Goal: Task Accomplishment & Management: Use online tool/utility

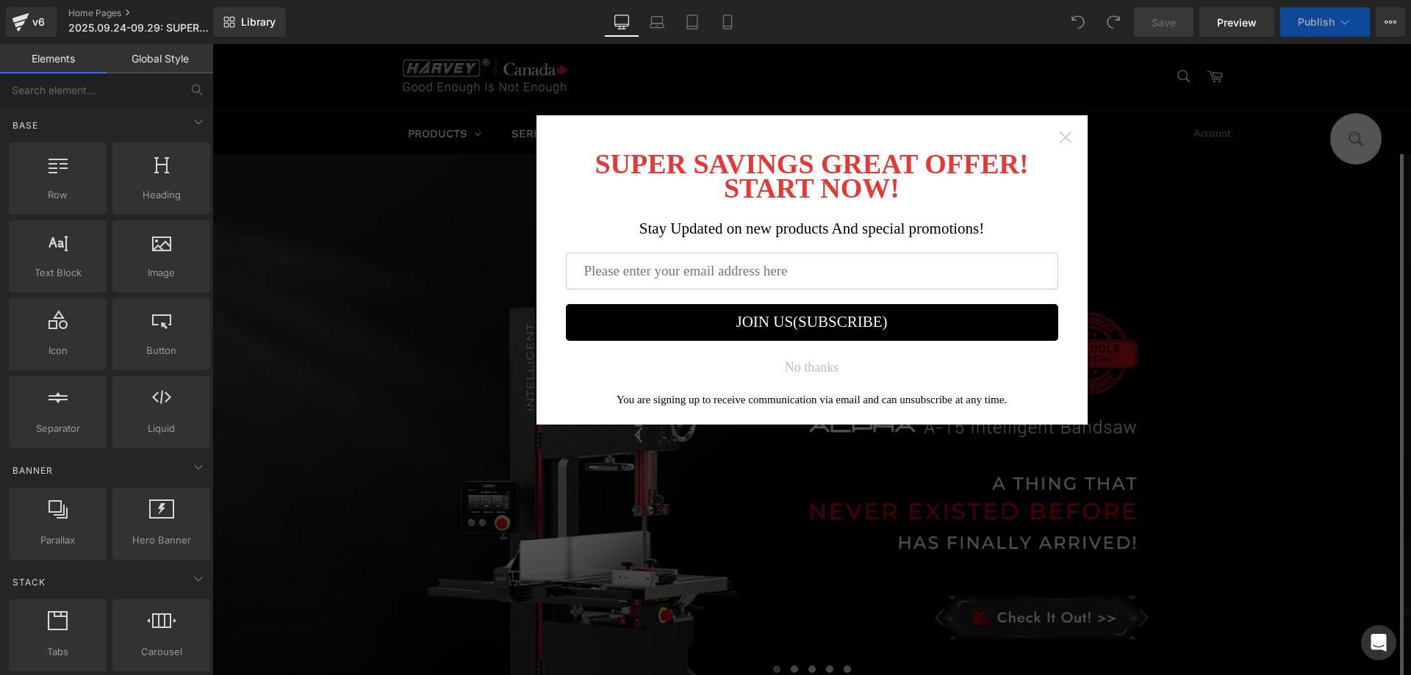
click at [1060, 133] on icon "Close widget" at bounding box center [1065, 137] width 15 height 15
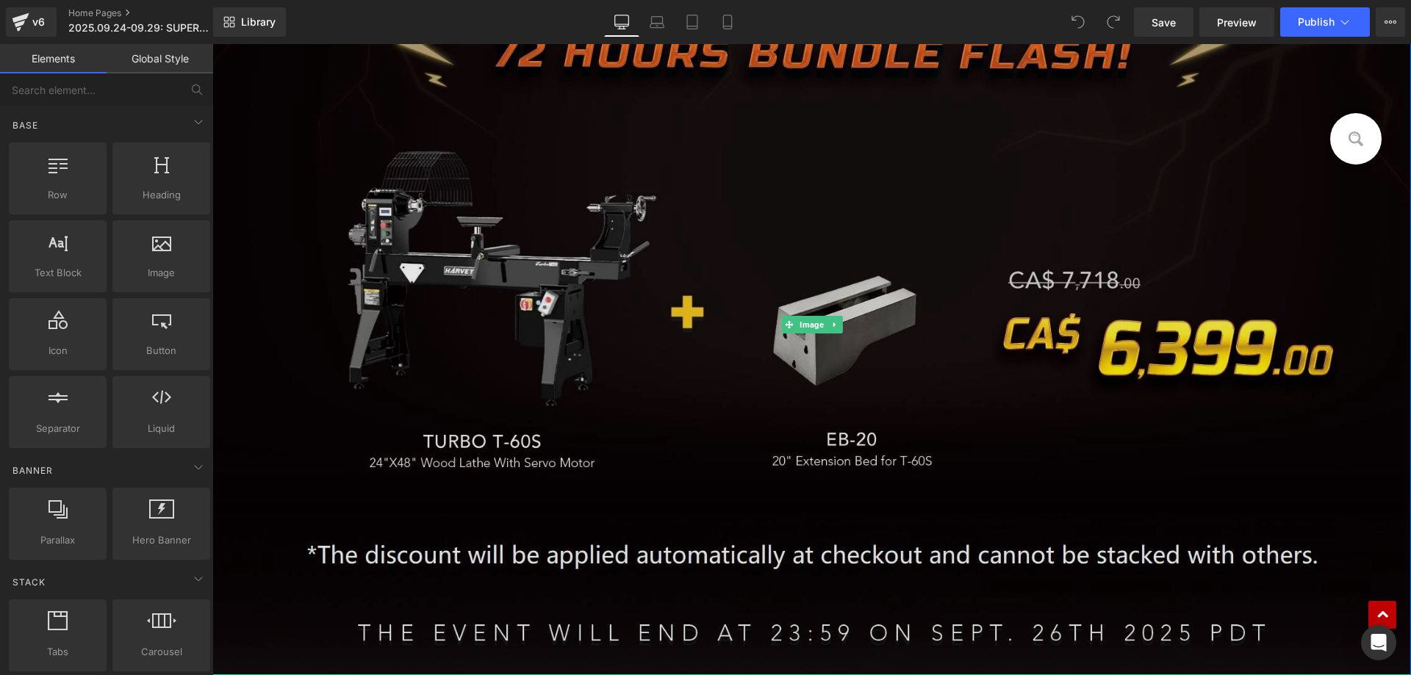
scroll to position [808, 0]
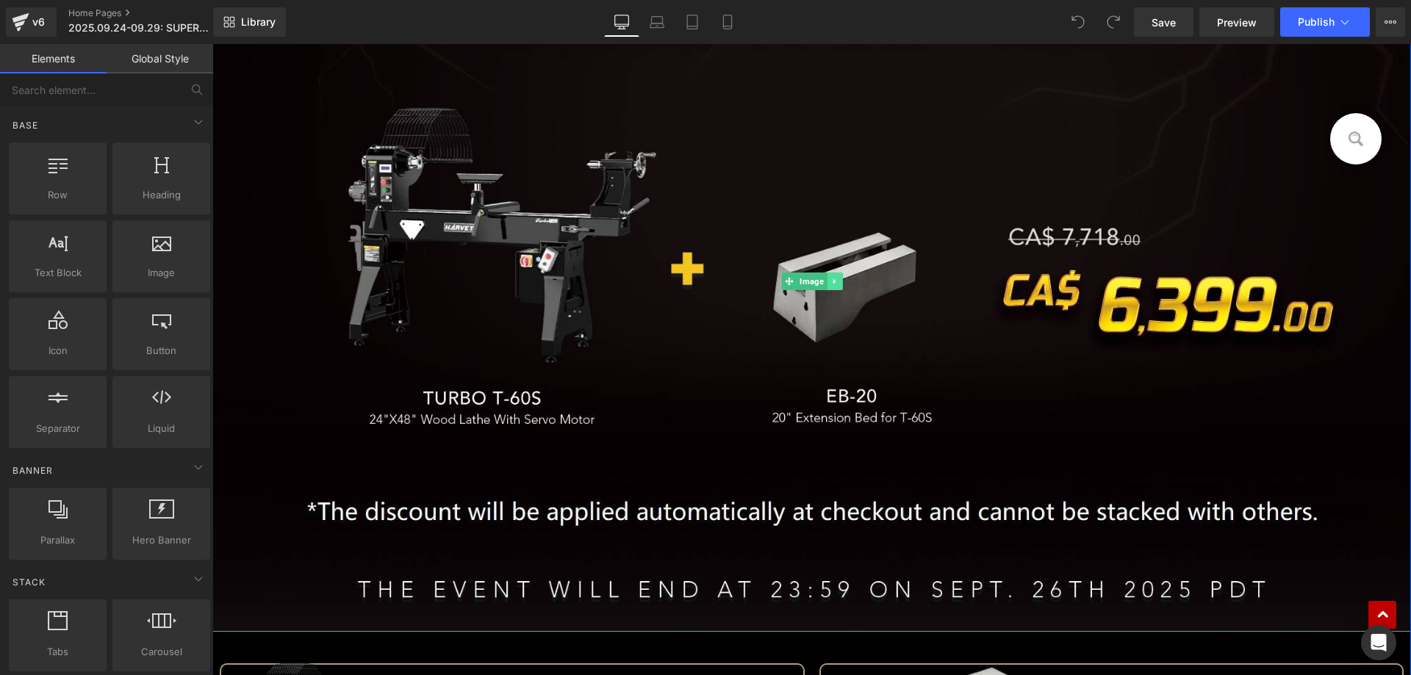
click at [827, 284] on link at bounding box center [834, 282] width 15 height 18
click at [838, 280] on icon at bounding box center [842, 281] width 8 height 8
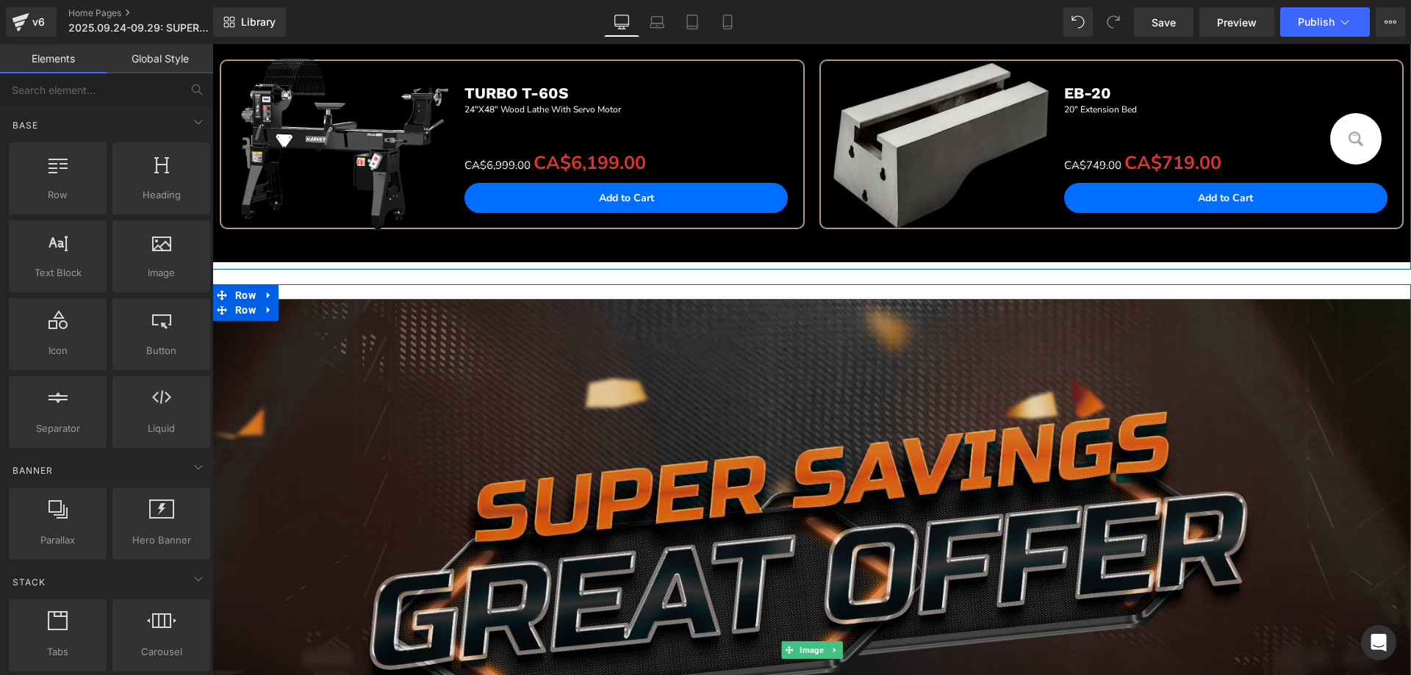
scroll to position [444, 0]
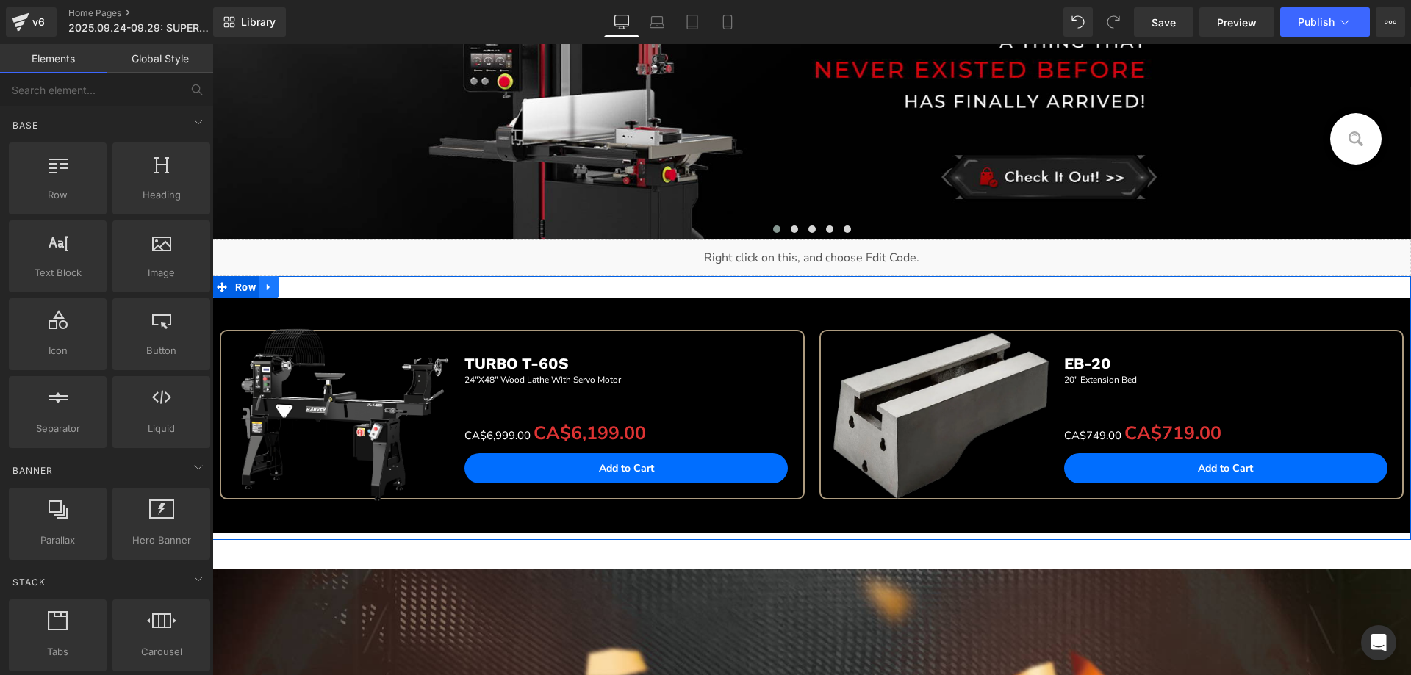
click at [265, 287] on icon at bounding box center [269, 287] width 10 height 11
click at [303, 286] on icon at bounding box center [307, 287] width 10 height 11
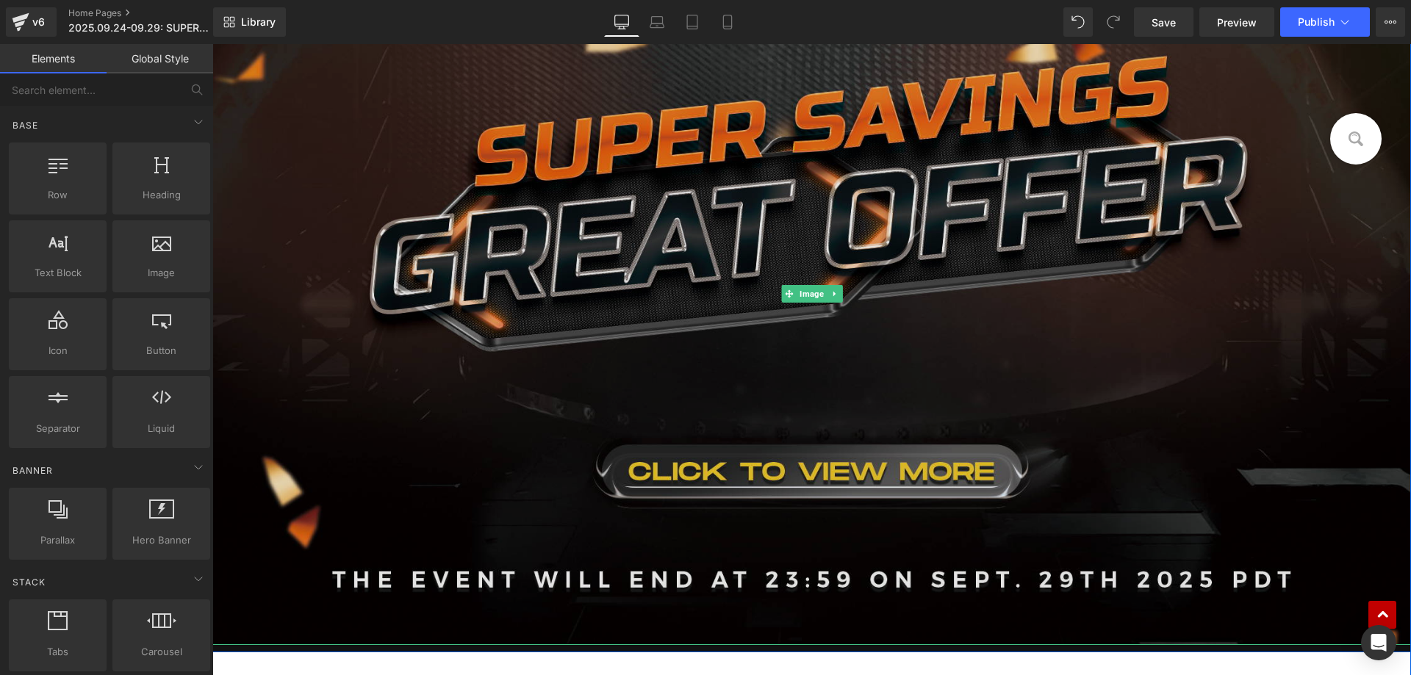
scroll to position [811, 0]
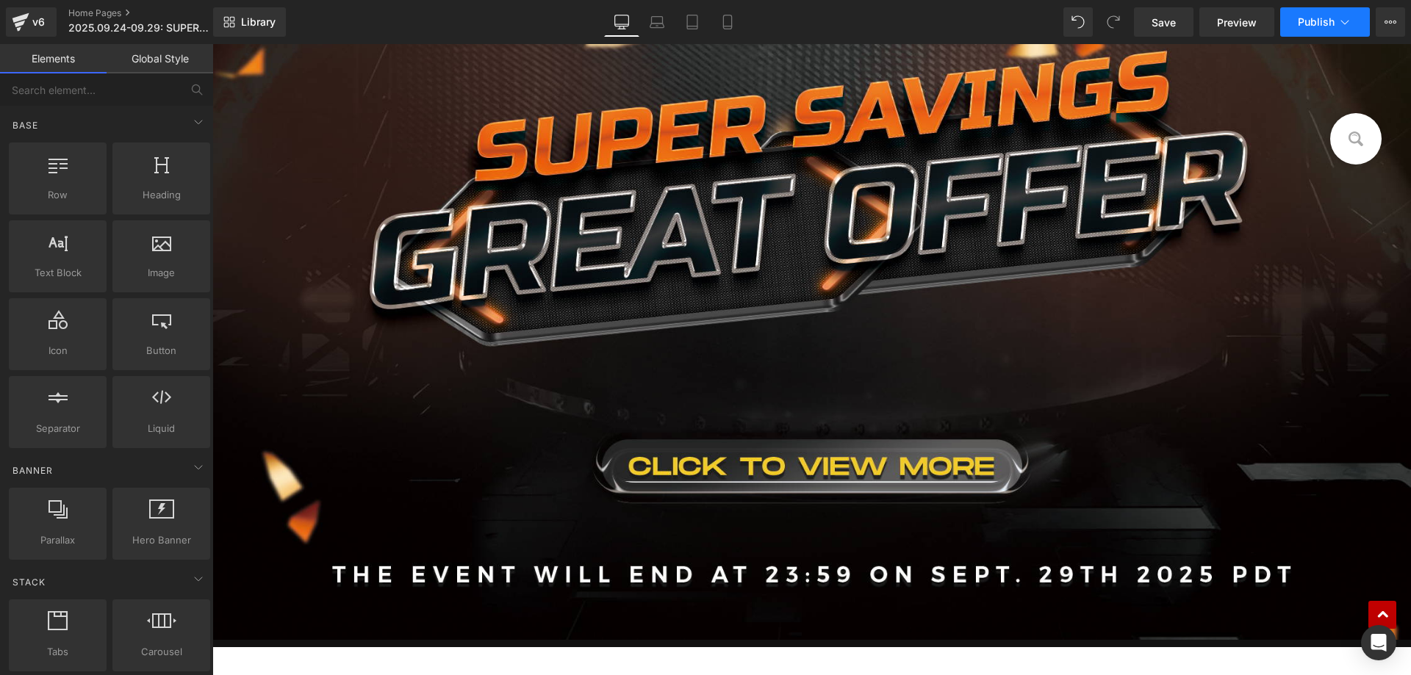
click at [1301, 27] on span "Publish" at bounding box center [1316, 22] width 37 height 12
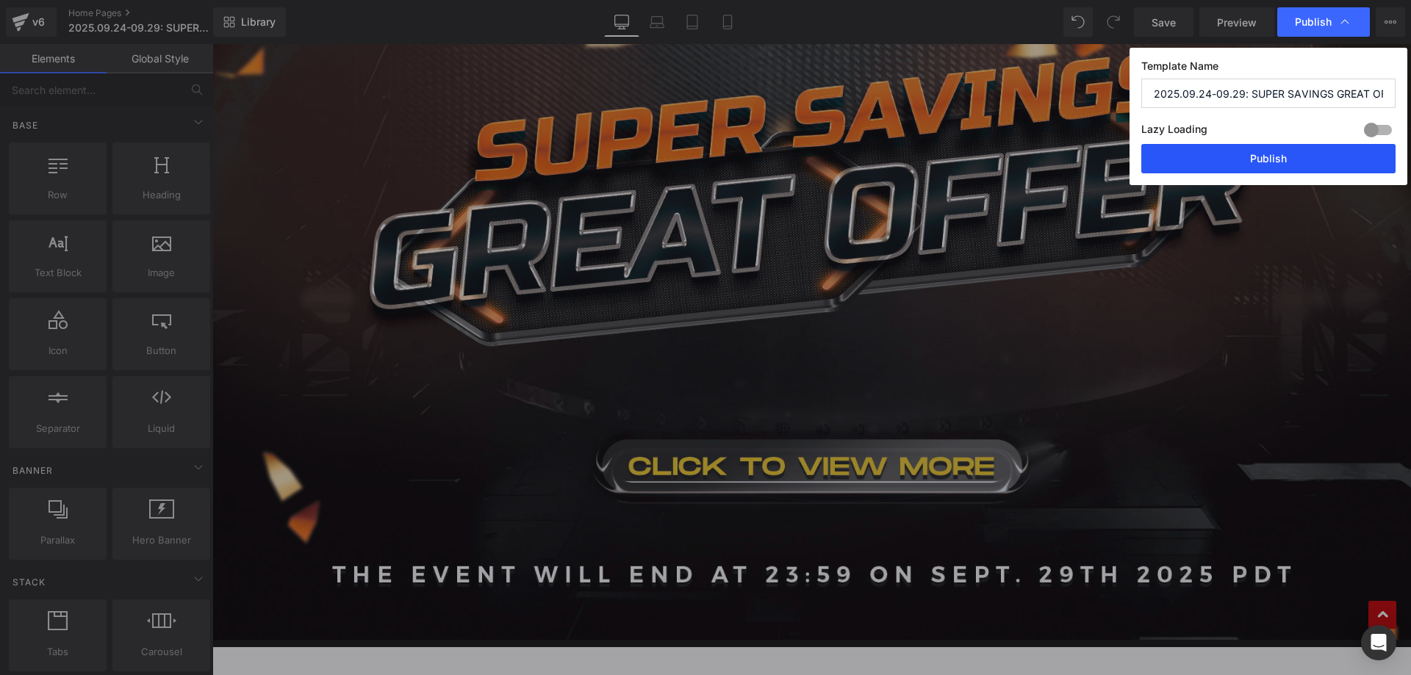
click at [1195, 162] on button "Publish" at bounding box center [1268, 158] width 254 height 29
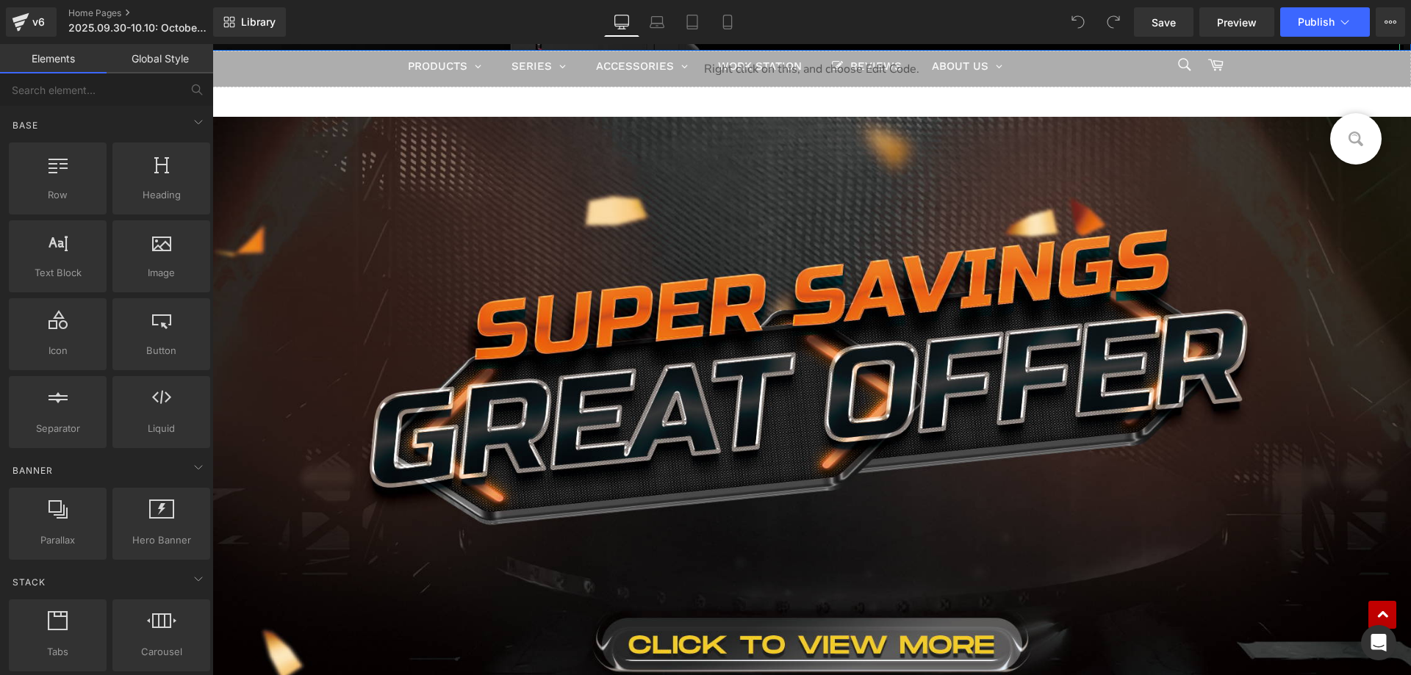
scroll to position [808, 0]
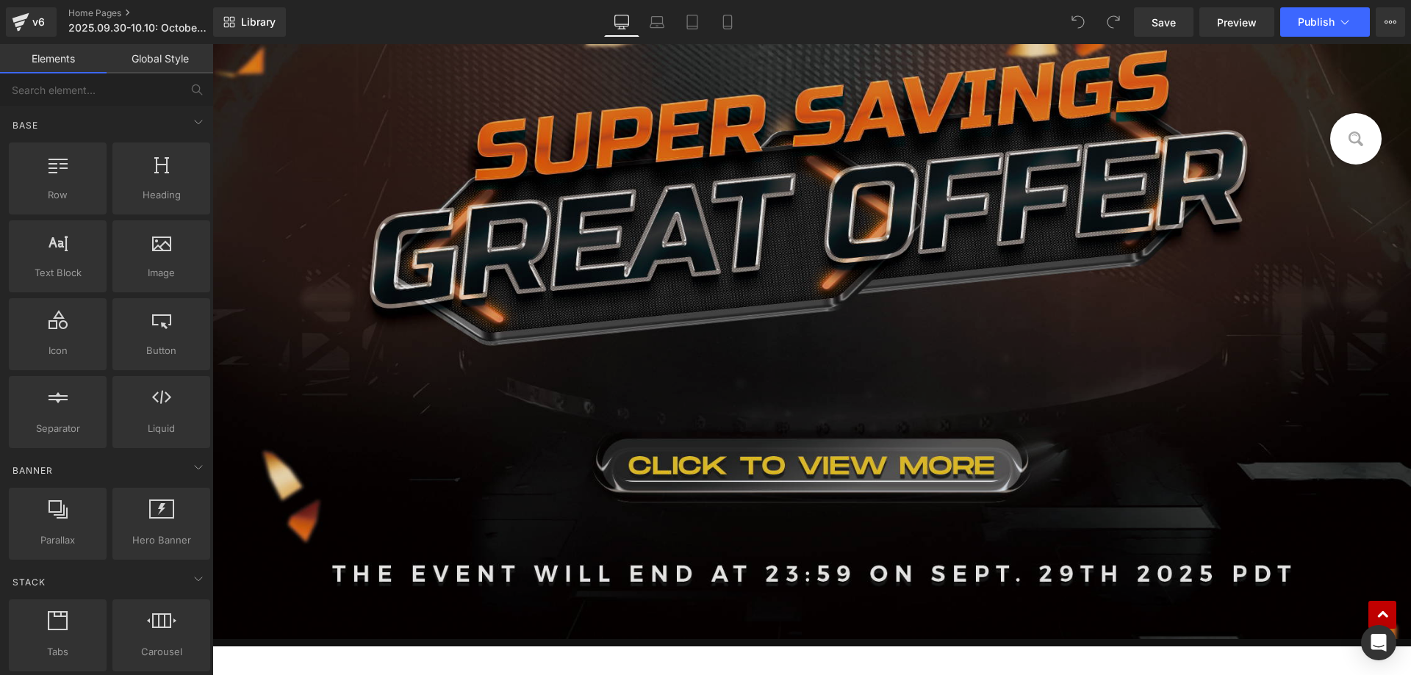
click at [635, 324] on img at bounding box center [811, 289] width 1199 height 702
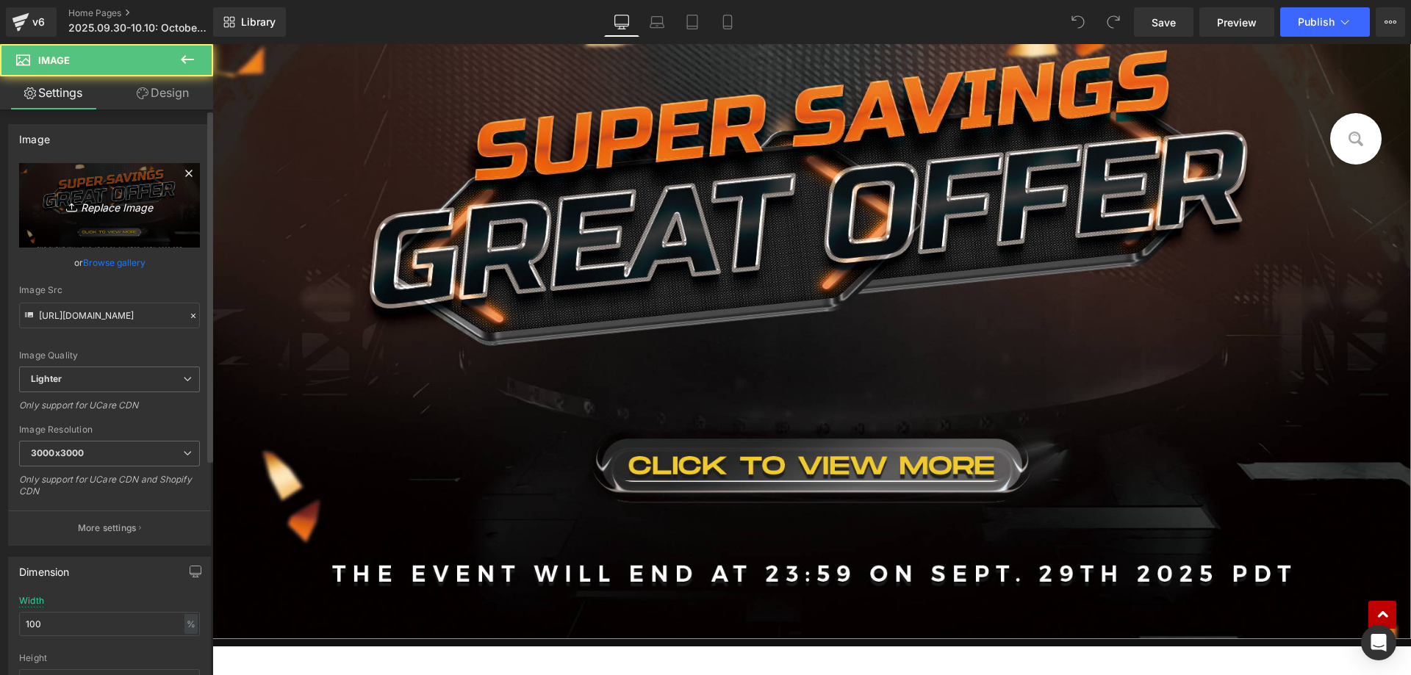
click at [147, 210] on icon "Replace Image" at bounding box center [110, 205] width 118 height 18
type input "C:\fakepath\bannerca.jpg"
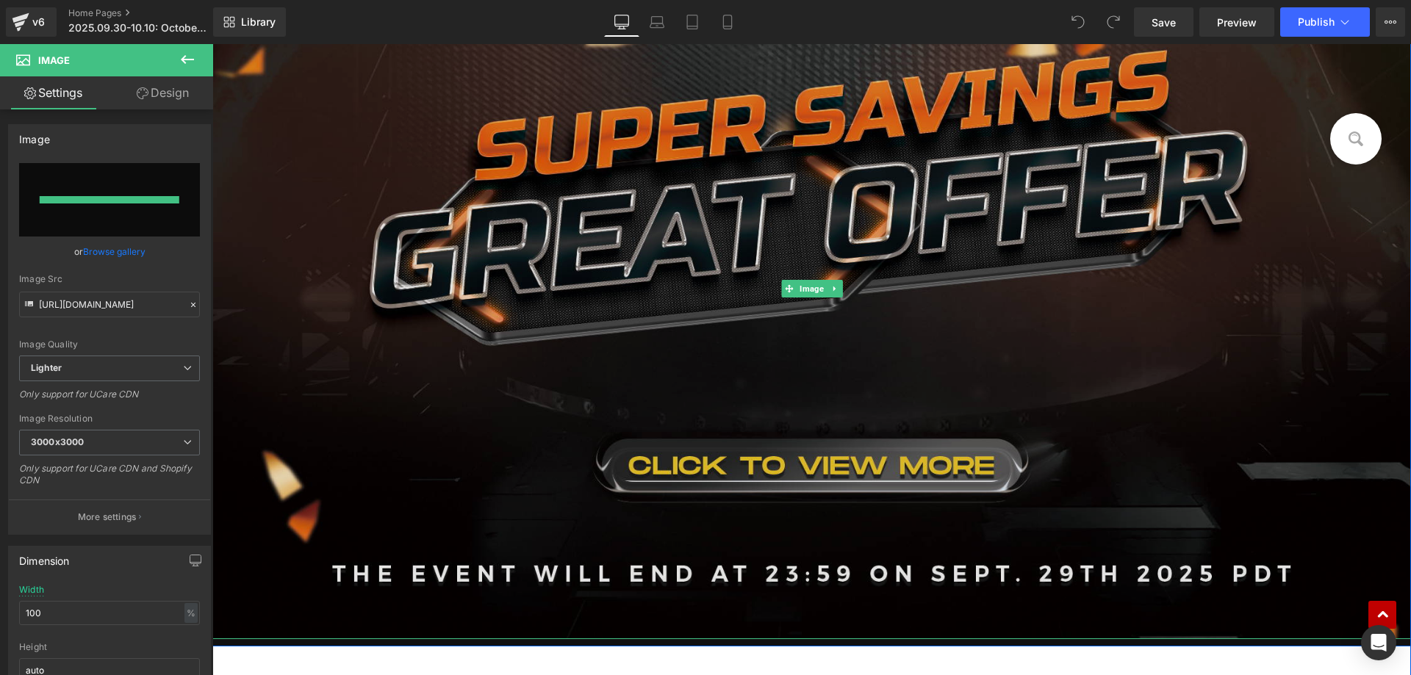
type input "https://ucarecdn.com/23ae05be-731d-4173-b344-b6ba358c382c/-/format/auto/-/previ…"
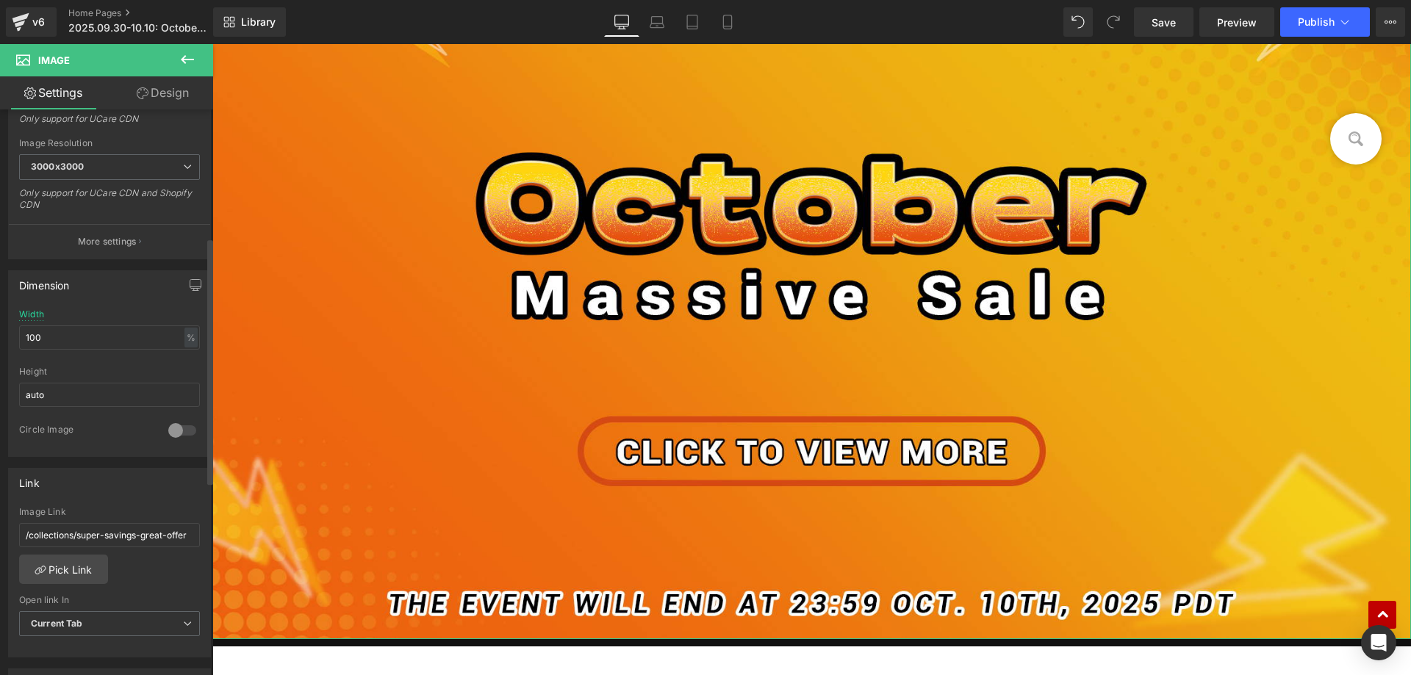
scroll to position [294, 0]
click at [76, 564] on link "Pick Link" at bounding box center [63, 561] width 89 height 29
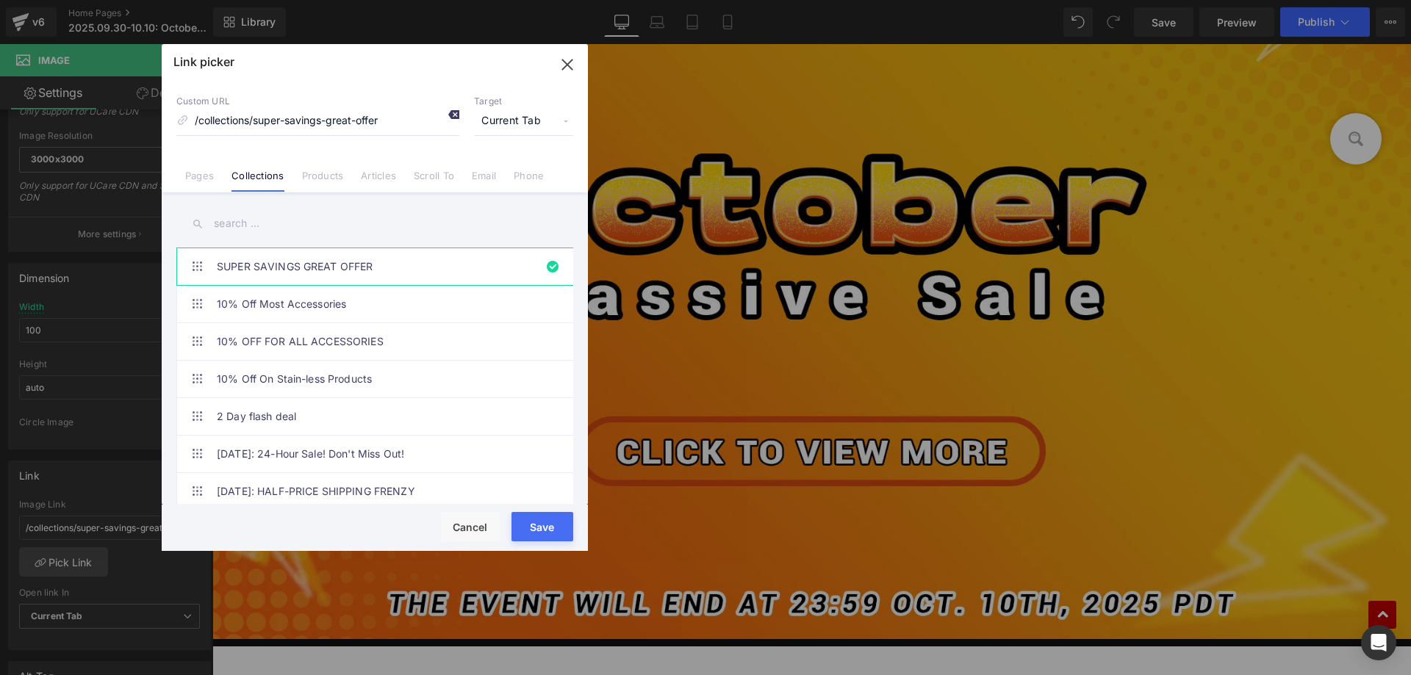
click at [454, 118] on icon at bounding box center [454, 115] width 12 height 12
click at [312, 222] on input "text" at bounding box center [374, 223] width 397 height 33
paste input "October Massive sale"
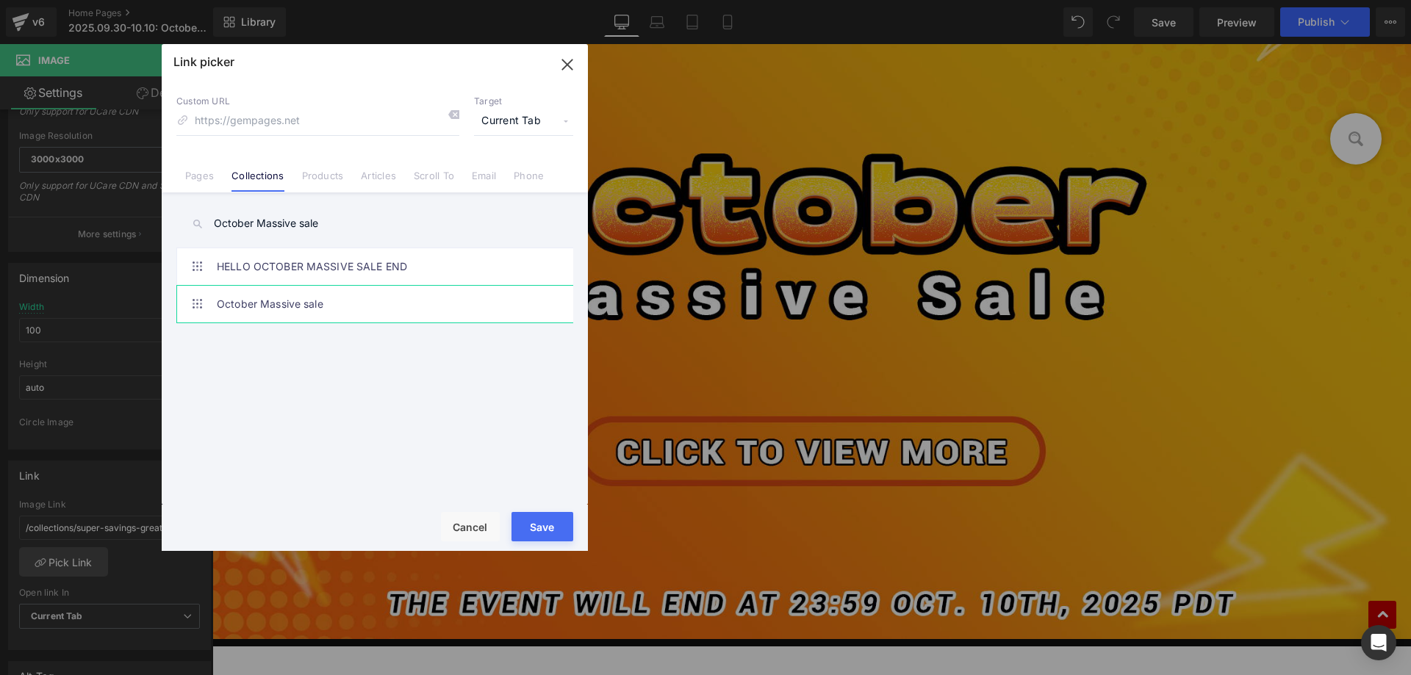
type input "October Massive sale"
click at [339, 306] on link "October Massive sale" at bounding box center [378, 304] width 323 height 37
type input "/collections/october-massive-sale"
click at [531, 525] on button "Save" at bounding box center [542, 526] width 62 height 29
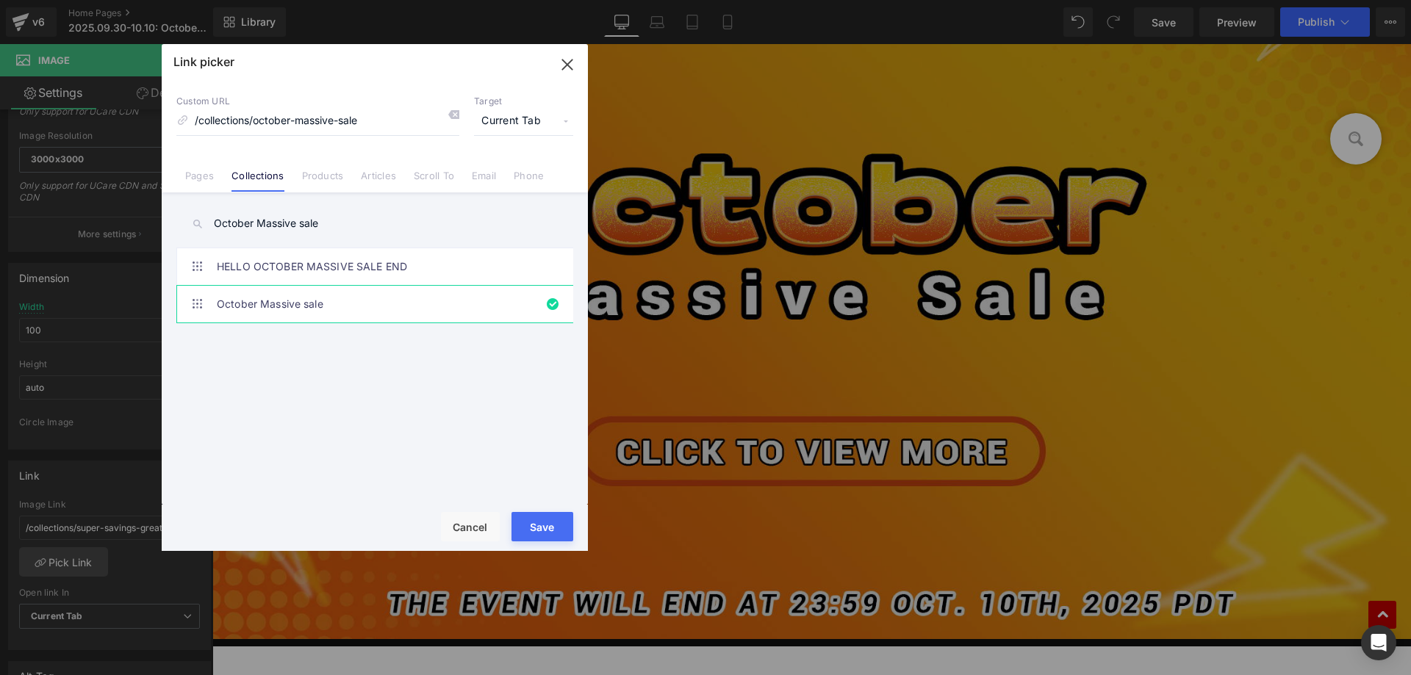
type input "/collections/october-massive-sale"
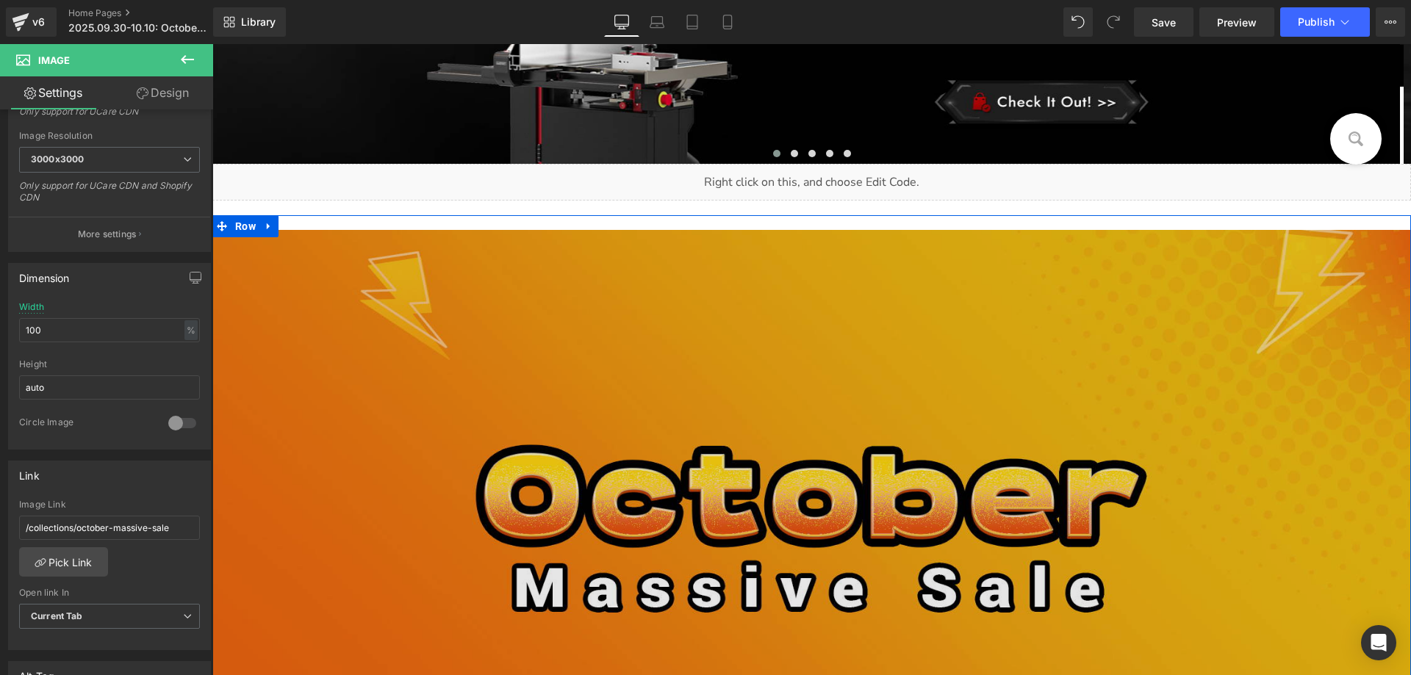
scroll to position [514, 0]
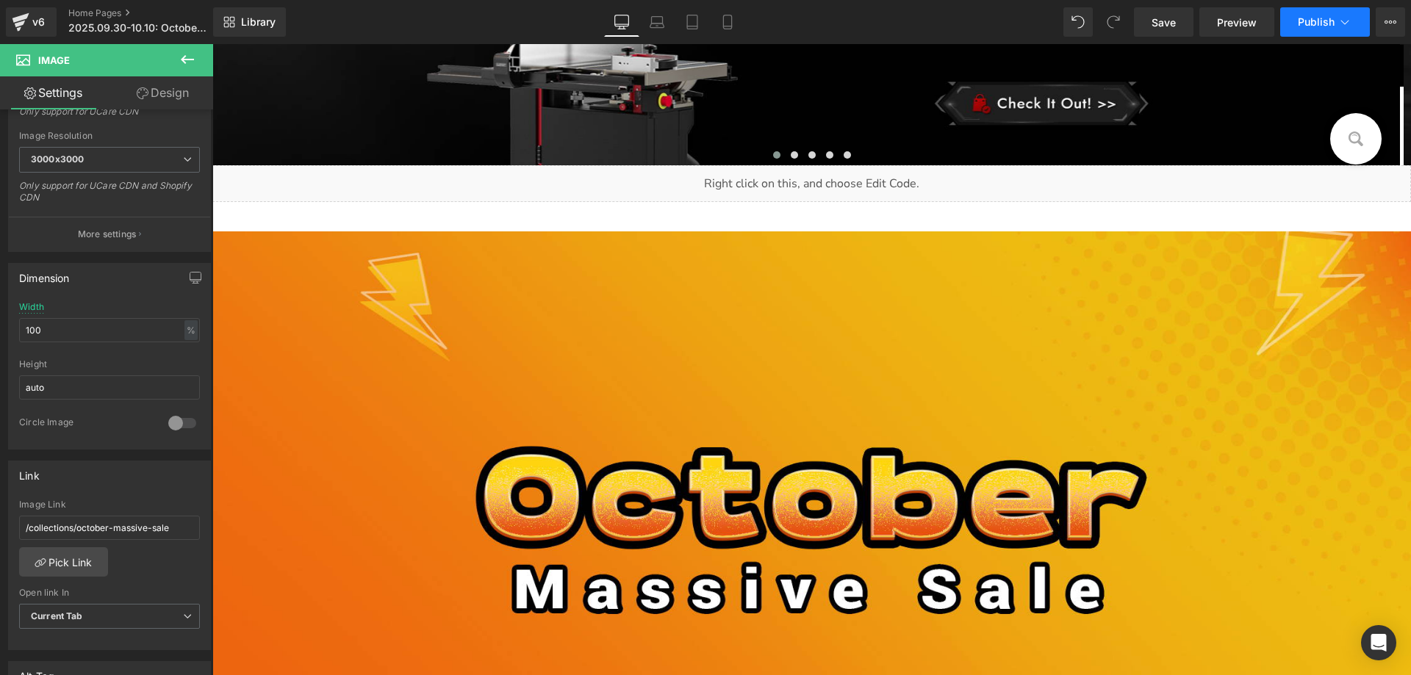
click at [1303, 24] on span "Publish" at bounding box center [1316, 22] width 37 height 12
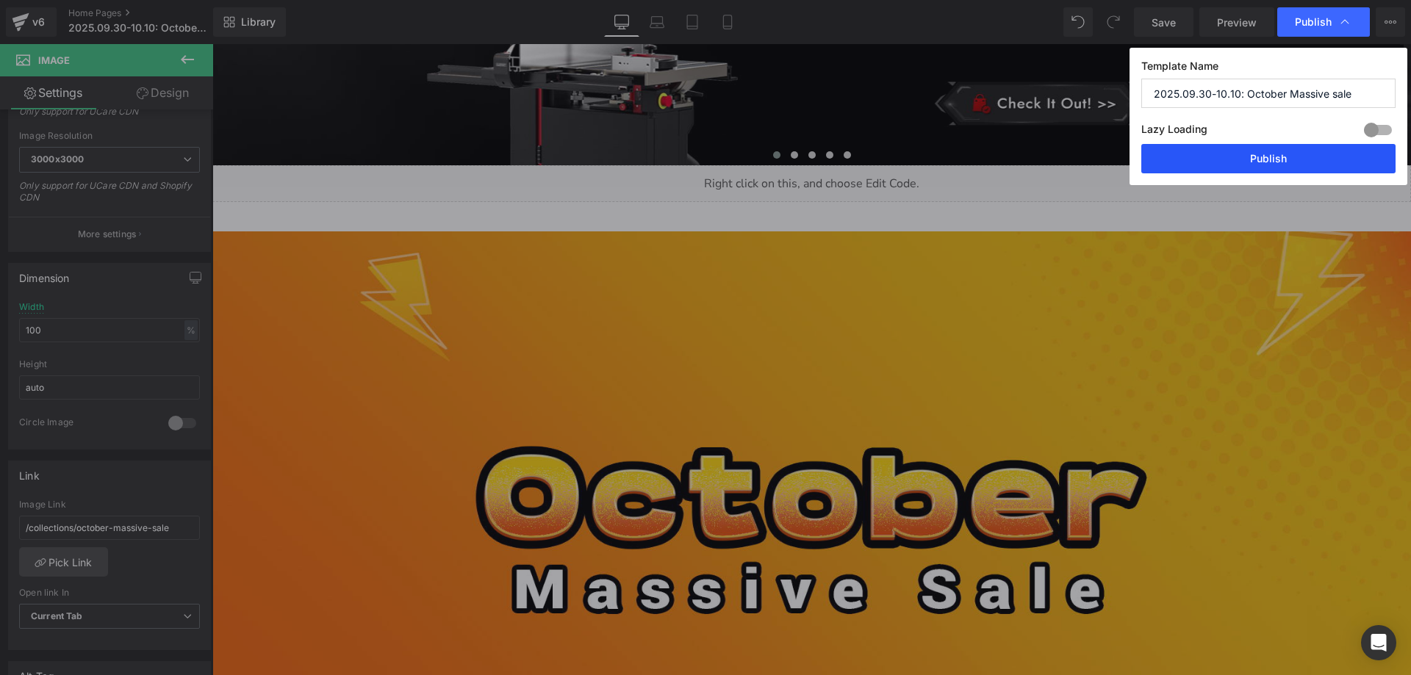
click at [1212, 159] on button "Publish" at bounding box center [1268, 158] width 254 height 29
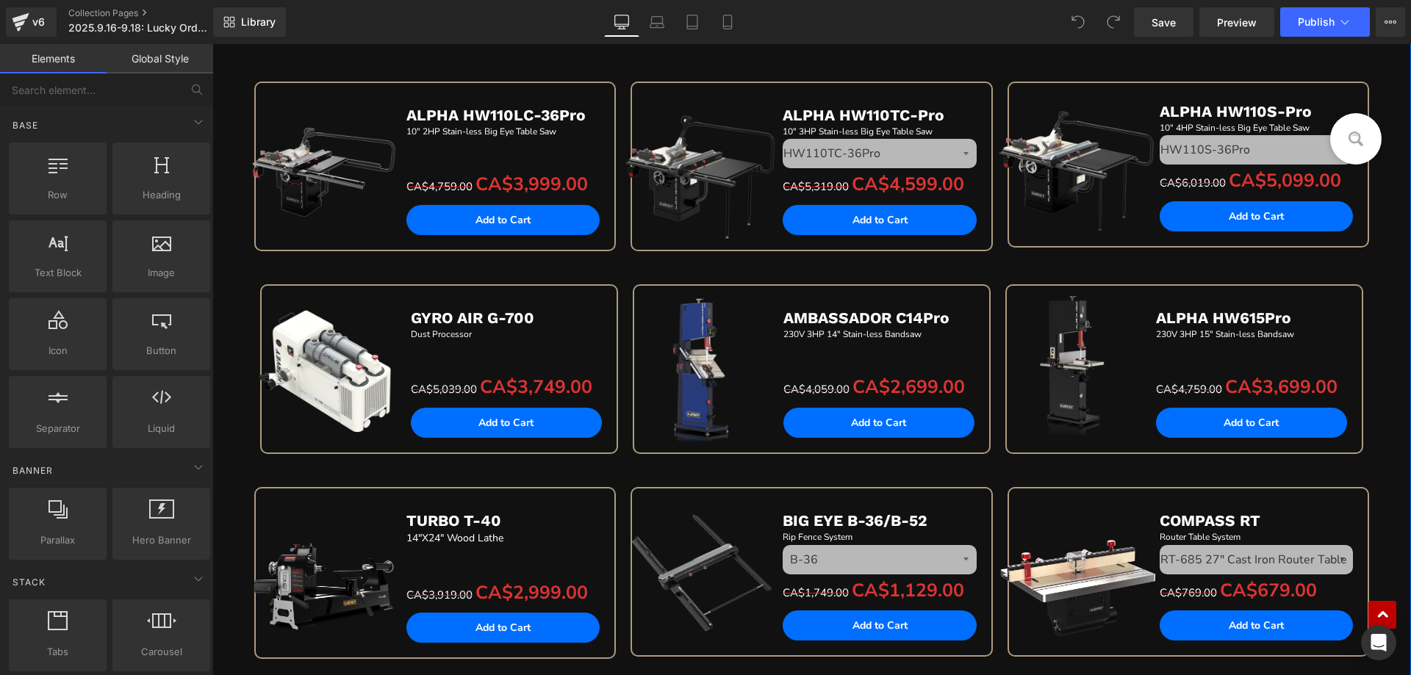
scroll to position [735, 0]
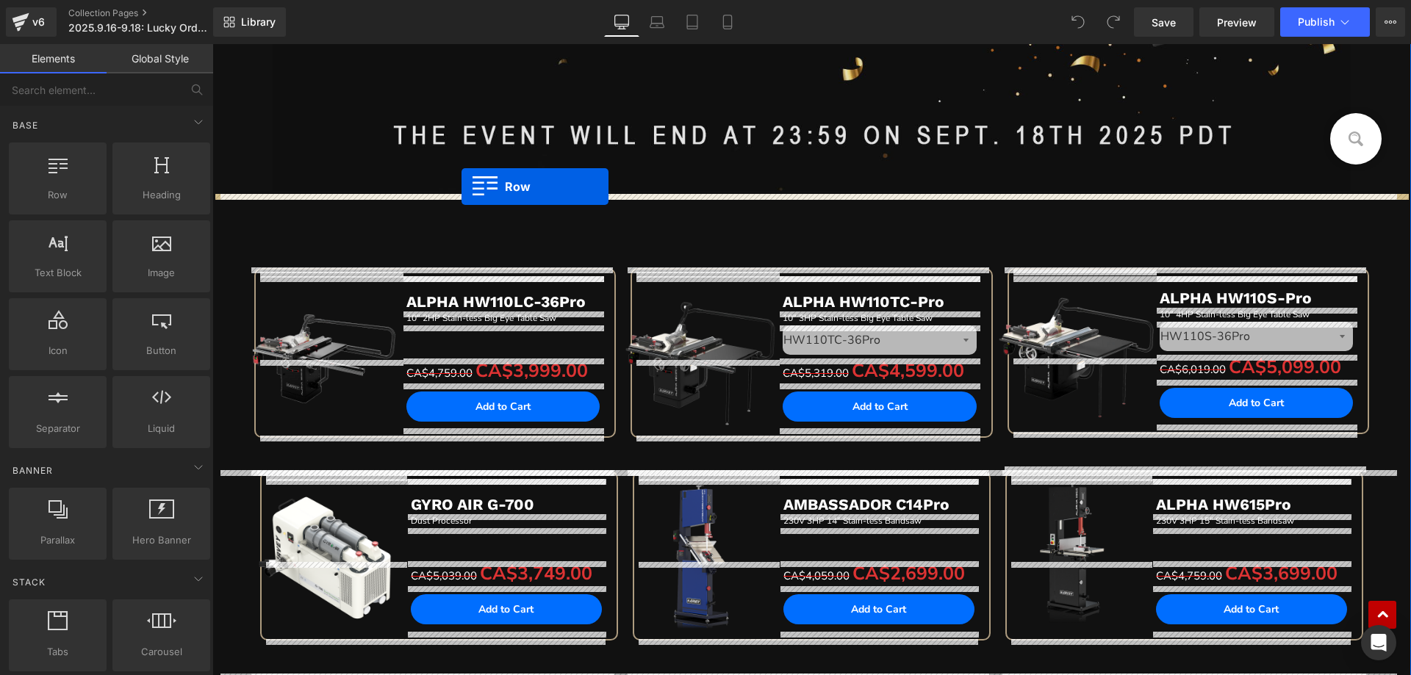
drag, startPoint x: 284, startPoint y: 238, endPoint x: 462, endPoint y: 187, distance: 184.4
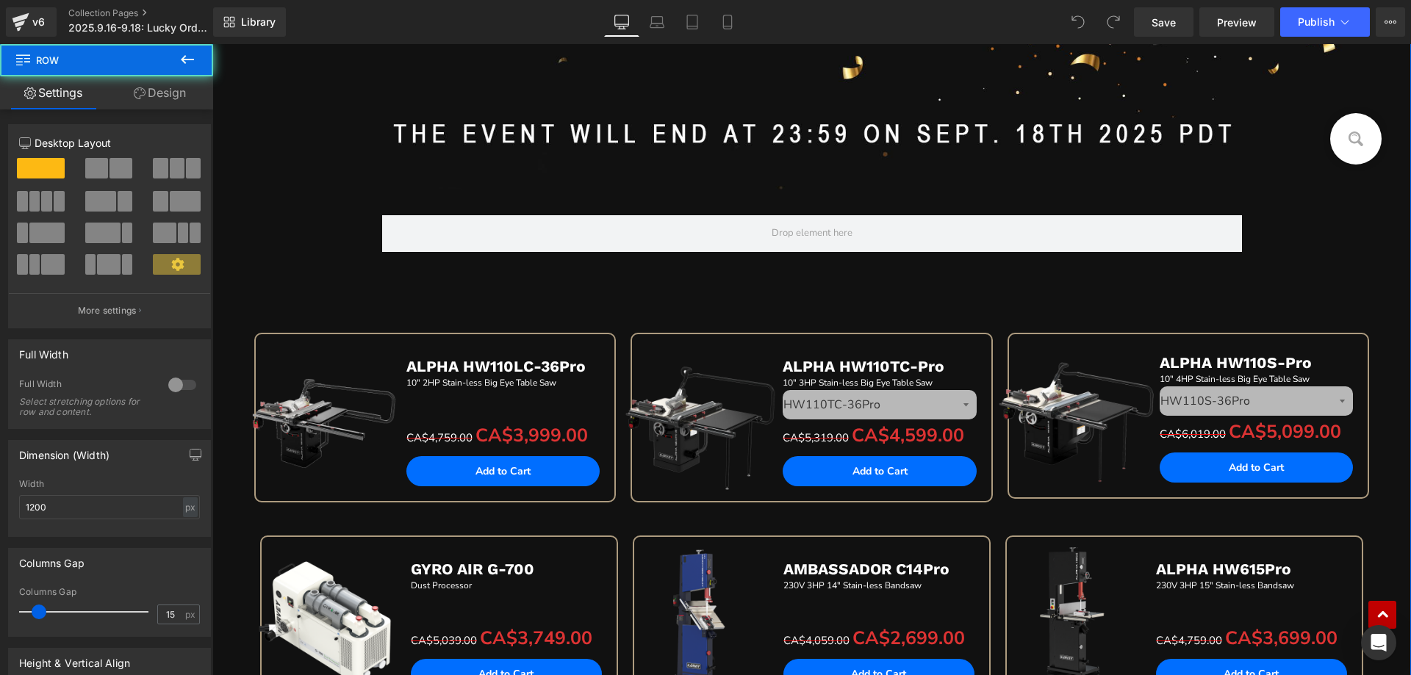
scroll to position [733, 0]
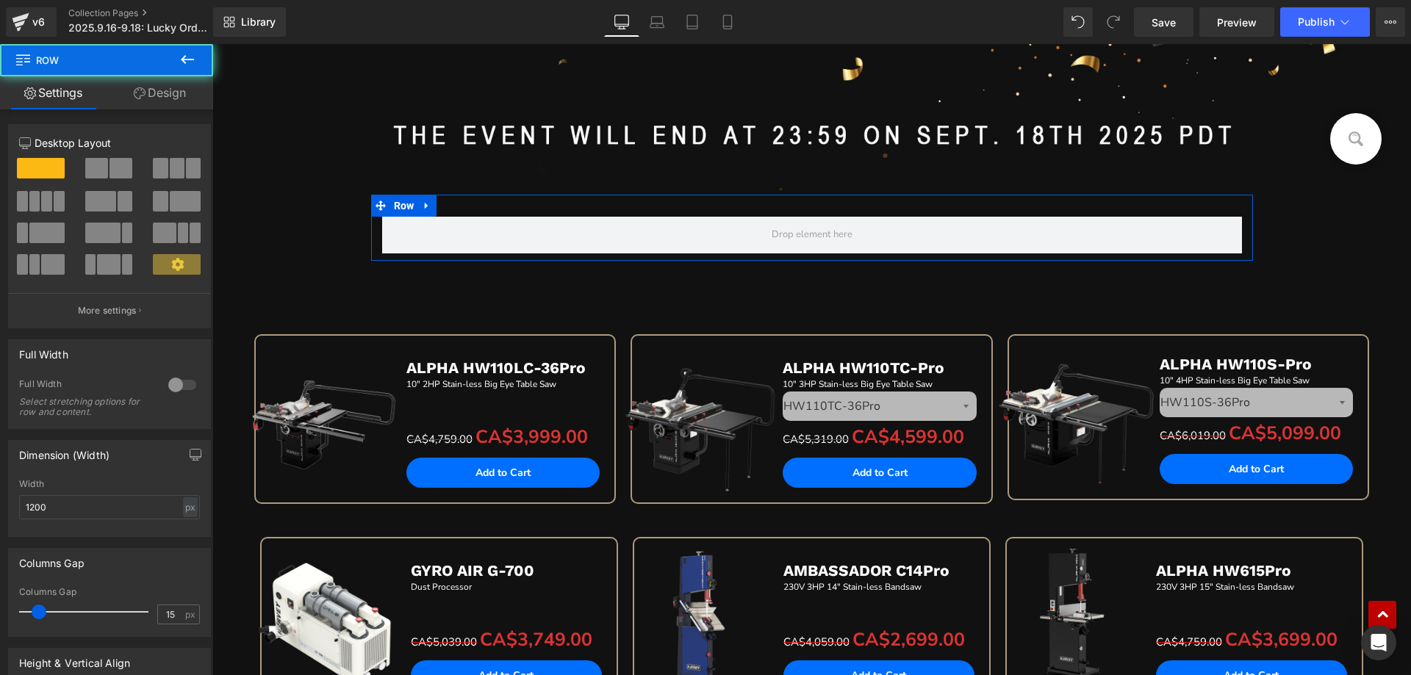
click at [100, 164] on span at bounding box center [96, 168] width 23 height 21
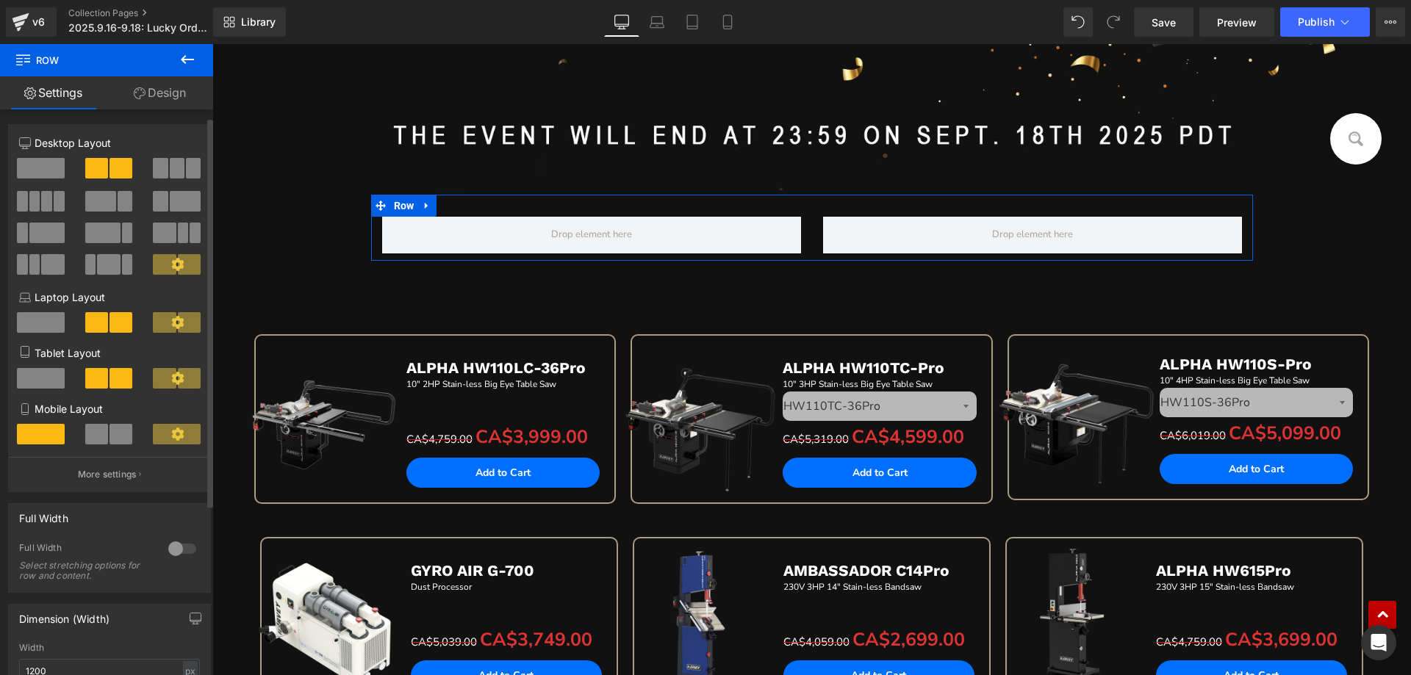
scroll to position [147, 0]
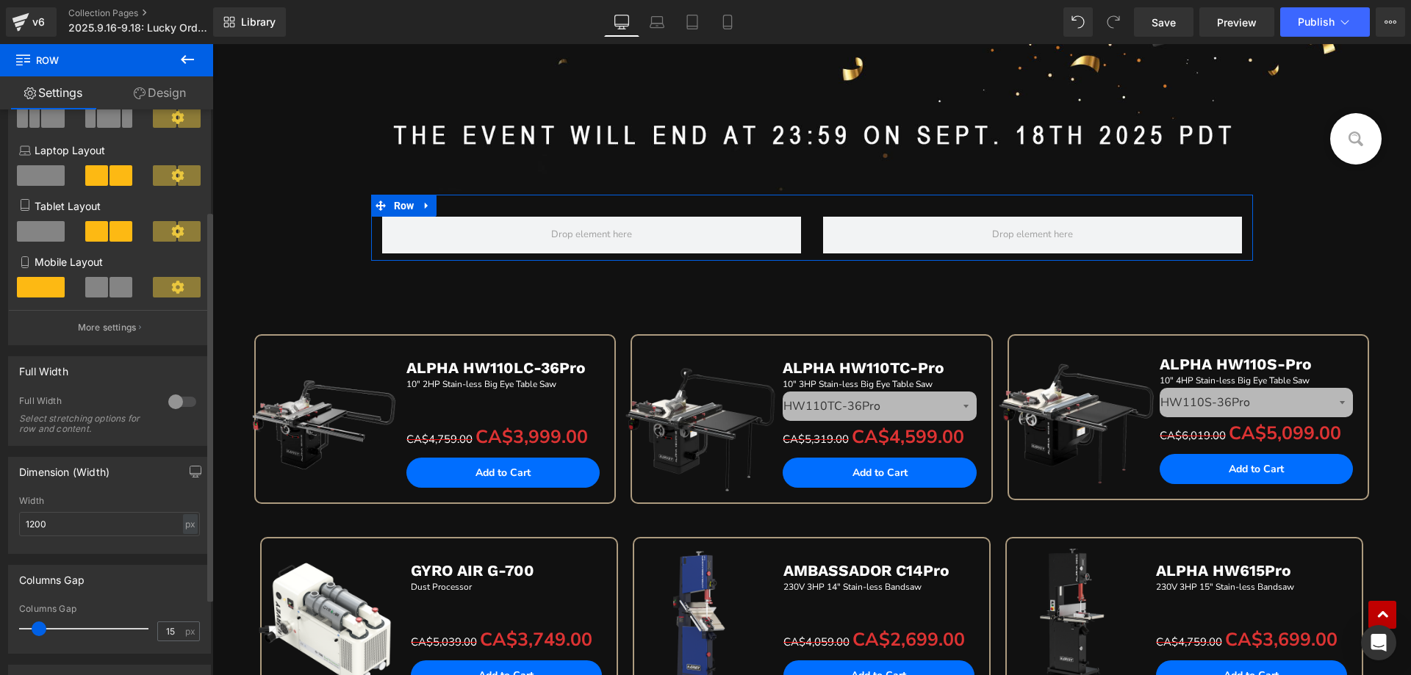
click at [175, 399] on div at bounding box center [182, 402] width 35 height 24
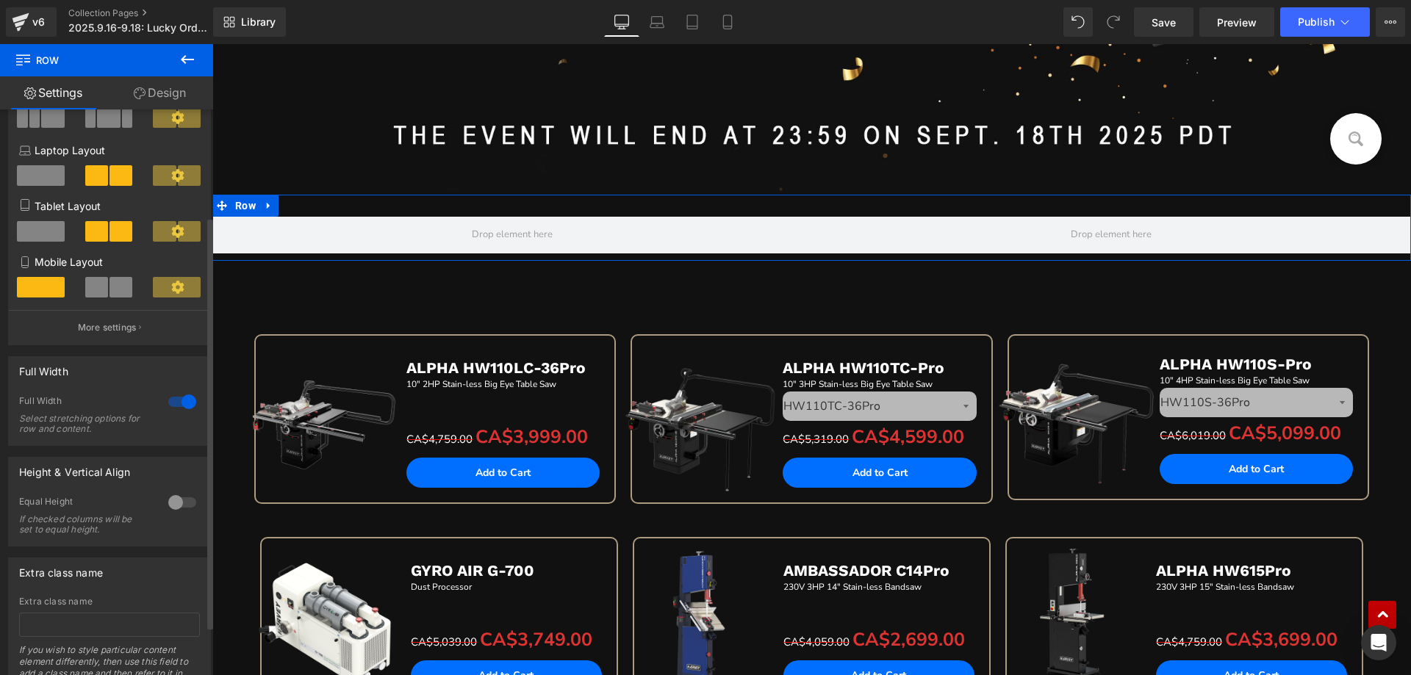
click at [175, 399] on div at bounding box center [182, 402] width 35 height 24
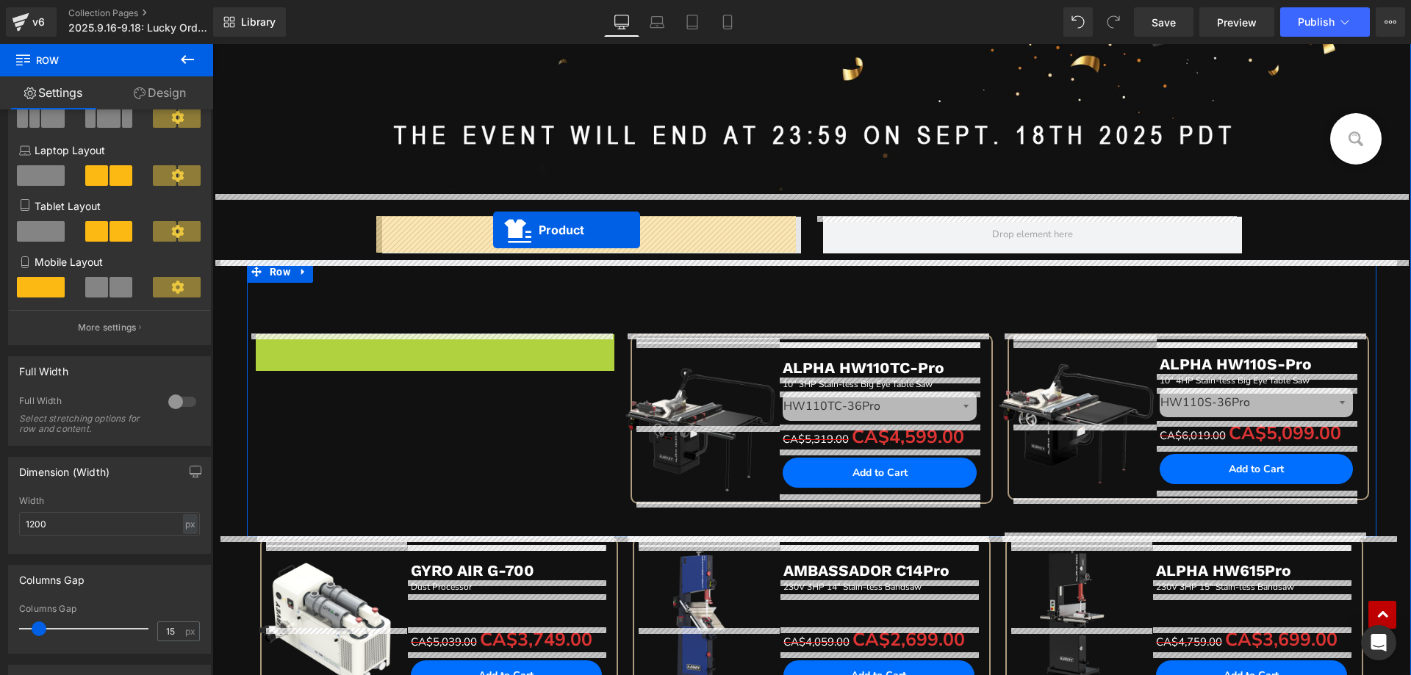
drag, startPoint x: 401, startPoint y: 350, endPoint x: 493, endPoint y: 230, distance: 151.4
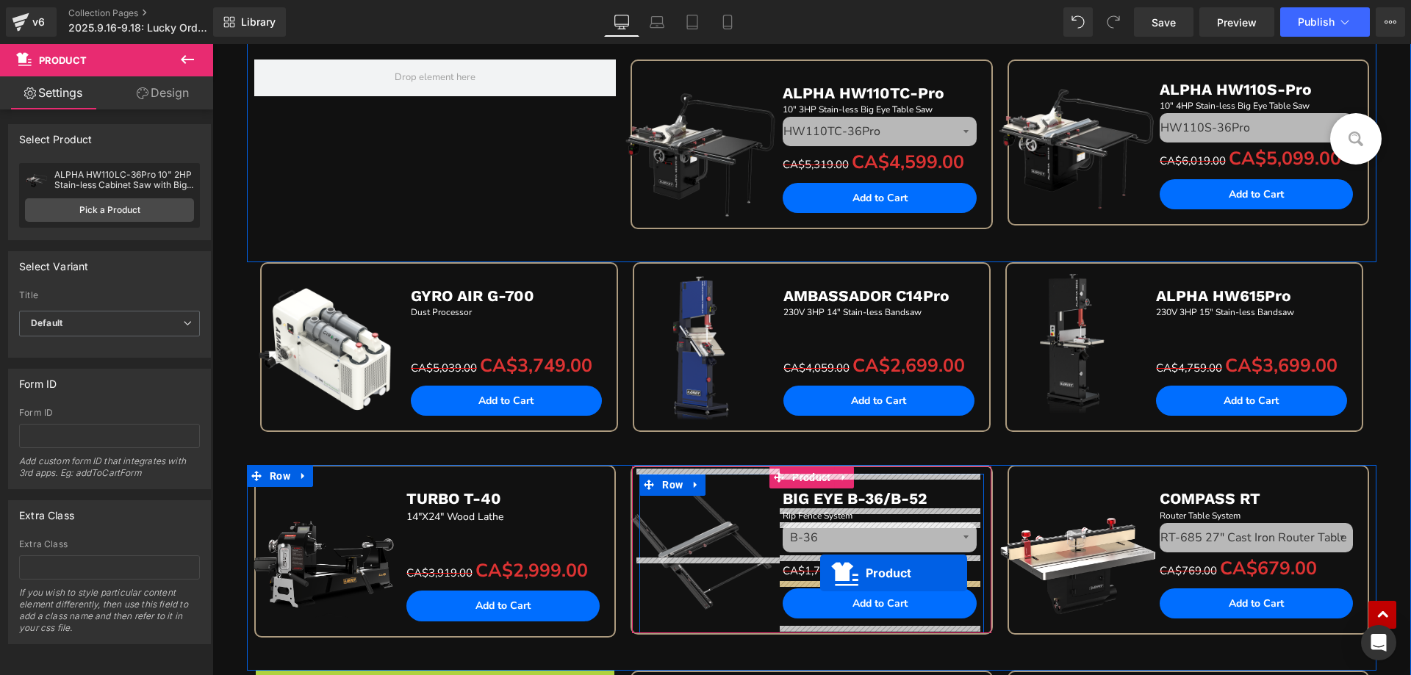
scroll to position [733, 0]
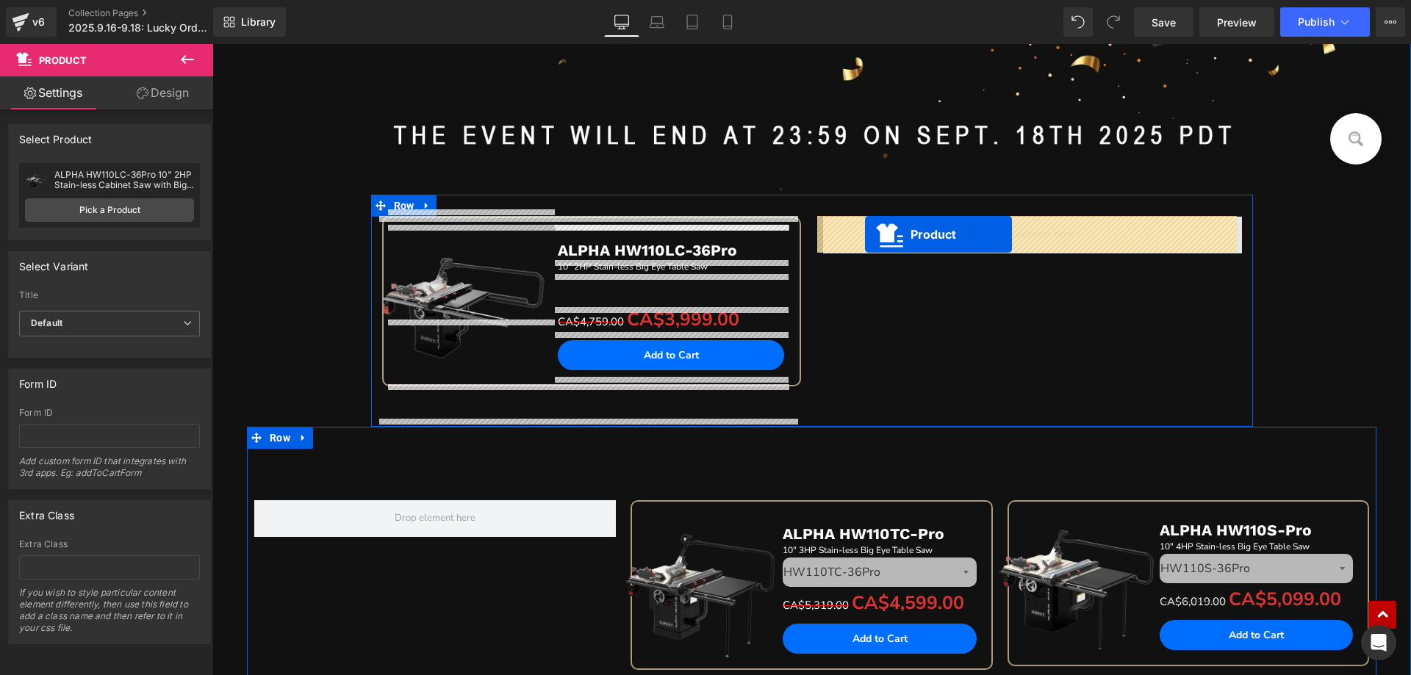
drag, startPoint x: 400, startPoint y: 315, endPoint x: 865, endPoint y: 234, distance: 472.0
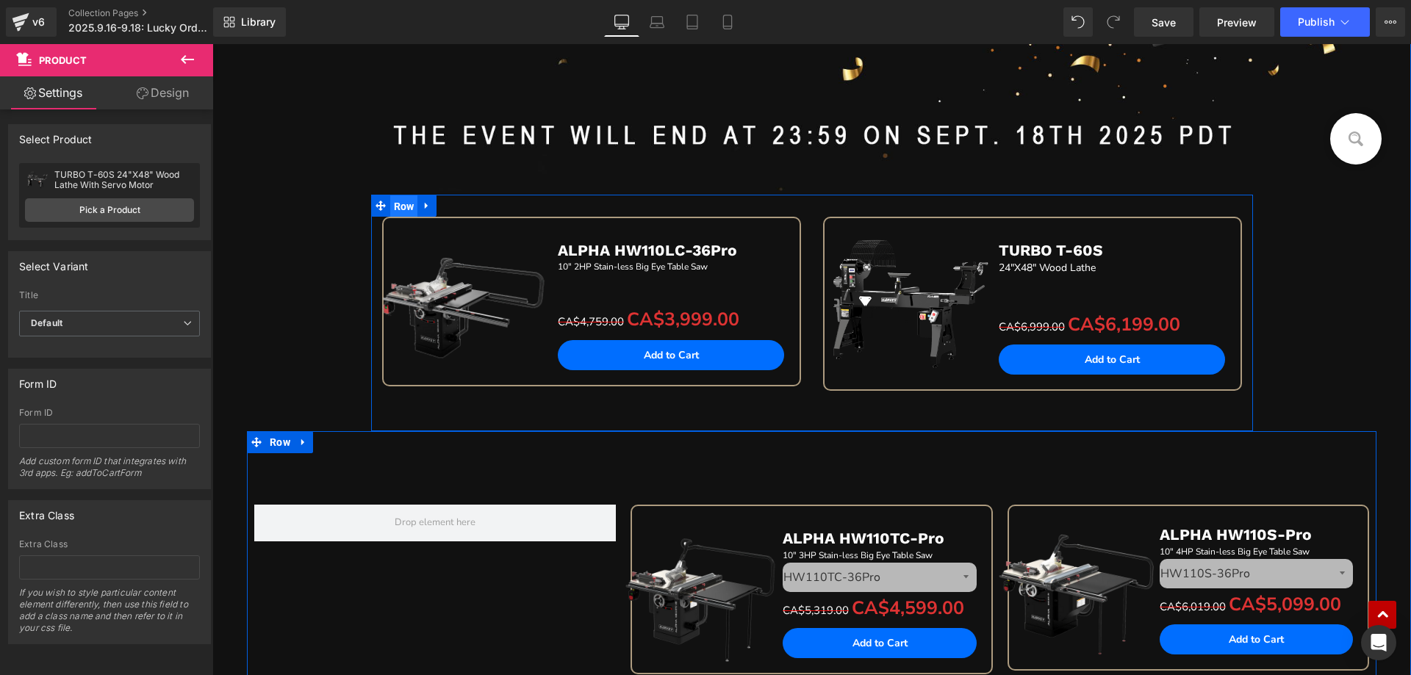
click at [401, 203] on span "Row" at bounding box center [404, 206] width 28 height 22
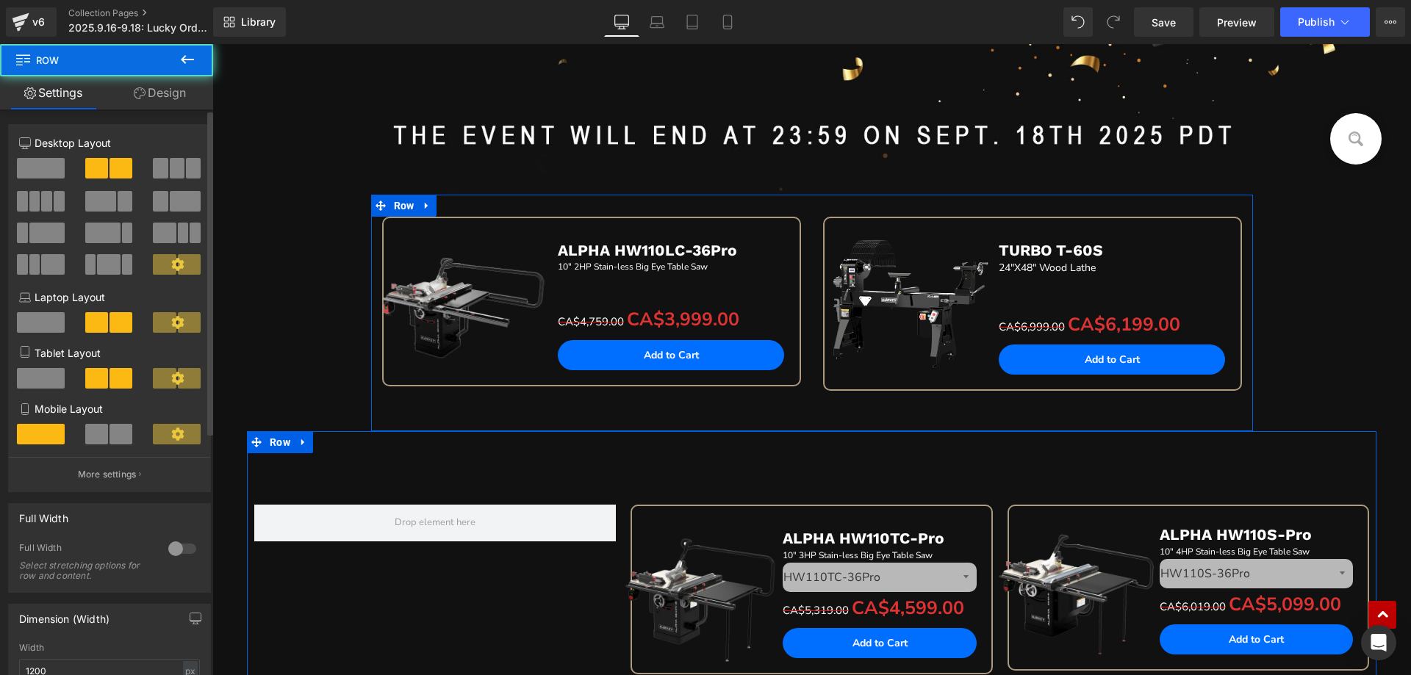
click at [179, 548] on div at bounding box center [182, 549] width 35 height 24
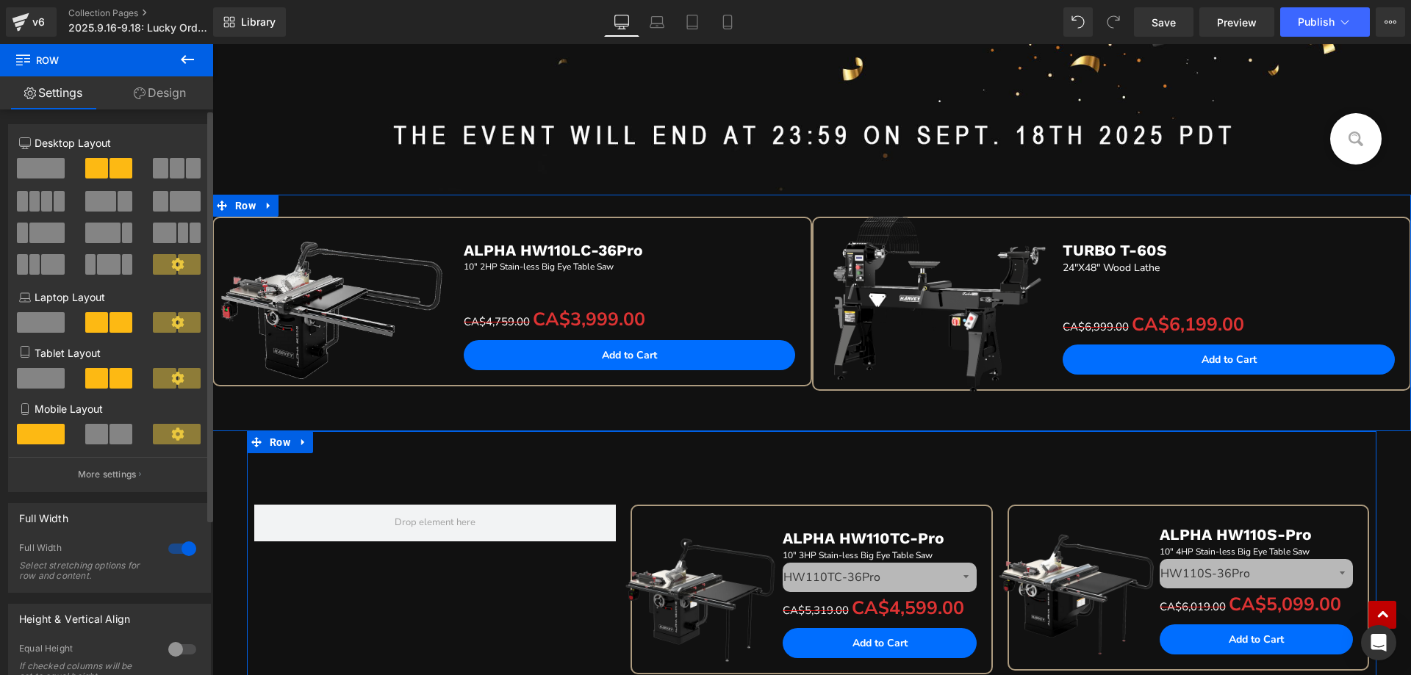
click at [171, 547] on div at bounding box center [182, 549] width 35 height 24
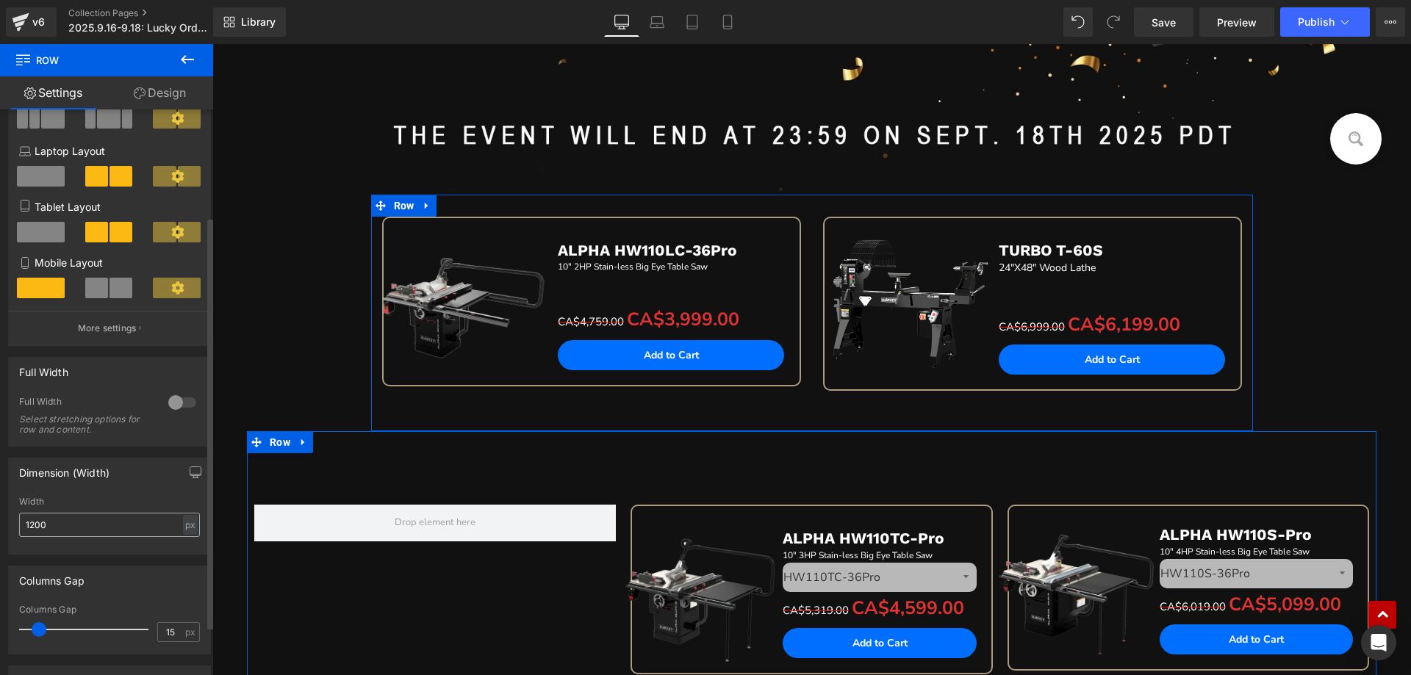
scroll to position [147, 0]
drag, startPoint x: 71, startPoint y: 522, endPoint x: 79, endPoint y: 520, distance: 8.4
click at [0, 520] on div "Dimension (Width) 1200px Width 1200 px % px" at bounding box center [110, 500] width 220 height 108
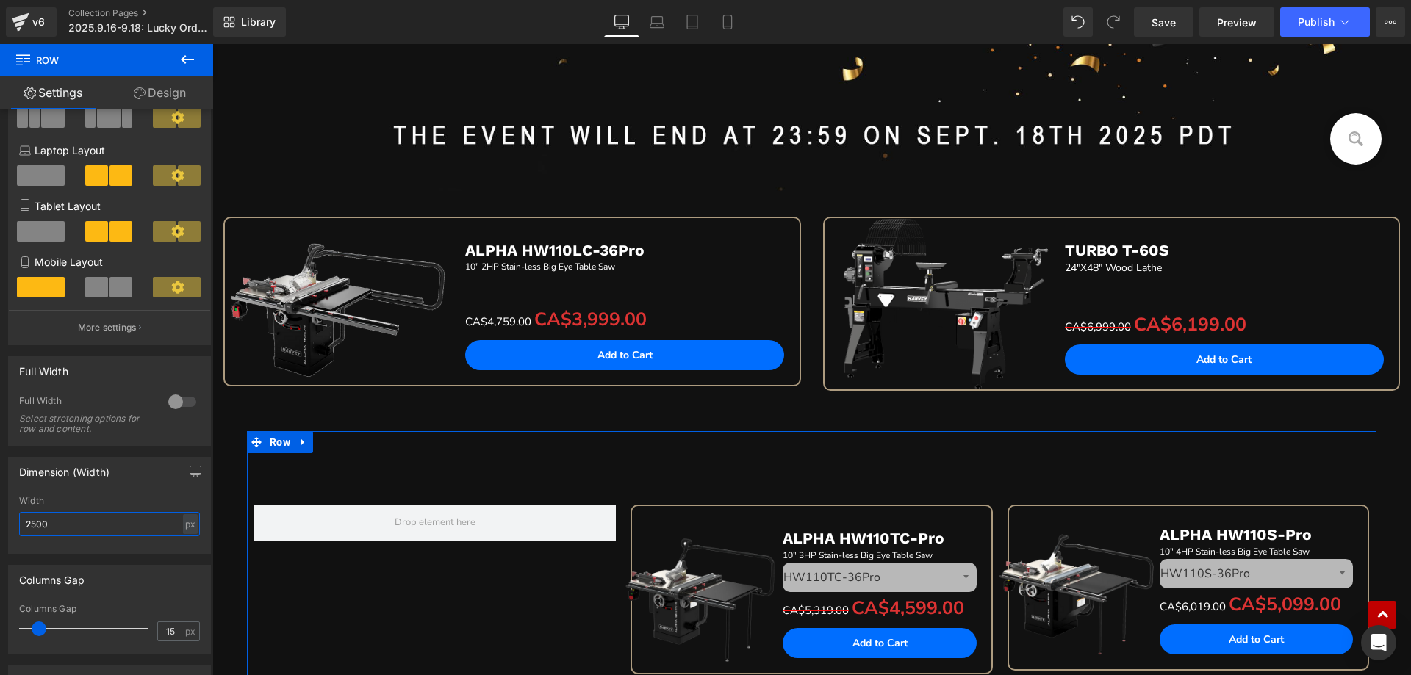
type input "2500"
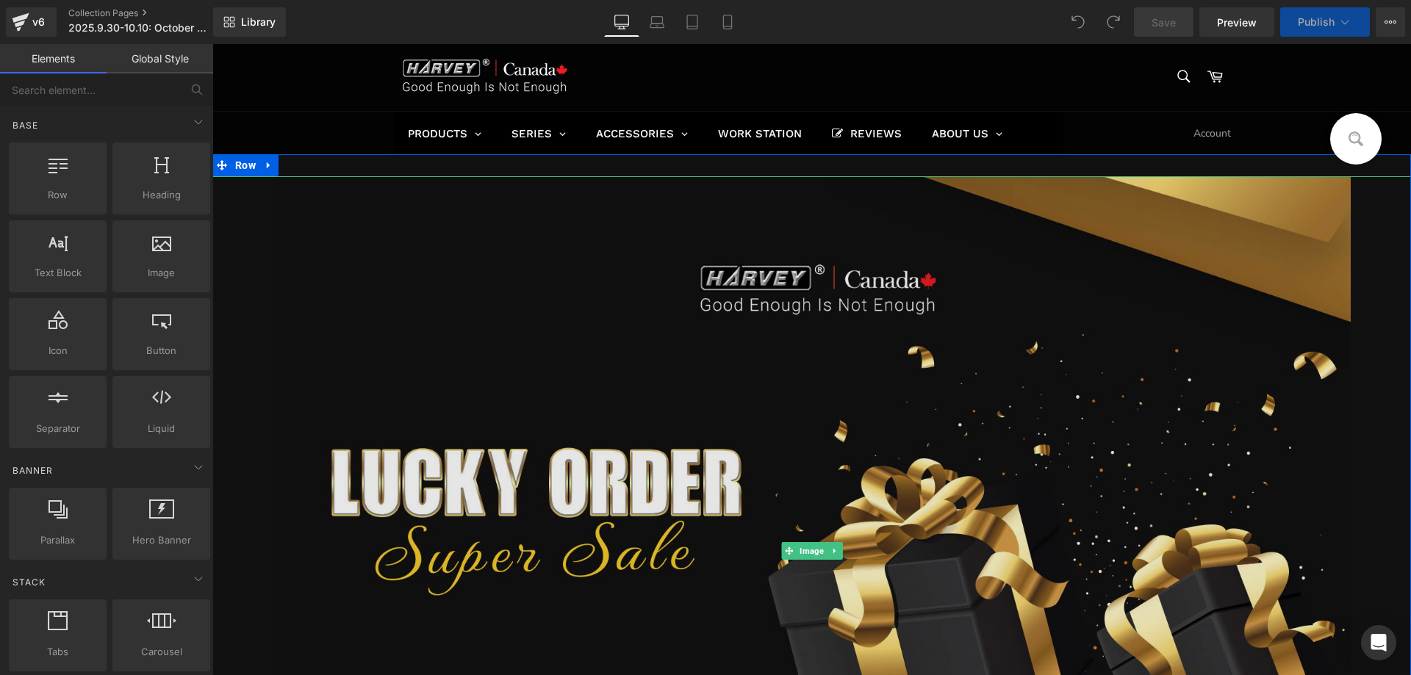
click at [462, 345] on img at bounding box center [812, 551] width 1079 height 750
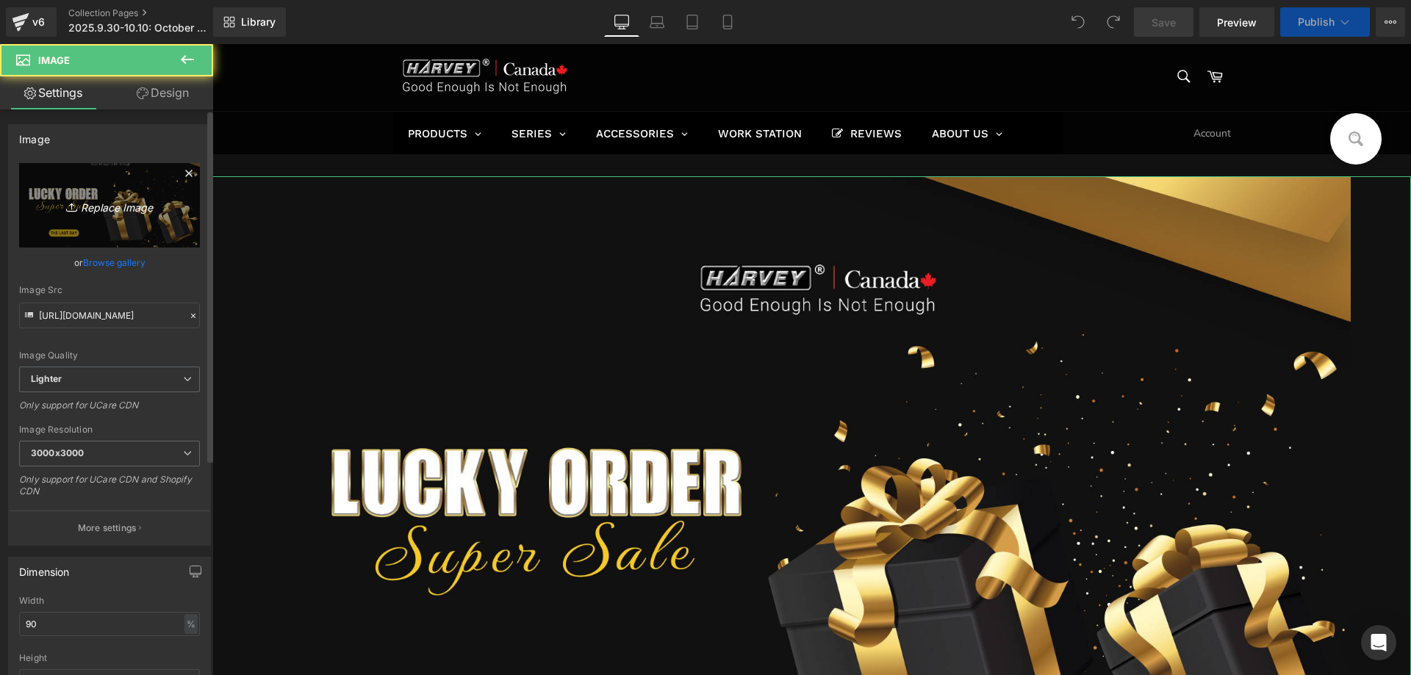
click at [90, 204] on icon "Replace Image" at bounding box center [110, 205] width 118 height 18
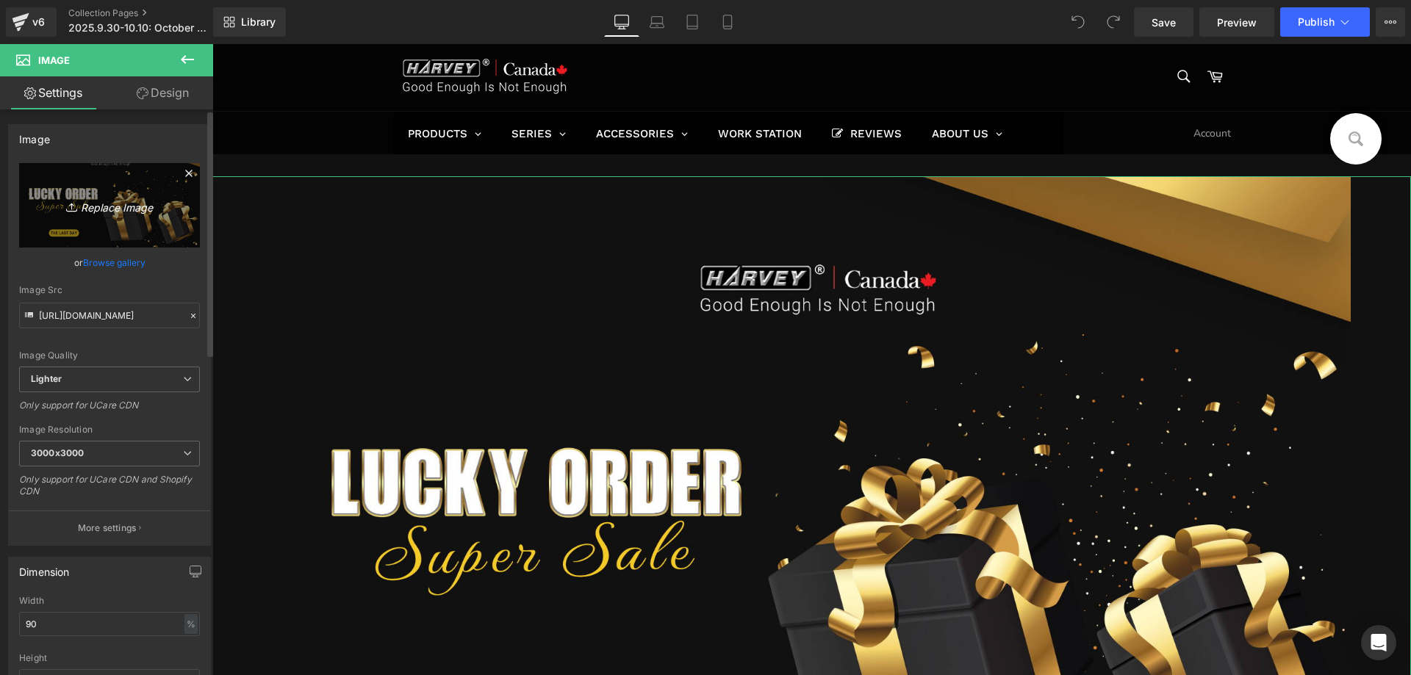
type input "C:\fakepath\edm_01.jpg"
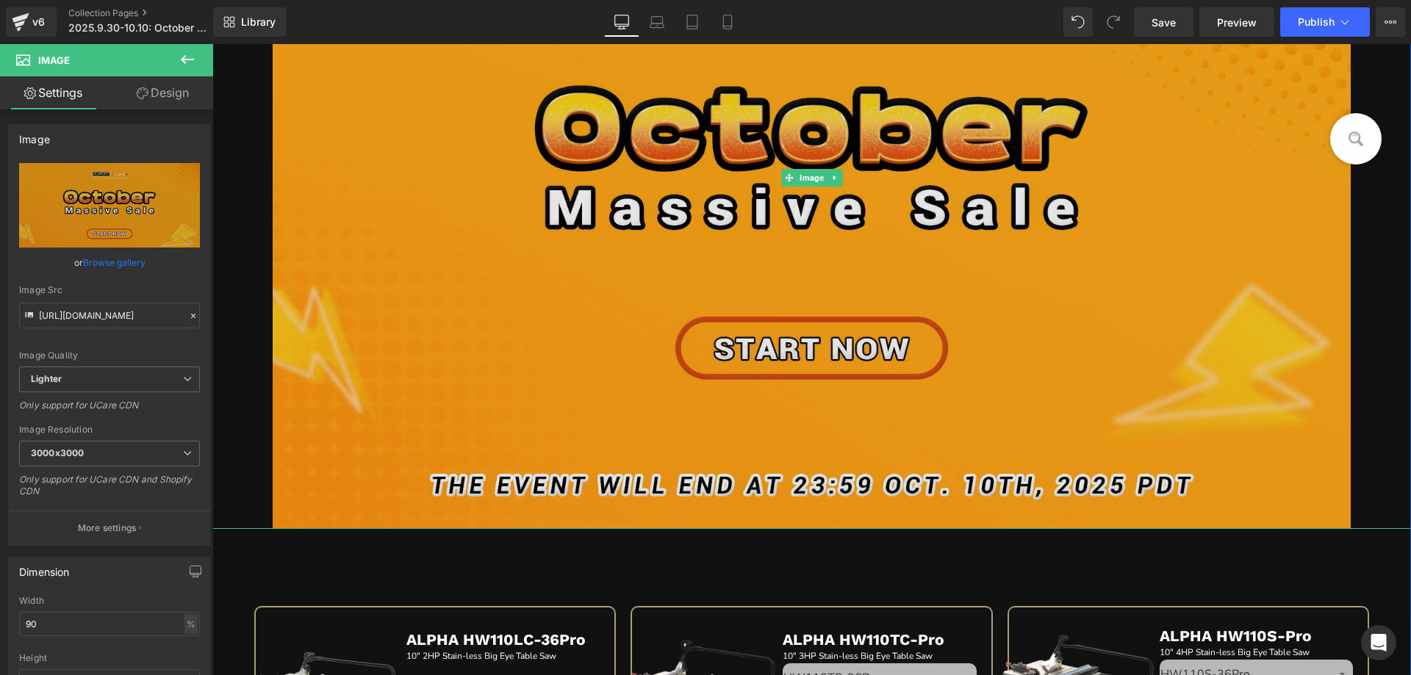
scroll to position [367, 0]
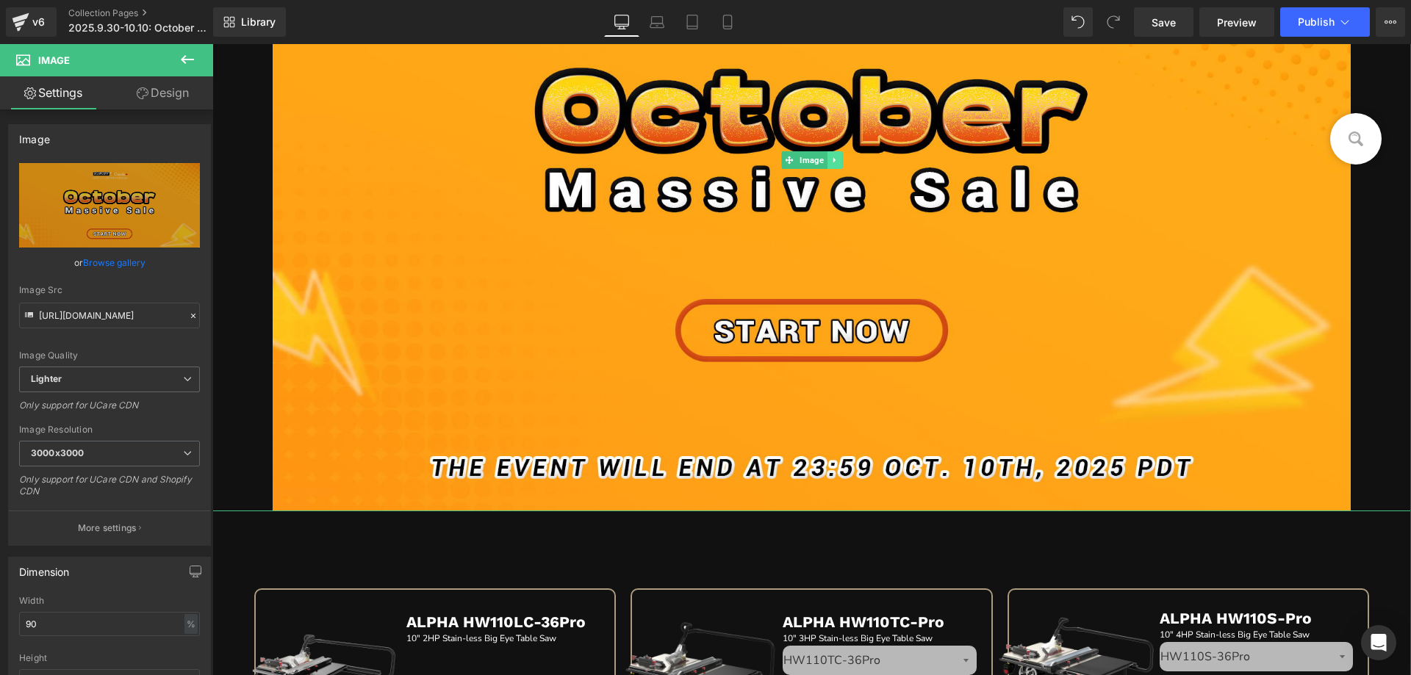
click at [835, 156] on link at bounding box center [834, 160] width 15 height 18
click at [823, 162] on icon at bounding box center [827, 160] width 8 height 8
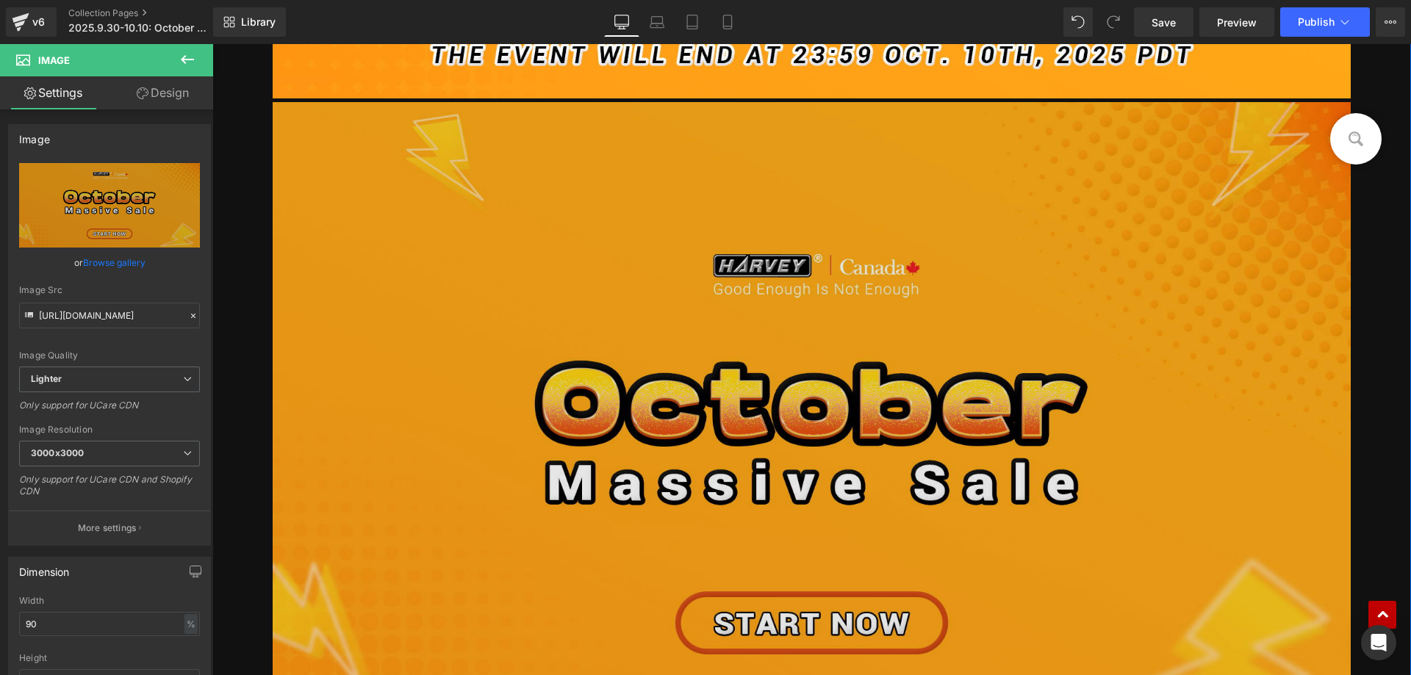
scroll to position [780, 0]
click at [481, 298] on img at bounding box center [812, 452] width 1079 height 703
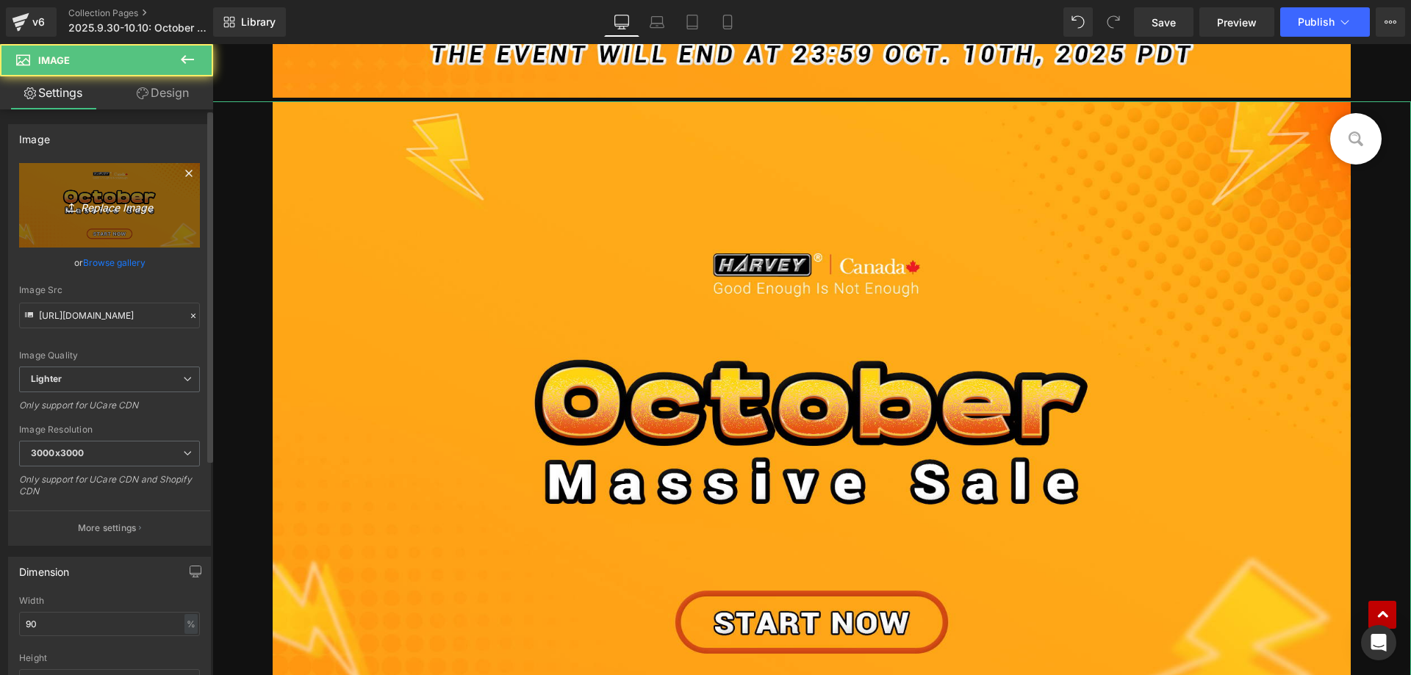
click at [85, 201] on icon "Replace Image" at bounding box center [110, 205] width 118 height 18
type input "C:\fakepath\edm_02.jpg"
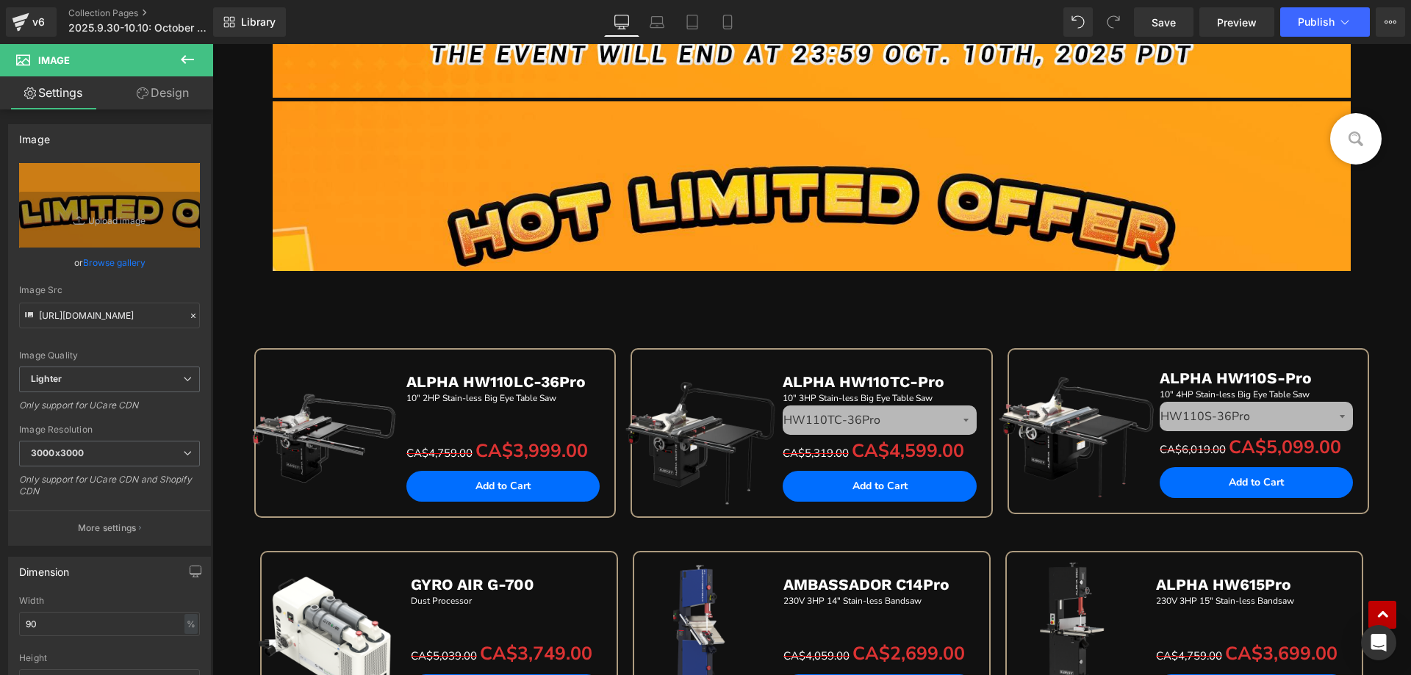
click at [194, 62] on icon at bounding box center [188, 60] width 18 height 18
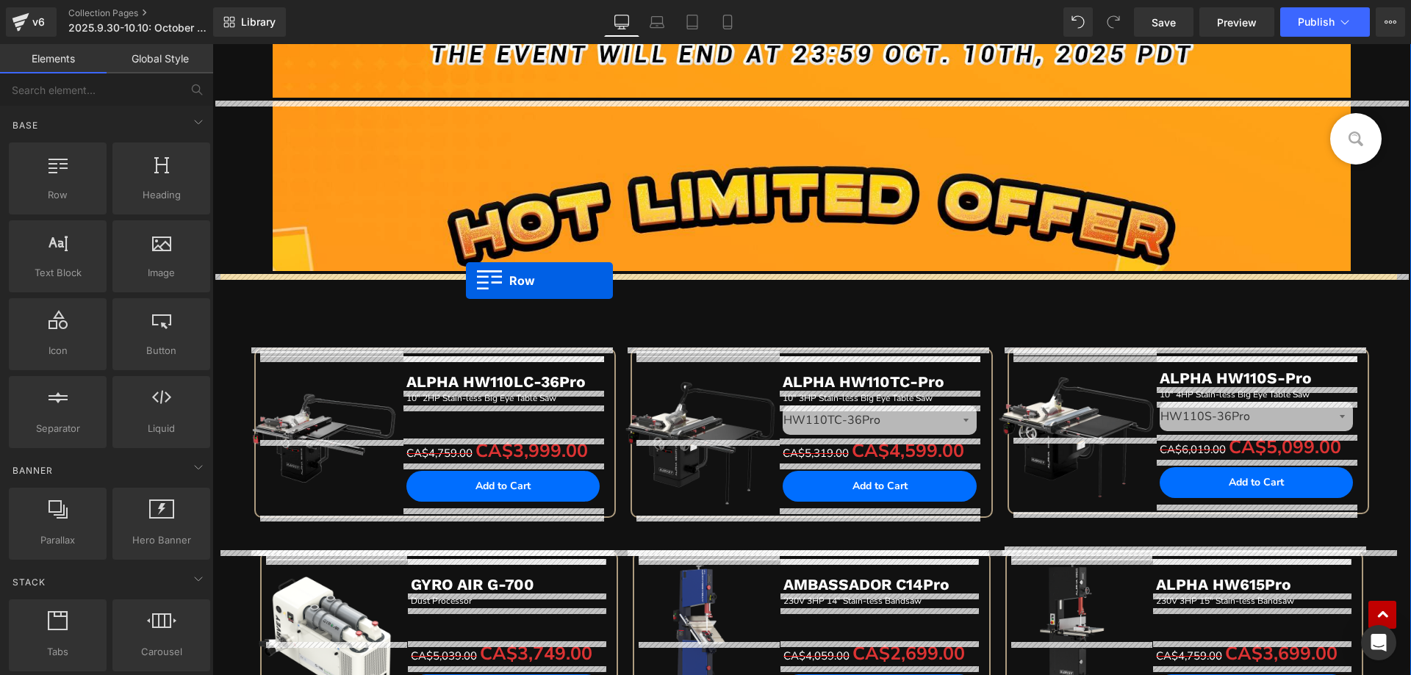
drag, startPoint x: 281, startPoint y: 235, endPoint x: 466, endPoint y: 281, distance: 190.7
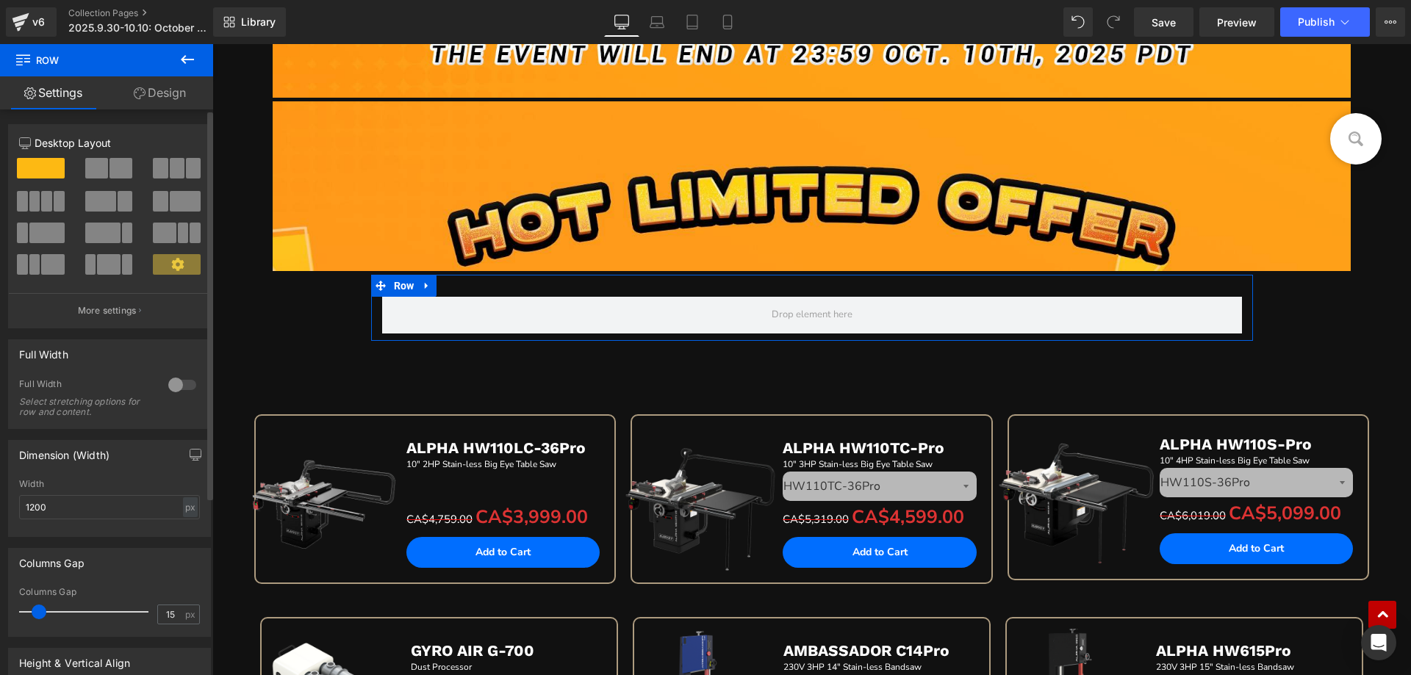
click at [109, 162] on span at bounding box center [120, 168] width 23 height 21
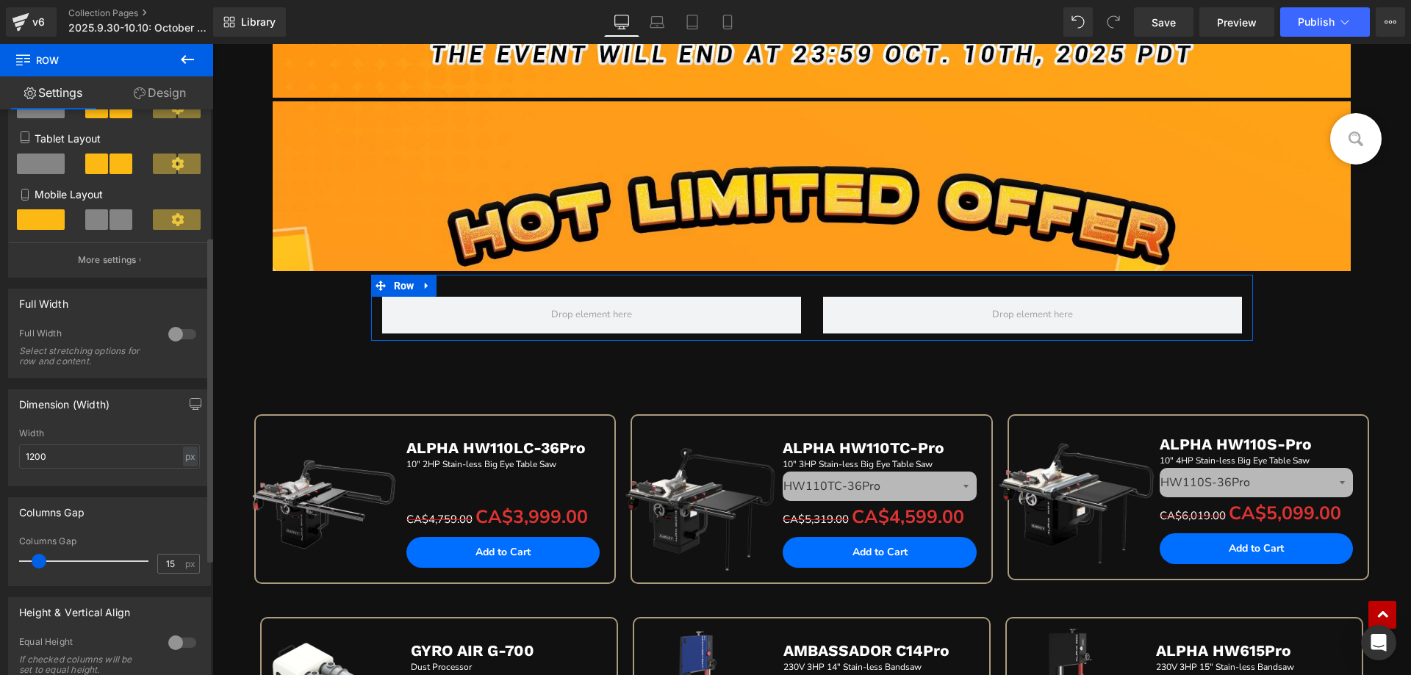
scroll to position [220, 0]
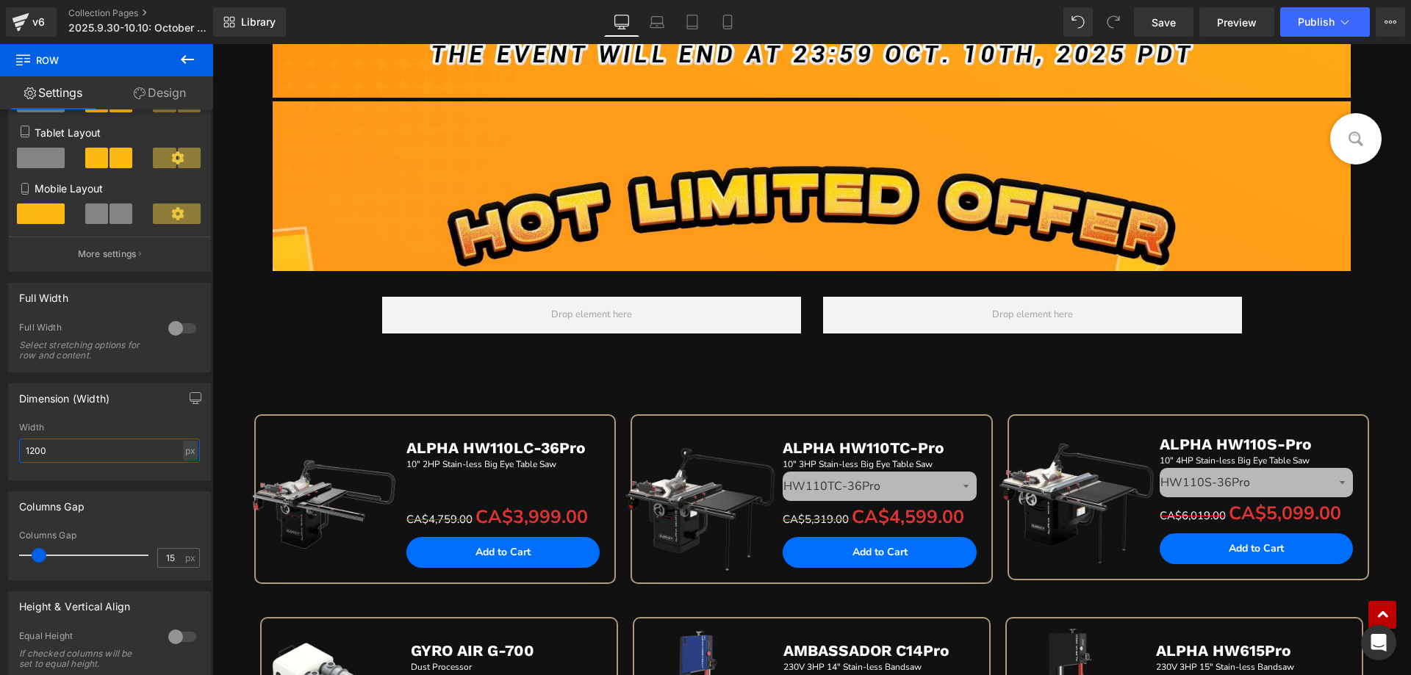
drag, startPoint x: 54, startPoint y: 440, endPoint x: -8, endPoint y: 440, distance: 61.7
click at [0, 440] on html "Row You are previewing how the will restyle your page. You can not edit Element…" at bounding box center [705, 337] width 1411 height 675
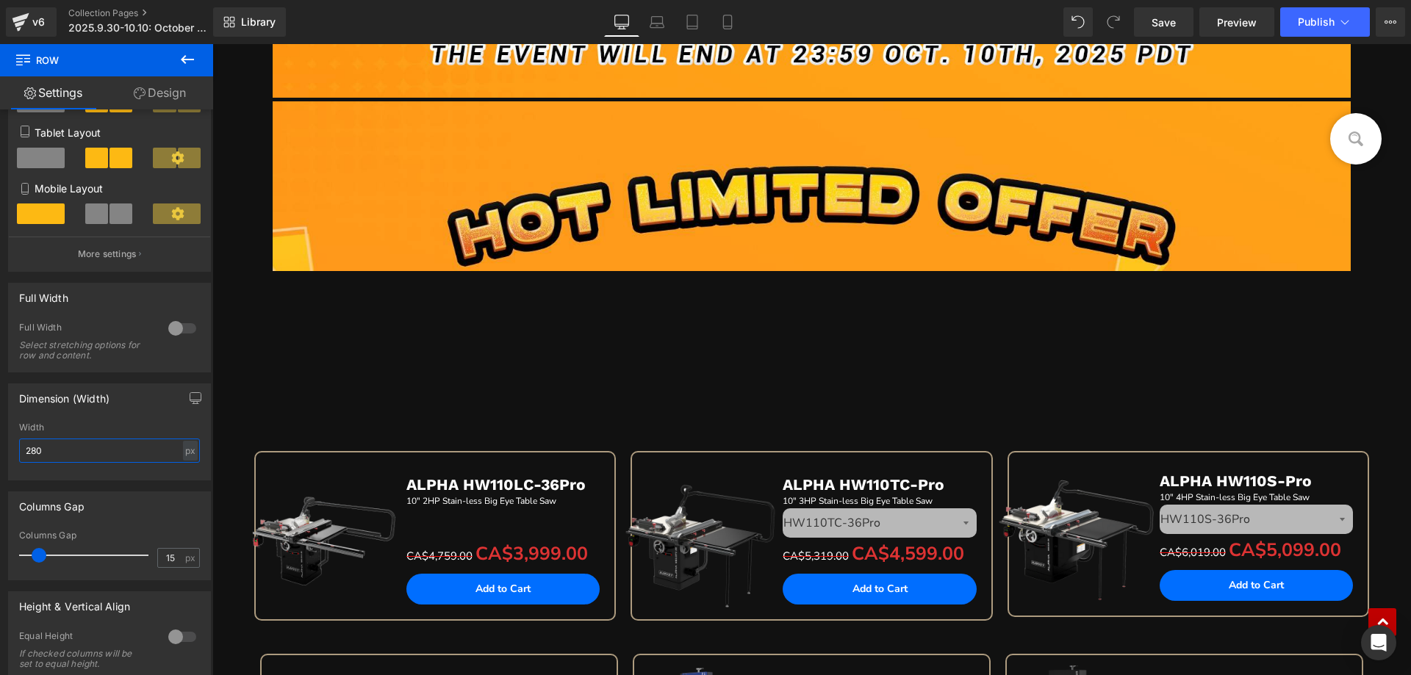
type input "2800"
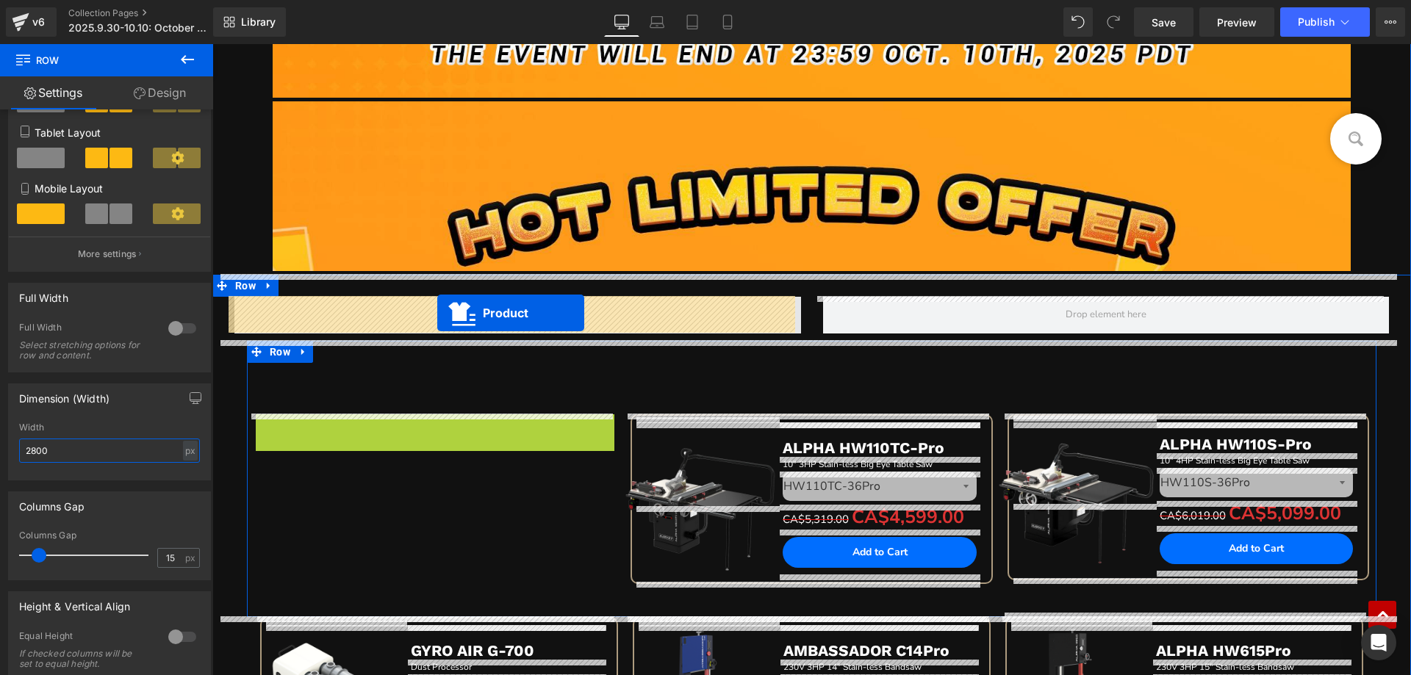
drag, startPoint x: 398, startPoint y: 427, endPoint x: 437, endPoint y: 313, distance: 120.6
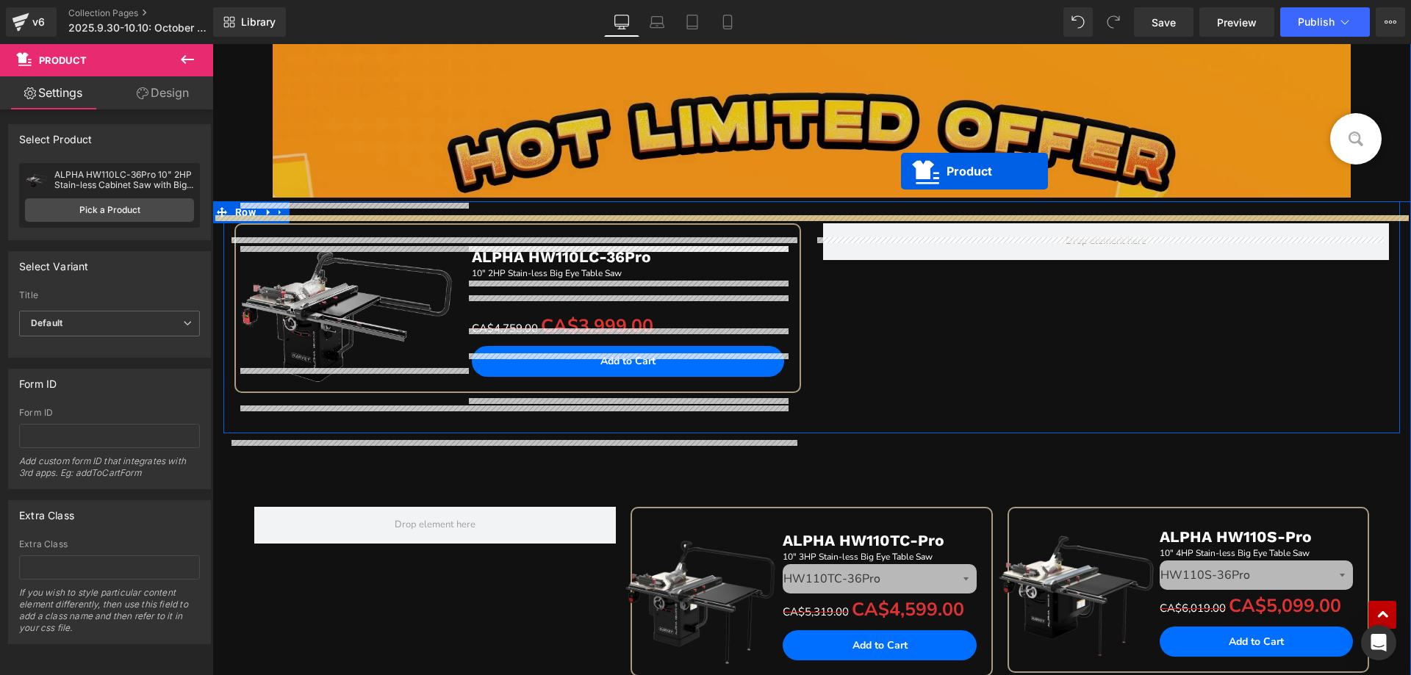
scroll to position [838, 0]
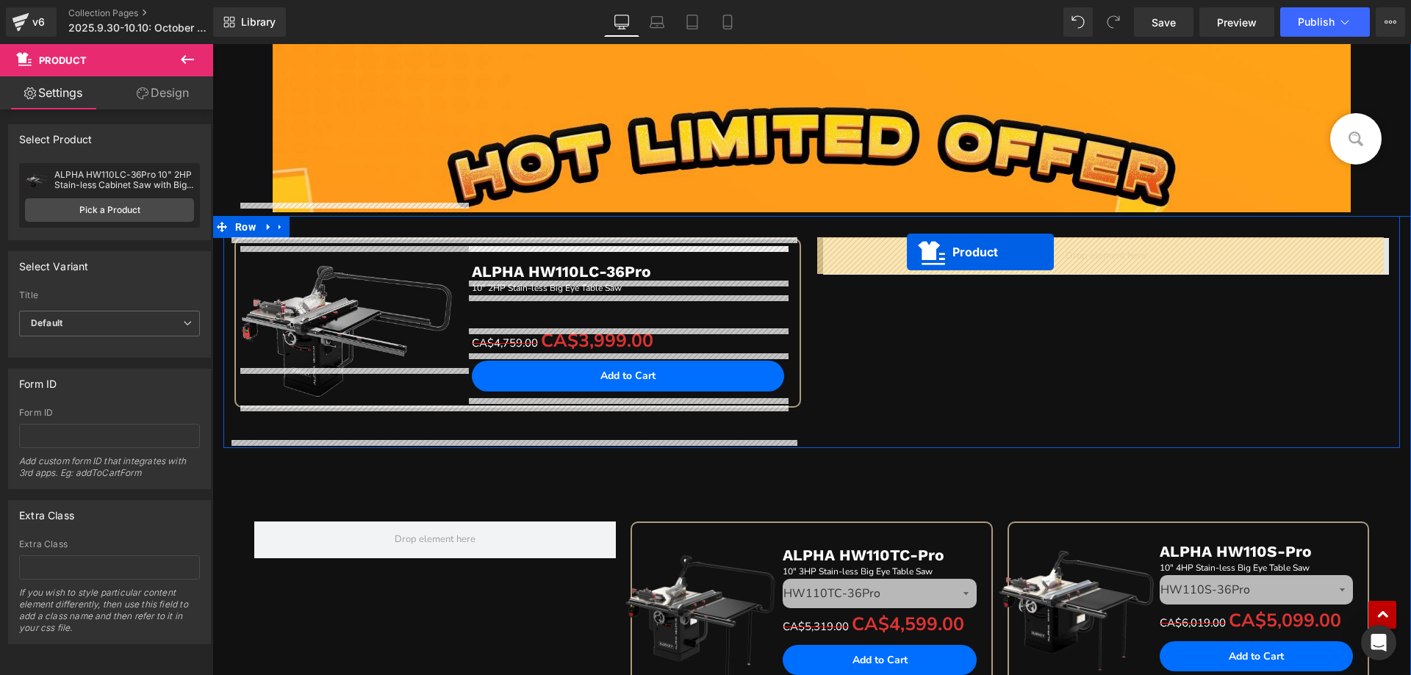
drag, startPoint x: 396, startPoint y: 326, endPoint x: 907, endPoint y: 252, distance: 516.0
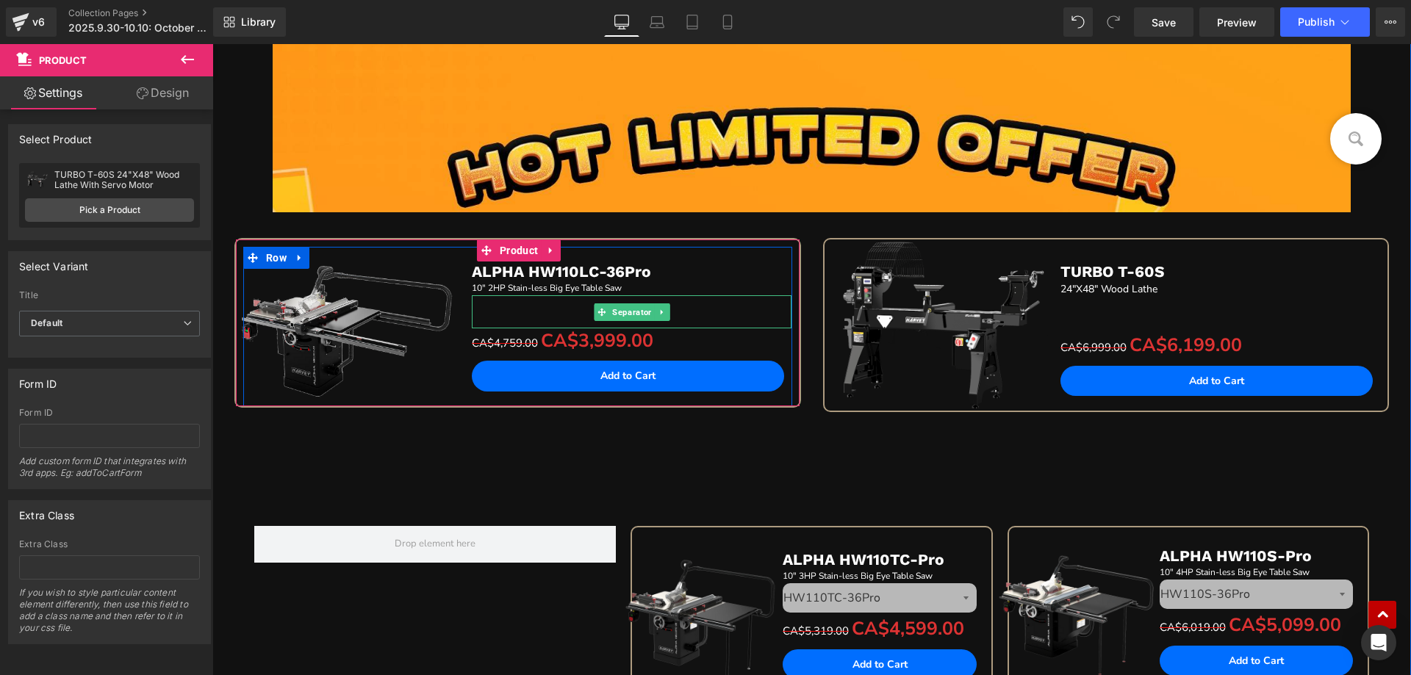
click at [551, 307] on div at bounding box center [632, 311] width 320 height 33
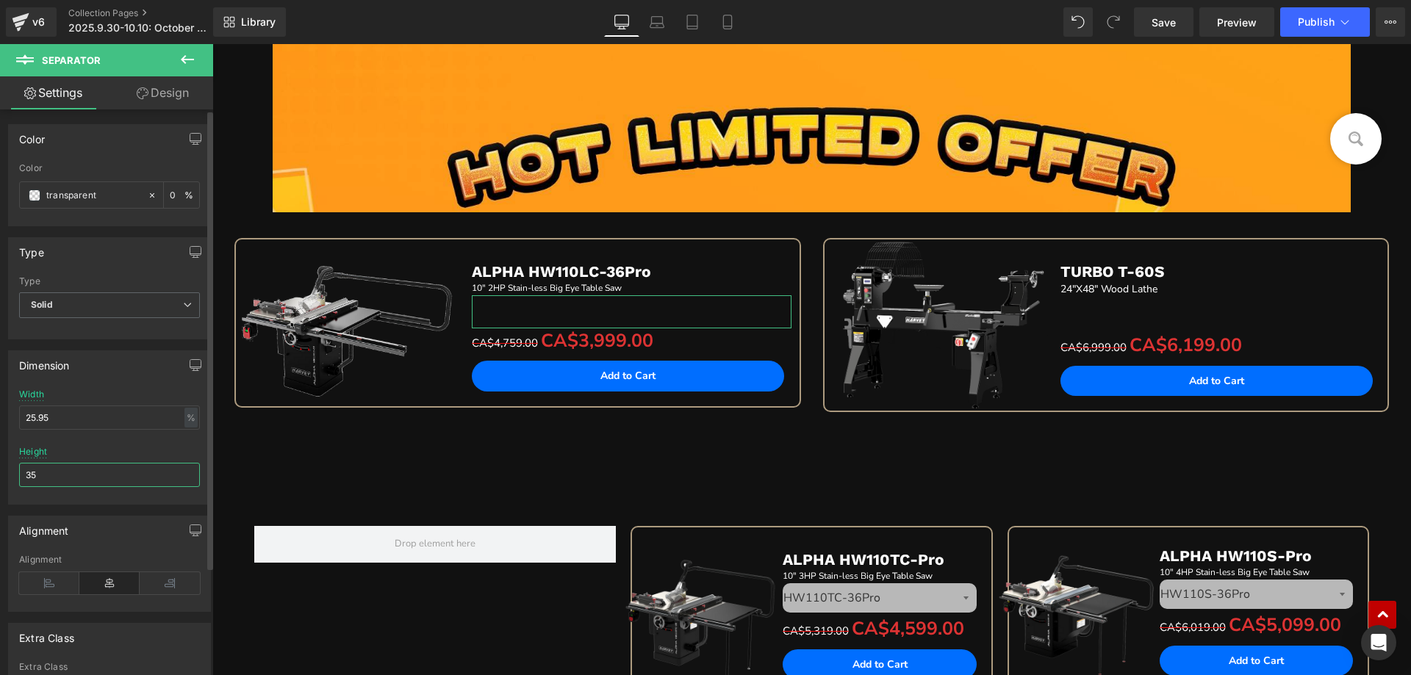
drag, startPoint x: 58, startPoint y: 476, endPoint x: 7, endPoint y: 470, distance: 51.8
click at [7, 470] on div "Dimension 25.95% Width 25.95 % % px 35px Height 35" at bounding box center [110, 422] width 220 height 165
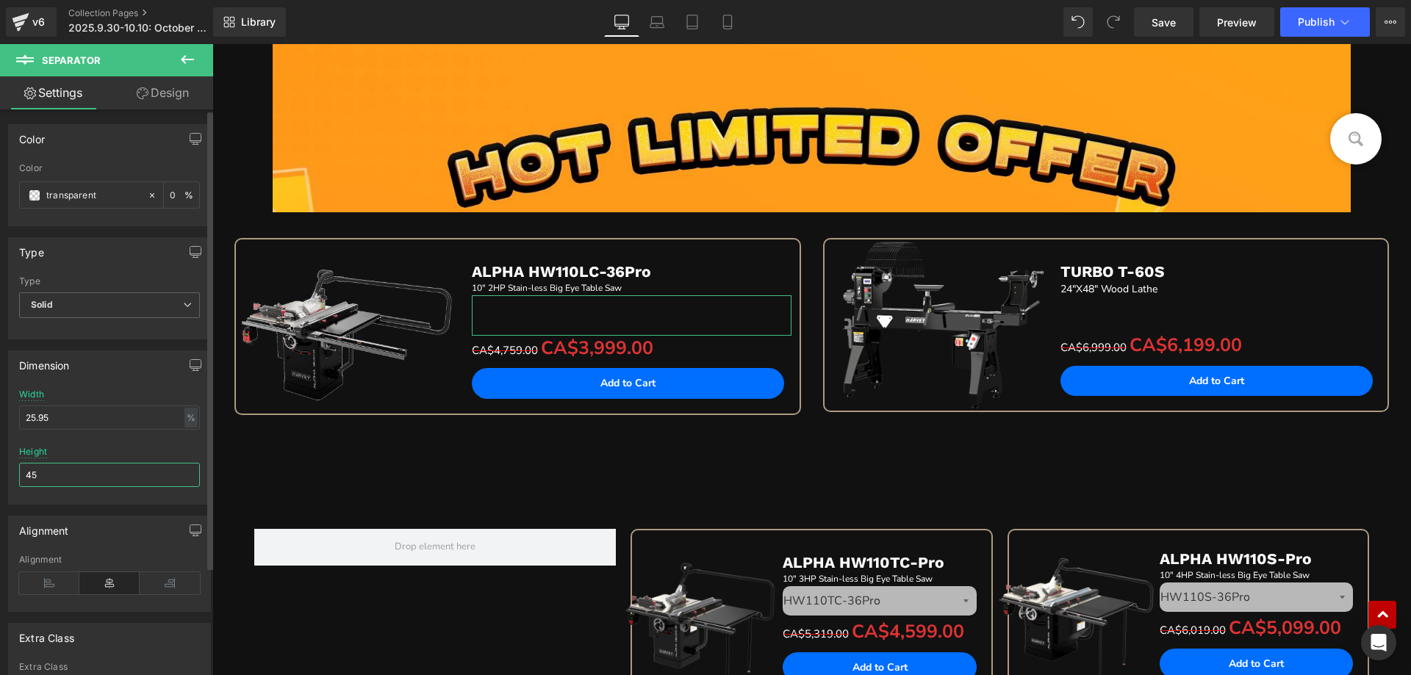
drag, startPoint x: 38, startPoint y: 481, endPoint x: 10, endPoint y: 475, distance: 29.3
click at [10, 475] on div "25.95% Width 25.95 % % px 35px Height 45" at bounding box center [109, 446] width 201 height 115
type input "65"
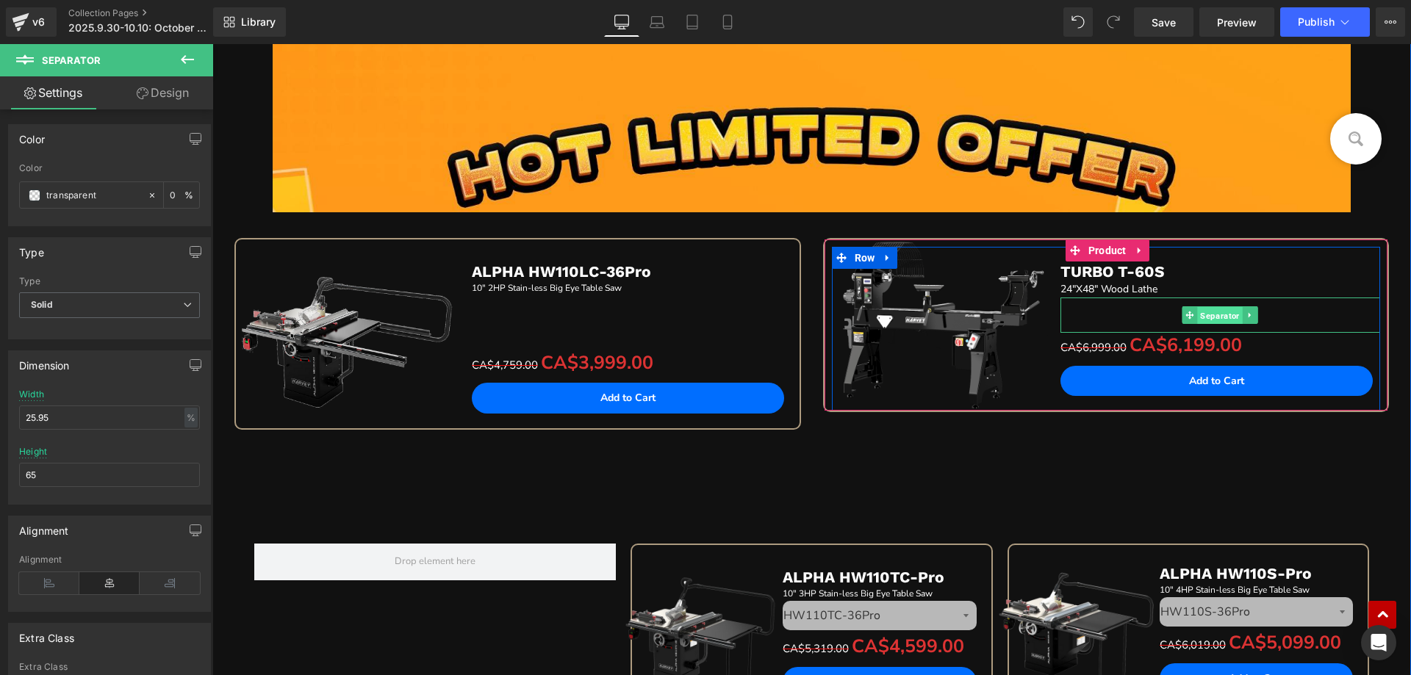
click at [1204, 312] on span "Separator" at bounding box center [1220, 316] width 45 height 18
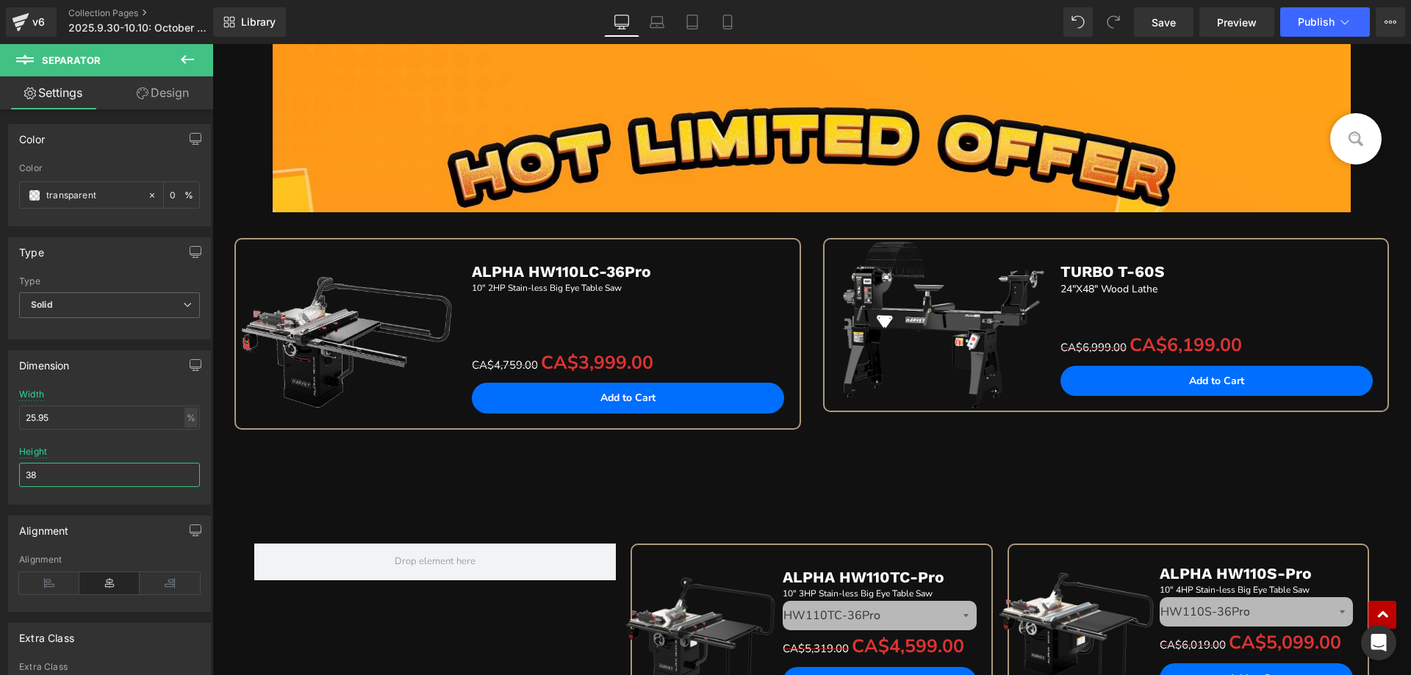
drag, startPoint x: 29, startPoint y: 467, endPoint x: -19, endPoint y: 467, distance: 47.8
click at [0, 467] on html "Separator You are previewing how the will restyle your page. You can not edit E…" at bounding box center [705, 337] width 1411 height 675
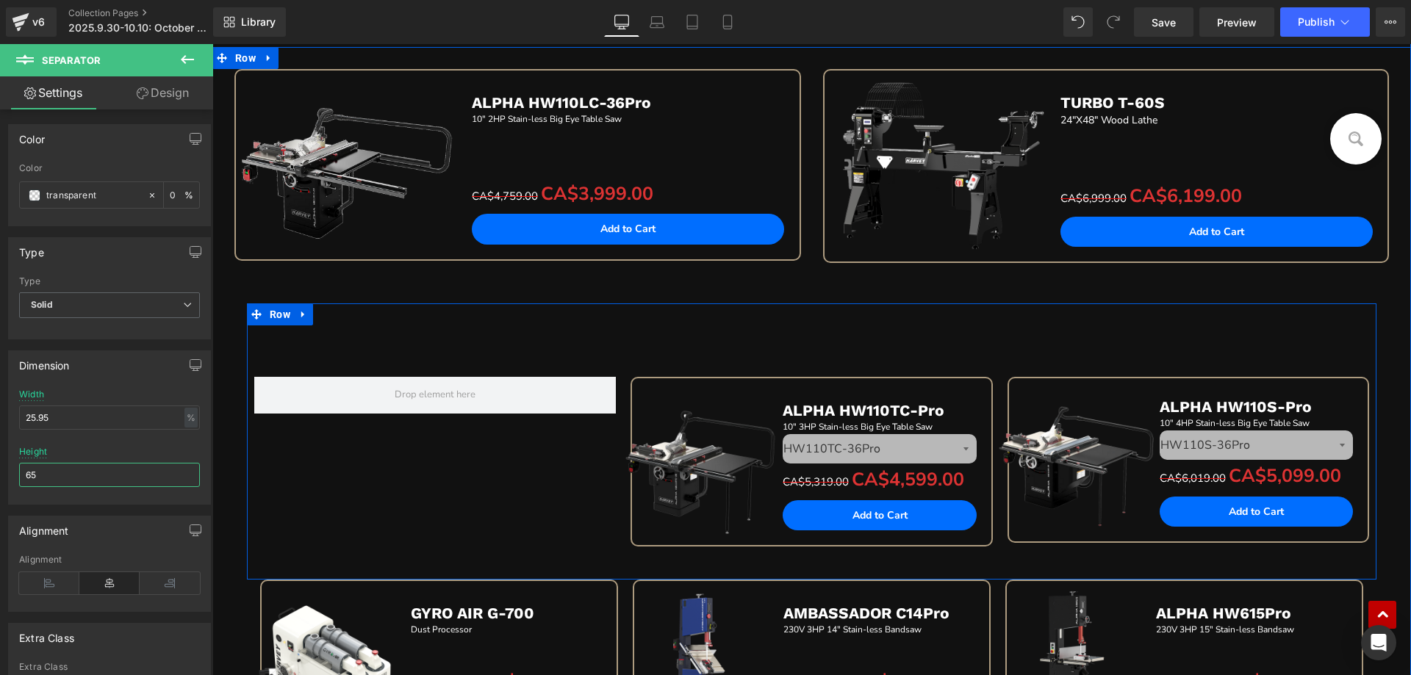
scroll to position [765, 0]
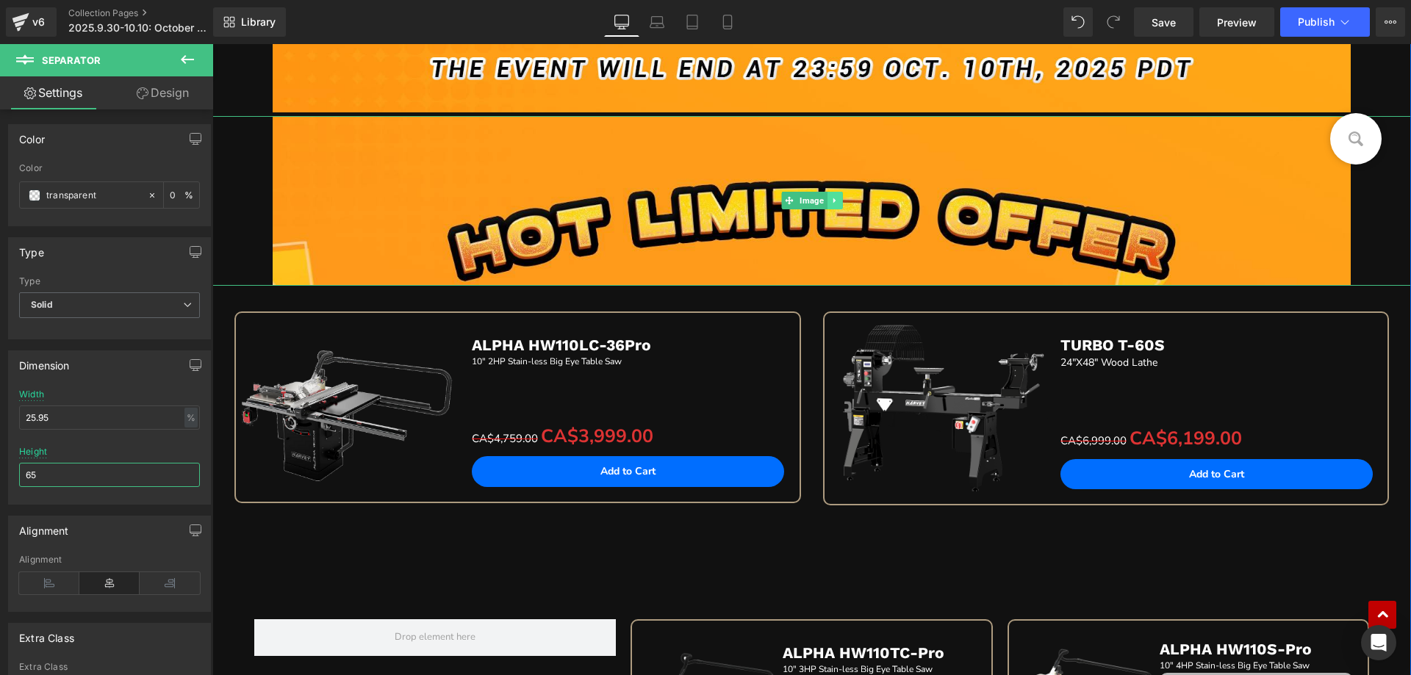
type input "65"
click at [833, 200] on icon at bounding box center [834, 200] width 2 height 5
click at [823, 202] on icon at bounding box center [827, 200] width 8 height 8
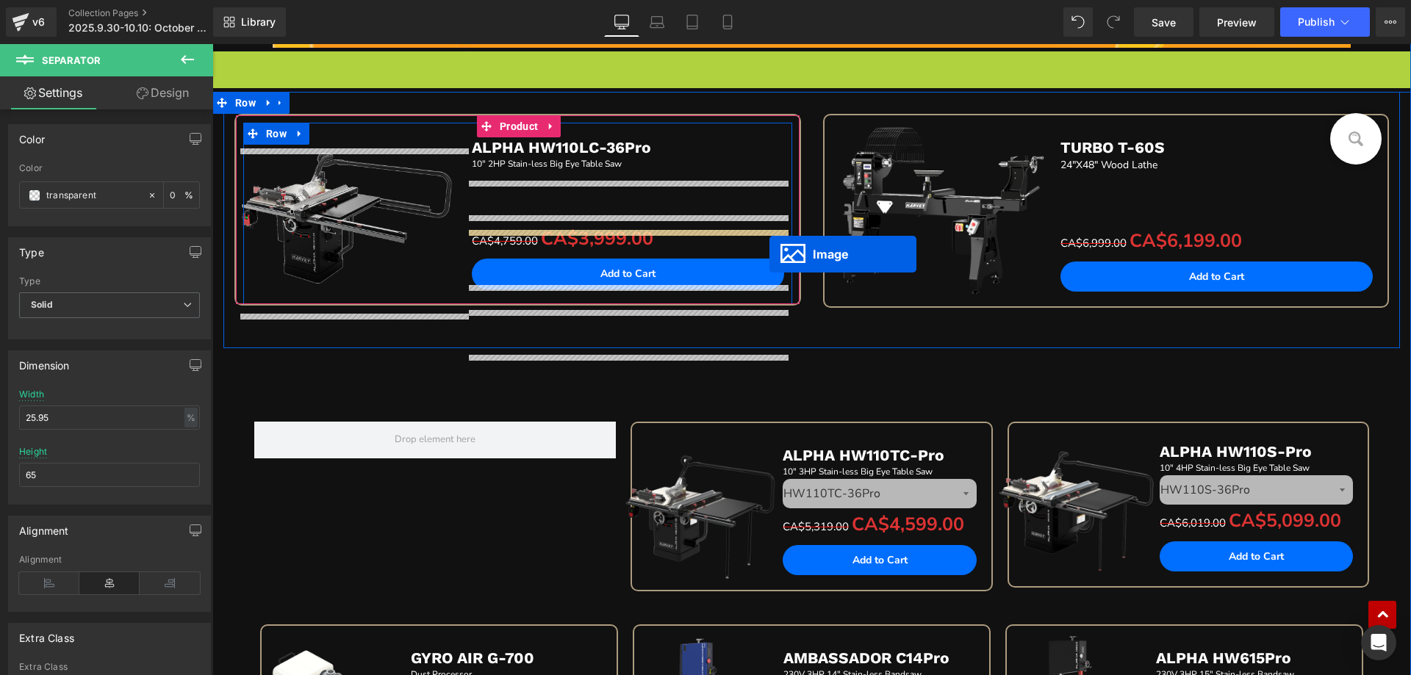
scroll to position [1059, 0]
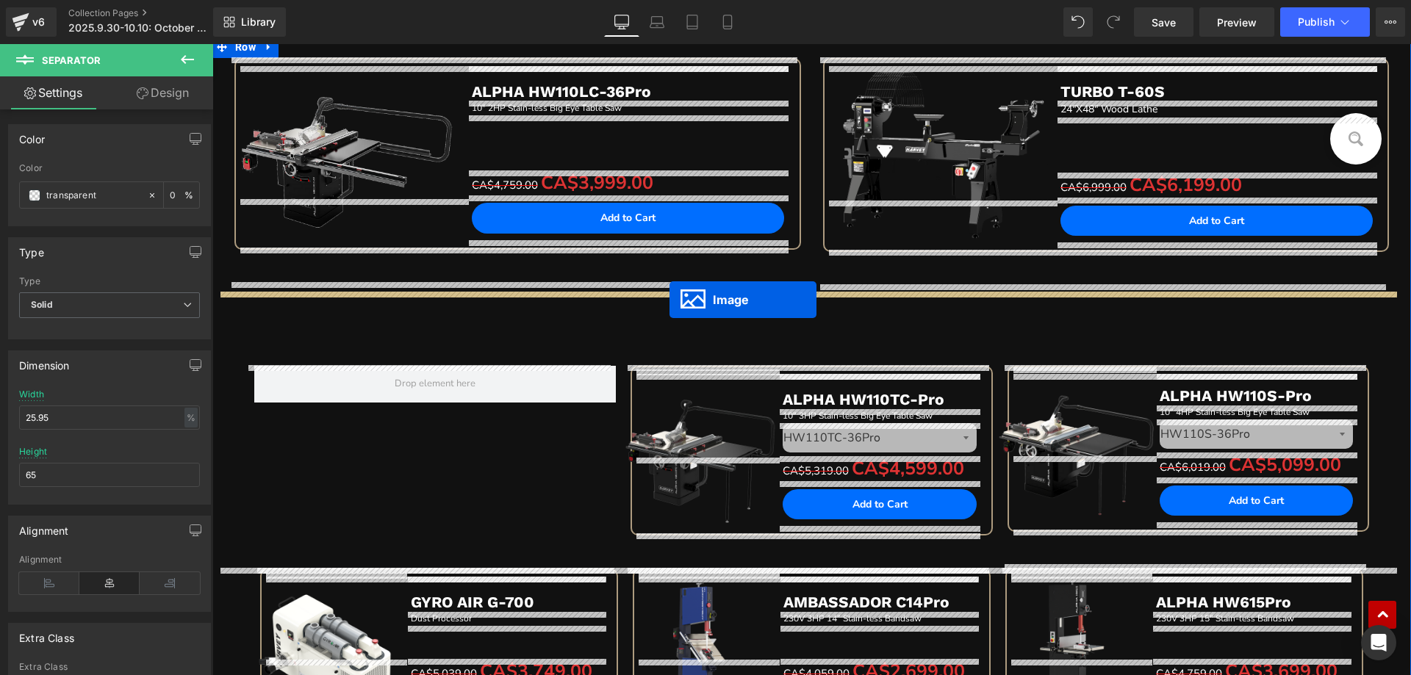
drag, startPoint x: 782, startPoint y: 376, endPoint x: 669, endPoint y: 300, distance: 136.0
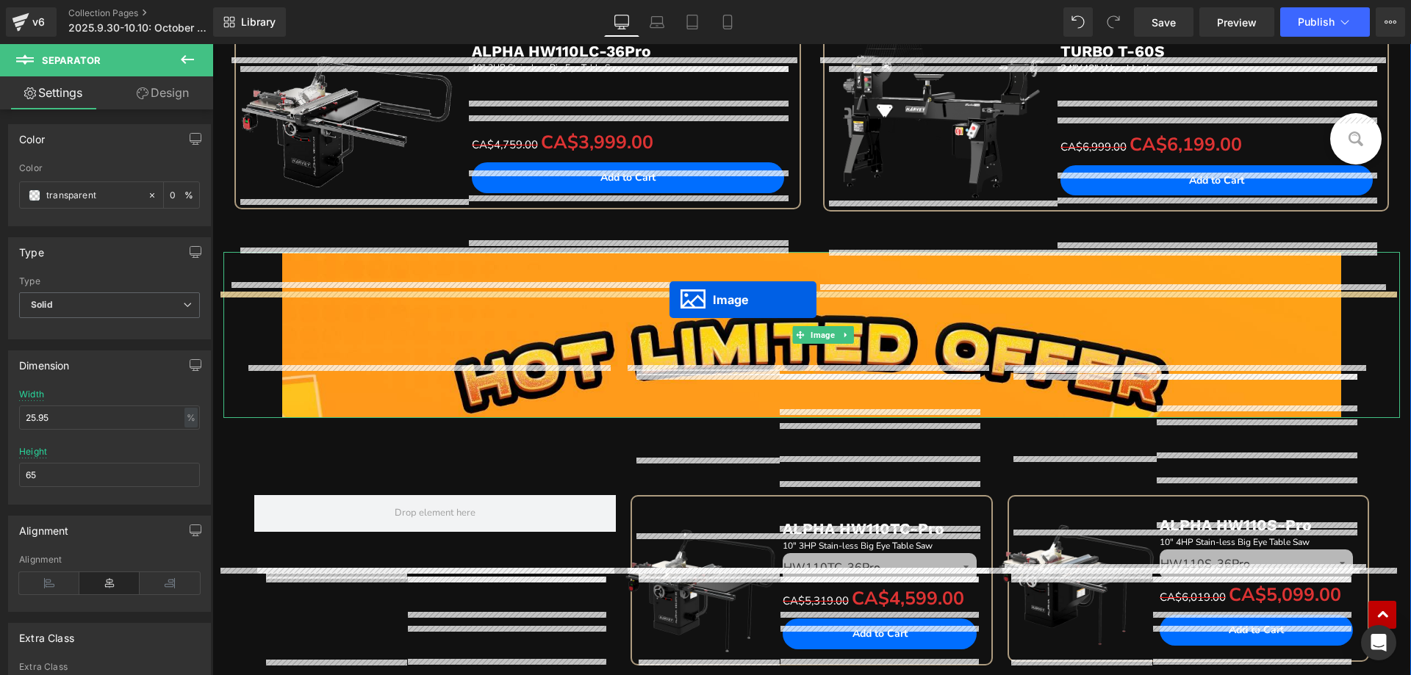
scroll to position [1019, 0]
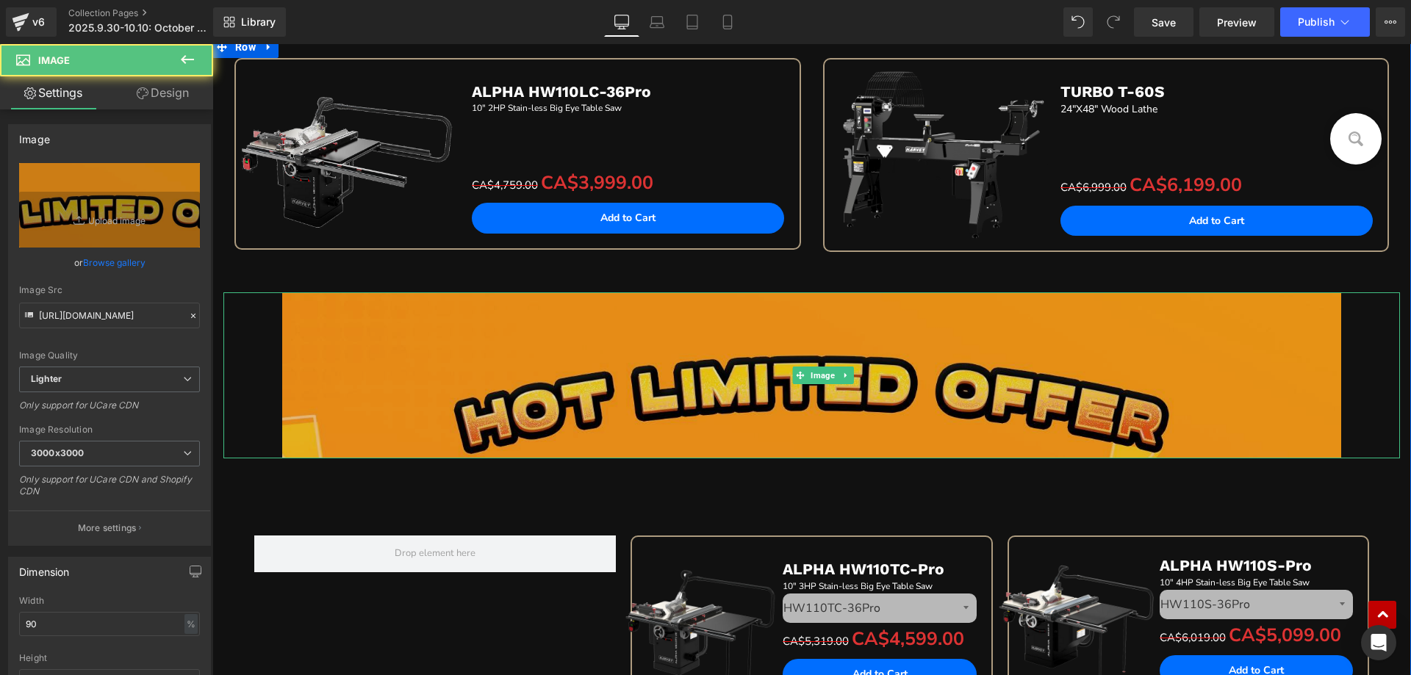
click at [619, 348] on img at bounding box center [811, 375] width 1059 height 167
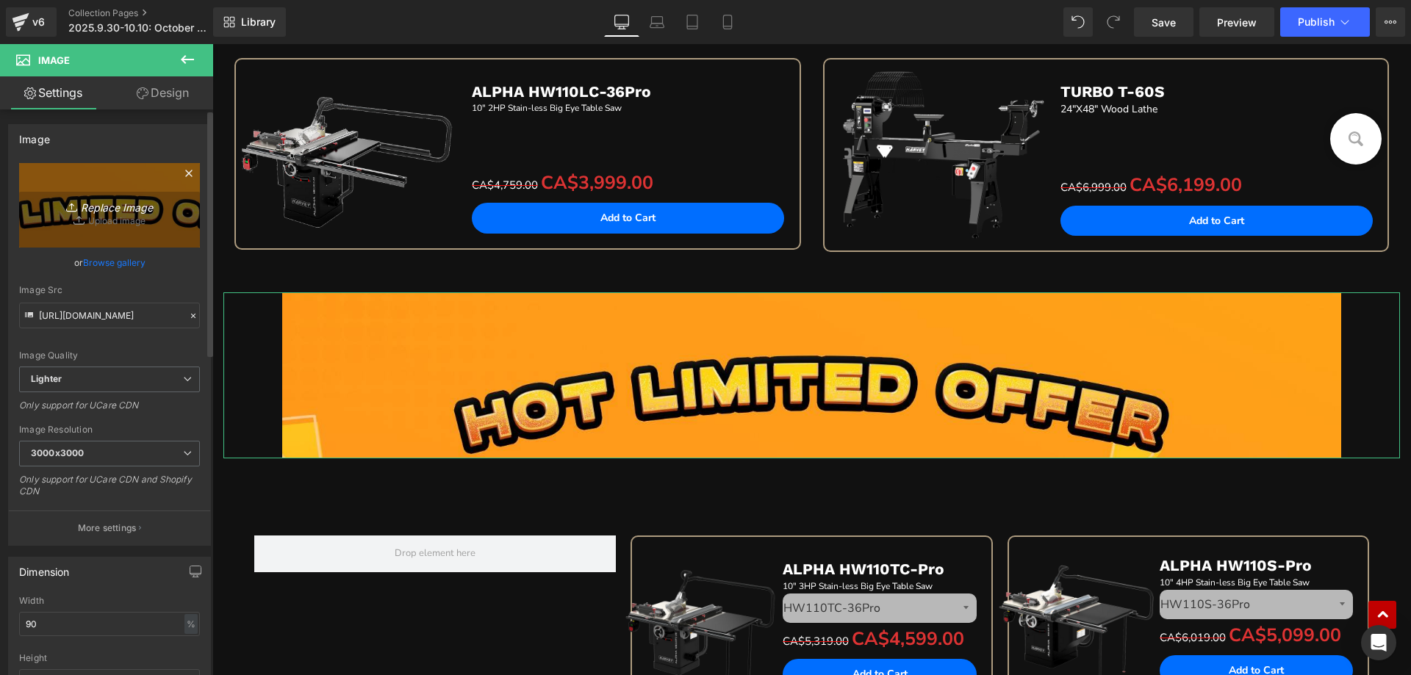
click at [126, 215] on link "Replace Image" at bounding box center [109, 205] width 181 height 85
type input "C:\fakepath\edm_04.jpg"
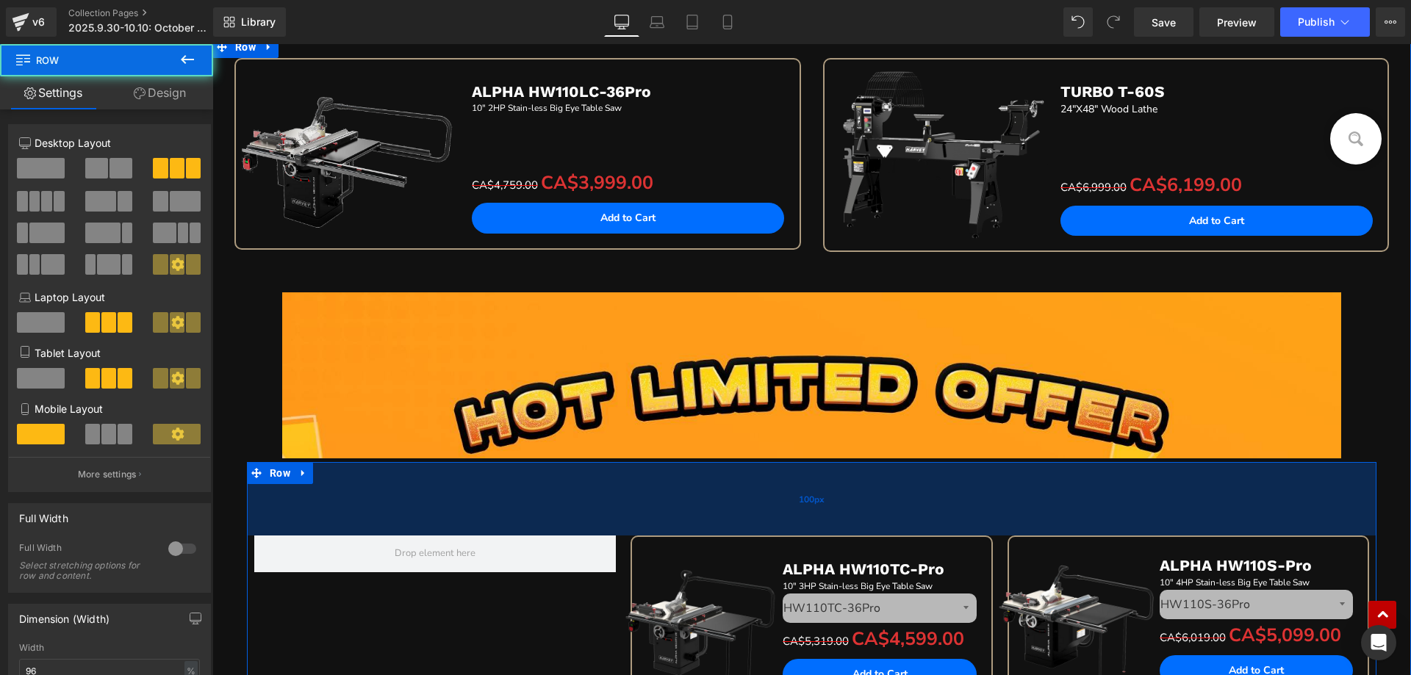
click at [267, 502] on div "100px" at bounding box center [812, 498] width 1130 height 73
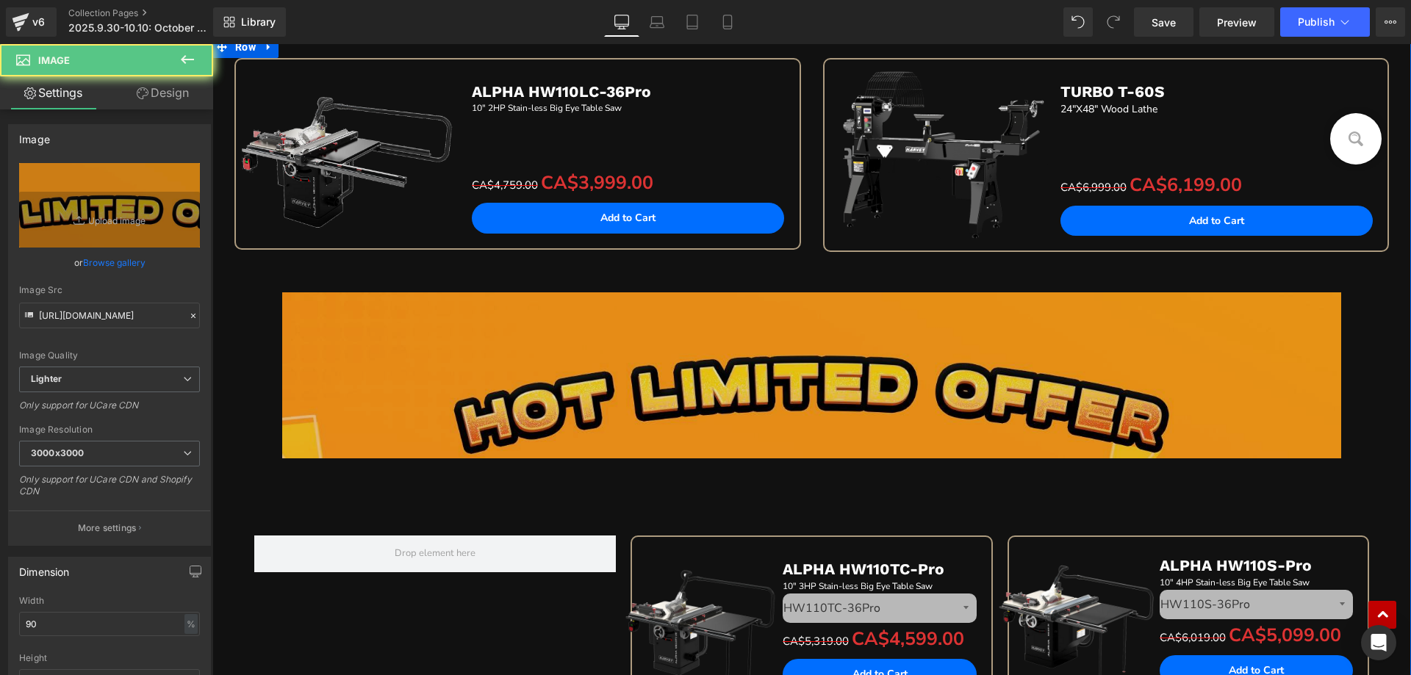
click at [431, 396] on img at bounding box center [811, 375] width 1059 height 167
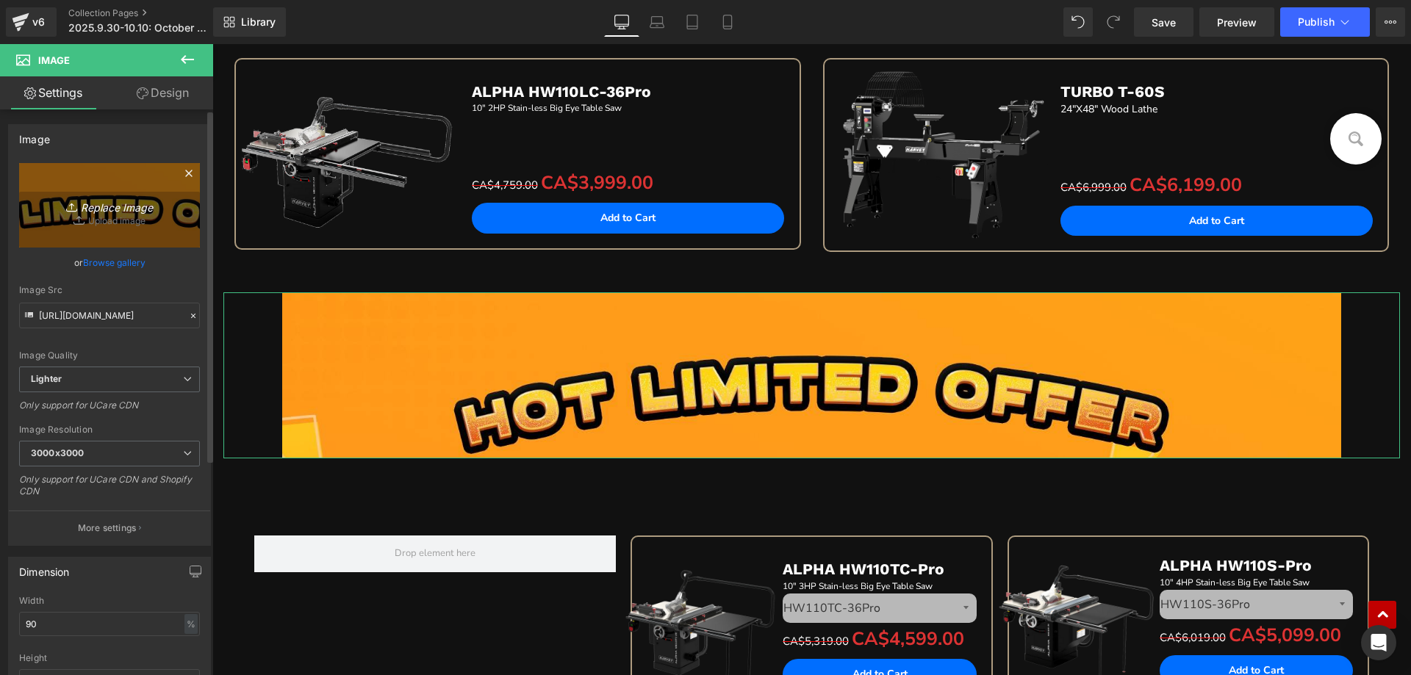
click at [79, 185] on link "Replace Image" at bounding box center [109, 205] width 181 height 85
type input "C:\fakepath\edm_05.jpg"
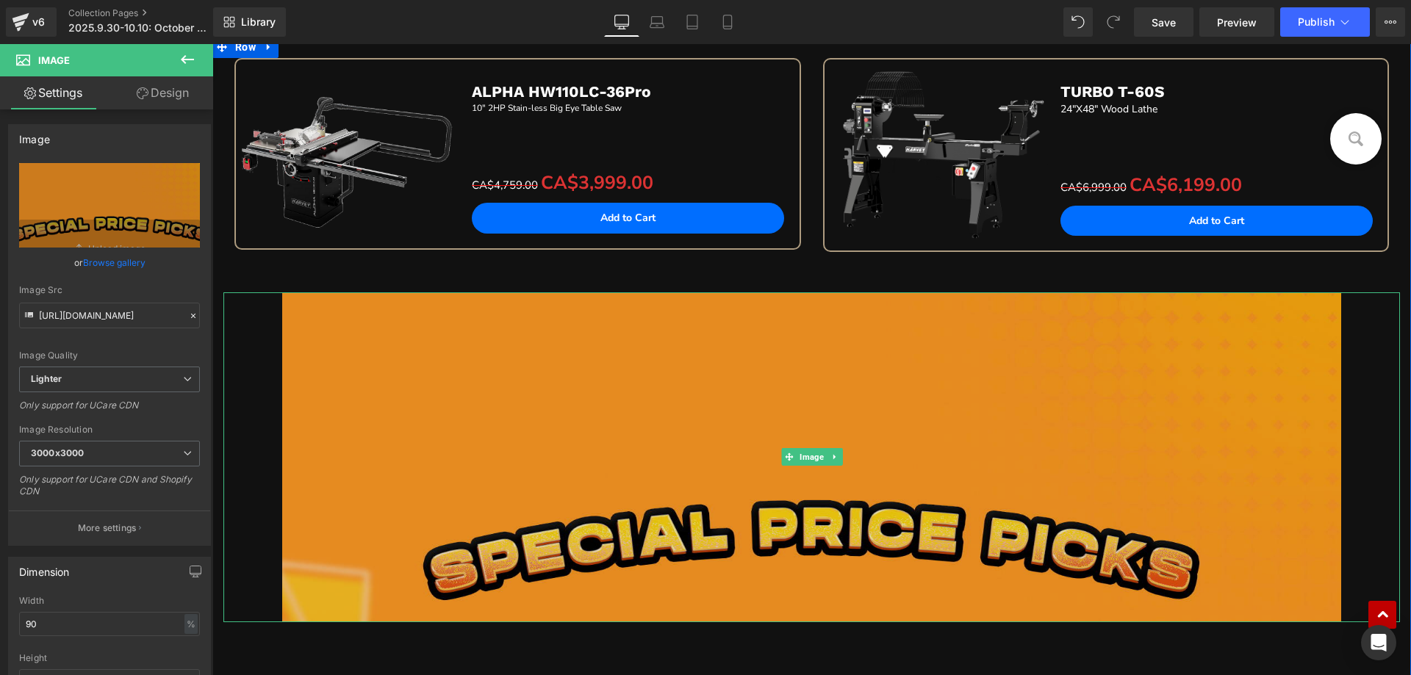
click at [459, 444] on img at bounding box center [811, 457] width 1059 height 330
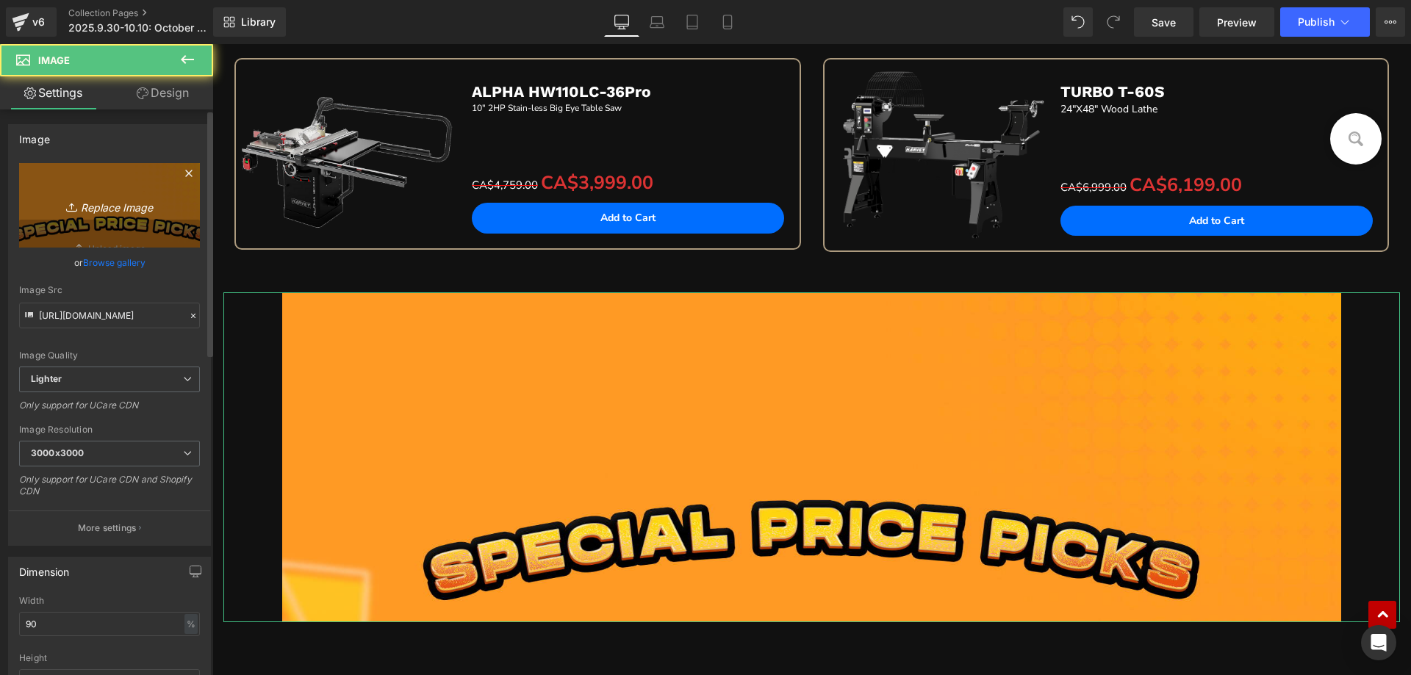
click at [99, 197] on icon "Replace Image" at bounding box center [110, 205] width 118 height 18
type input "C:\fakepath\edm_05.jpg"
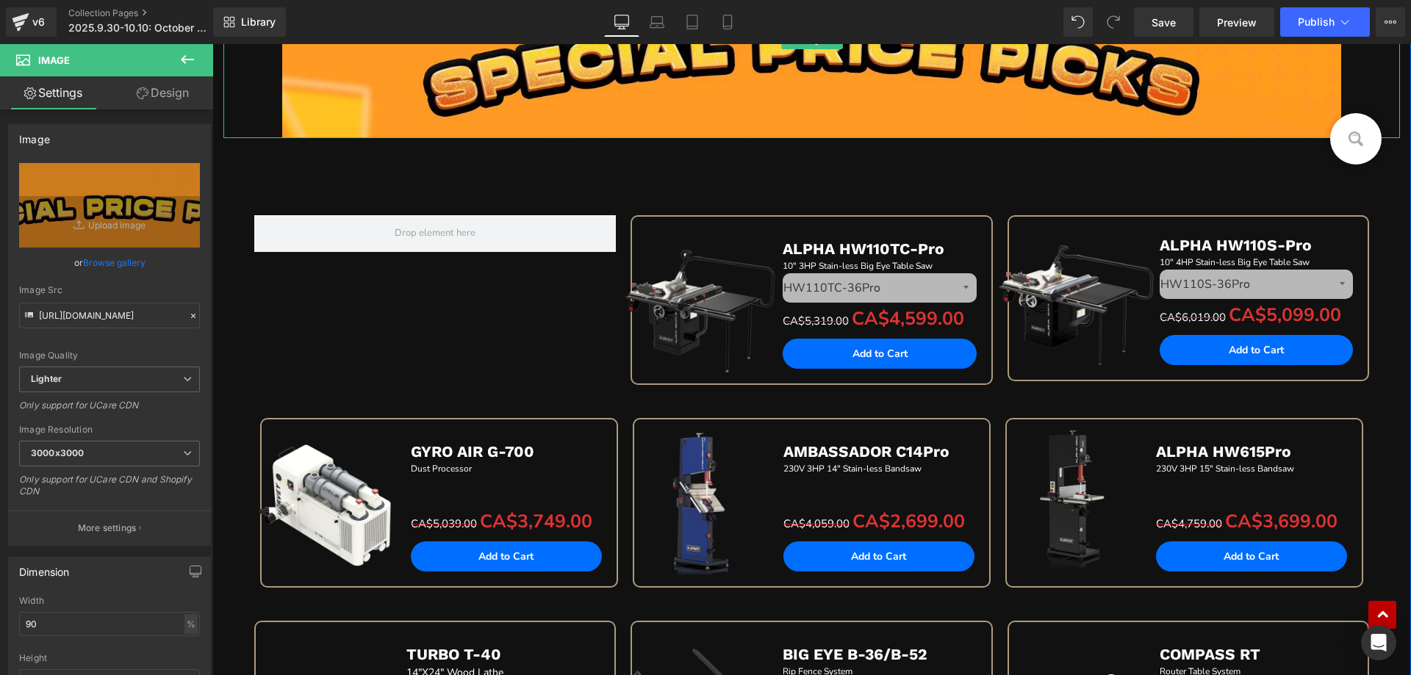
scroll to position [1386, 0]
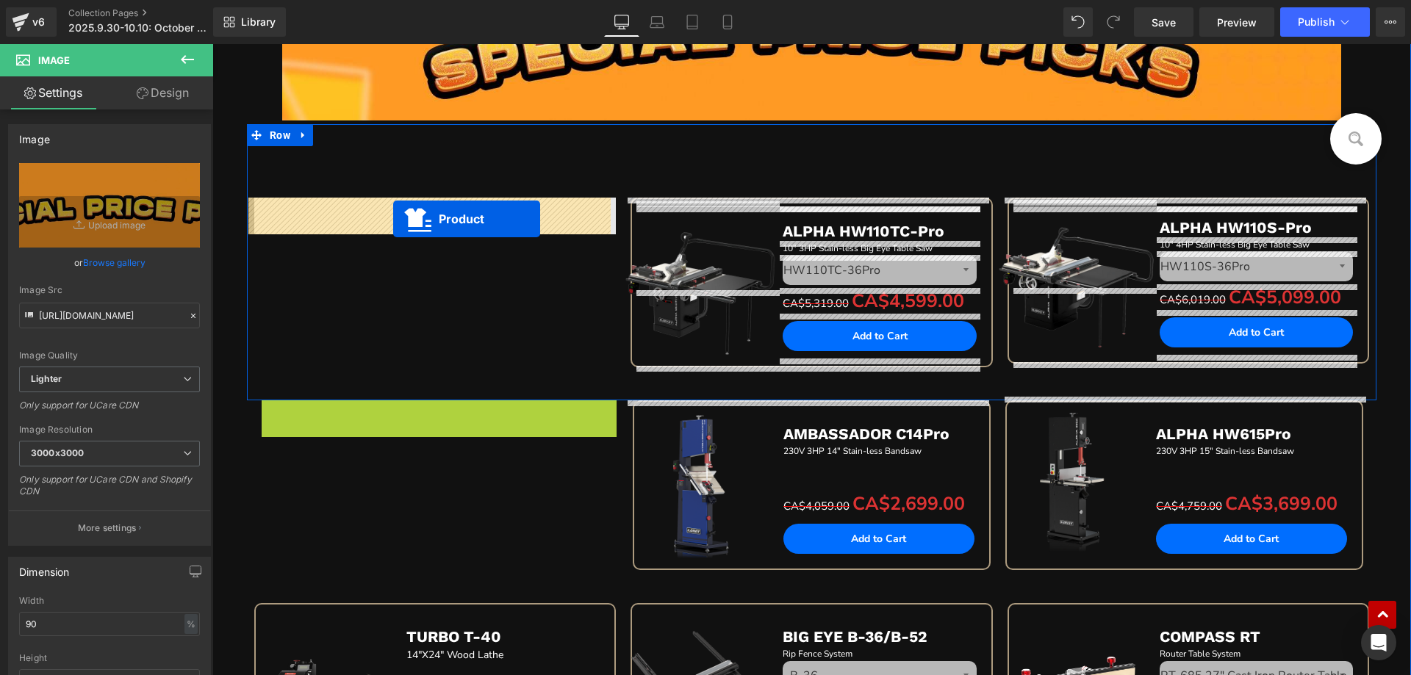
drag, startPoint x: 403, startPoint y: 415, endPoint x: 393, endPoint y: 219, distance: 196.4
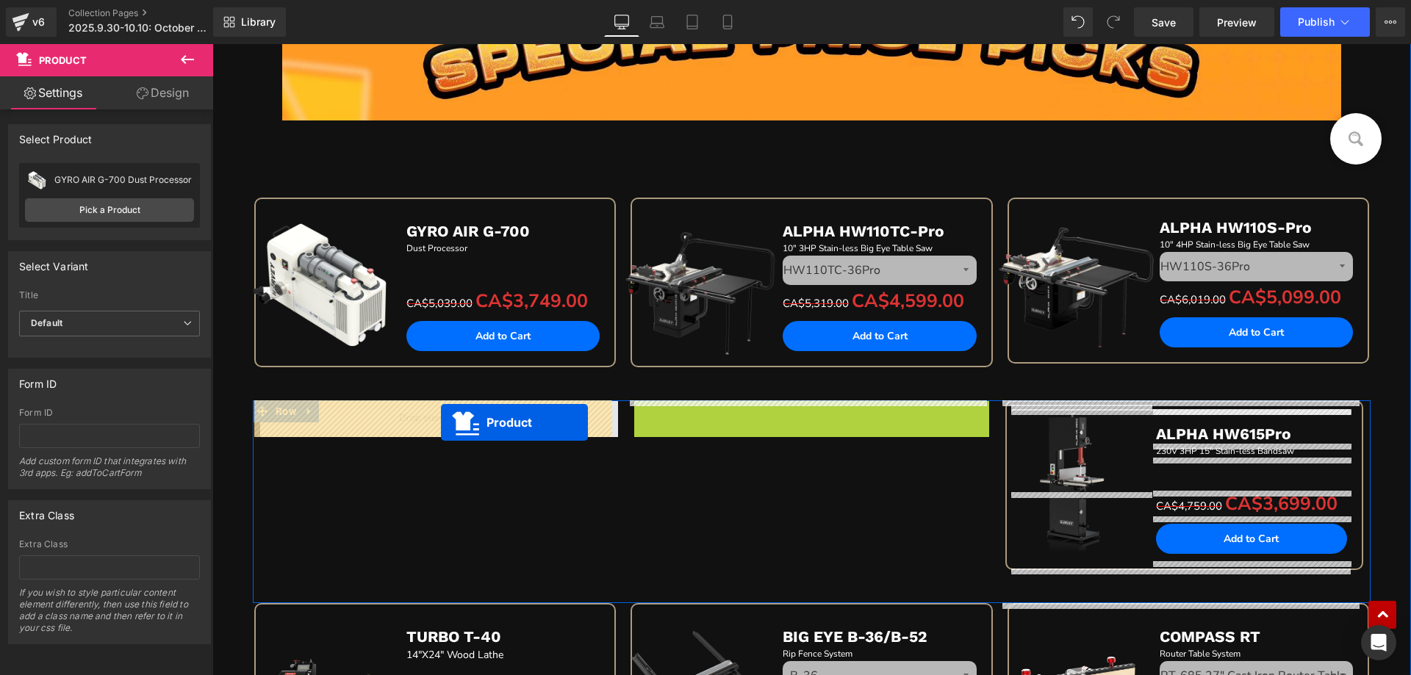
drag, startPoint x: 771, startPoint y: 410, endPoint x: 441, endPoint y: 423, distance: 330.2
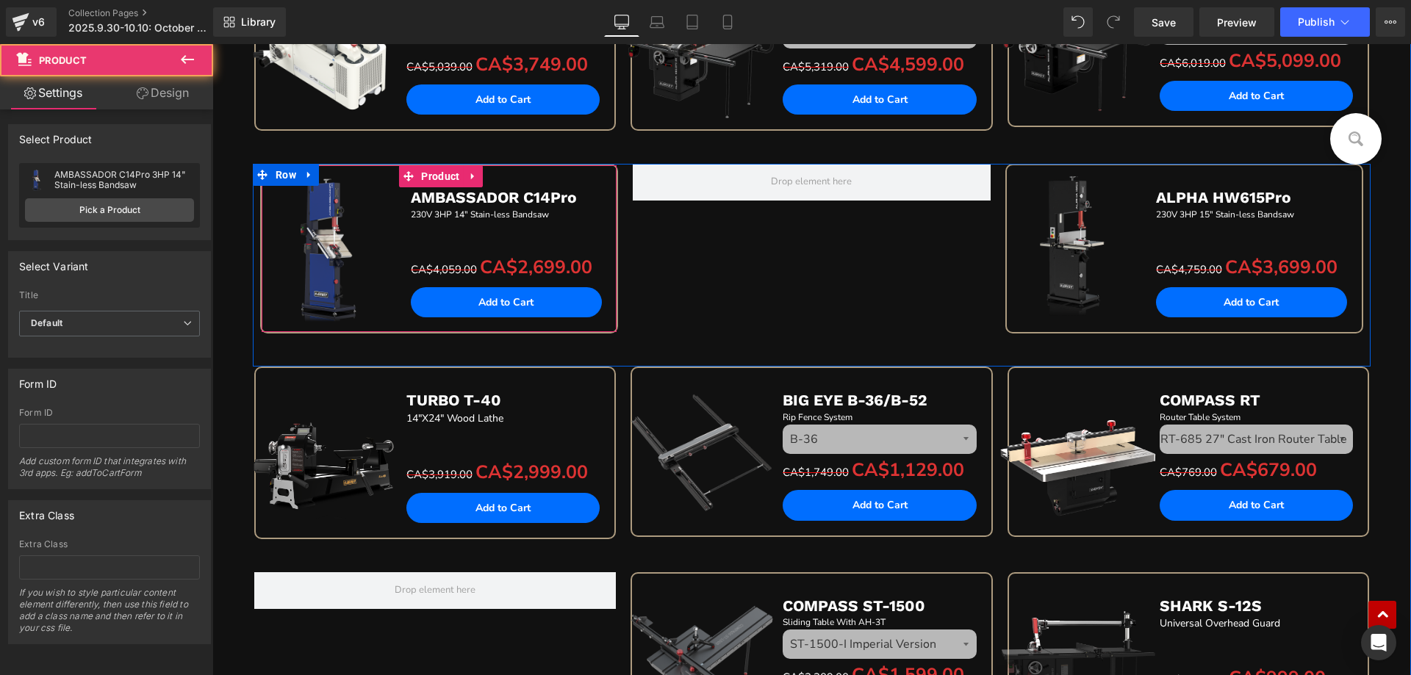
scroll to position [1680, 0]
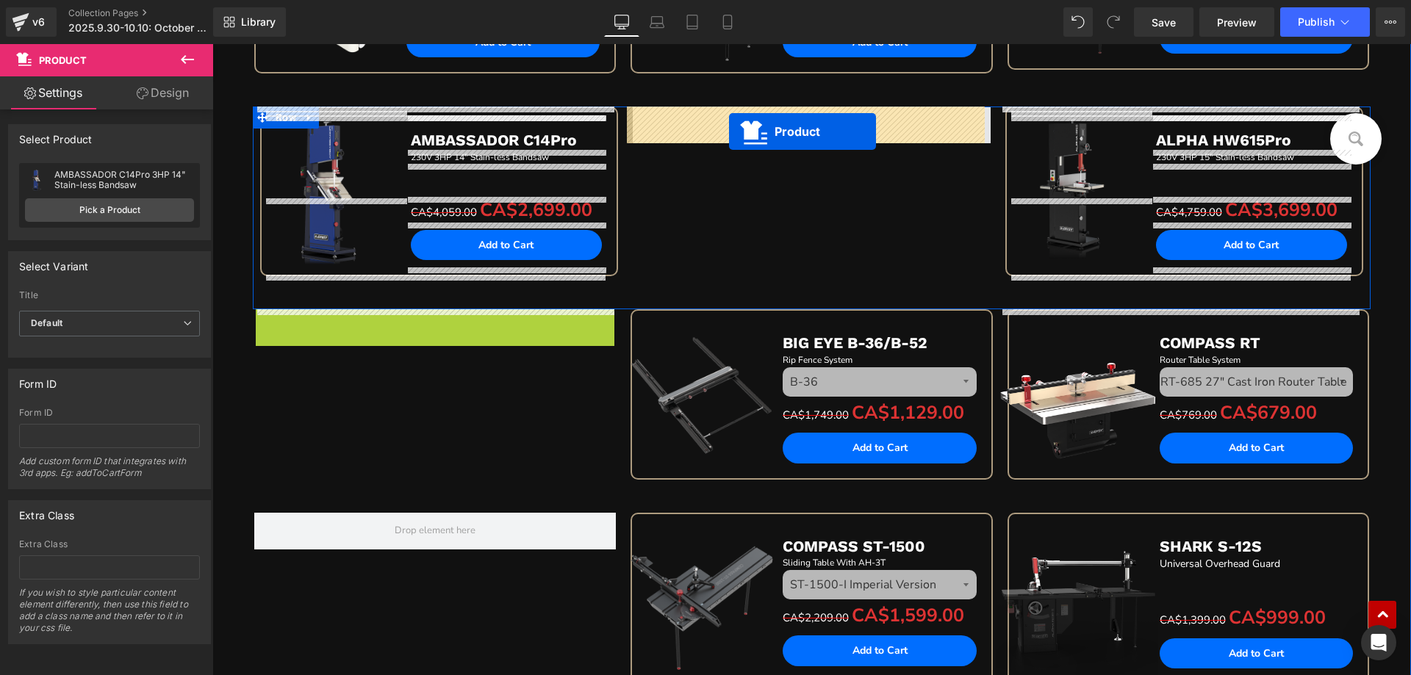
drag, startPoint x: 401, startPoint y: 320, endPoint x: 729, endPoint y: 132, distance: 377.9
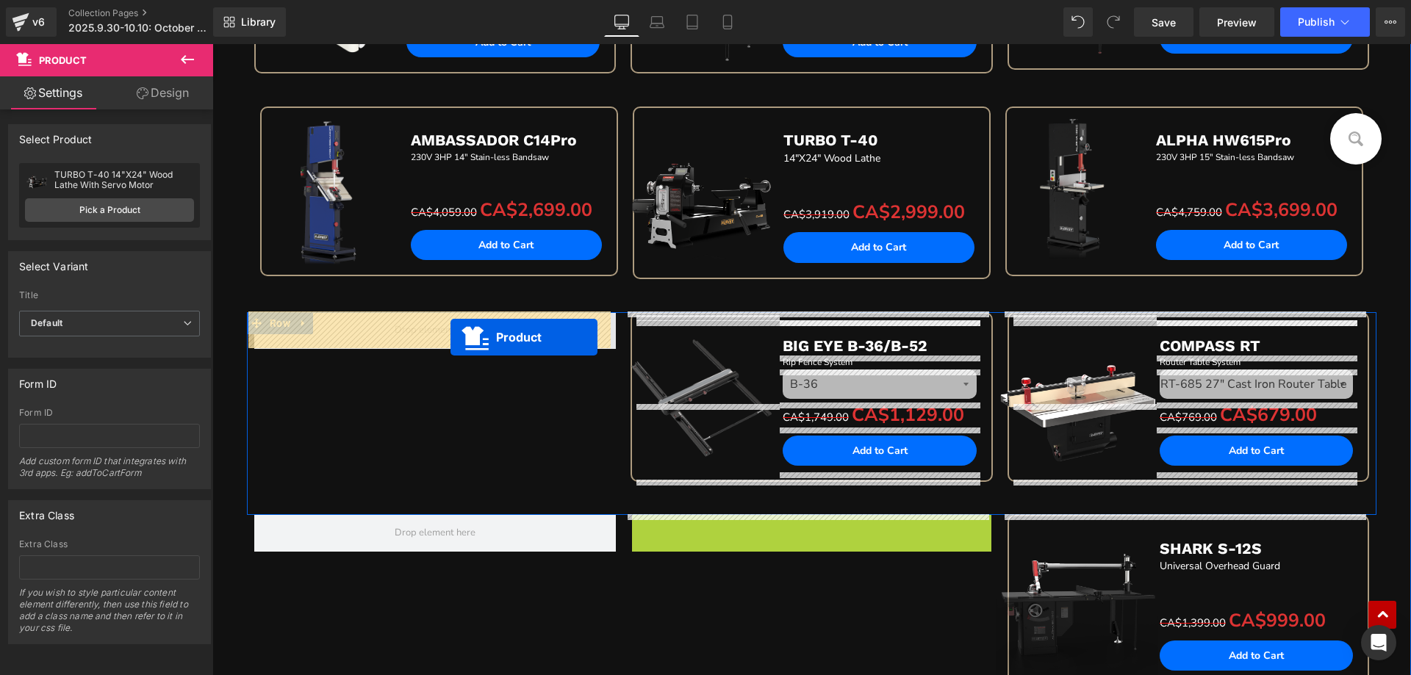
drag, startPoint x: 774, startPoint y: 530, endPoint x: 450, endPoint y: 337, distance: 376.3
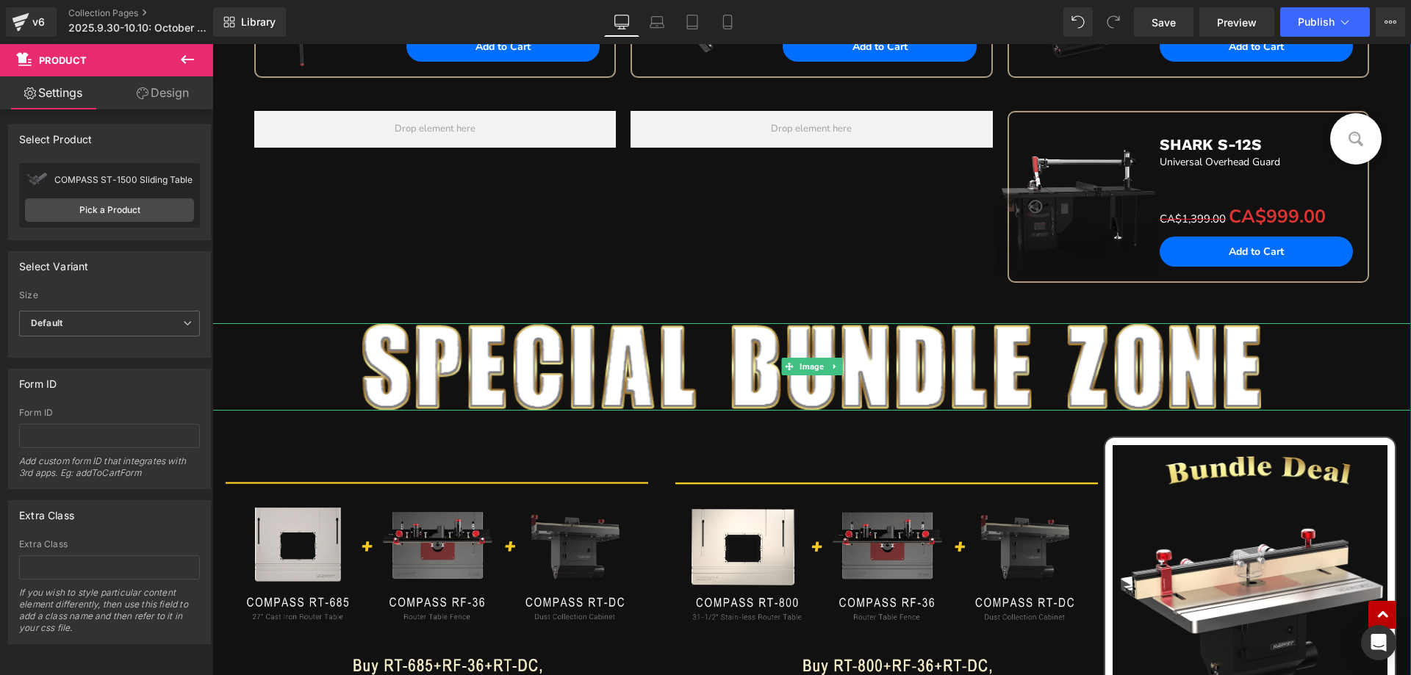
scroll to position [2194, 0]
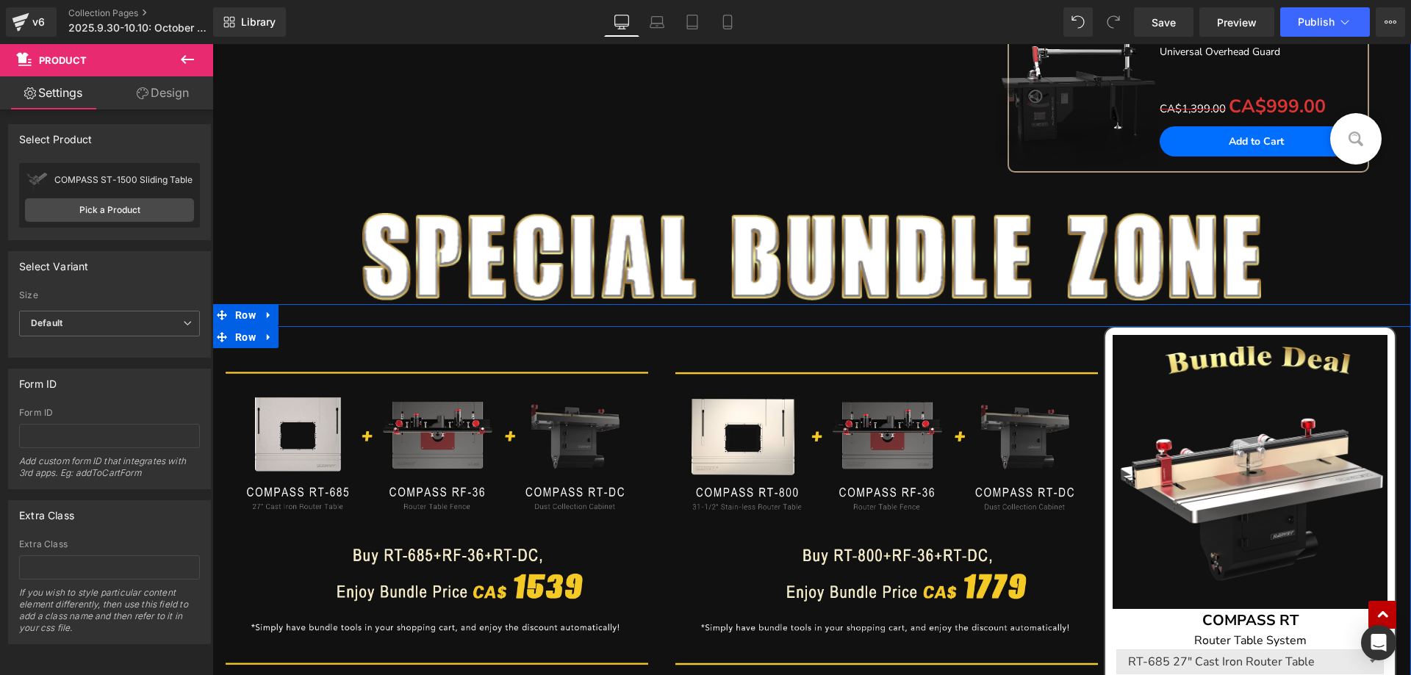
drag, startPoint x: 265, startPoint y: 345, endPoint x: 281, endPoint y: 343, distance: 17.0
click at [265, 344] on link at bounding box center [268, 337] width 19 height 22
click at [306, 339] on icon at bounding box center [307, 337] width 10 height 10
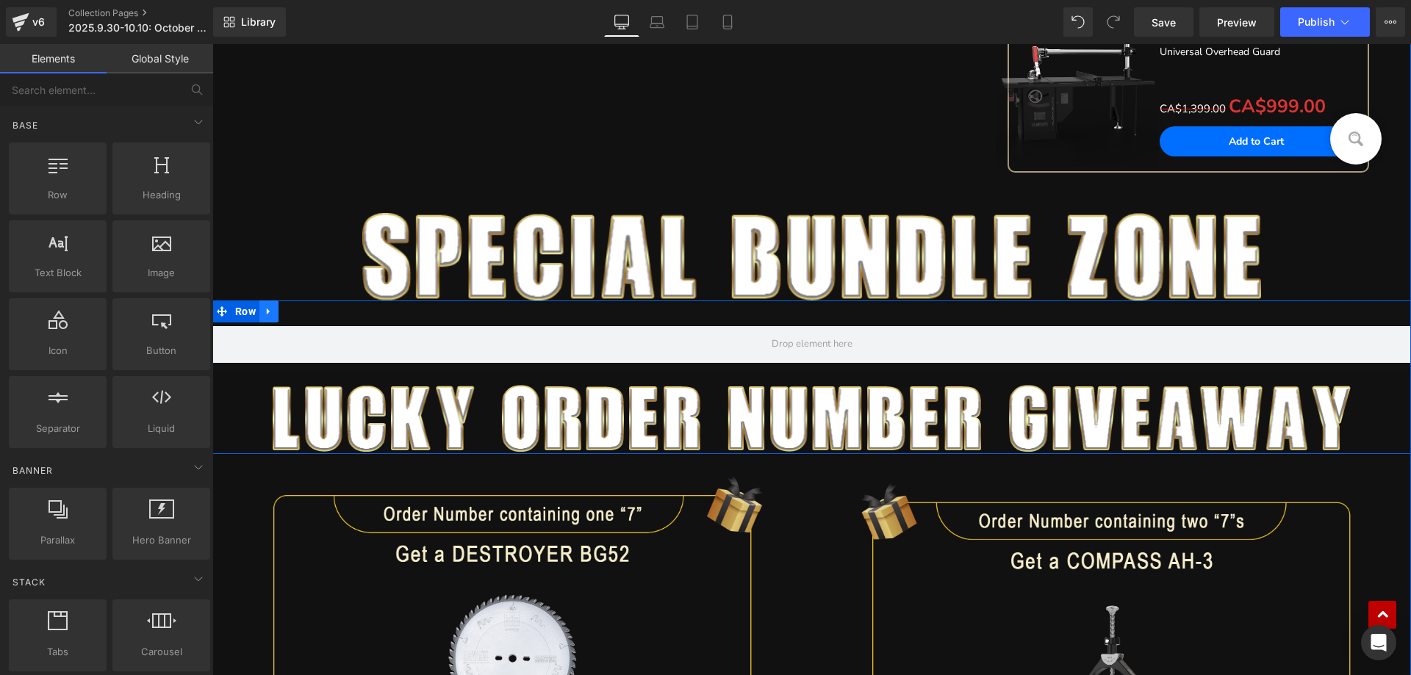
click at [266, 312] on icon at bounding box center [269, 311] width 10 height 11
click at [302, 313] on icon at bounding box center [307, 311] width 10 height 10
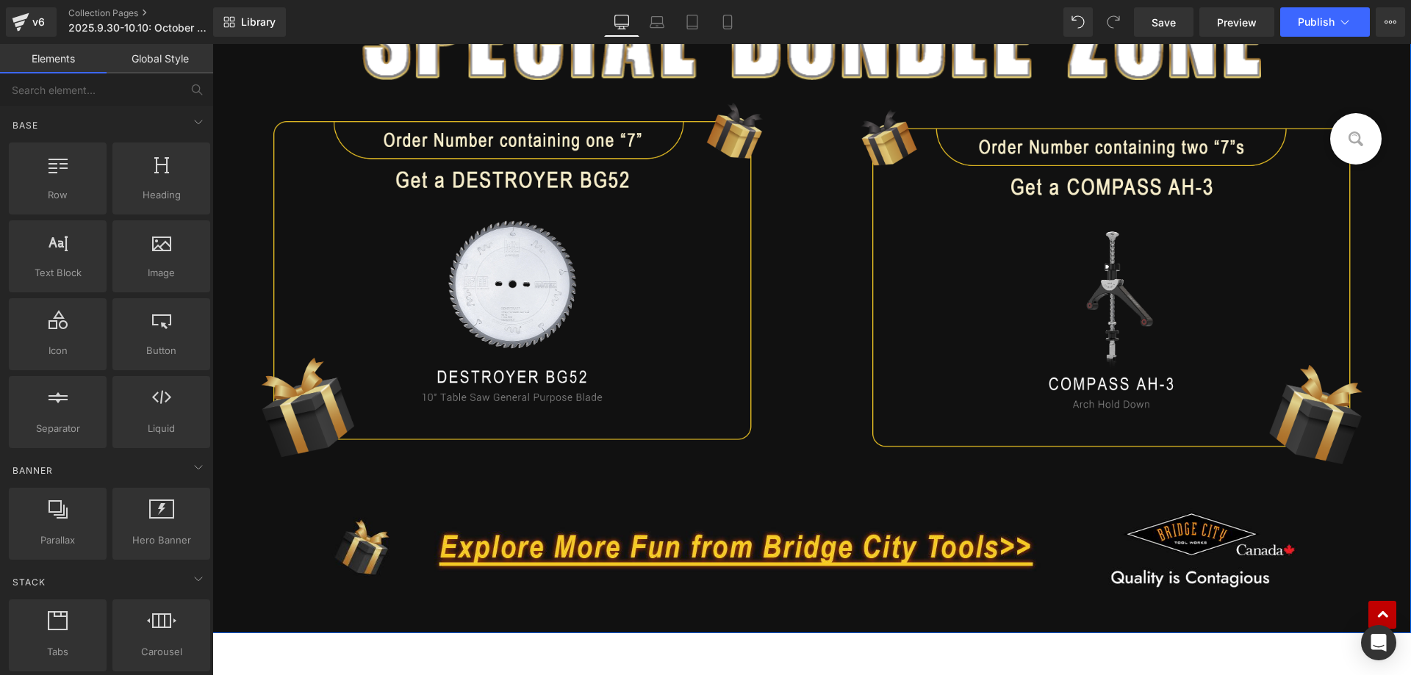
scroll to position [2268, 0]
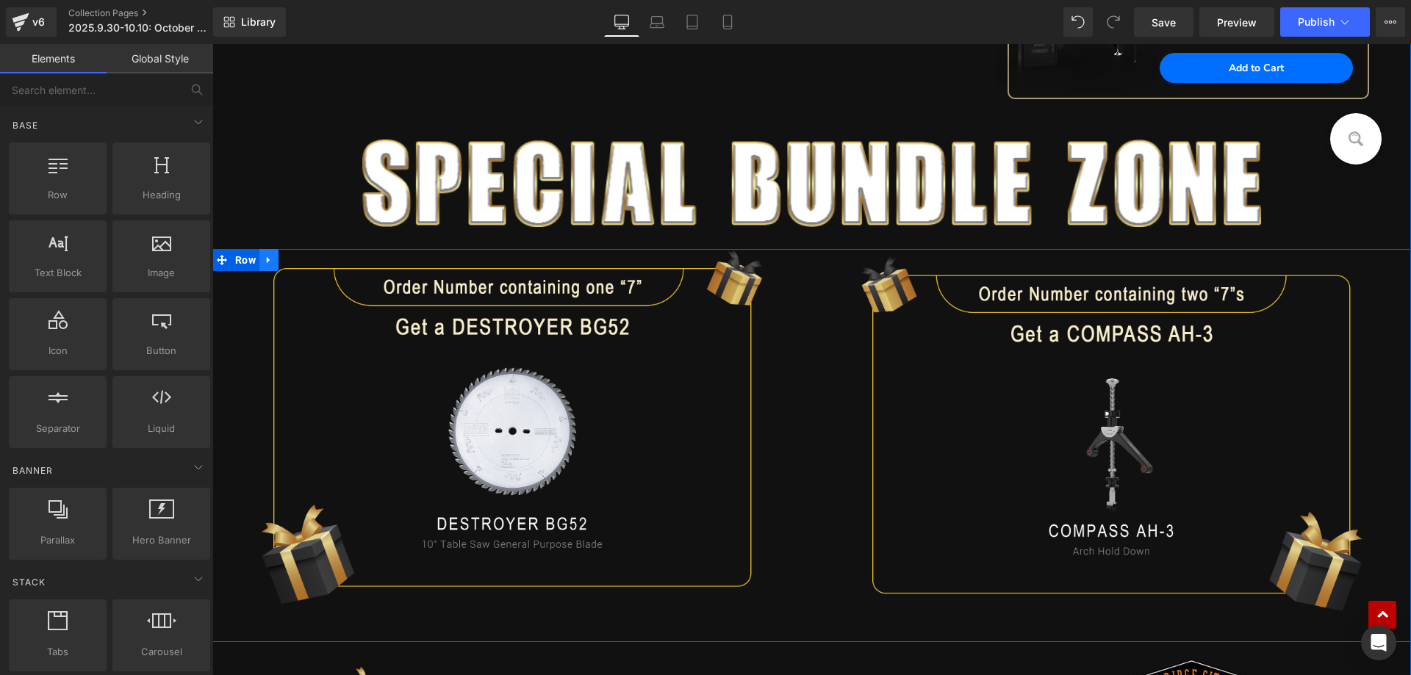
click at [267, 265] on icon at bounding box center [269, 259] width 10 height 11
click at [302, 265] on icon at bounding box center [307, 259] width 10 height 11
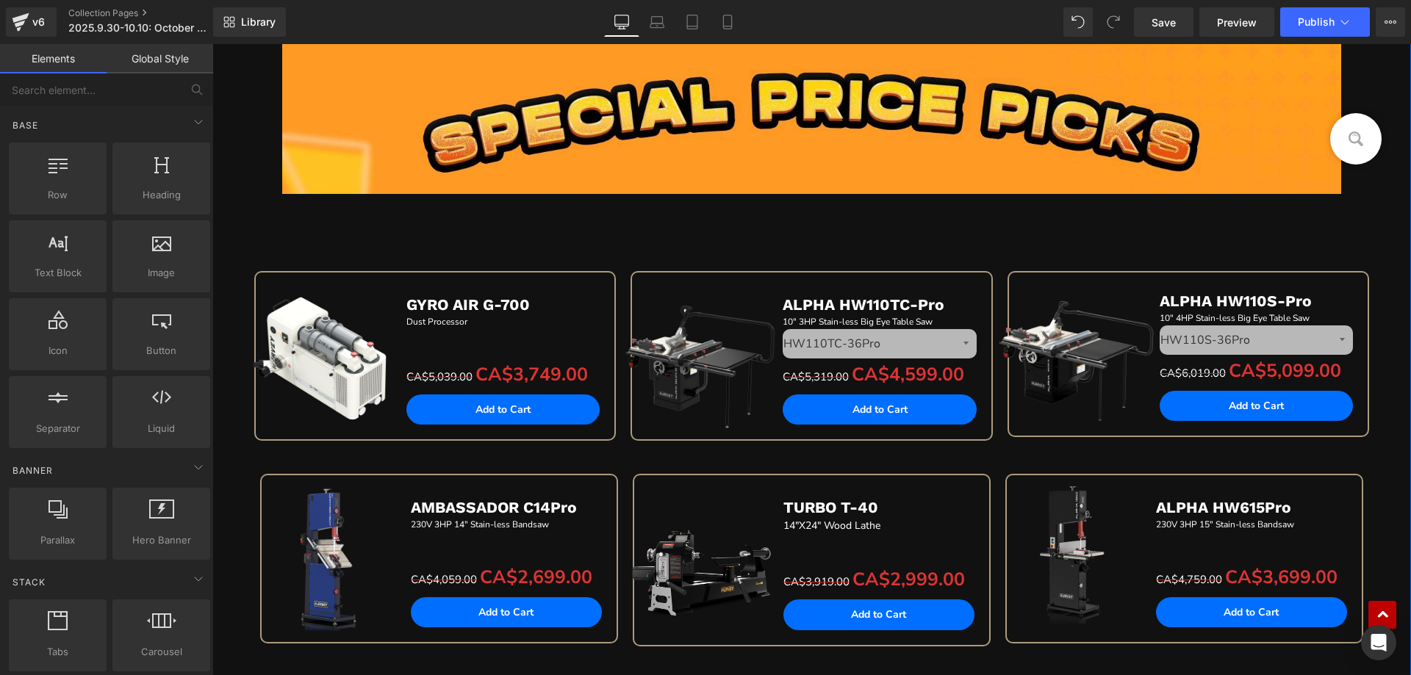
scroll to position [1753, 0]
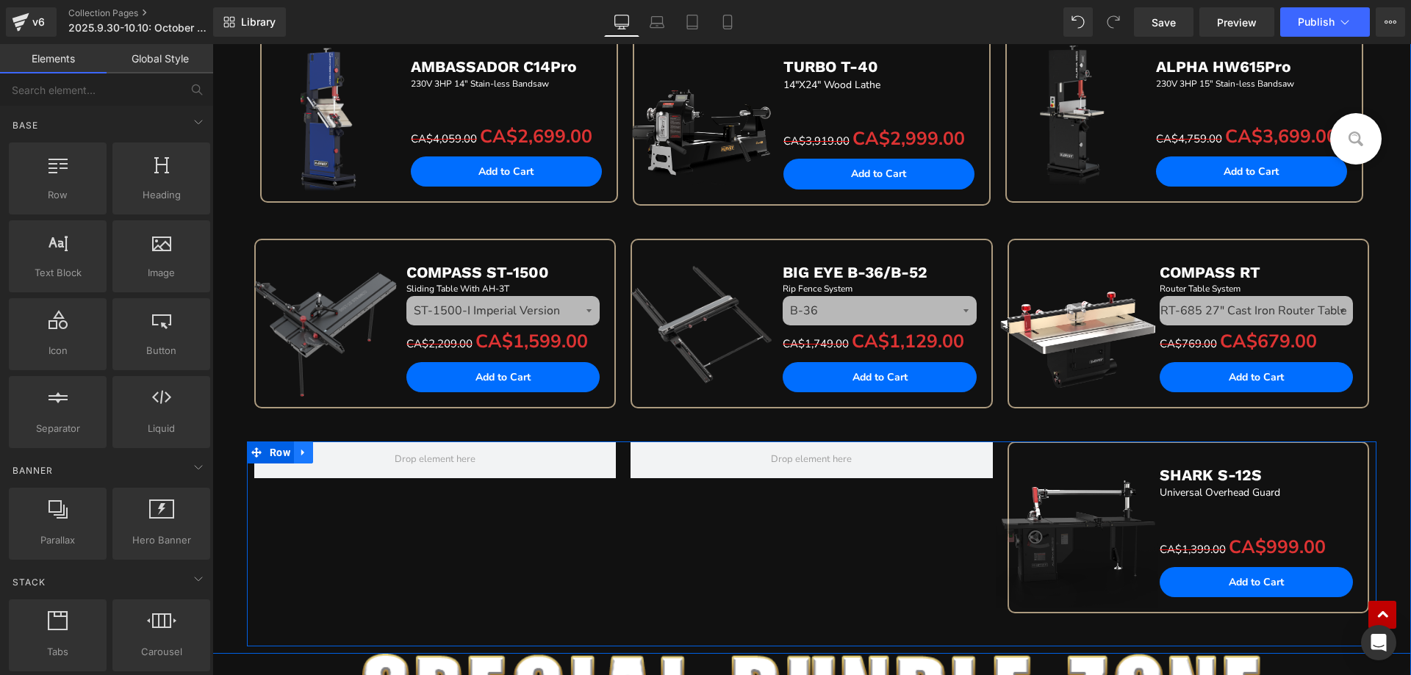
click at [301, 453] on icon at bounding box center [302, 453] width 3 height 7
click at [337, 453] on icon at bounding box center [342, 453] width 10 height 10
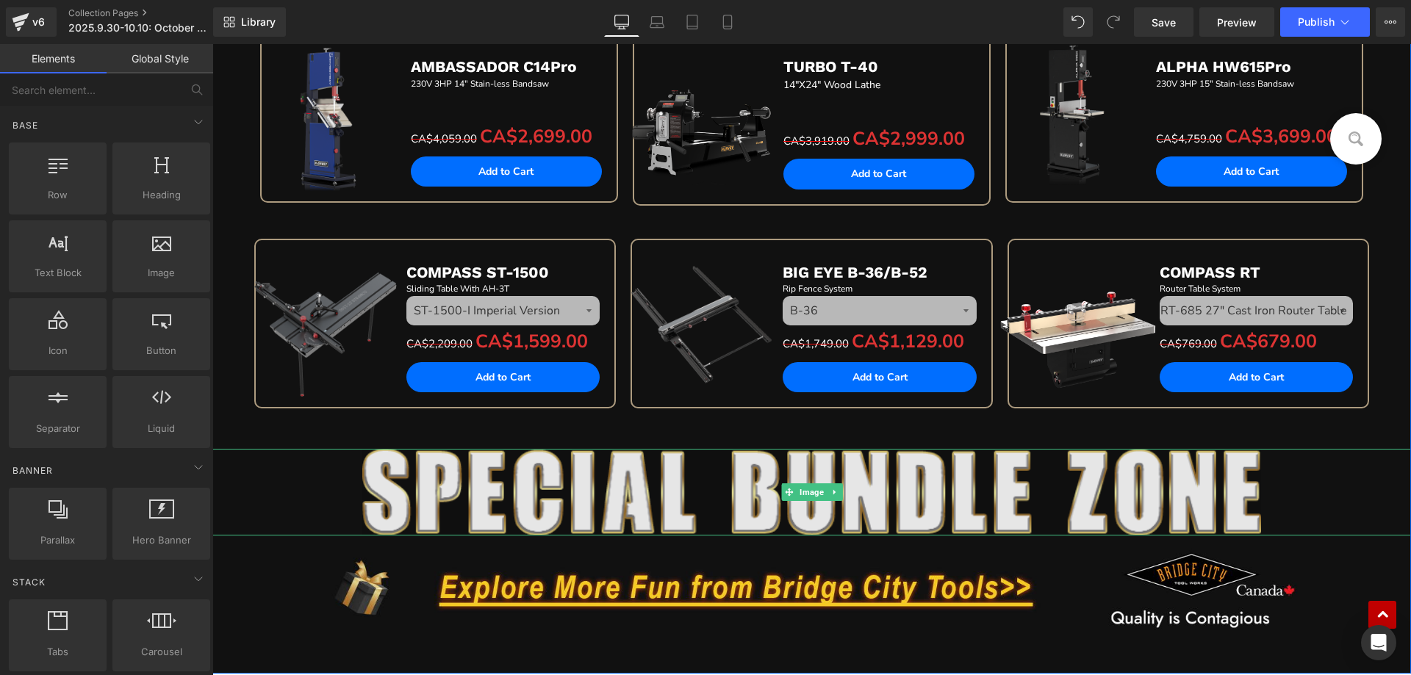
click at [530, 500] on img at bounding box center [811, 492] width 899 height 87
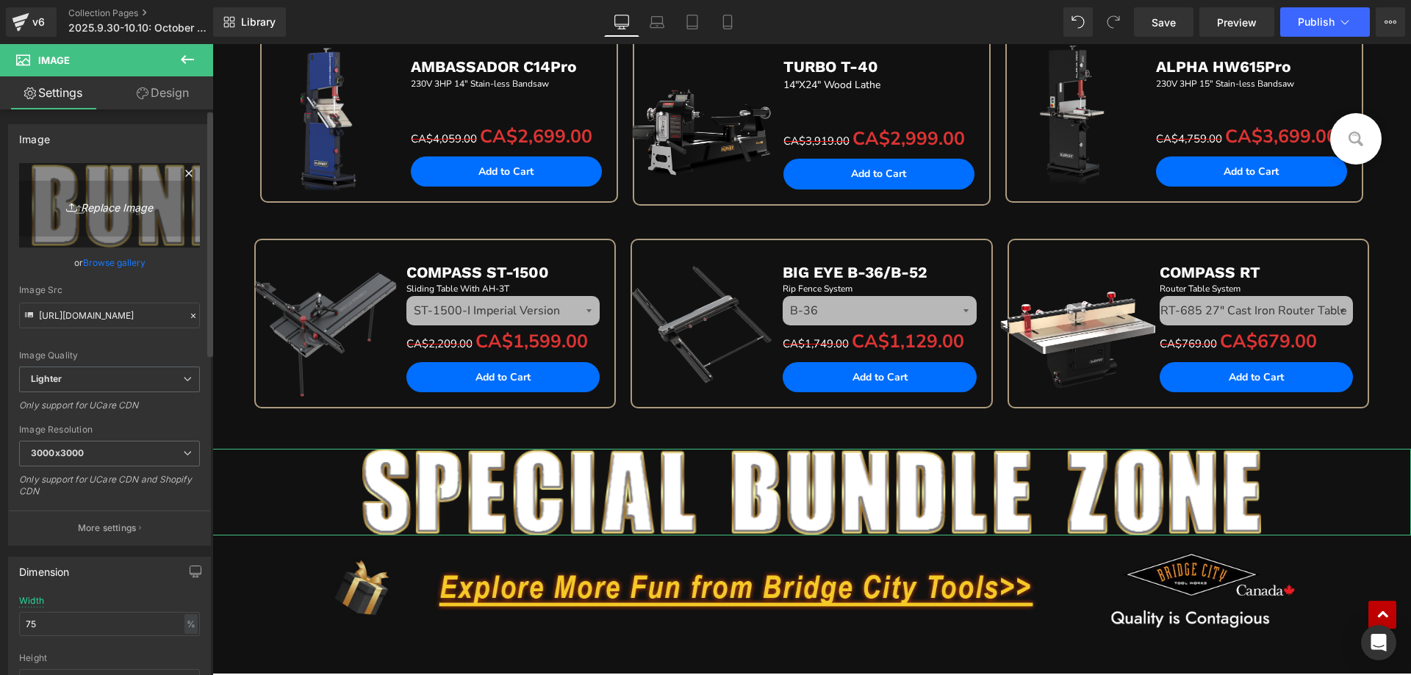
click at [115, 209] on icon "Replace Image" at bounding box center [110, 205] width 118 height 18
type input "C:\fakepath\edm_07.jpg"
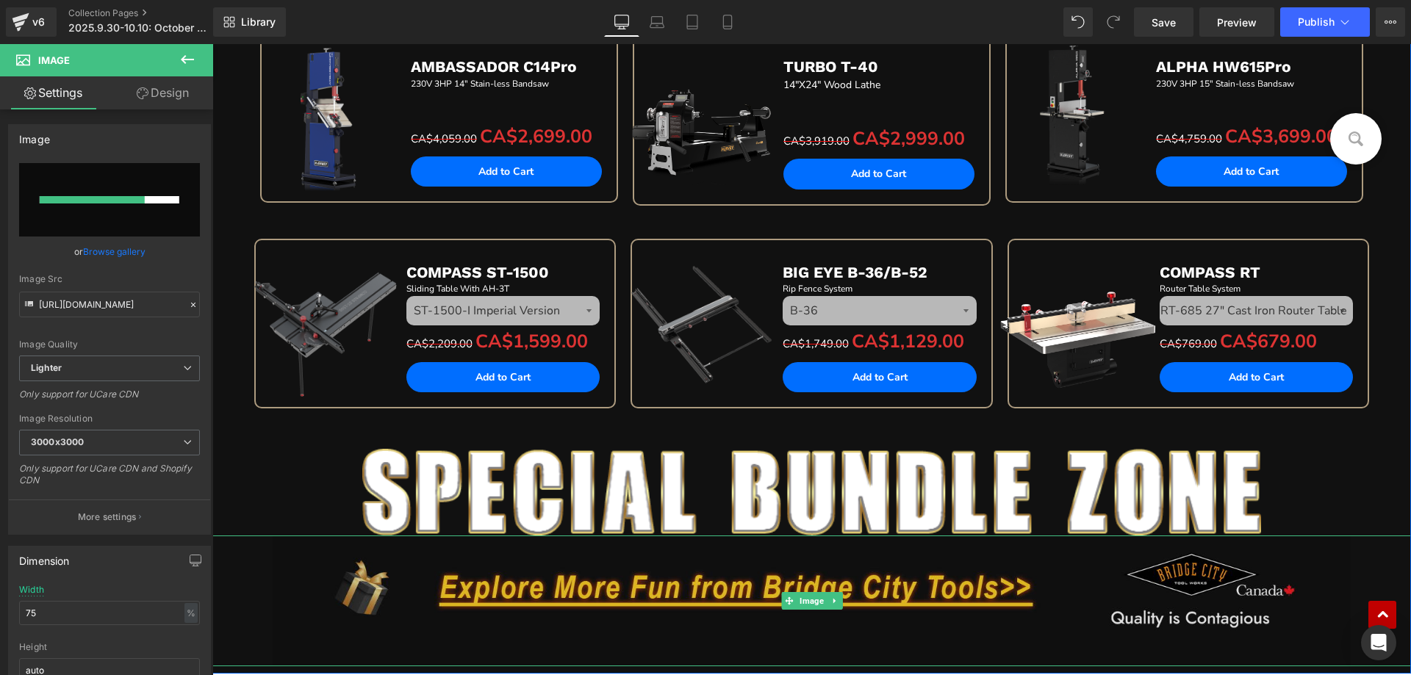
click at [298, 580] on img at bounding box center [812, 601] width 1079 height 130
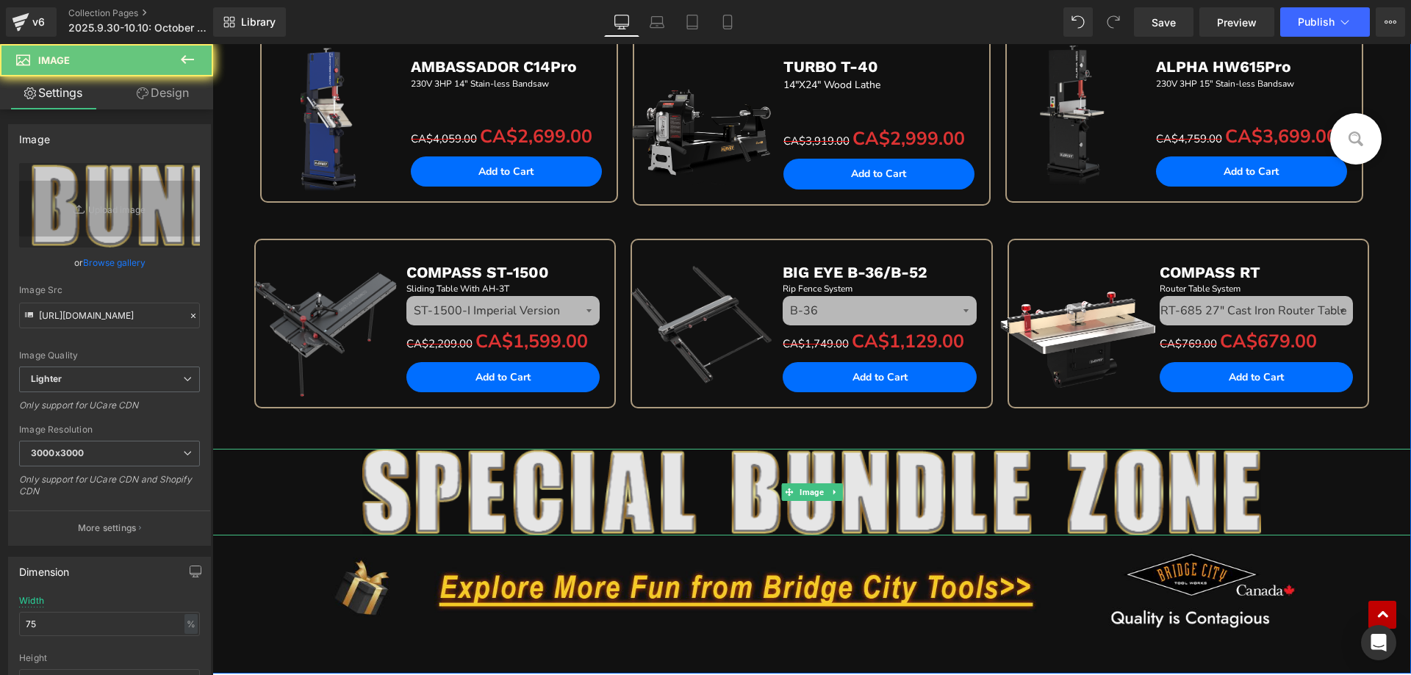
click at [432, 491] on img at bounding box center [811, 492] width 899 height 87
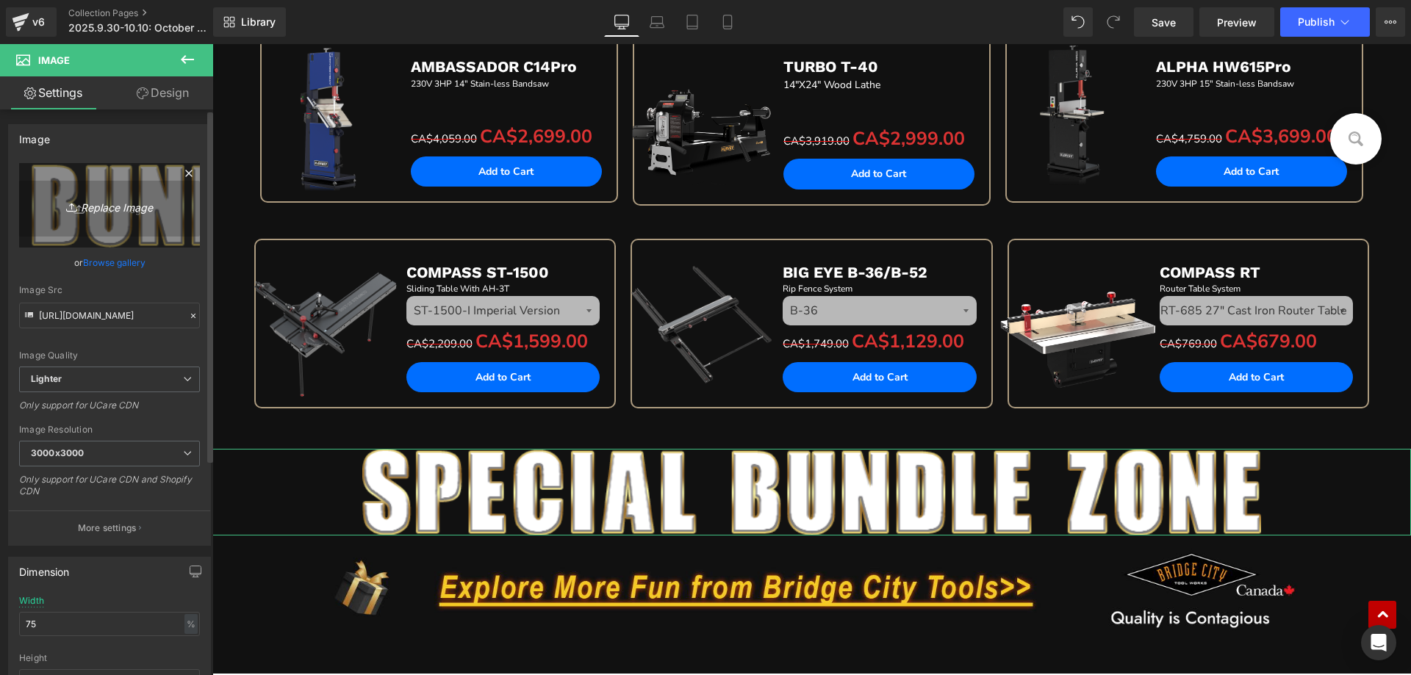
click at [132, 218] on link "Replace Image" at bounding box center [109, 205] width 181 height 85
type input "C:\fakepath\edm_07.jpg"
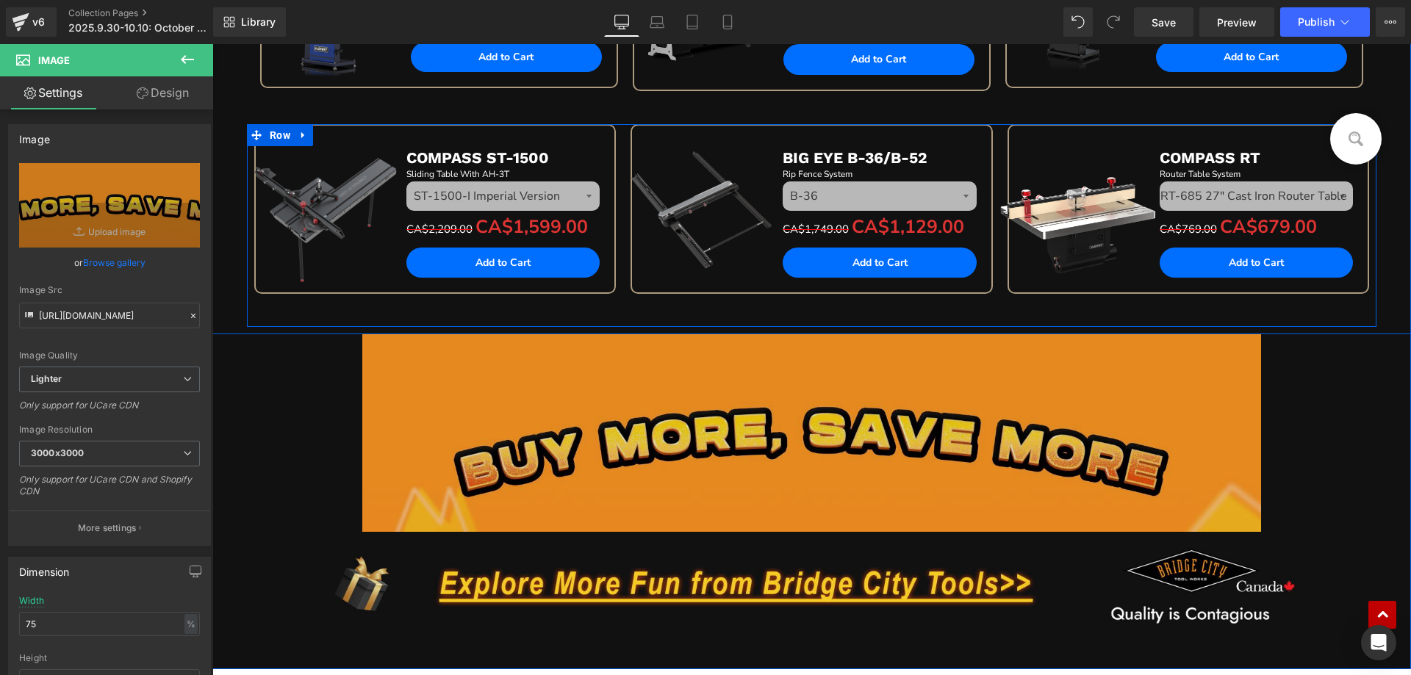
scroll to position [2047, 0]
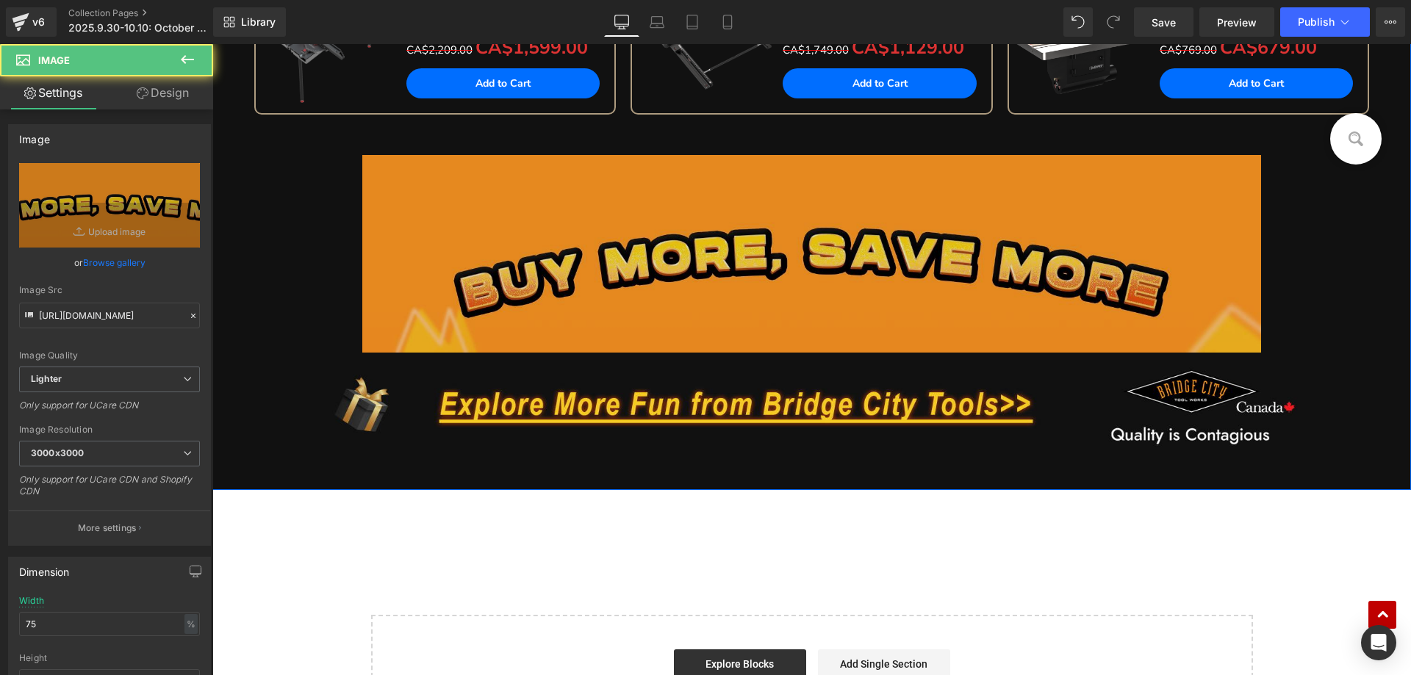
click at [765, 267] on img at bounding box center [811, 254] width 899 height 198
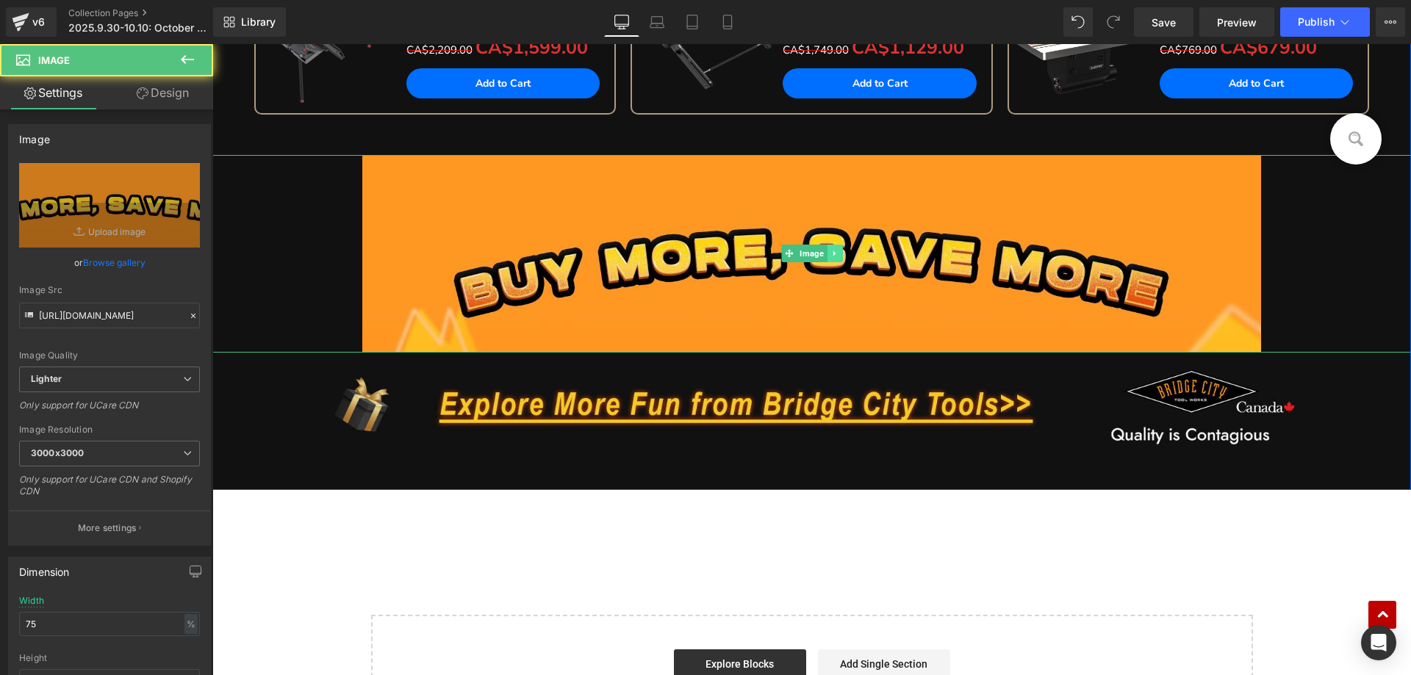
click at [833, 255] on icon at bounding box center [834, 253] width 2 height 5
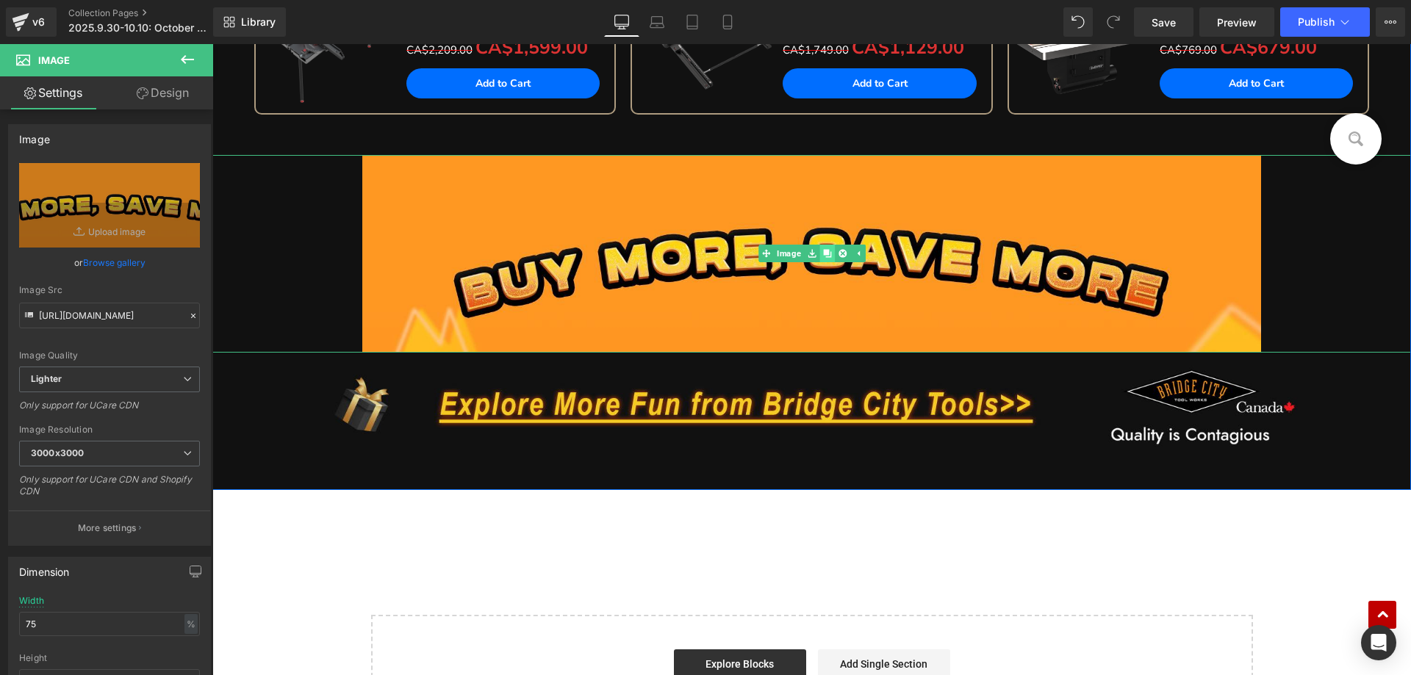
drag, startPoint x: 824, startPoint y: 255, endPoint x: 816, endPoint y: 256, distance: 7.4
click at [823, 255] on icon at bounding box center [827, 254] width 8 height 8
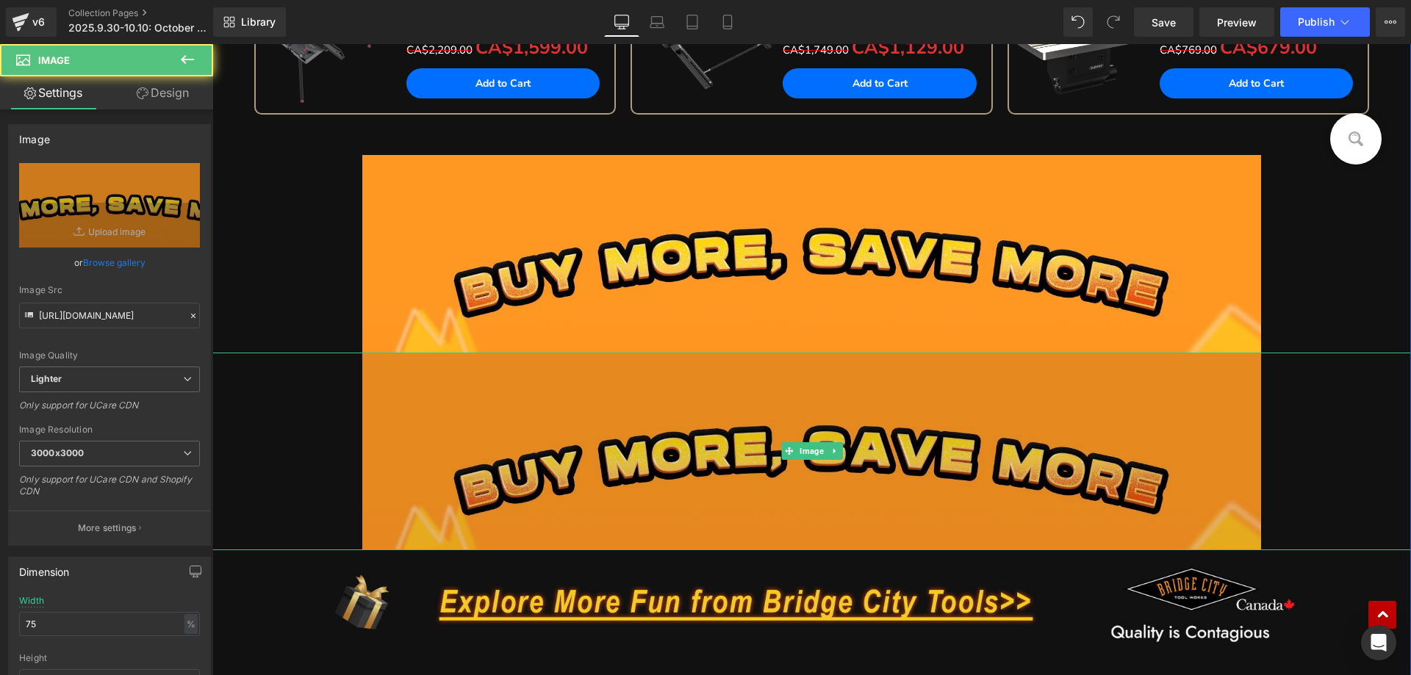
click at [528, 443] on img at bounding box center [811, 452] width 899 height 198
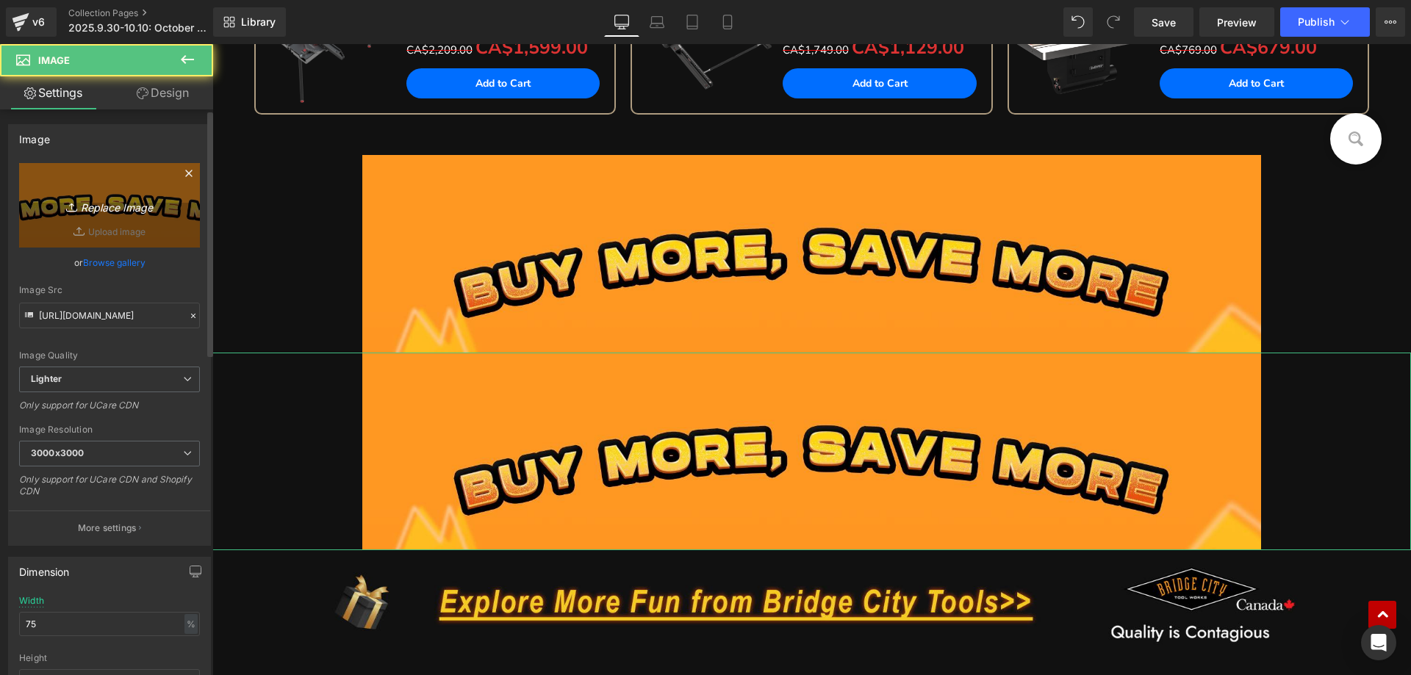
click at [126, 210] on icon "Replace Image" at bounding box center [110, 205] width 118 height 18
type input "C:\fakepath\edm_08.jpg"
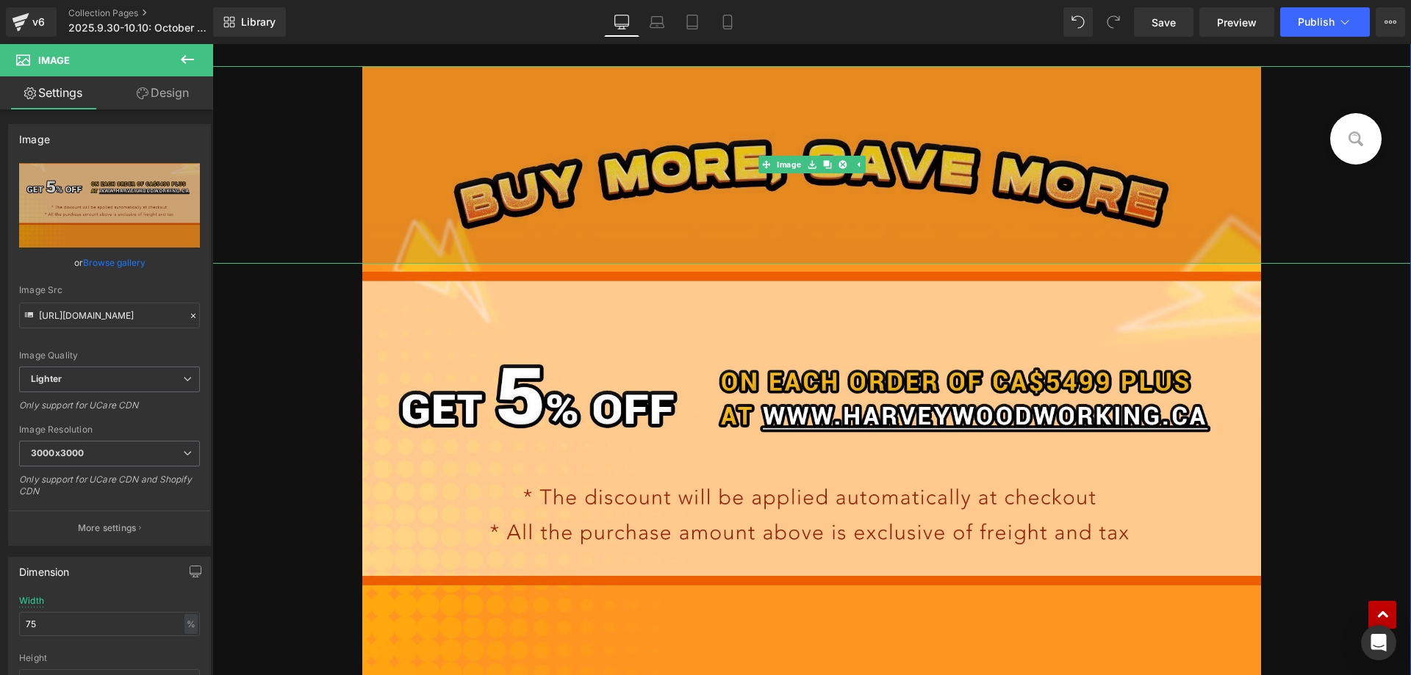
scroll to position [2341, 0]
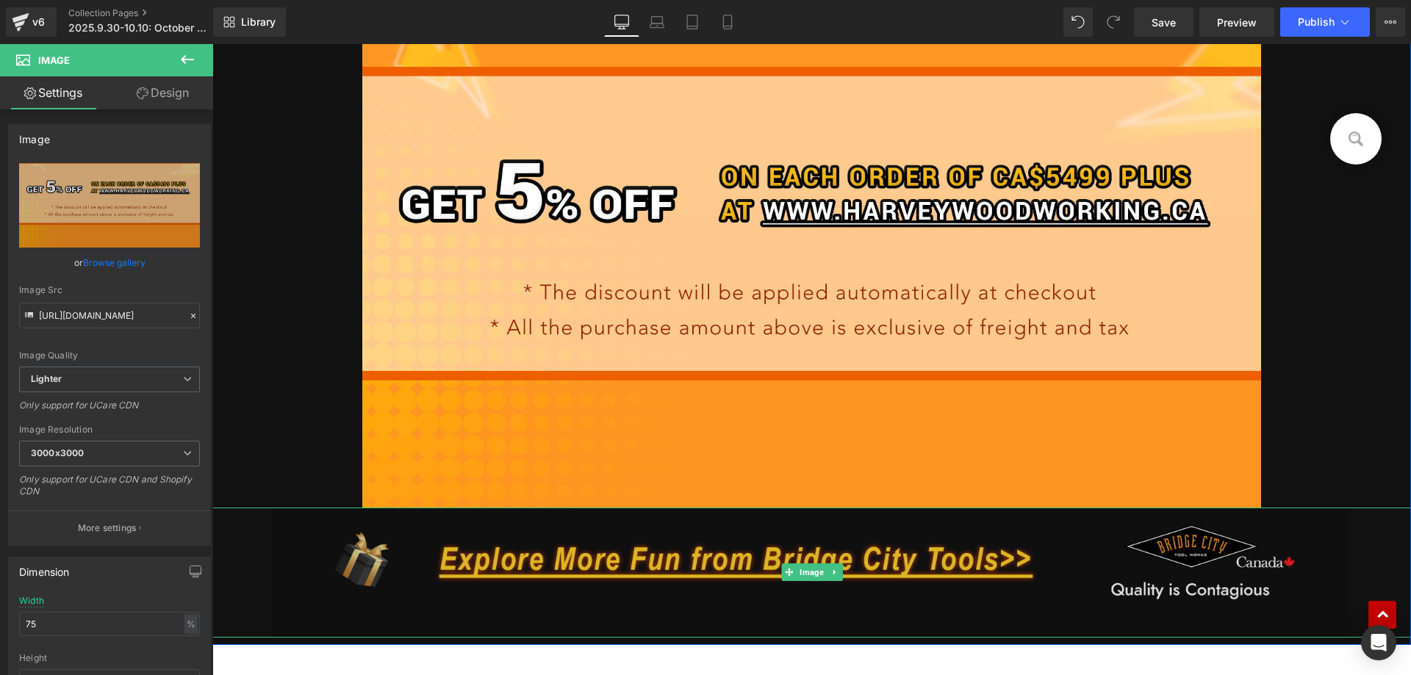
click at [522, 559] on img at bounding box center [812, 573] width 1079 height 130
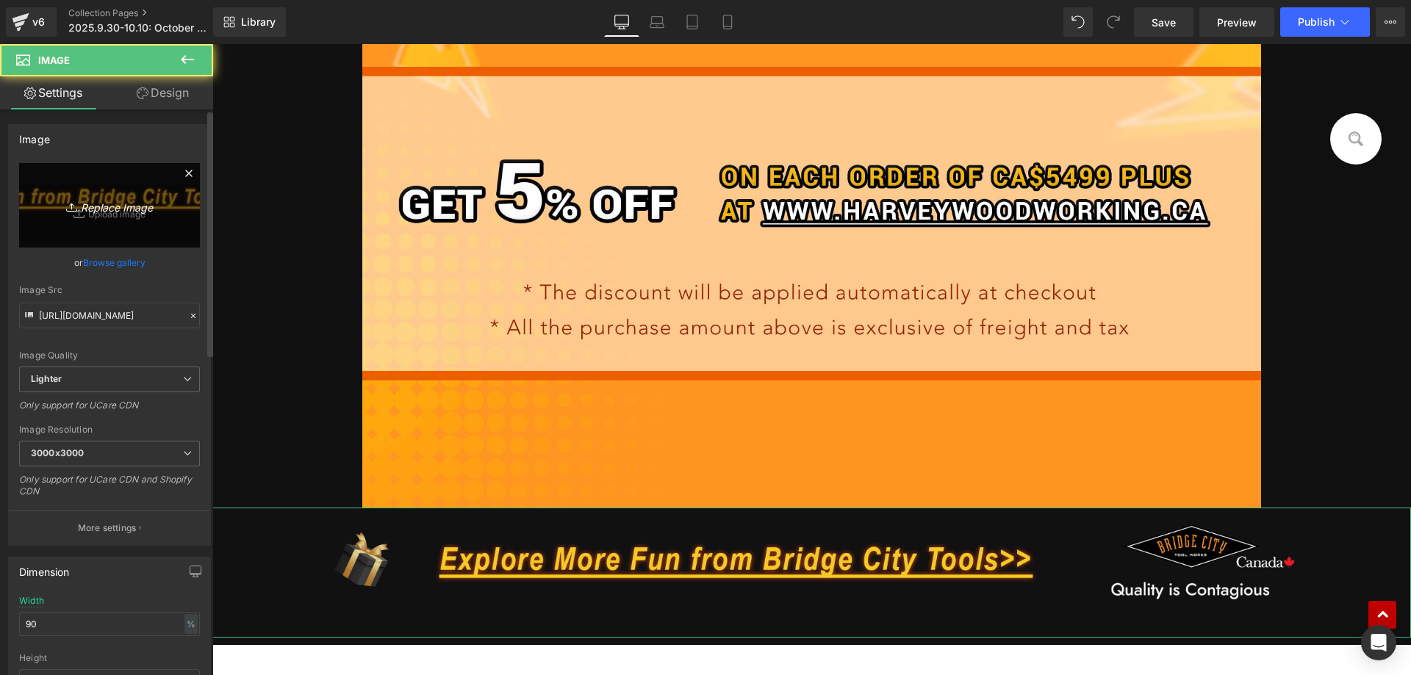
click at [105, 194] on link "Replace Image" at bounding box center [109, 205] width 181 height 85
type input "C:\fakepath\edm_10.jpg"
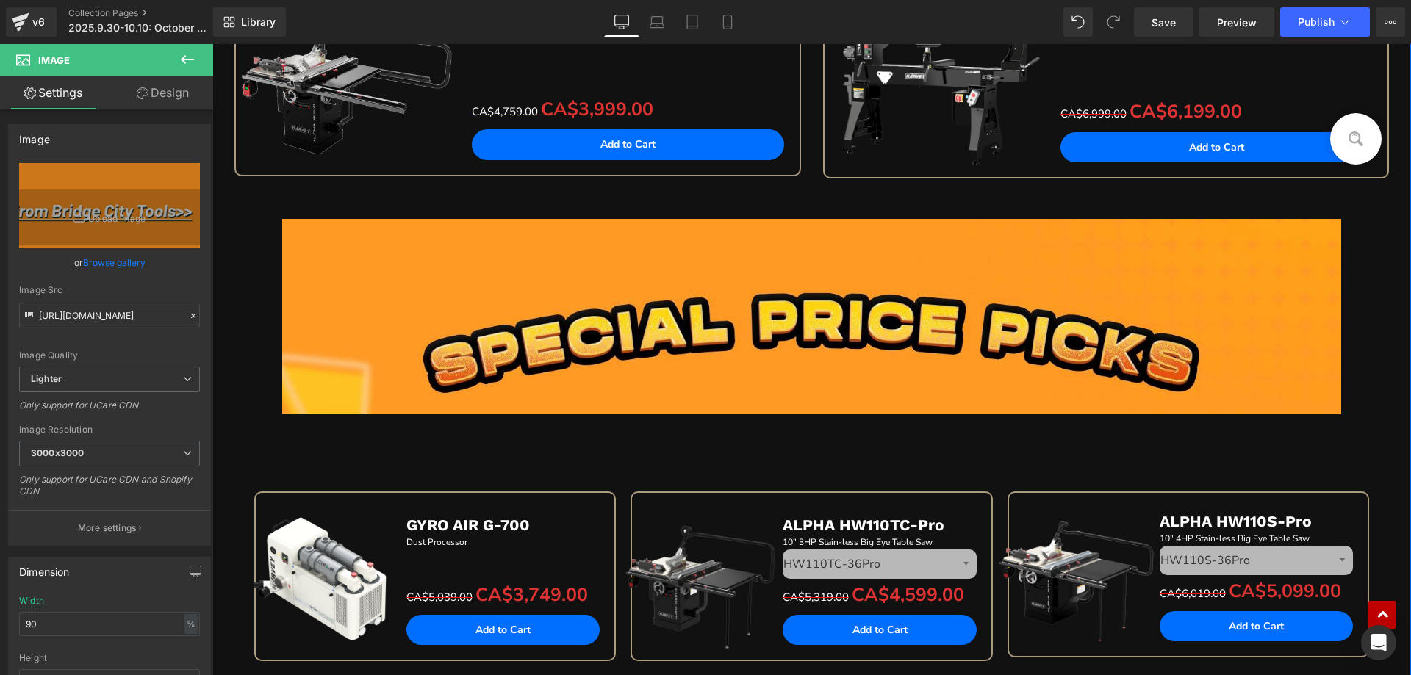
scroll to position [1239, 0]
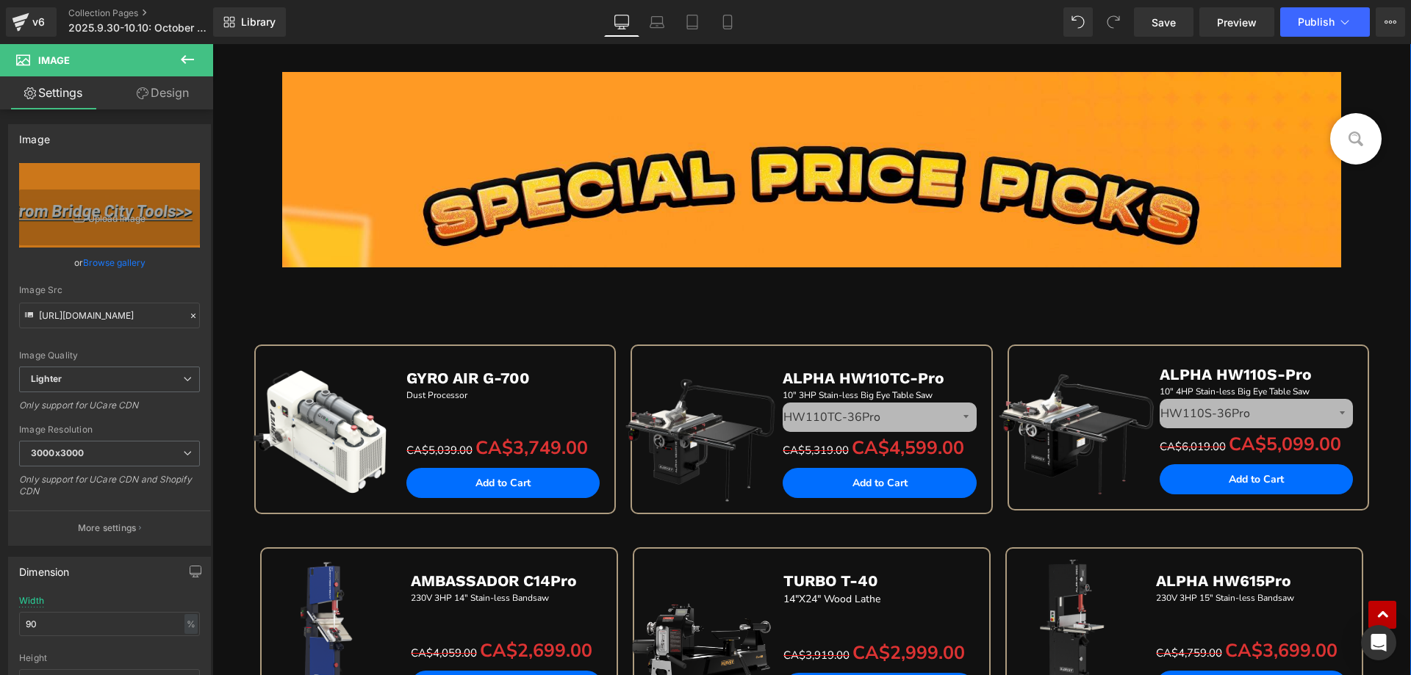
click at [223, 292] on div "Sale Off (P) Image ALPHA HW110LC-36Pro Text Block 10" 2HP Stain-less Big Eye Ta…" at bounding box center [811, 386] width 1199 height 1141
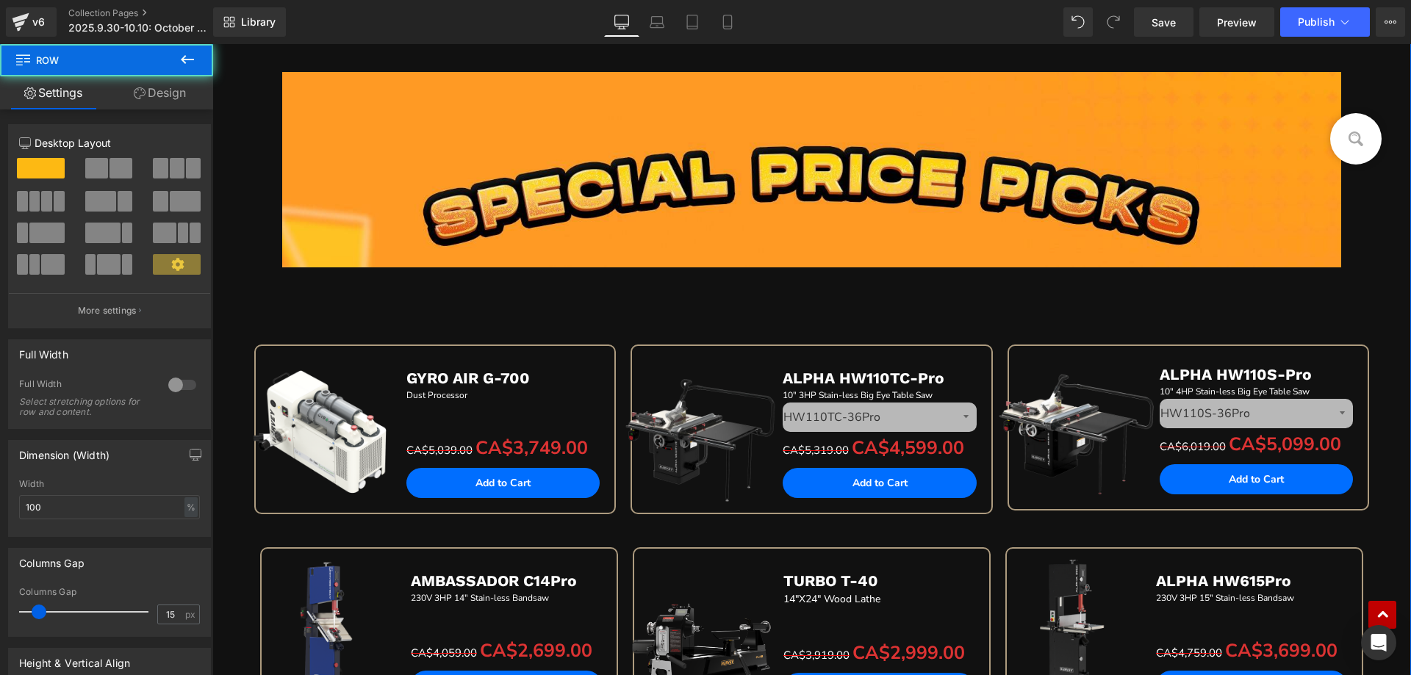
drag, startPoint x: 176, startPoint y: 103, endPoint x: 133, endPoint y: 159, distance: 71.3
click at [176, 101] on link "Design" at bounding box center [160, 92] width 107 height 33
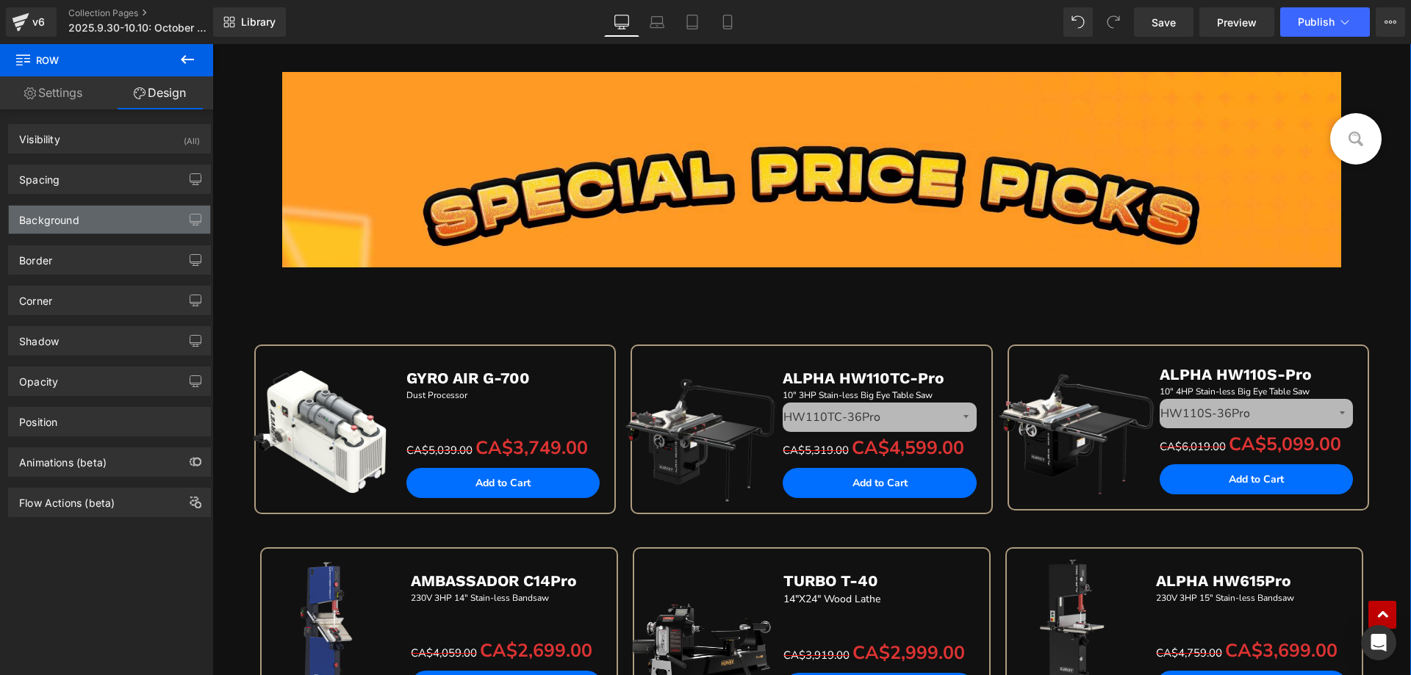
click at [97, 223] on div "Background" at bounding box center [109, 220] width 201 height 28
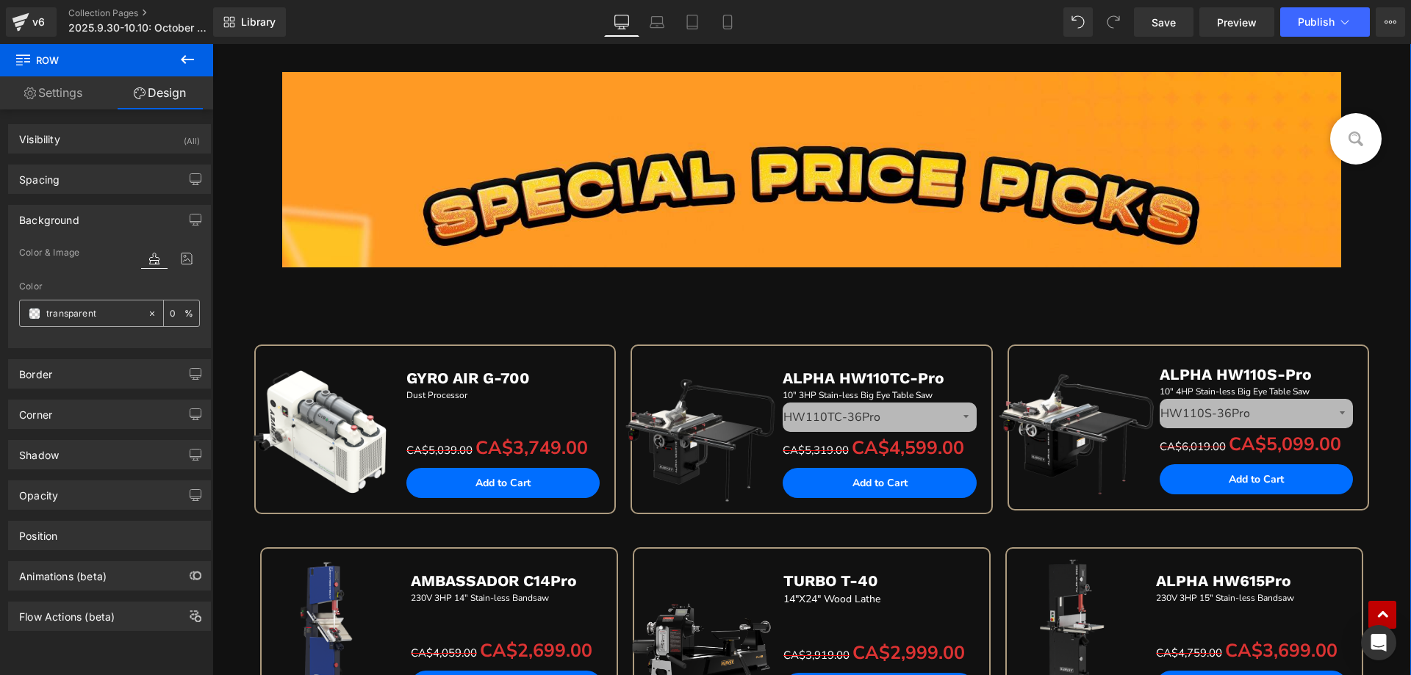
click at [93, 312] on input "text" at bounding box center [93, 314] width 94 height 16
paste input "ff9816"
type input "ff9816"
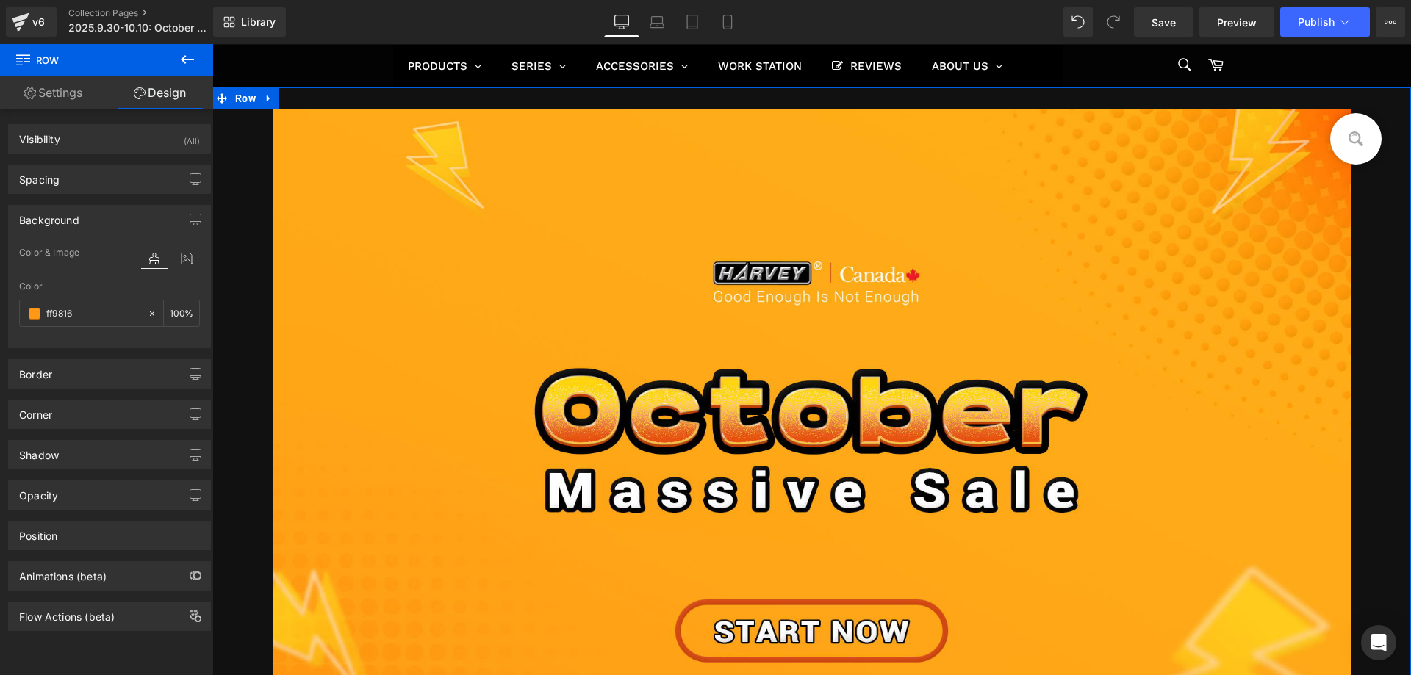
scroll to position [63, 0]
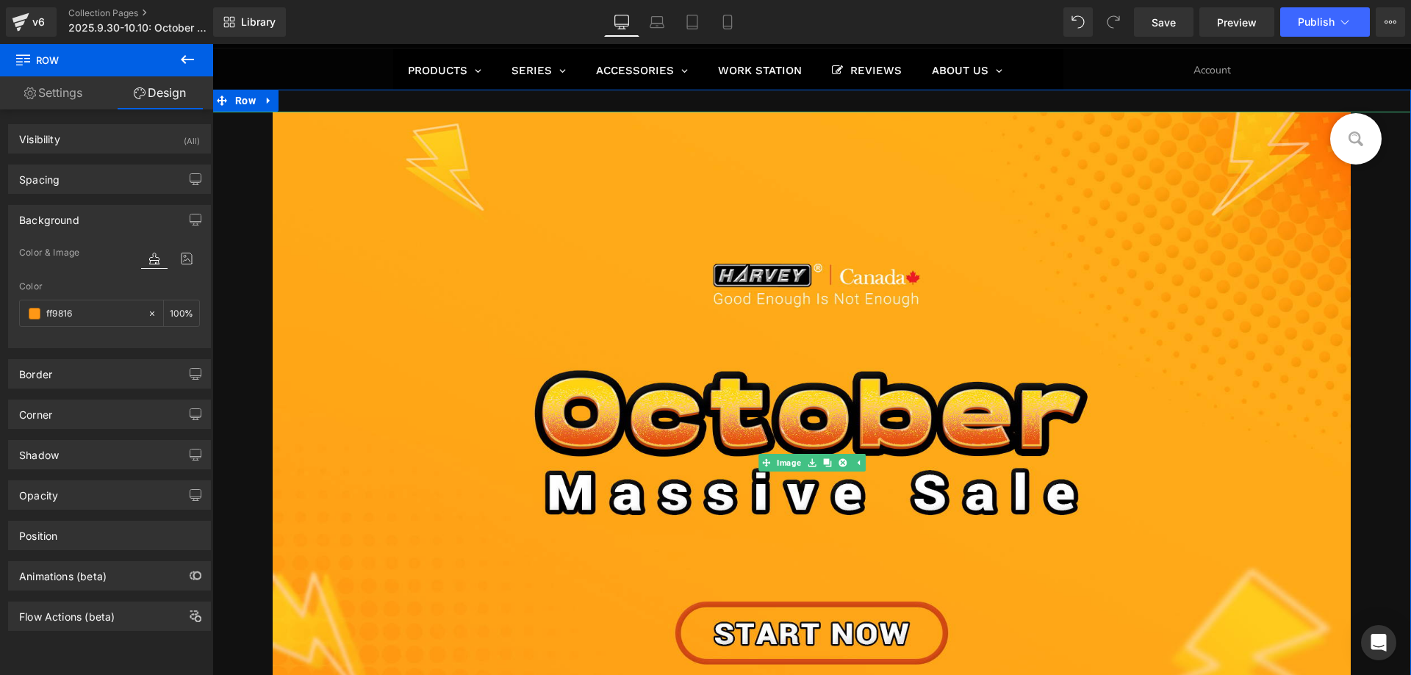
click at [223, 333] on div at bounding box center [811, 463] width 1199 height 703
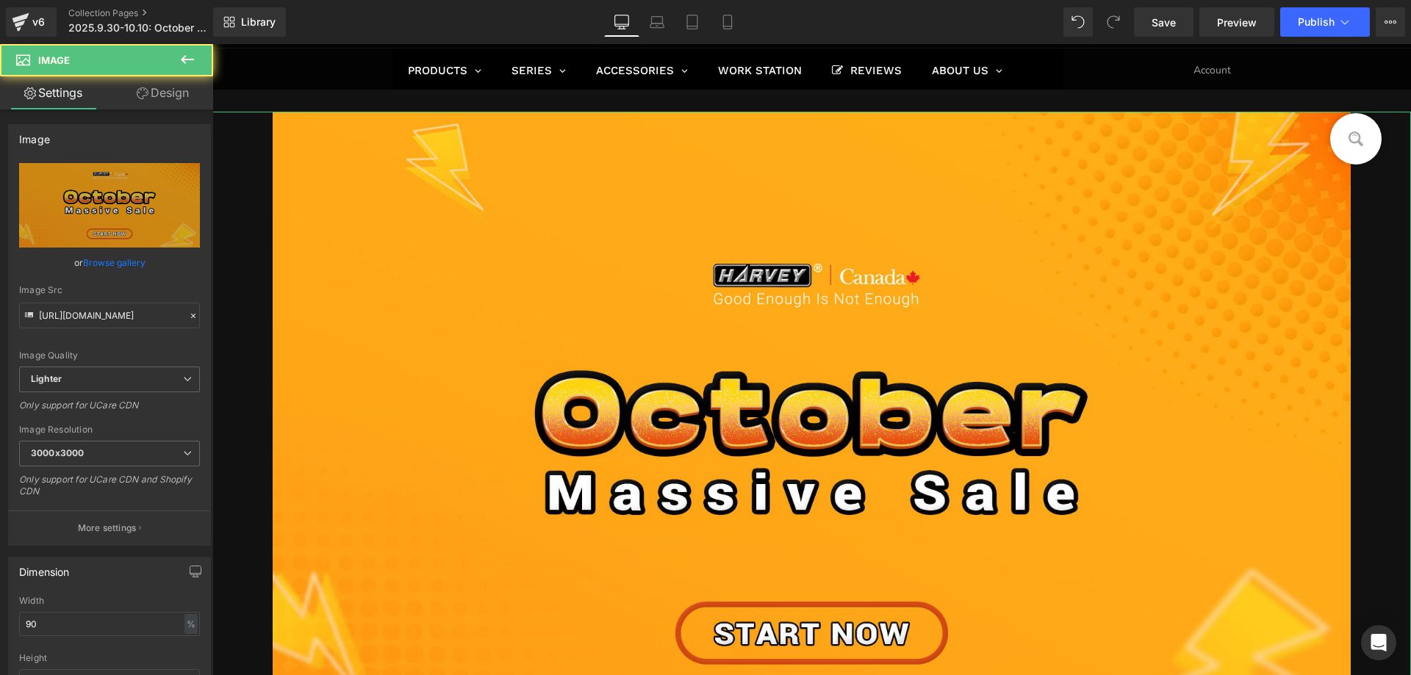
click at [168, 97] on link "Design" at bounding box center [162, 92] width 107 height 33
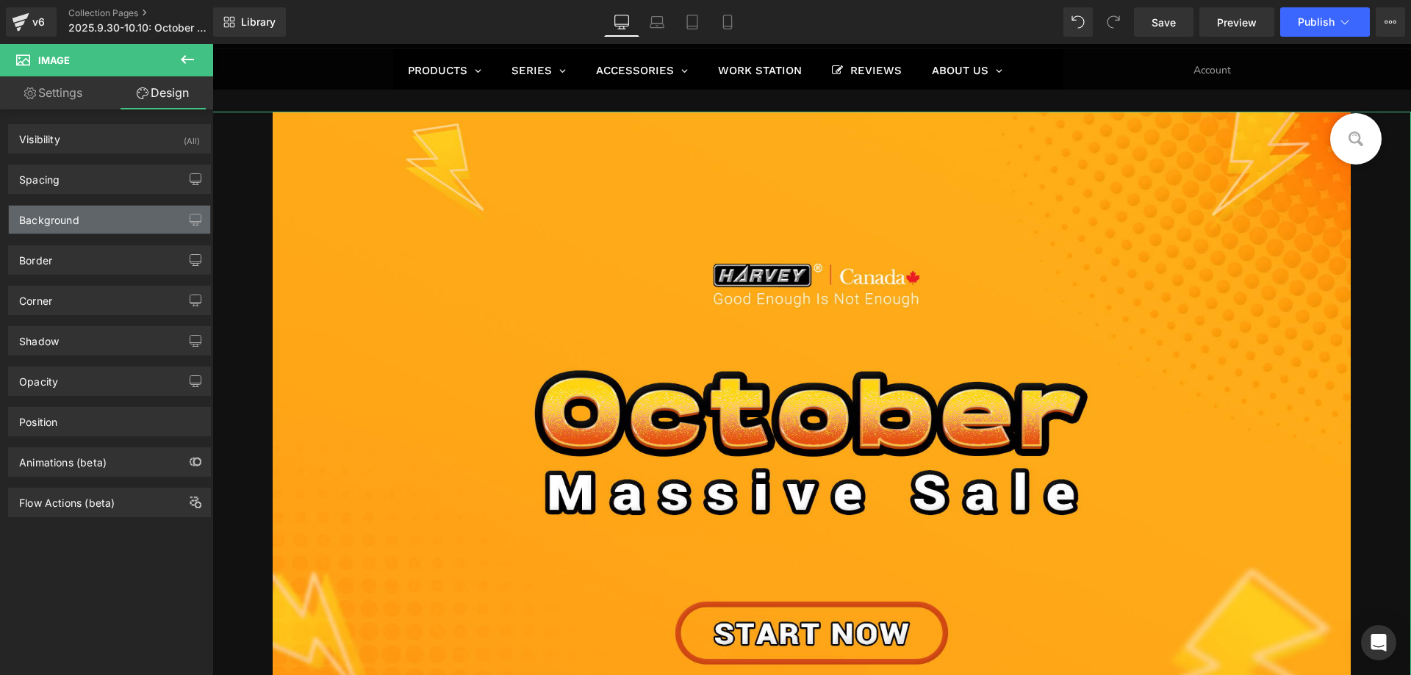
click at [76, 221] on div "Background" at bounding box center [49, 216] width 60 height 21
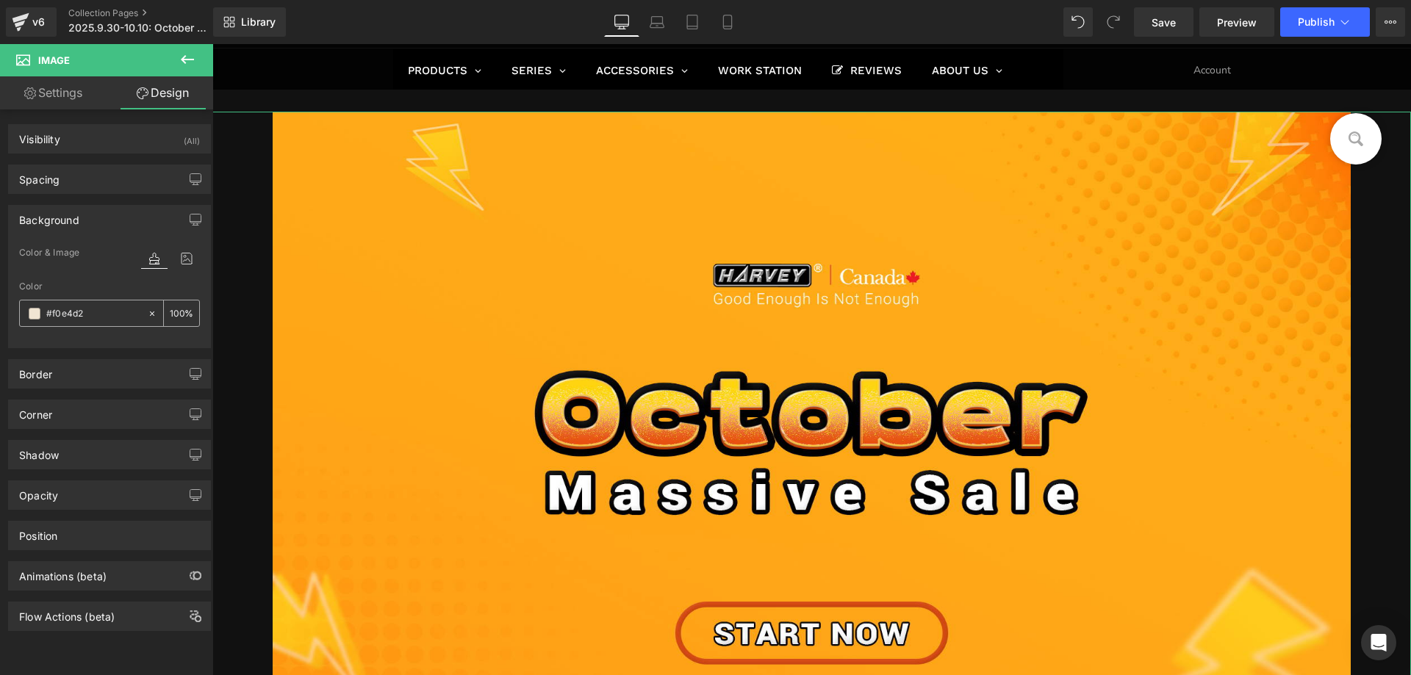
click at [86, 304] on div at bounding box center [83, 314] width 127 height 26
click at [92, 309] on input "text" at bounding box center [93, 314] width 94 height 16
paste input "ff9816"
type input "ff9816"
click at [259, 144] on div at bounding box center [811, 463] width 1199 height 703
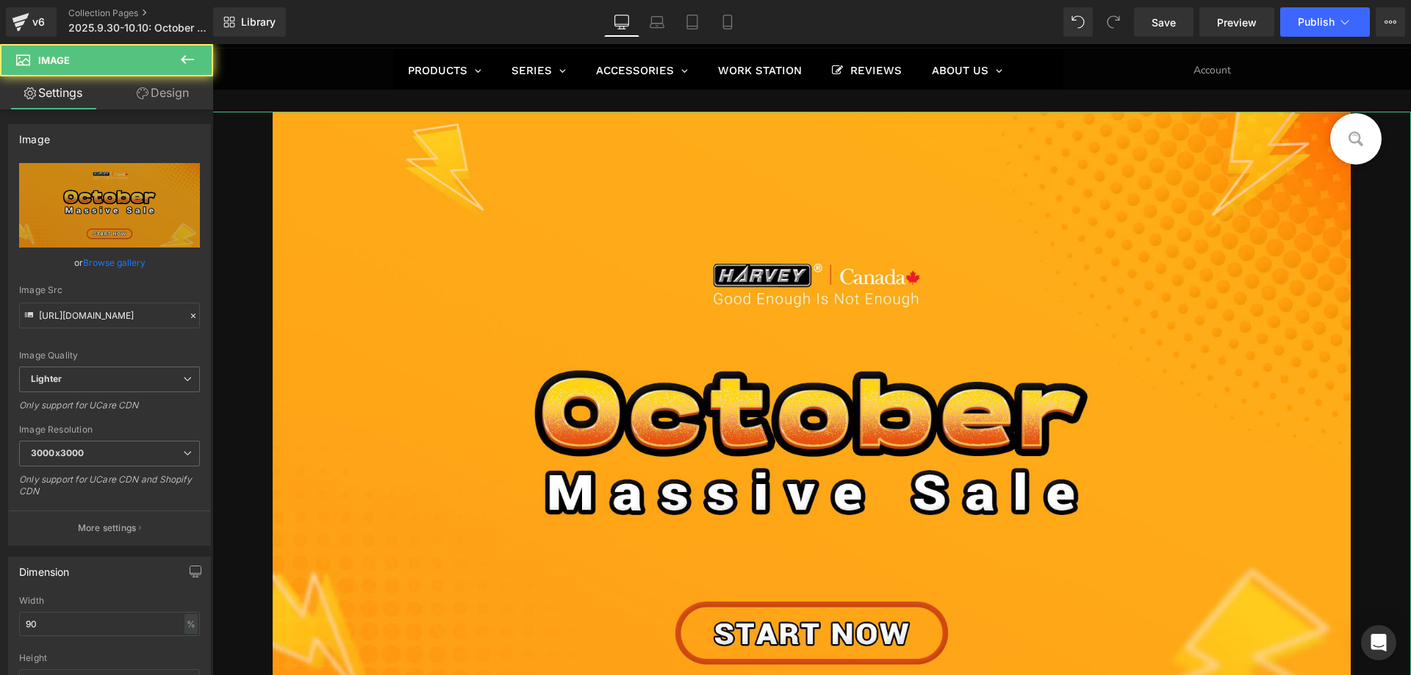
click at [157, 100] on link "Design" at bounding box center [162, 92] width 107 height 33
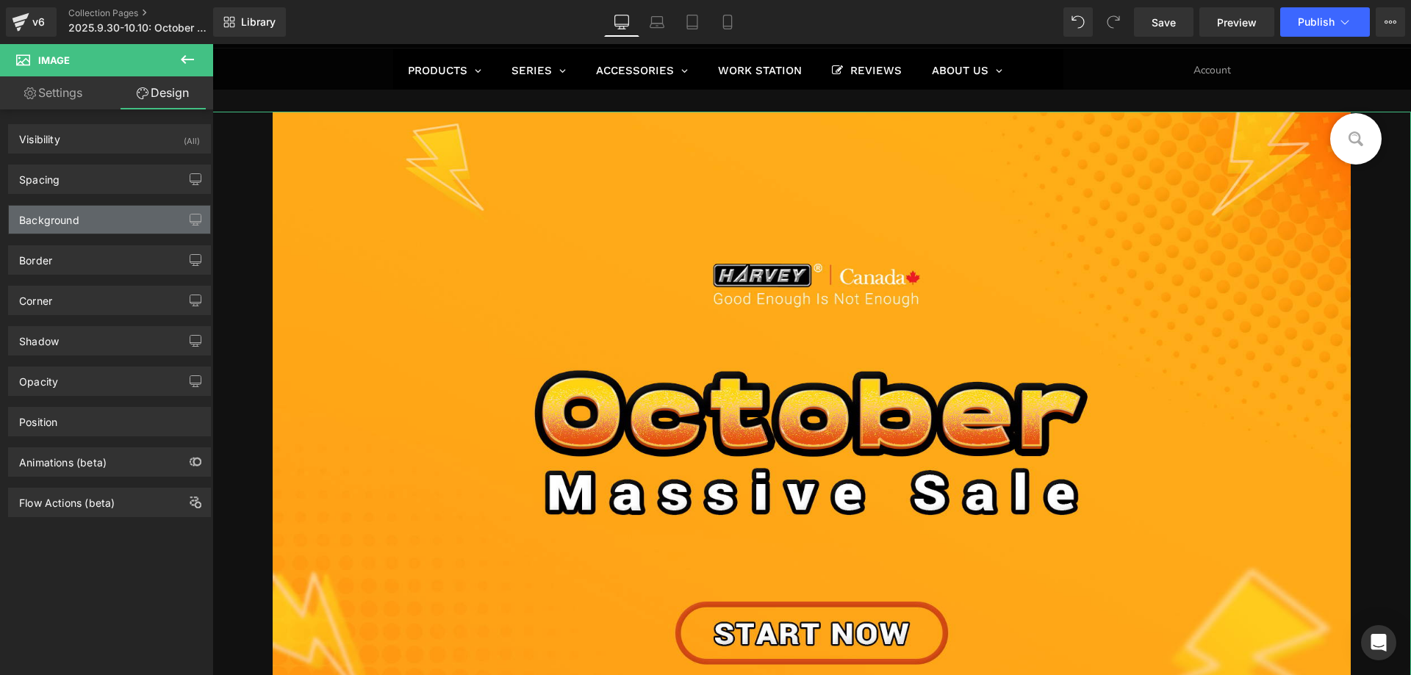
drag, startPoint x: 78, startPoint y: 219, endPoint x: 81, endPoint y: 292, distance: 72.8
click at [78, 220] on div "Background" at bounding box center [49, 216] width 60 height 21
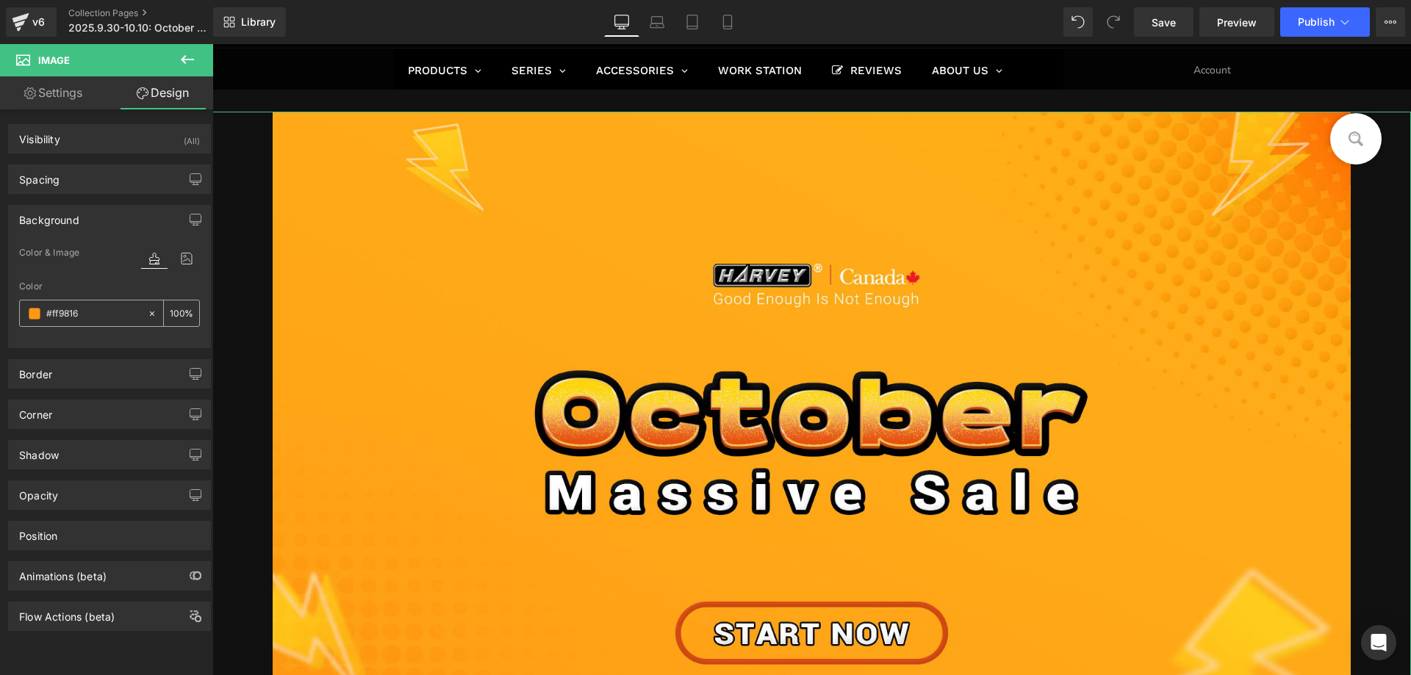
click at [86, 311] on input "#ff9816" at bounding box center [93, 314] width 94 height 16
paste input "text"
type input "ff9816"
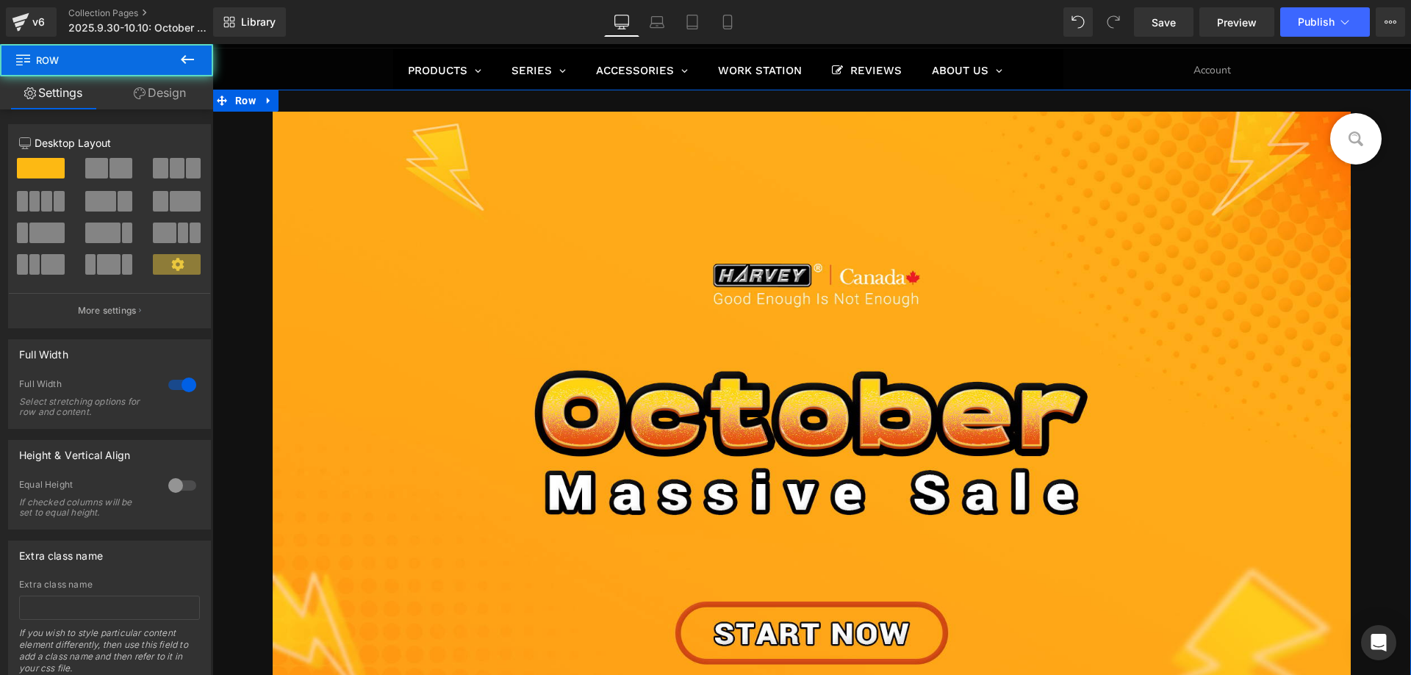
drag, startPoint x: 179, startPoint y: 96, endPoint x: 101, endPoint y: 195, distance: 126.6
click at [178, 96] on link "Design" at bounding box center [160, 92] width 107 height 33
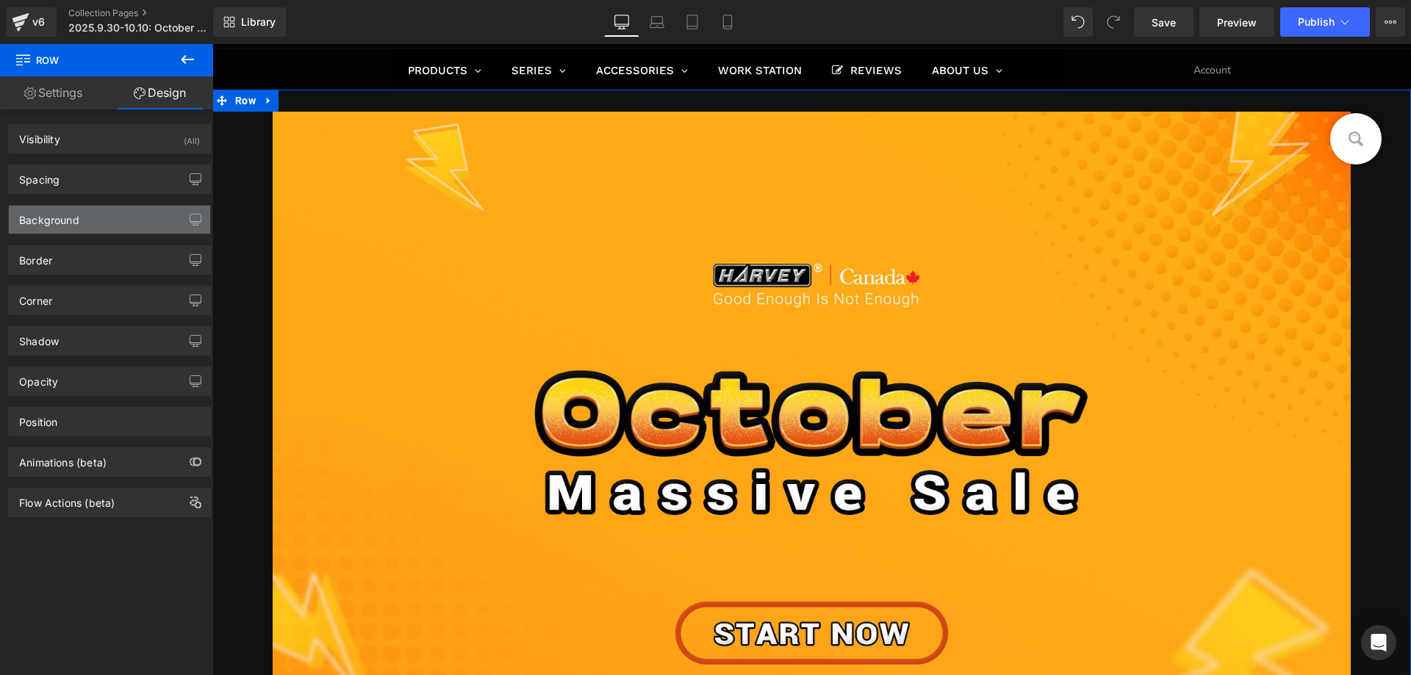
click at [90, 220] on div "Background" at bounding box center [109, 220] width 201 height 28
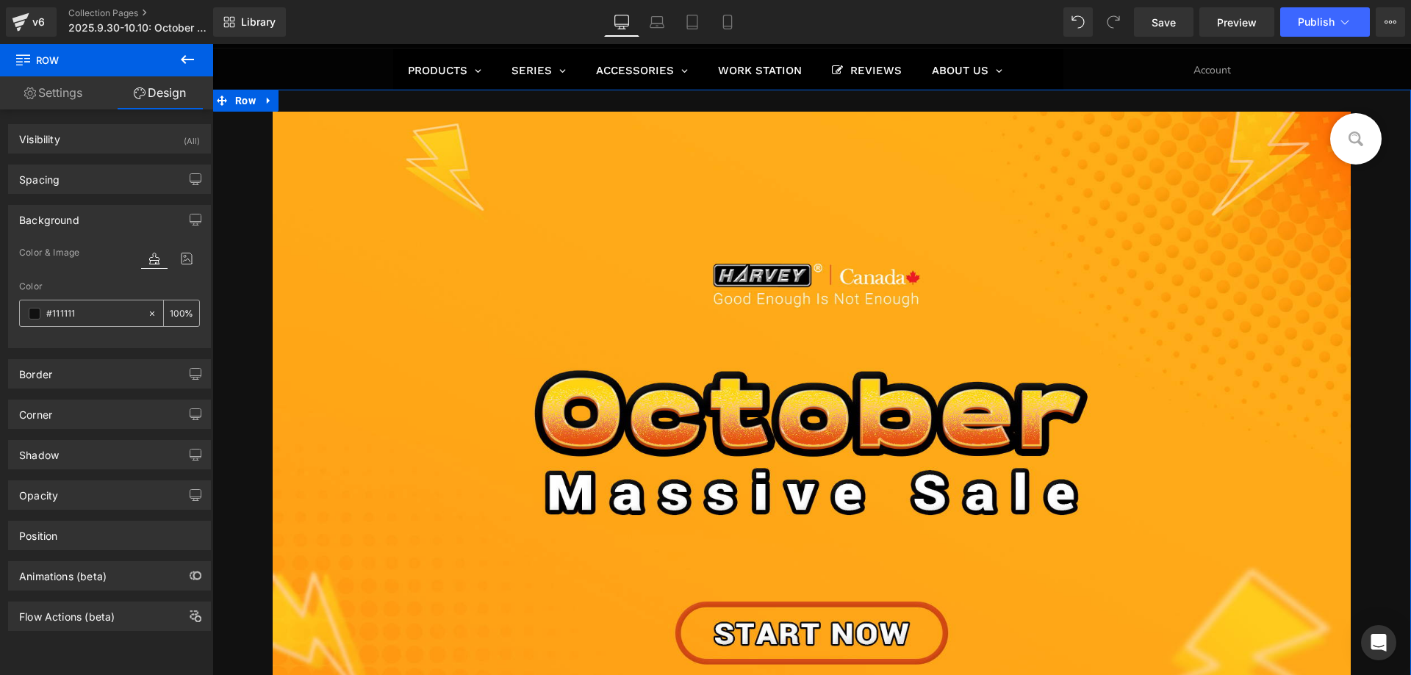
click at [90, 310] on input "text" at bounding box center [93, 314] width 94 height 16
paste input "ff9816"
type input "ff9816"
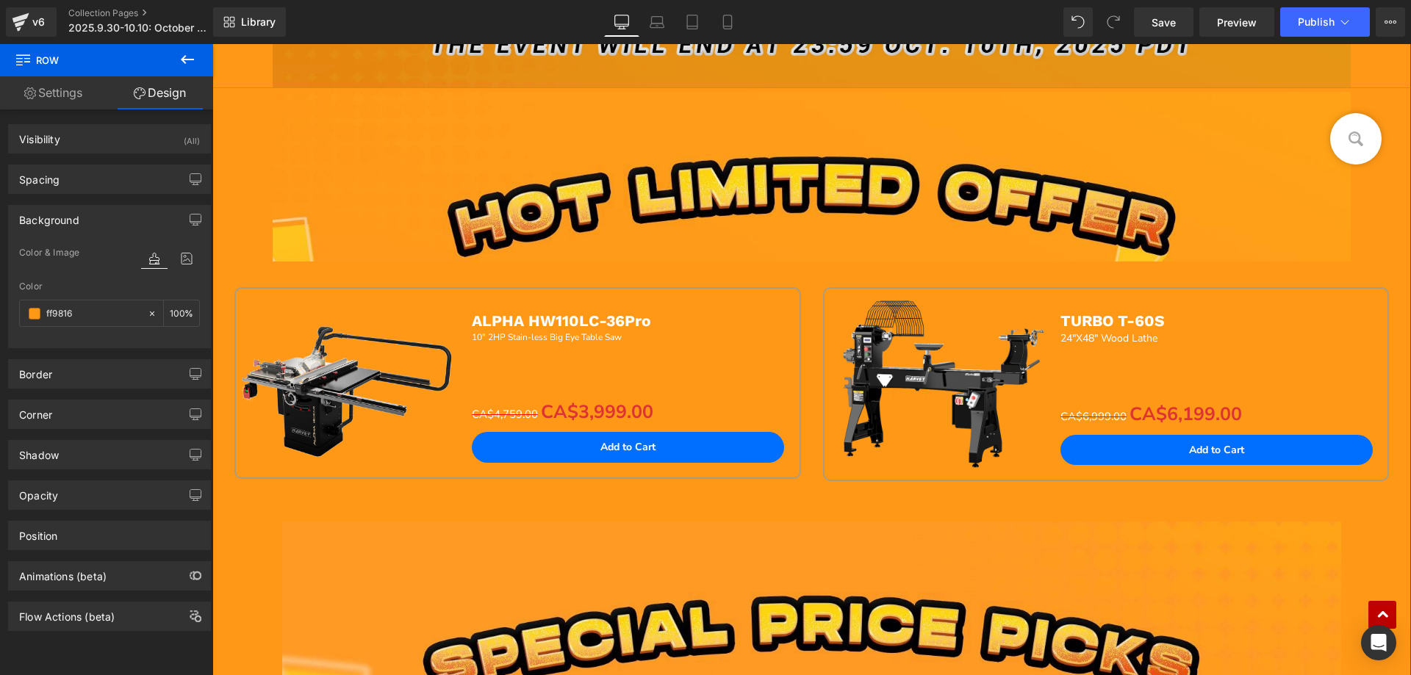
scroll to position [798, 0]
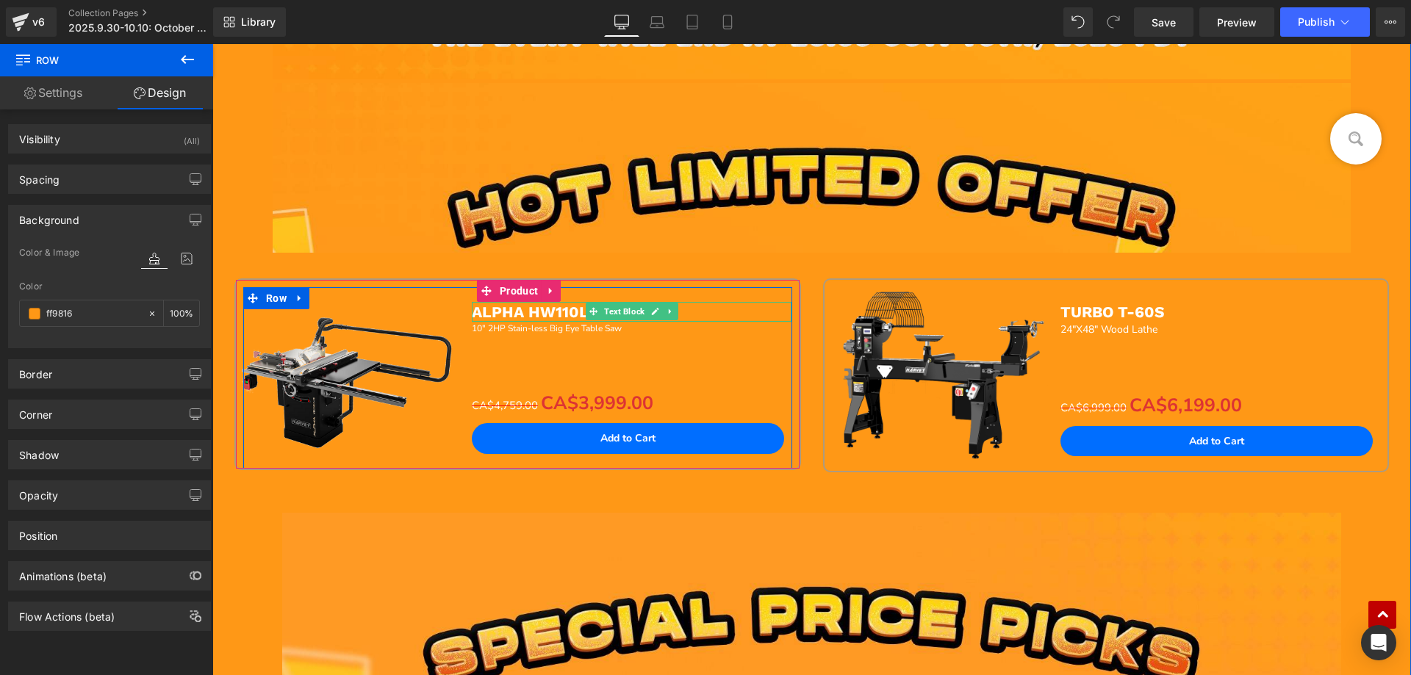
click at [534, 309] on span "ALPHA HW110LC-36Pro" at bounding box center [561, 312] width 179 height 18
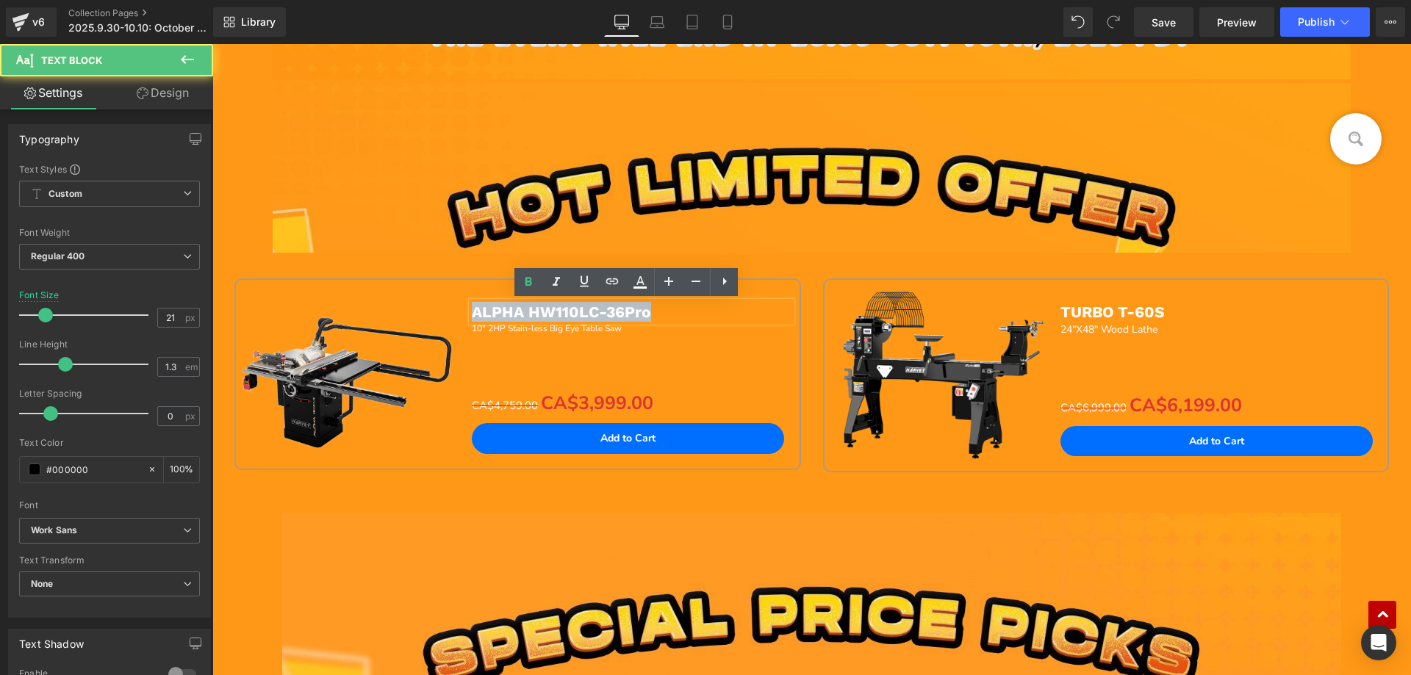
drag, startPoint x: 470, startPoint y: 309, endPoint x: 650, endPoint y: 309, distance: 180.8
click at [650, 309] on p "ALPHA HW110LC-36Pro" at bounding box center [632, 312] width 320 height 20
click at [639, 284] on icon at bounding box center [640, 282] width 18 height 18
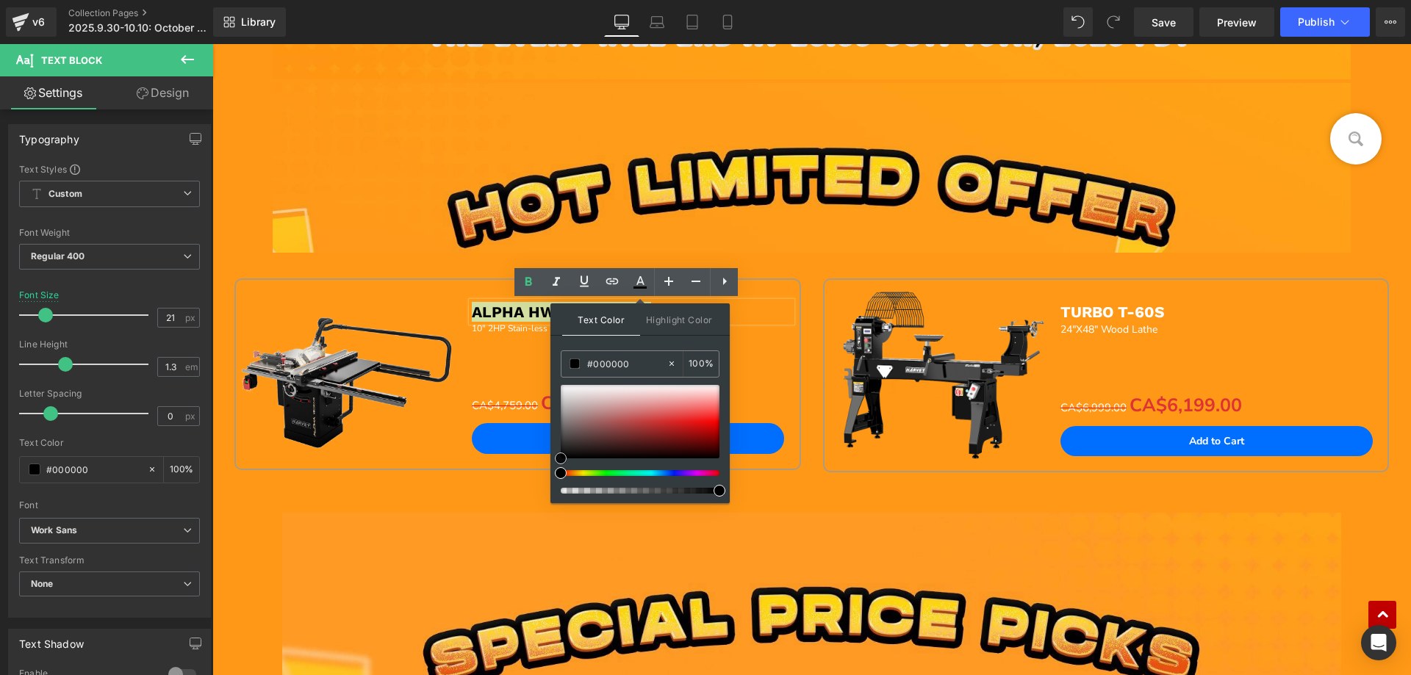
drag, startPoint x: 561, startPoint y: 384, endPoint x: 552, endPoint y: 496, distance: 112.1
click at [560, 495] on div "Text Color Highlight Color #333333 #ffffff 100 % none 0 %" at bounding box center [639, 404] width 179 height 200
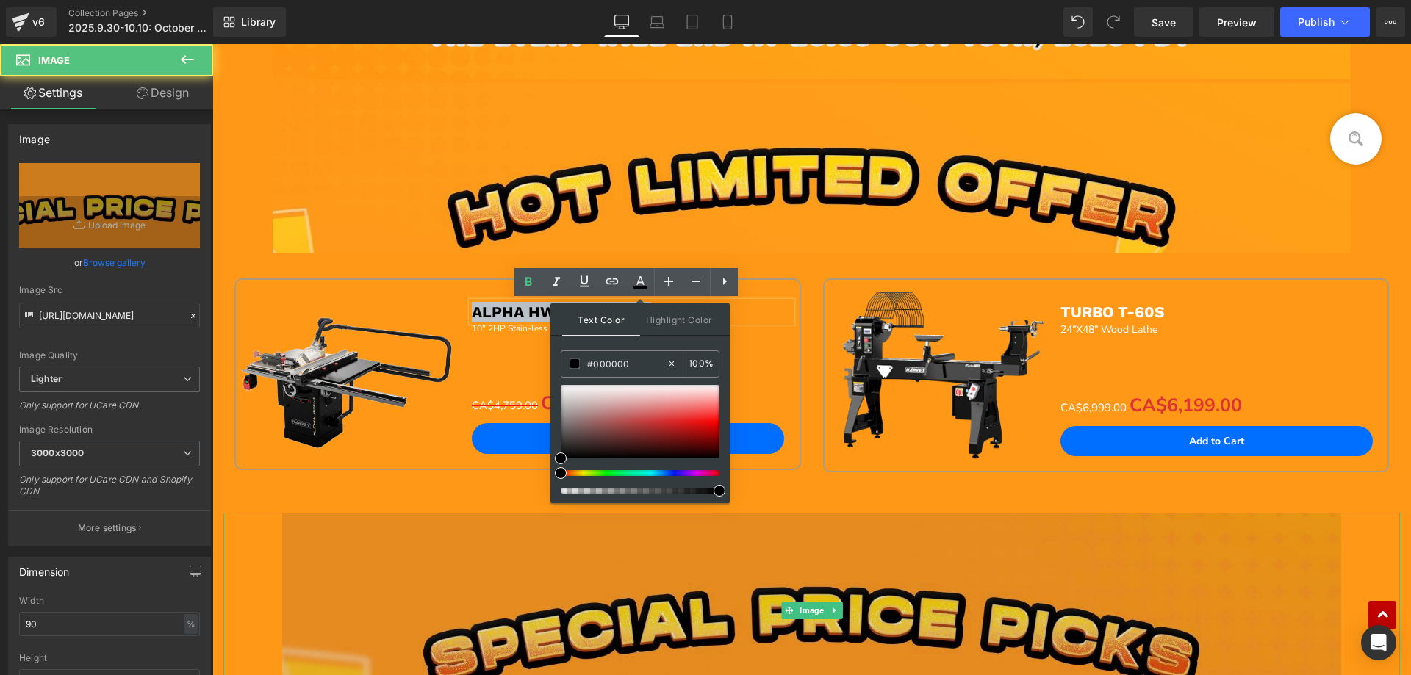
click at [310, 530] on img at bounding box center [811, 610] width 1059 height 195
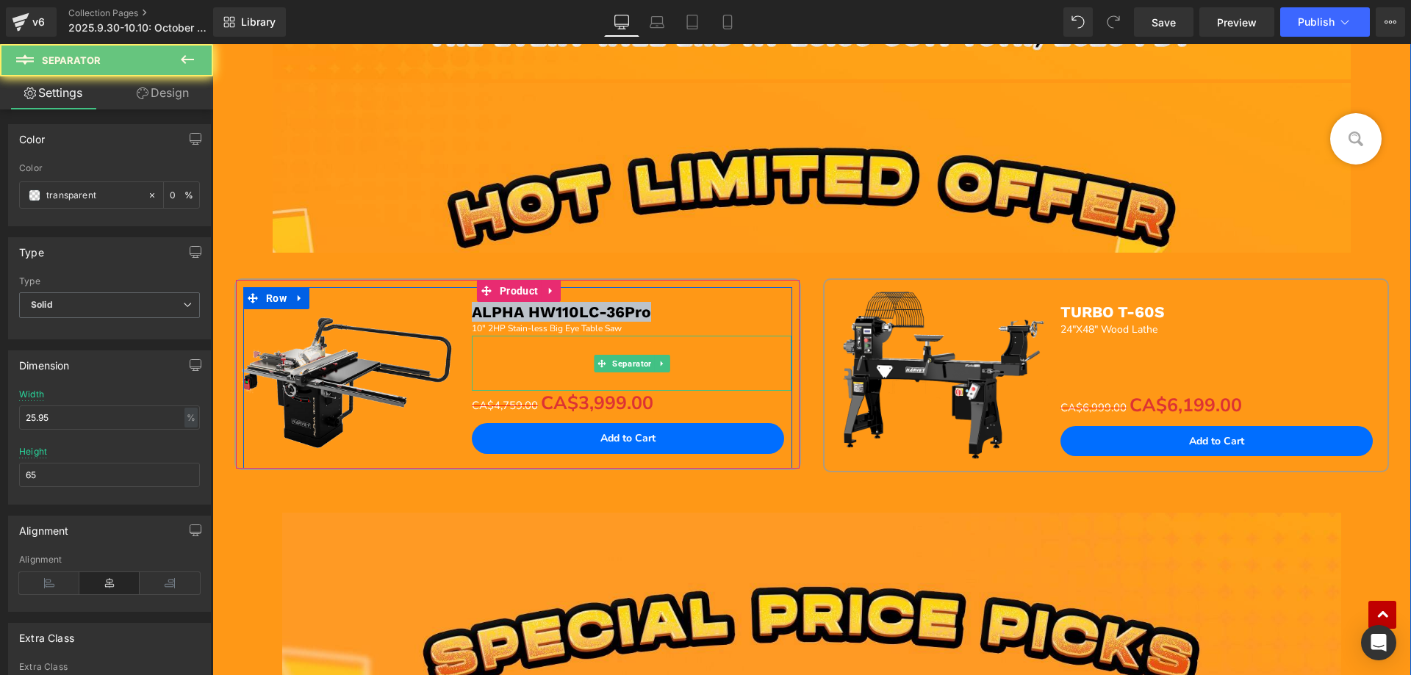
click at [522, 365] on div at bounding box center [632, 363] width 320 height 55
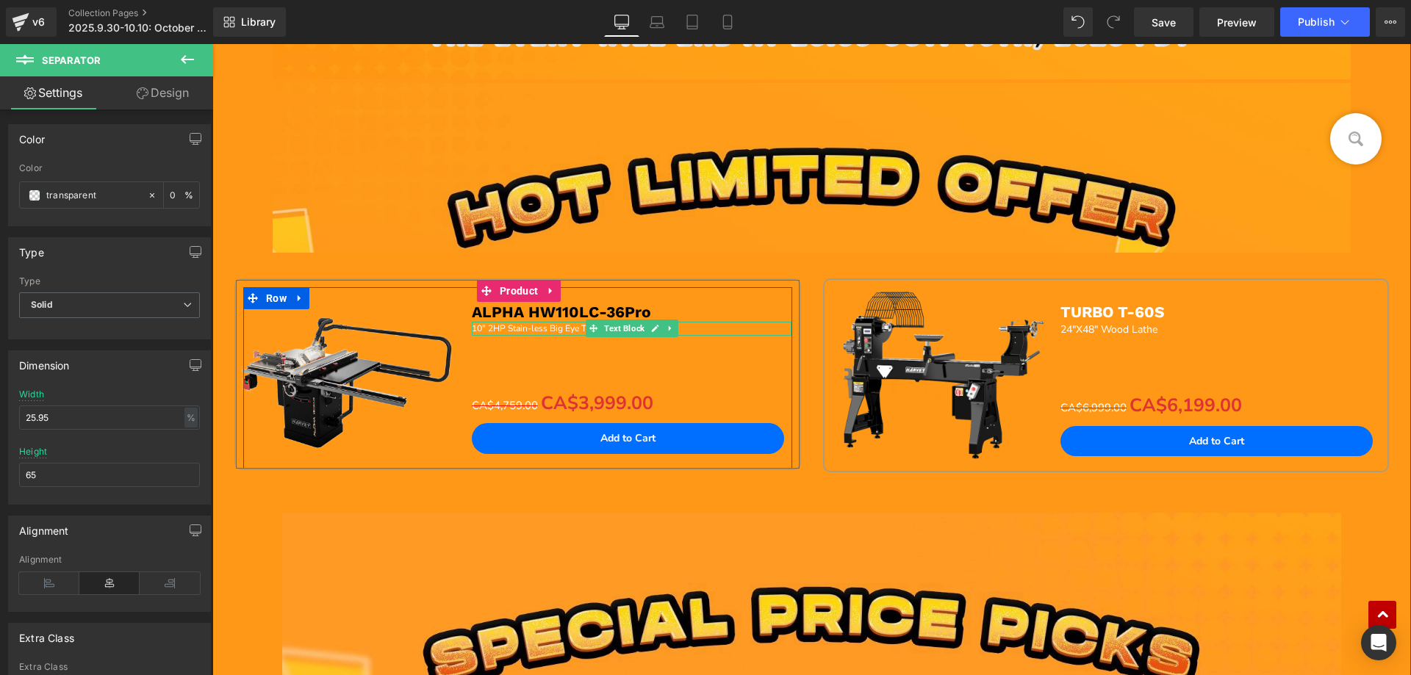
click at [492, 328] on span "10" 2HP Stain-less Big Eye Table Saw" at bounding box center [547, 329] width 150 height 12
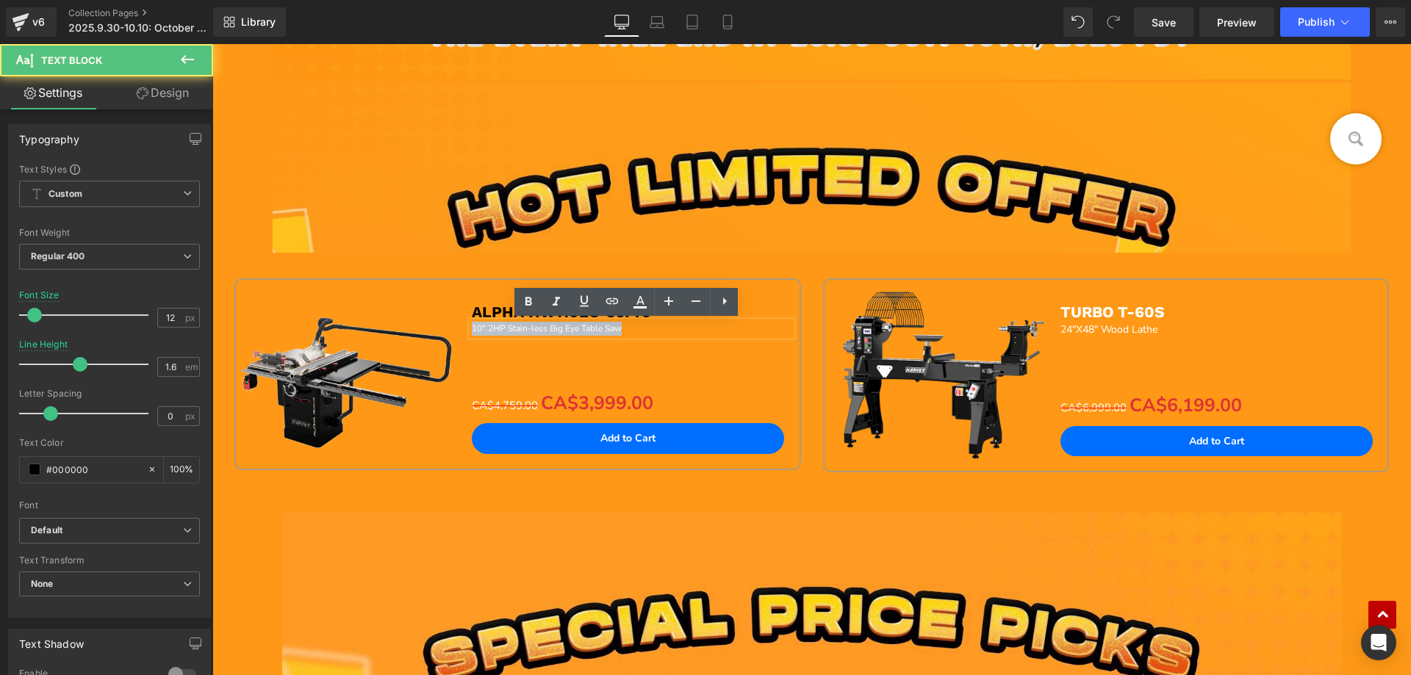
drag, startPoint x: 469, startPoint y: 328, endPoint x: 646, endPoint y: 328, distance: 177.1
click at [646, 328] on p "10" 2HP Stain-less Big Eye Table Saw" at bounding box center [632, 329] width 320 height 14
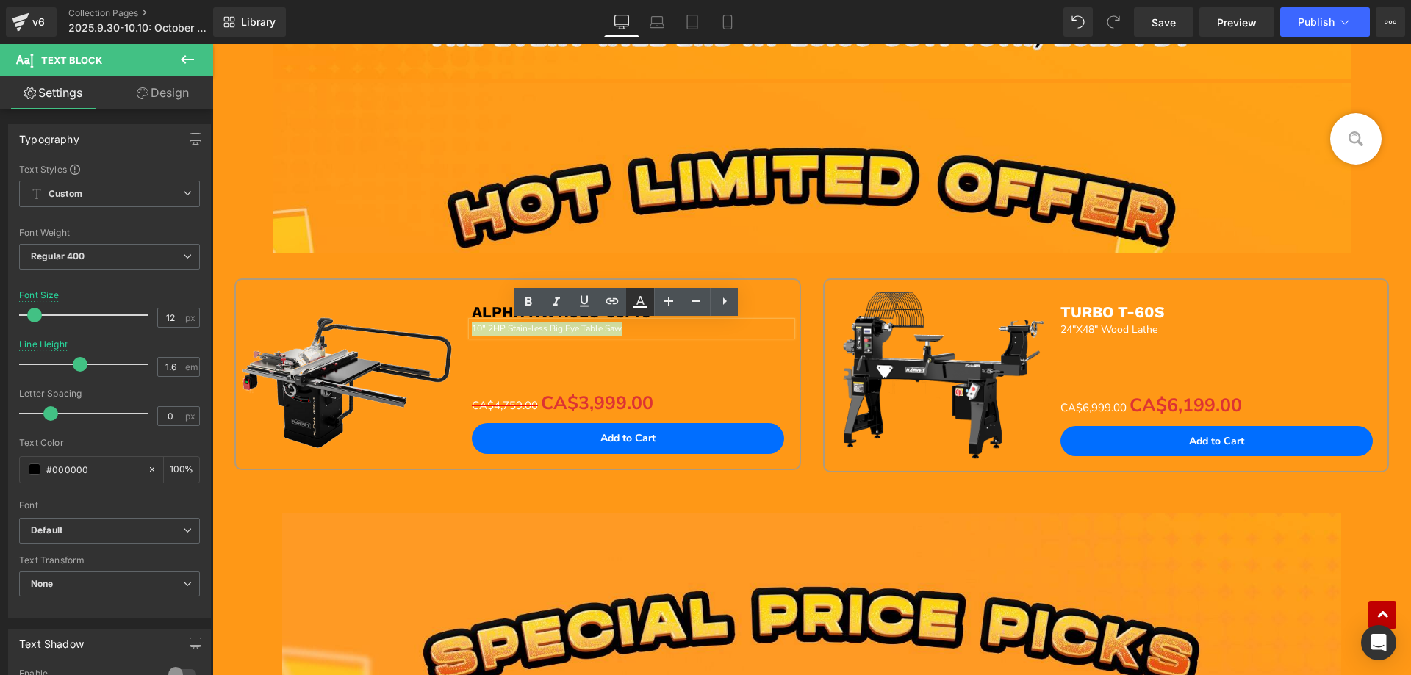
click at [644, 303] on icon at bounding box center [640, 302] width 18 height 18
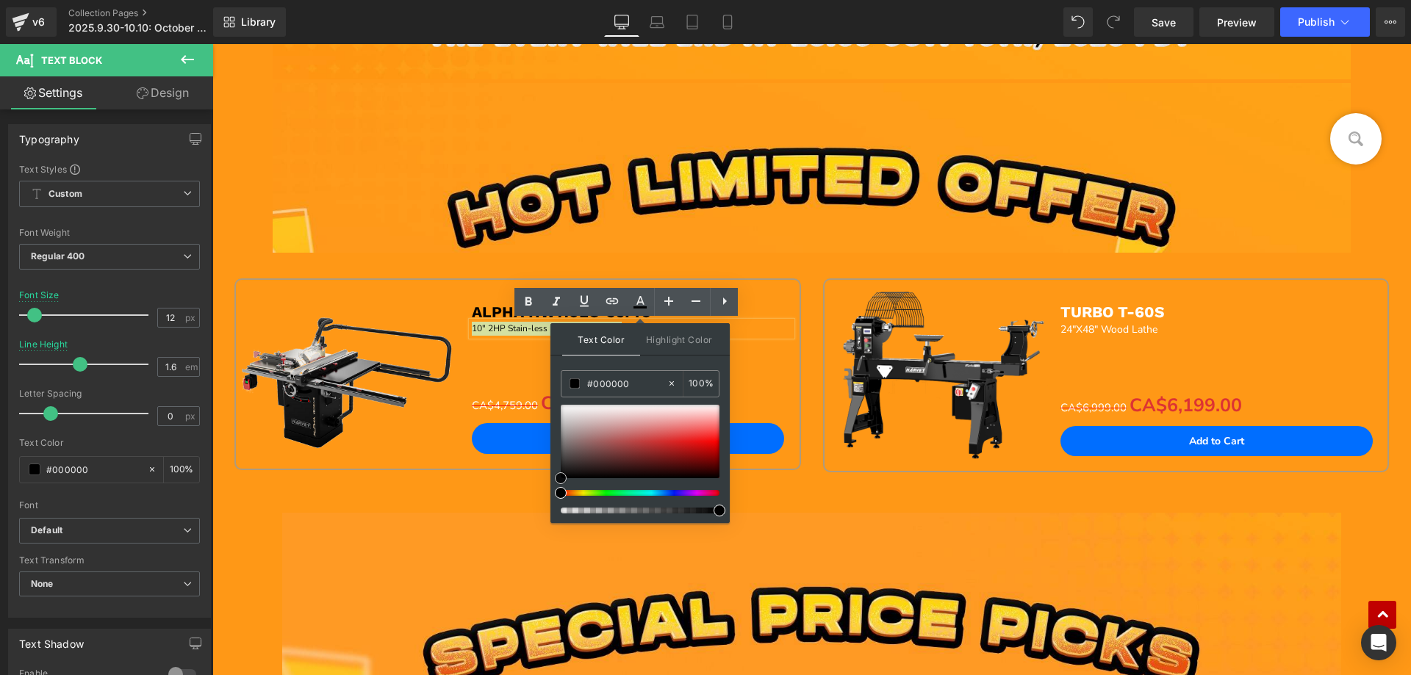
drag, startPoint x: 773, startPoint y: 448, endPoint x: 747, endPoint y: 465, distance: 31.8
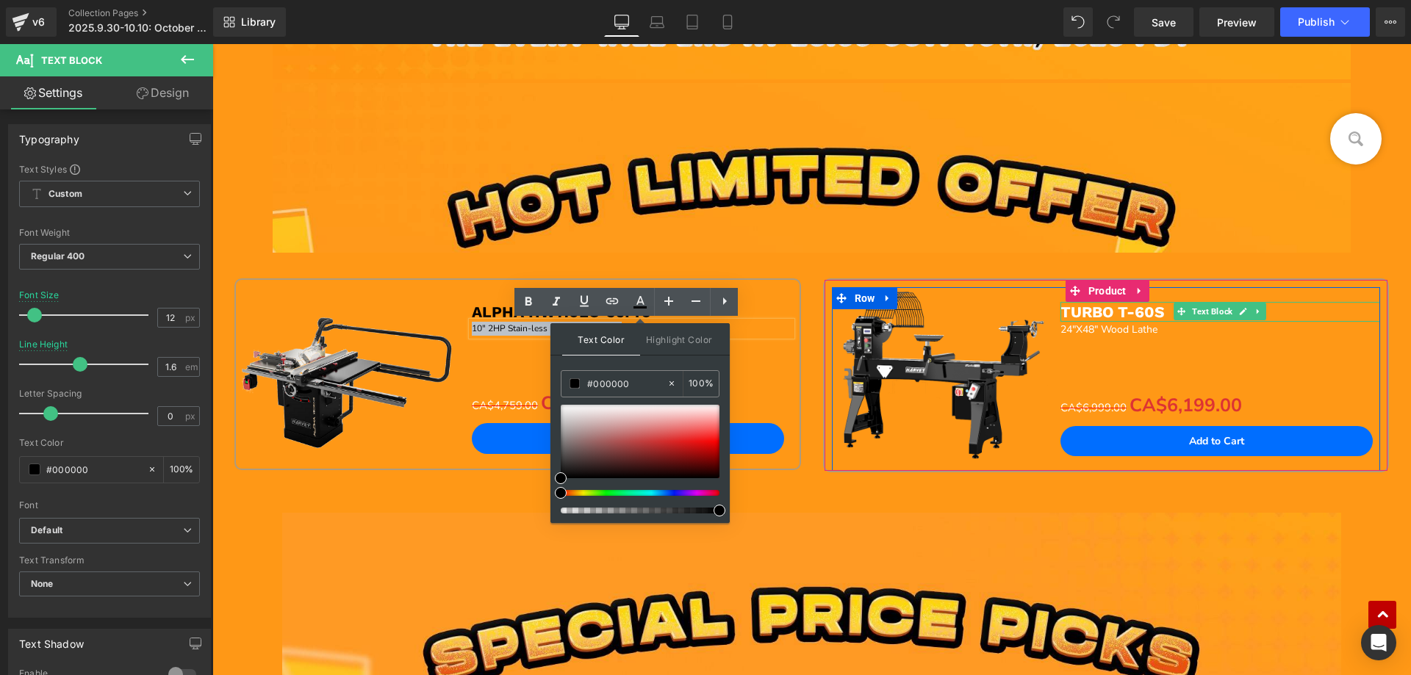
click at [1066, 315] on b "TURBO T-60S" at bounding box center [1112, 312] width 104 height 18
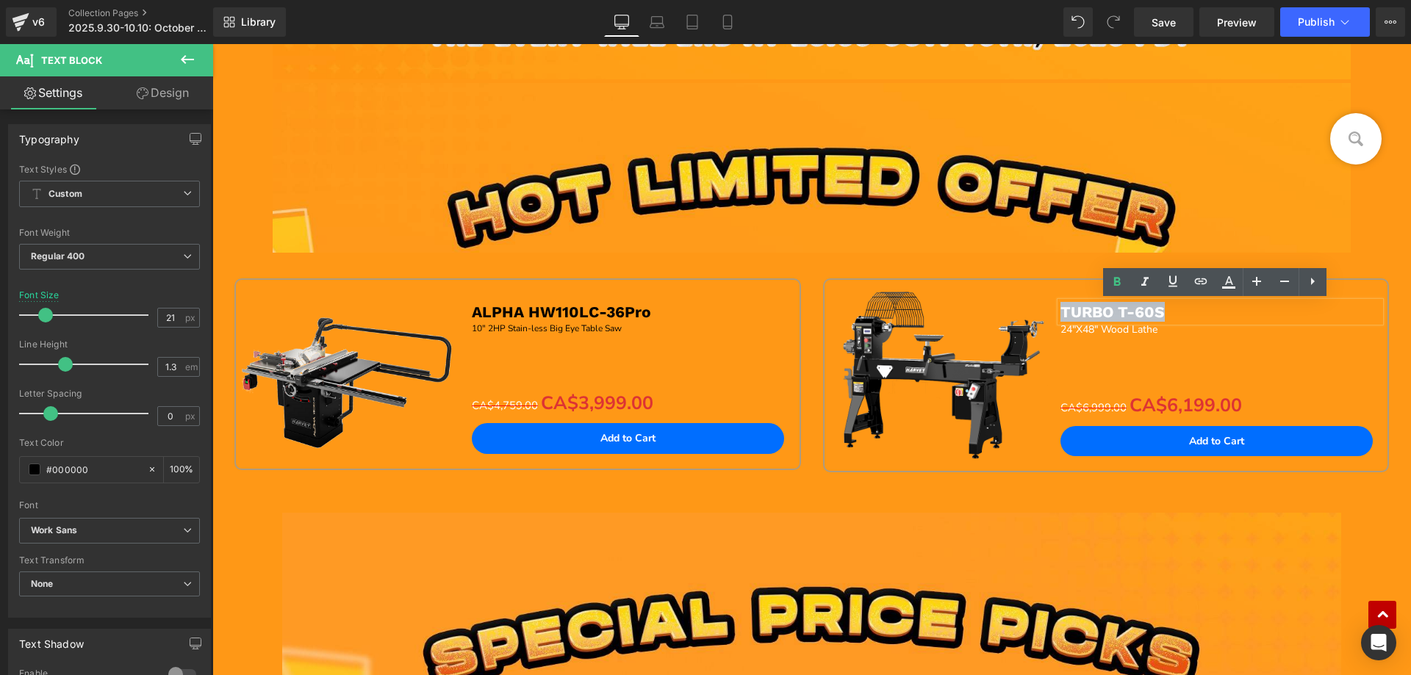
drag, startPoint x: 1057, startPoint y: 312, endPoint x: 1204, endPoint y: 298, distance: 147.6
click at [1224, 312] on p "TURBO T-60S" at bounding box center [1220, 312] width 320 height 20
click at [1229, 281] on icon at bounding box center [1229, 282] width 18 height 18
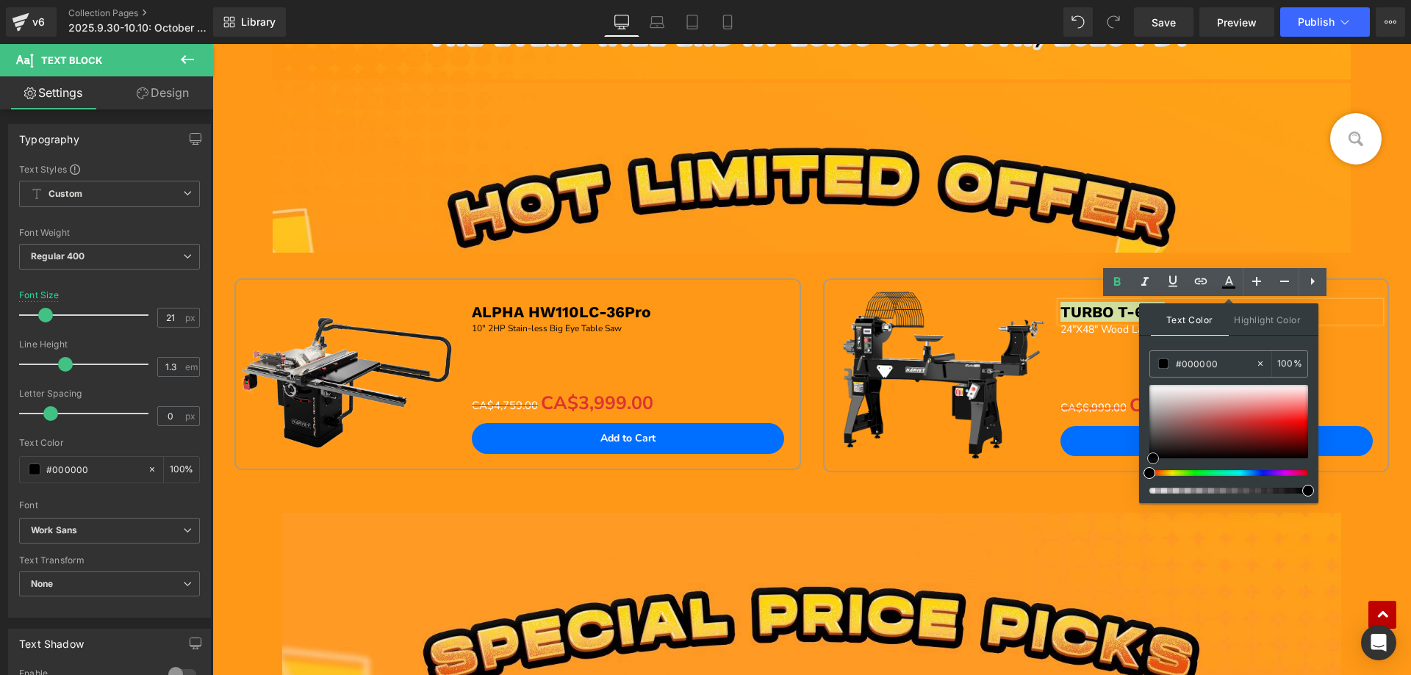
drag, startPoint x: 1148, startPoint y: 388, endPoint x: 1152, endPoint y: 486, distance: 98.5
click at [1152, 486] on div at bounding box center [1228, 439] width 159 height 109
click at [1069, 326] on span "24"X48" Wood Lathe" at bounding box center [1108, 330] width 97 height 14
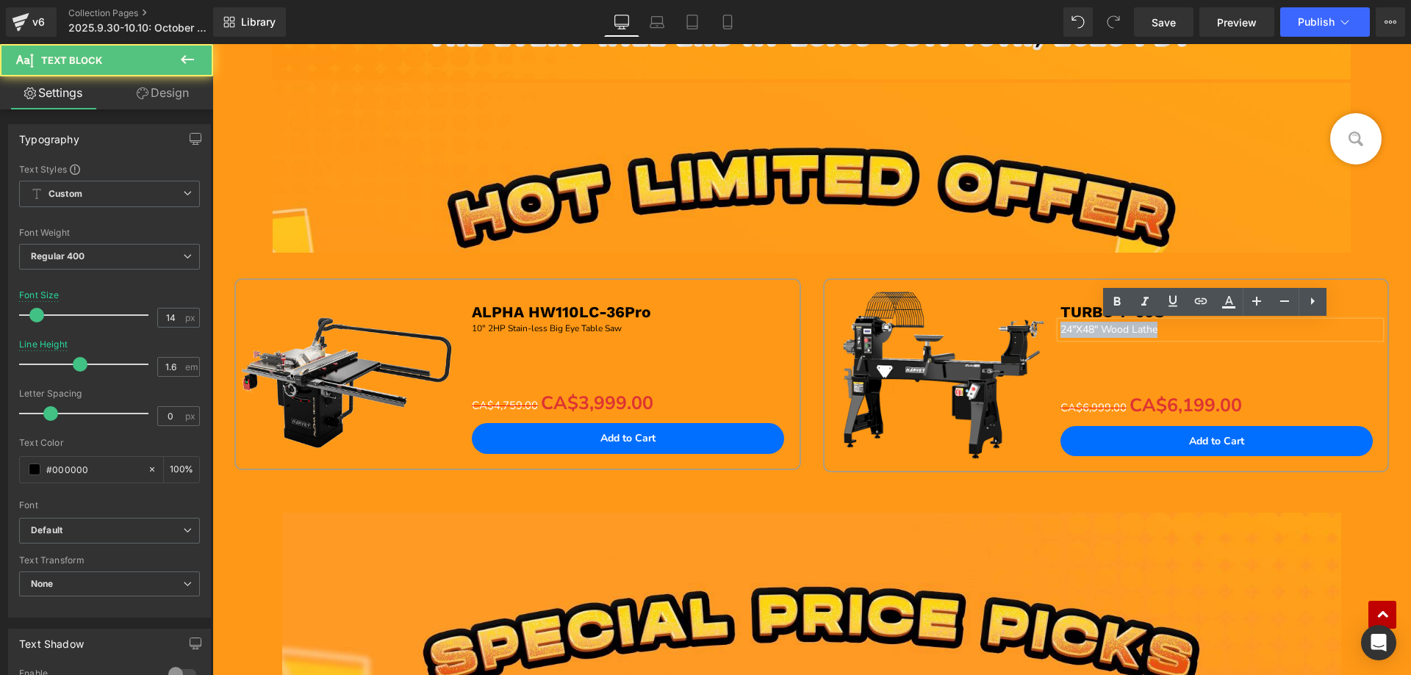
drag, startPoint x: 1056, startPoint y: 329, endPoint x: 1218, endPoint y: 323, distance: 161.8
click at [1220, 333] on p "24"X48" Wood Lathe" at bounding box center [1220, 330] width 320 height 16
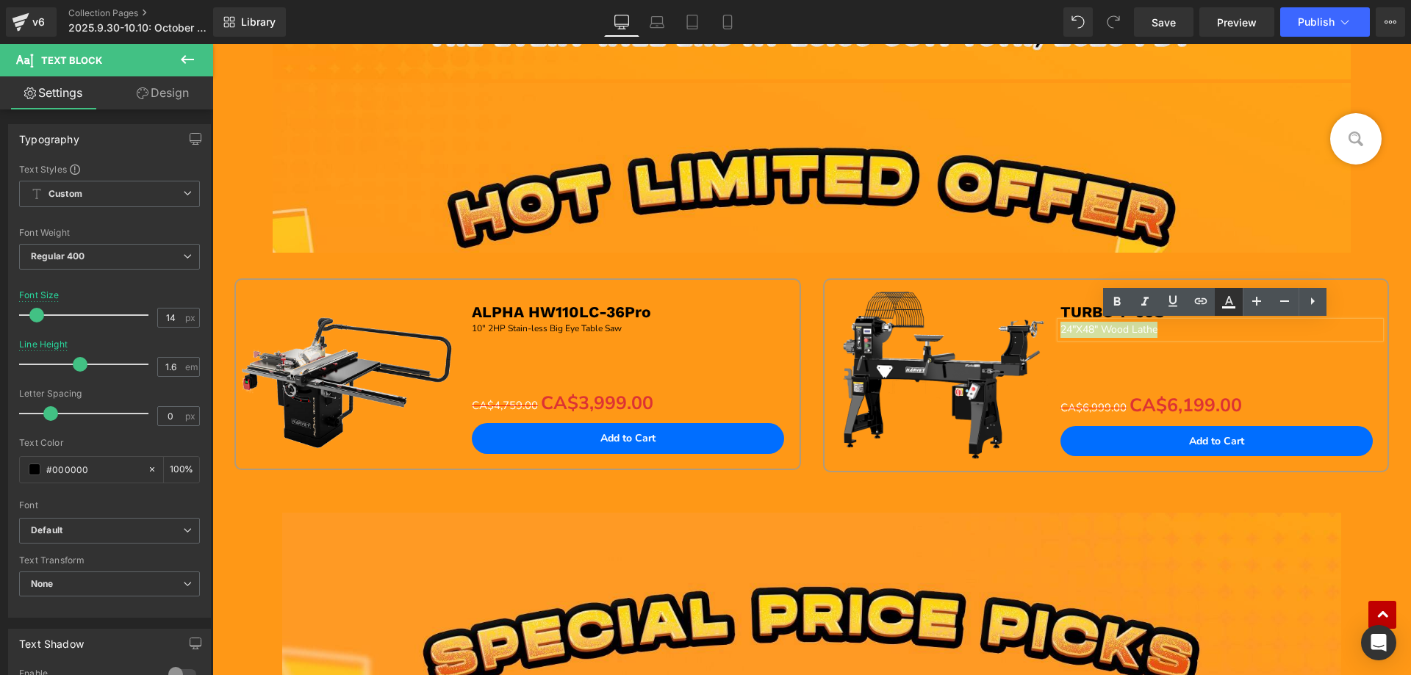
click at [1230, 304] on icon at bounding box center [1229, 302] width 18 height 18
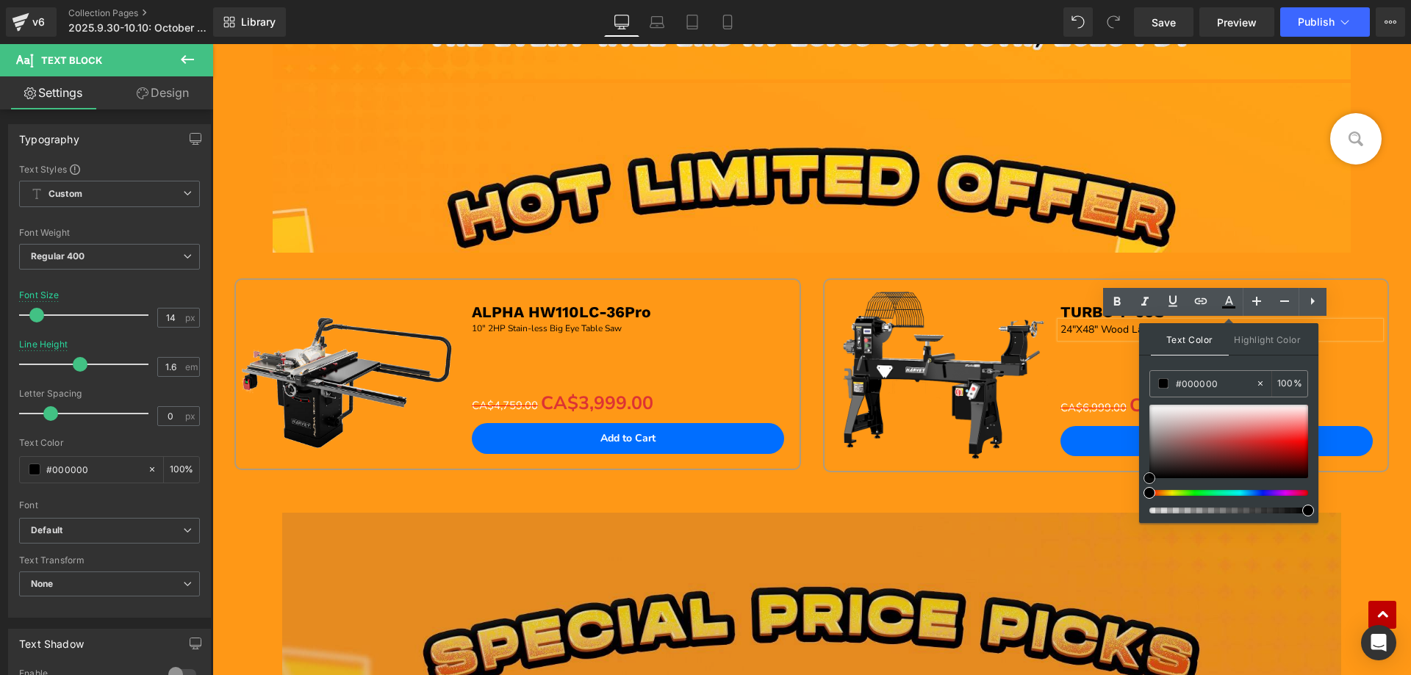
drag, startPoint x: 1360, startPoint y: 448, endPoint x: 1133, endPoint y: 521, distance: 238.4
drag, startPoint x: 445, startPoint y: 528, endPoint x: 450, endPoint y: 519, distance: 10.9
click at [444, 528] on img at bounding box center [811, 610] width 1059 height 195
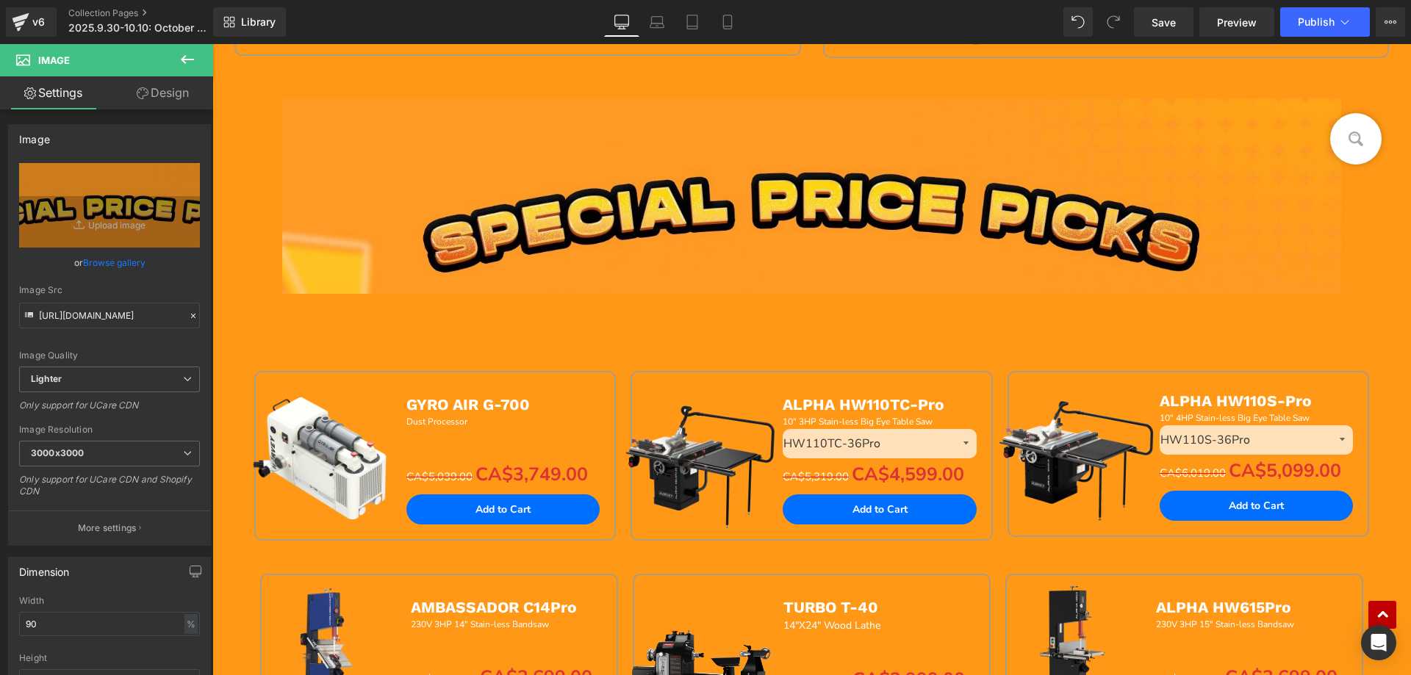
scroll to position [872, 0]
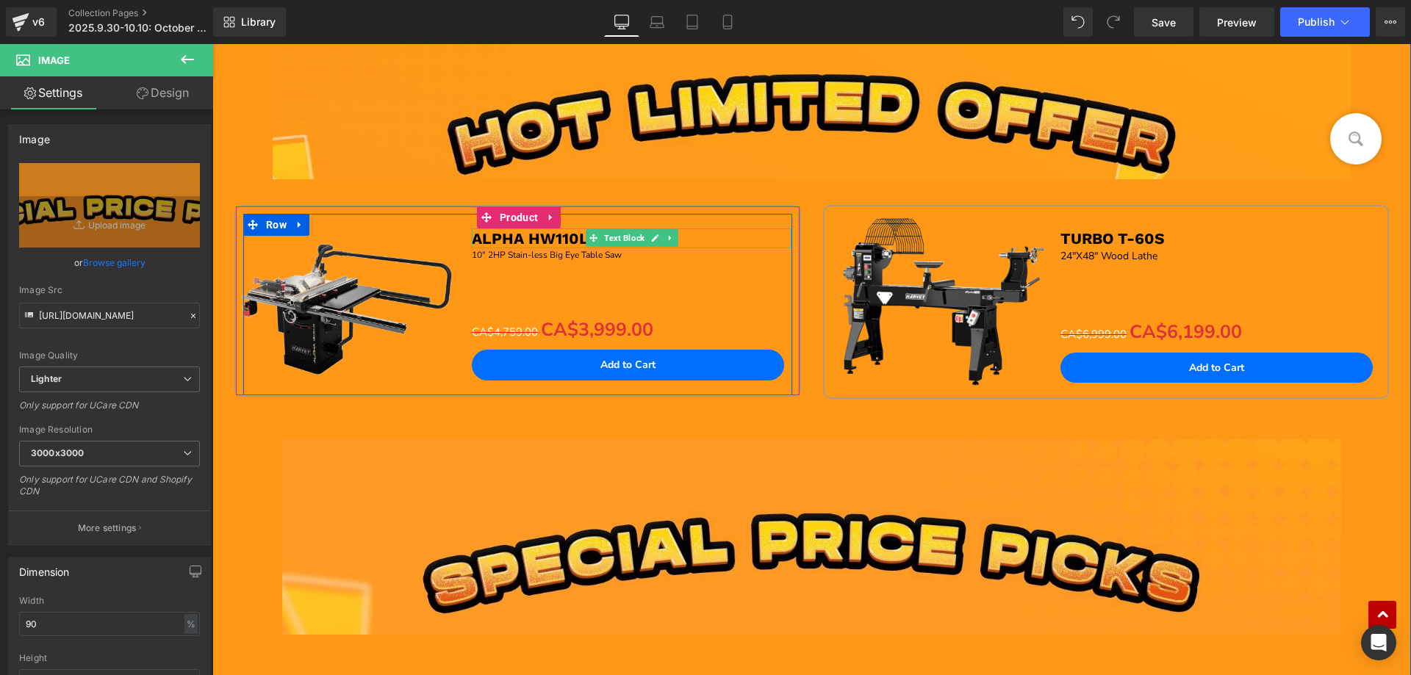
click at [496, 237] on span "ALPHA HW110LC-36Pro" at bounding box center [561, 238] width 179 height 18
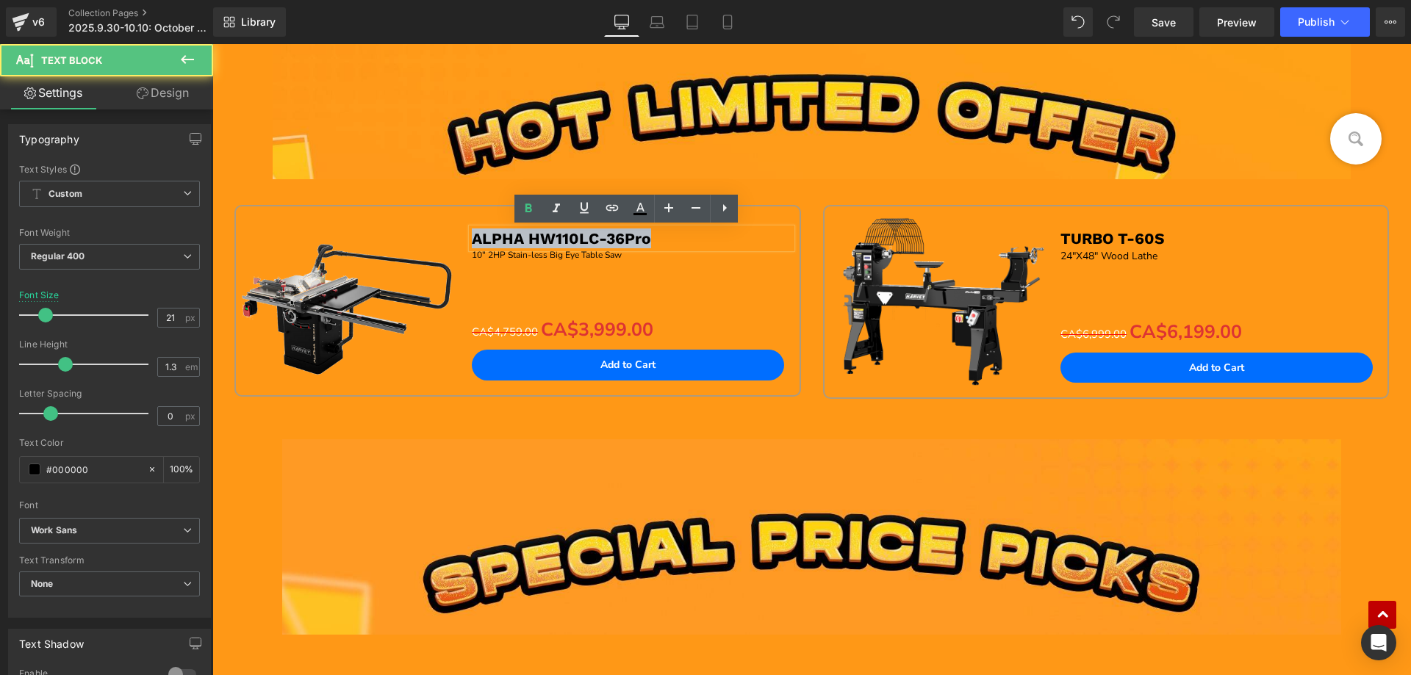
drag, startPoint x: 468, startPoint y: 237, endPoint x: 705, endPoint y: 241, distance: 237.4
click at [705, 241] on p "ALPHA HW110LC-36Pro" at bounding box center [632, 239] width 320 height 20
click at [642, 208] on icon at bounding box center [640, 207] width 8 height 9
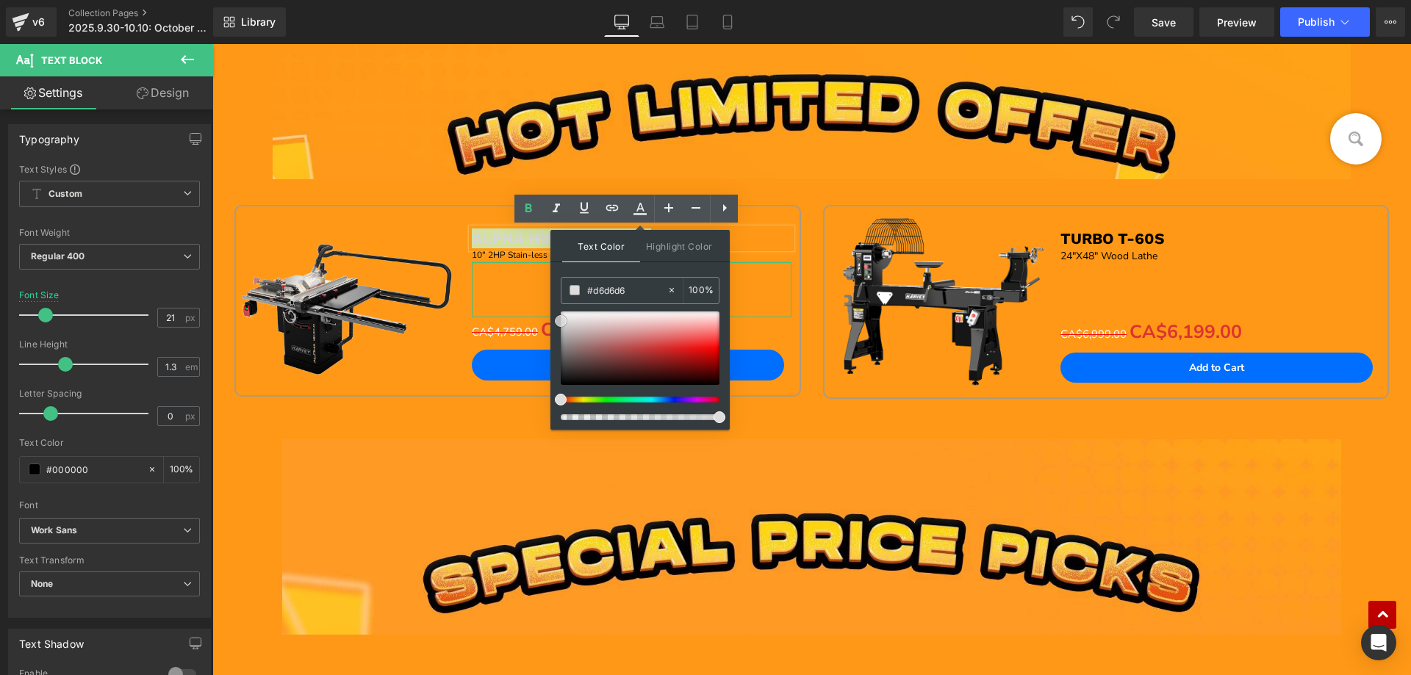
drag, startPoint x: 770, startPoint y: 425, endPoint x: 545, endPoint y: 287, distance: 264.5
drag, startPoint x: 775, startPoint y: 364, endPoint x: 539, endPoint y: 290, distance: 246.4
drag, startPoint x: 337, startPoint y: 424, endPoint x: 425, endPoint y: 344, distance: 119.7
click at [337, 422] on div "Sale Off (P) Image ALPHA HW110LC-36Pro Text Block 10" 2HP Stain-less Big Eye Ta…" at bounding box center [517, 317] width 589 height 225
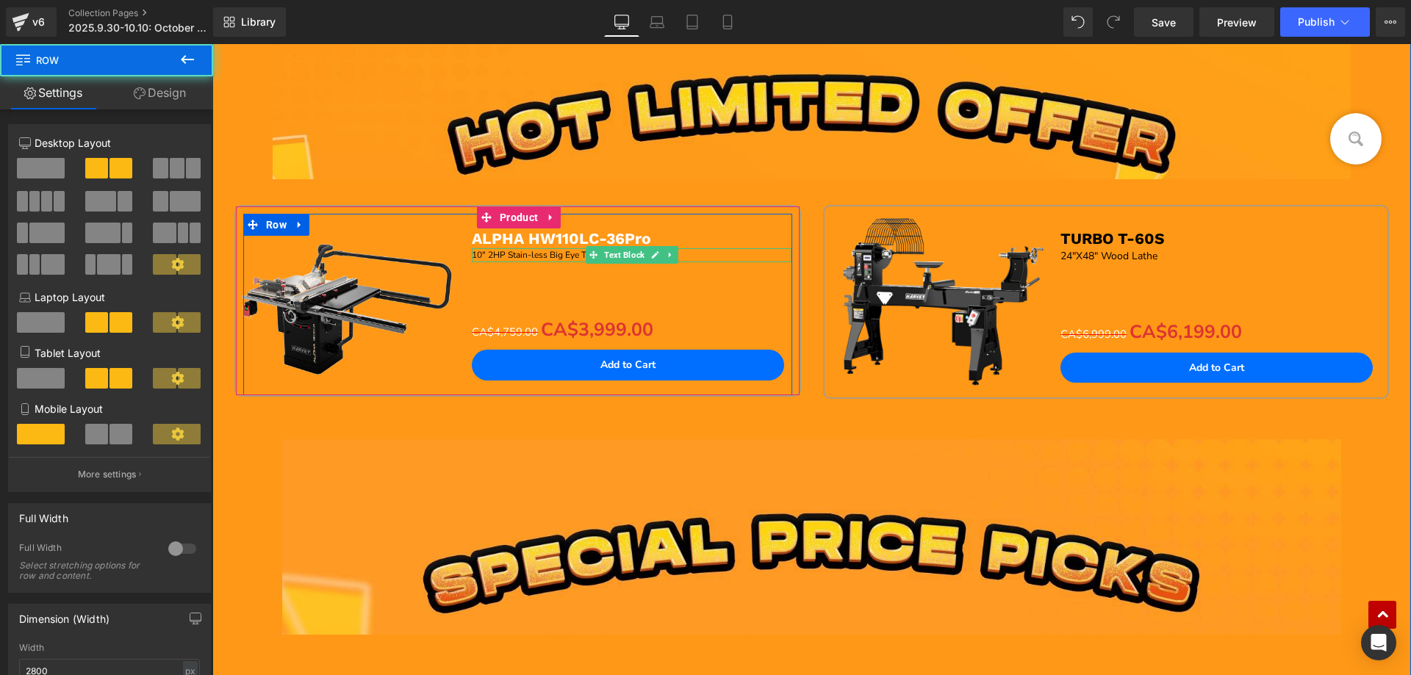
click at [506, 254] on span "10" 2HP Stain-less Big Eye Table Saw" at bounding box center [547, 255] width 150 height 12
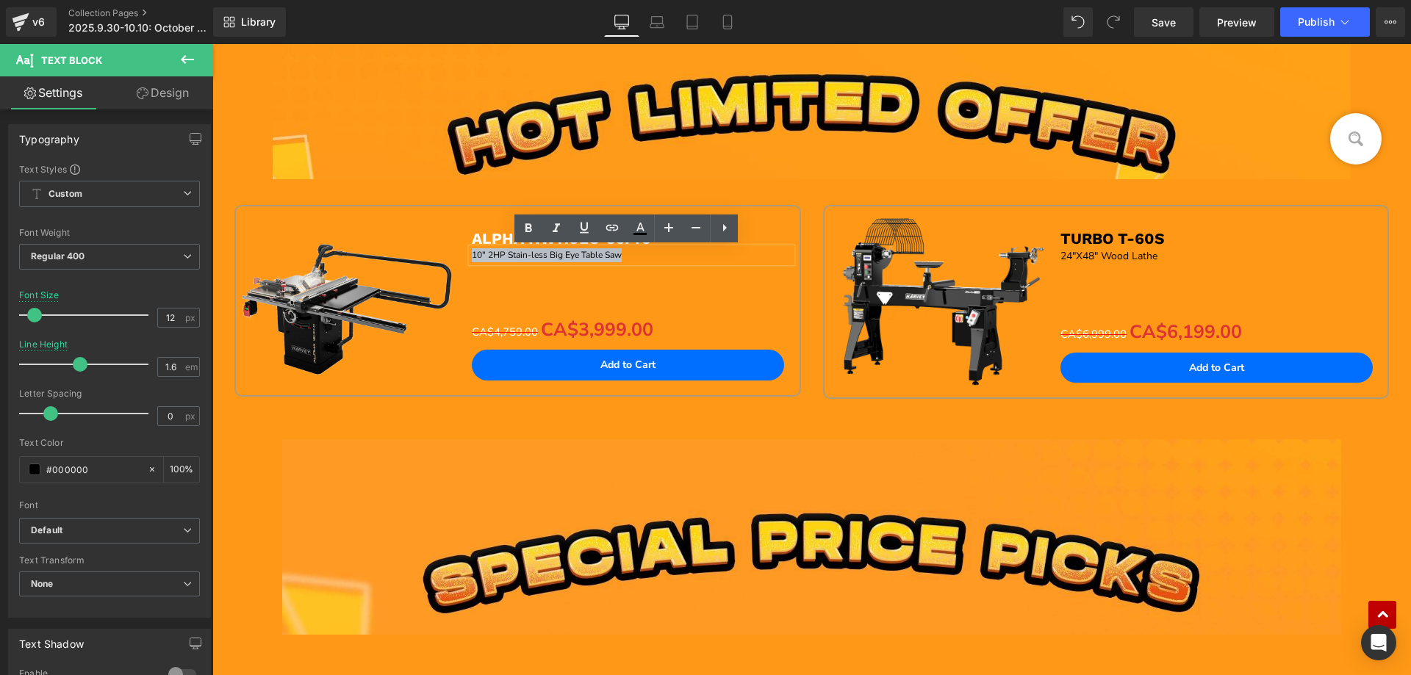
drag, startPoint x: 467, startPoint y: 253, endPoint x: 682, endPoint y: 253, distance: 215.3
click at [682, 253] on p "10" 2HP Stain-less Big Eye Table Saw" at bounding box center [632, 255] width 320 height 14
click at [641, 229] on icon at bounding box center [640, 227] width 8 height 9
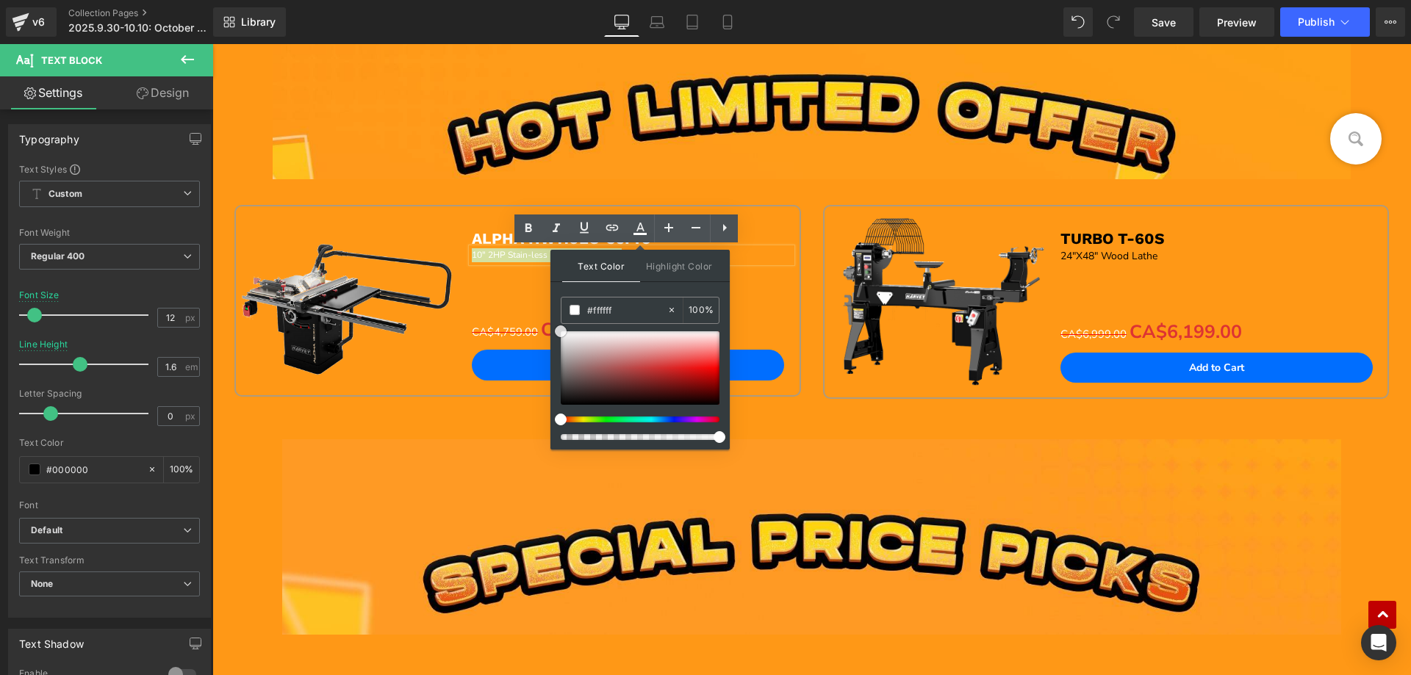
drag, startPoint x: 563, startPoint y: 332, endPoint x: 560, endPoint y: 325, distance: 7.9
click at [560, 326] on span at bounding box center [561, 332] width 12 height 12
click at [1077, 235] on b "TURBO T-60S" at bounding box center [1112, 238] width 104 height 18
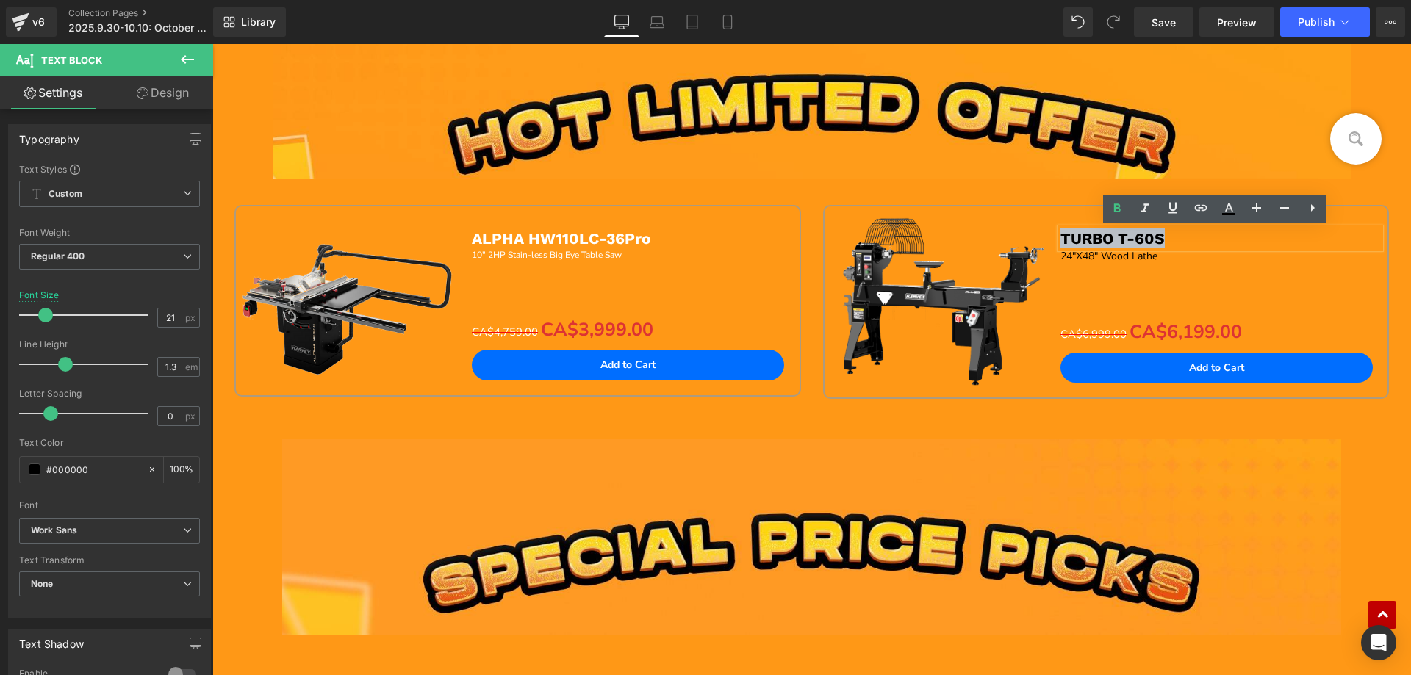
drag, startPoint x: 1057, startPoint y: 234, endPoint x: 1429, endPoint y: 258, distance: 372.6
click at [1196, 234] on p "TURBO T-60S" at bounding box center [1220, 239] width 320 height 20
drag, startPoint x: 1234, startPoint y: 211, endPoint x: 1224, endPoint y: 220, distance: 14.0
click at [1232, 211] on icon at bounding box center [1229, 209] width 18 height 18
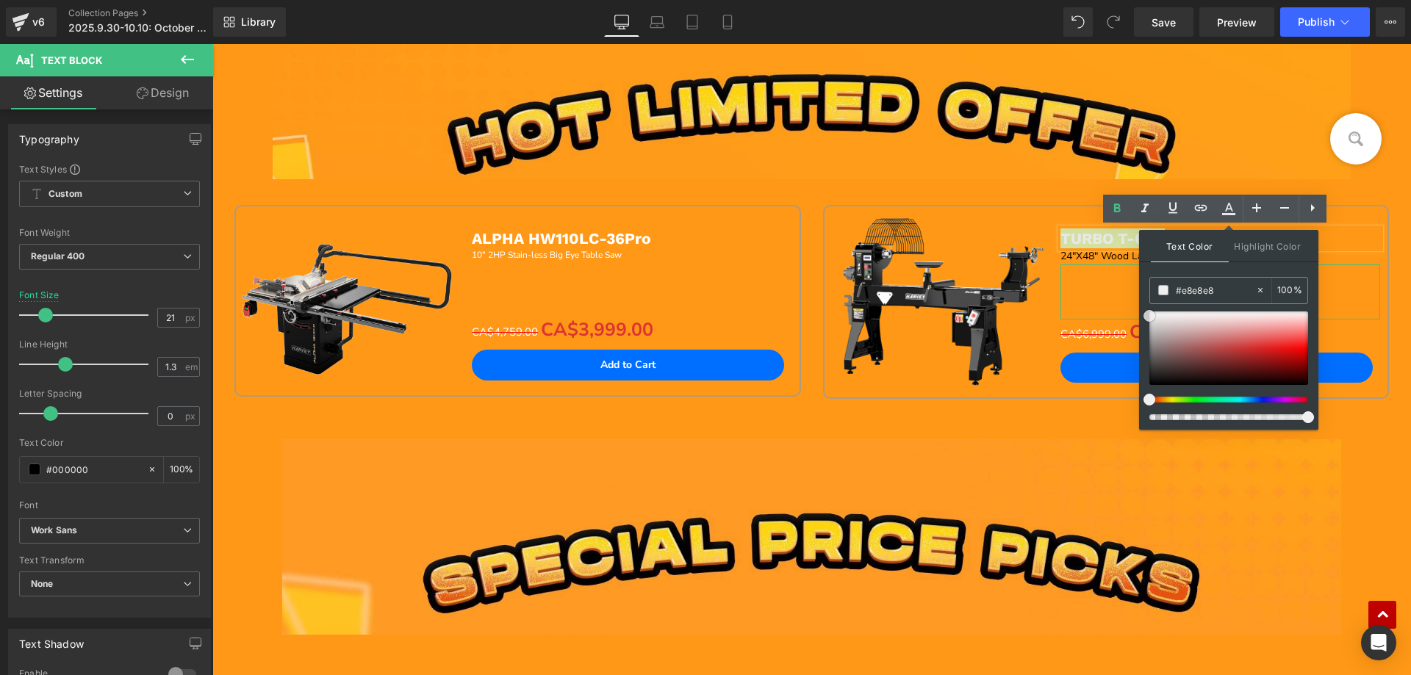
drag, startPoint x: 1360, startPoint y: 428, endPoint x: 1126, endPoint y: 278, distance: 278.7
drag, startPoint x: 1364, startPoint y: 363, endPoint x: 1091, endPoint y: 236, distance: 301.5
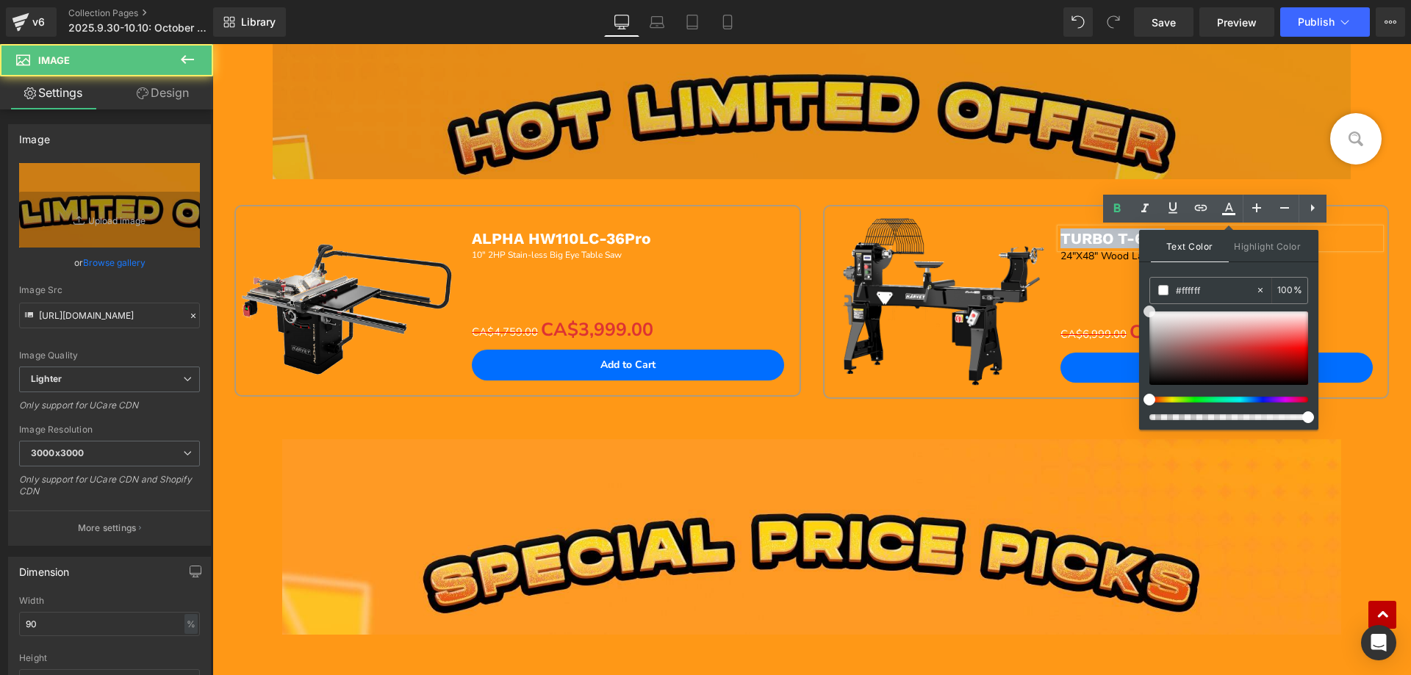
click at [954, 167] on img at bounding box center [812, 95] width 1079 height 170
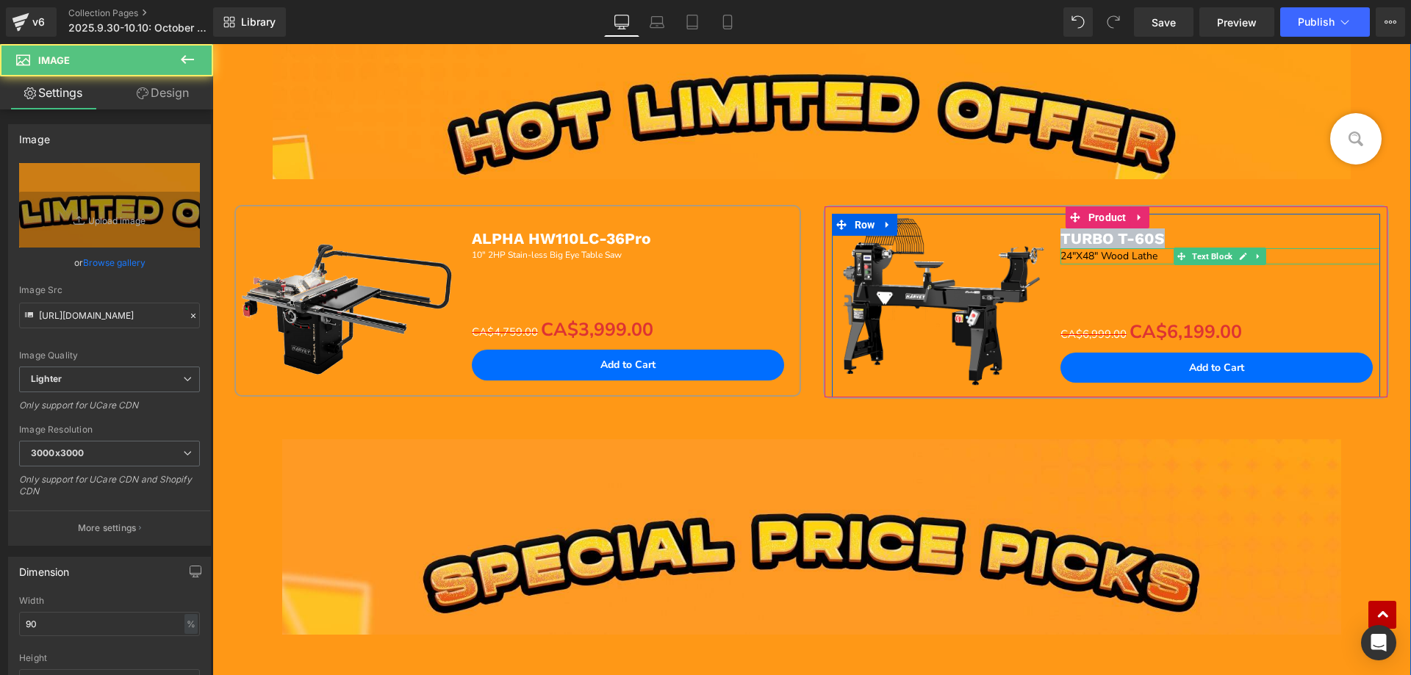
click at [1076, 255] on p "24"X48" Wood Lathe" at bounding box center [1220, 256] width 320 height 16
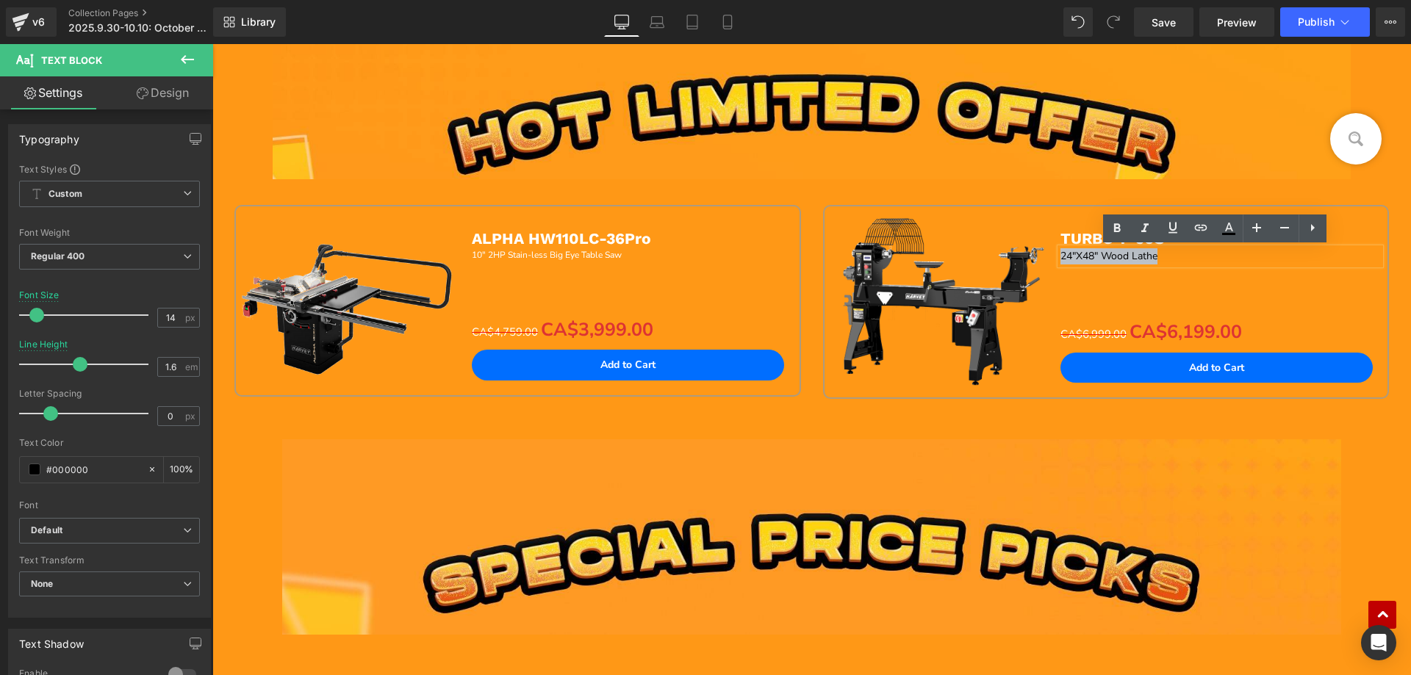
drag, startPoint x: 1056, startPoint y: 254, endPoint x: 1200, endPoint y: 256, distance: 144.0
click at [1200, 256] on p "24"X48" Wood Lathe" at bounding box center [1220, 256] width 320 height 16
click at [1231, 226] on icon at bounding box center [1229, 229] width 18 height 18
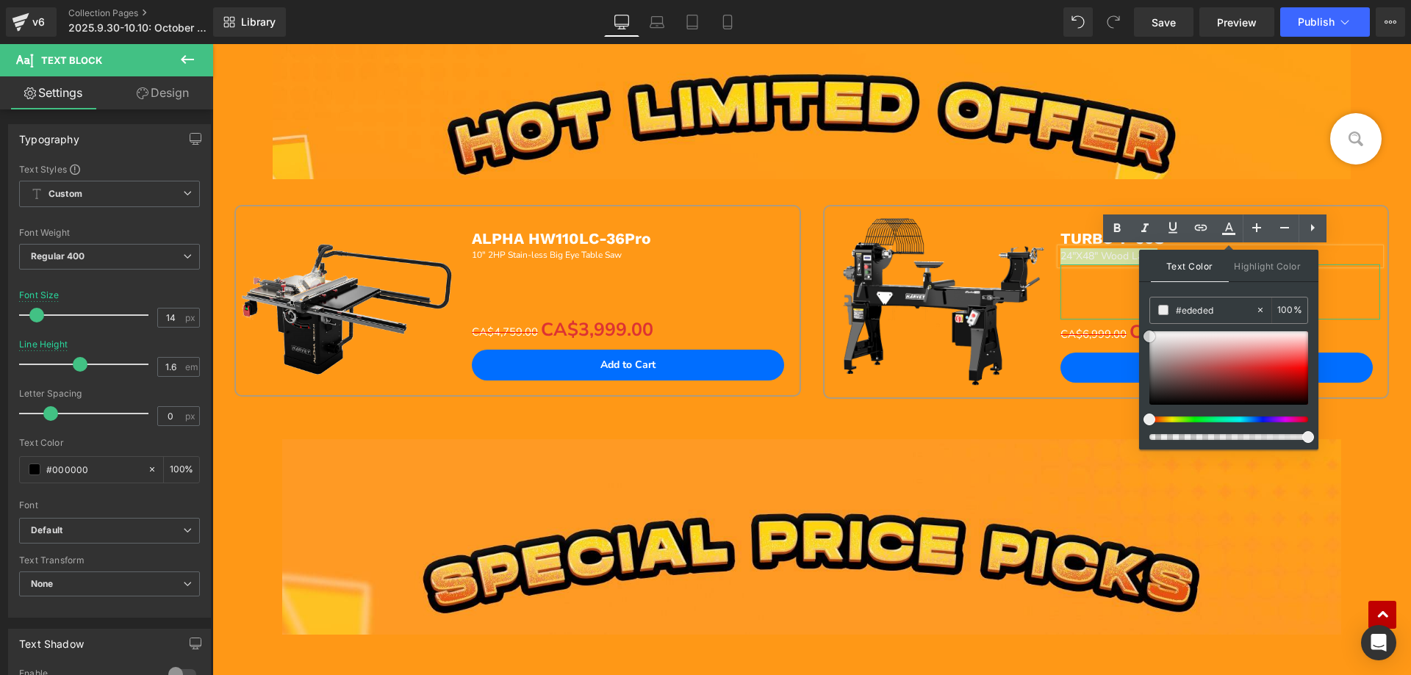
drag, startPoint x: 1363, startPoint y: 444, endPoint x: 1137, endPoint y: 323, distance: 256.4
drag, startPoint x: 1363, startPoint y: 378, endPoint x: 1134, endPoint y: 319, distance: 236.9
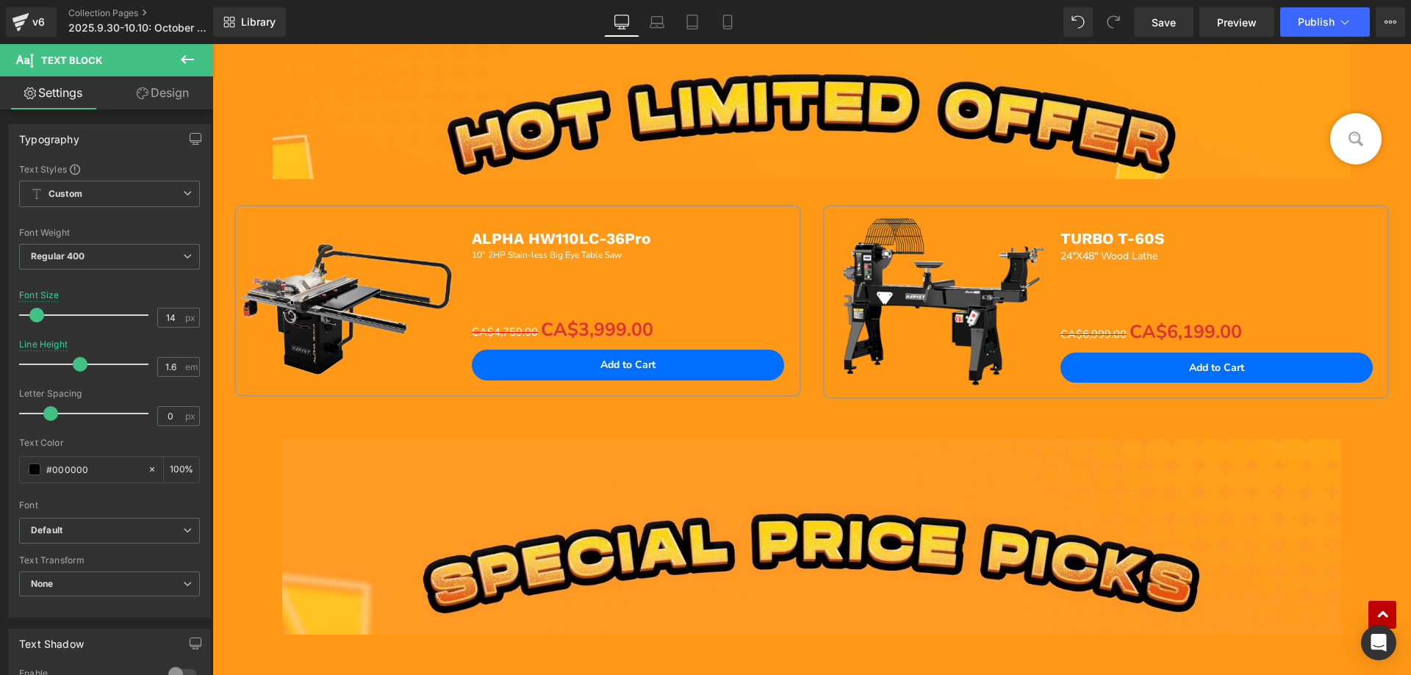
click at [193, 62] on icon at bounding box center [188, 60] width 18 height 18
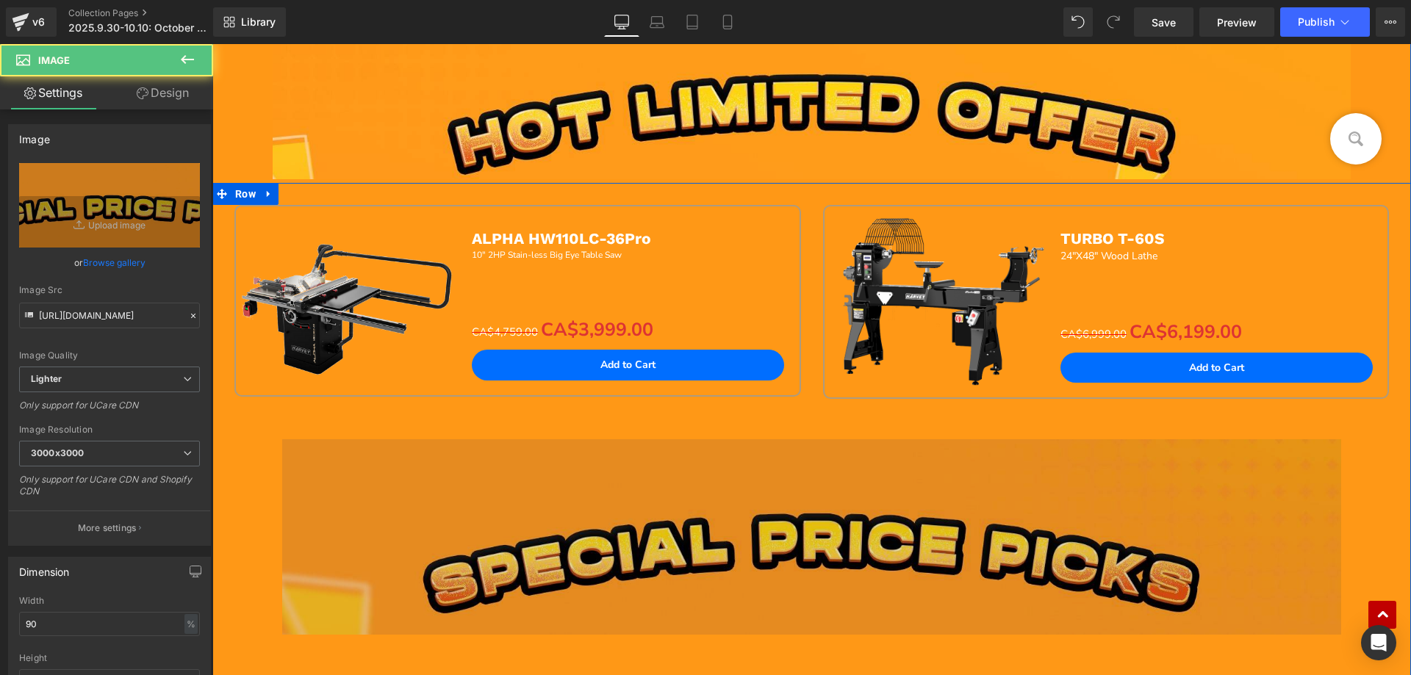
click at [212, 44] on div at bounding box center [212, 44] width 0 height 0
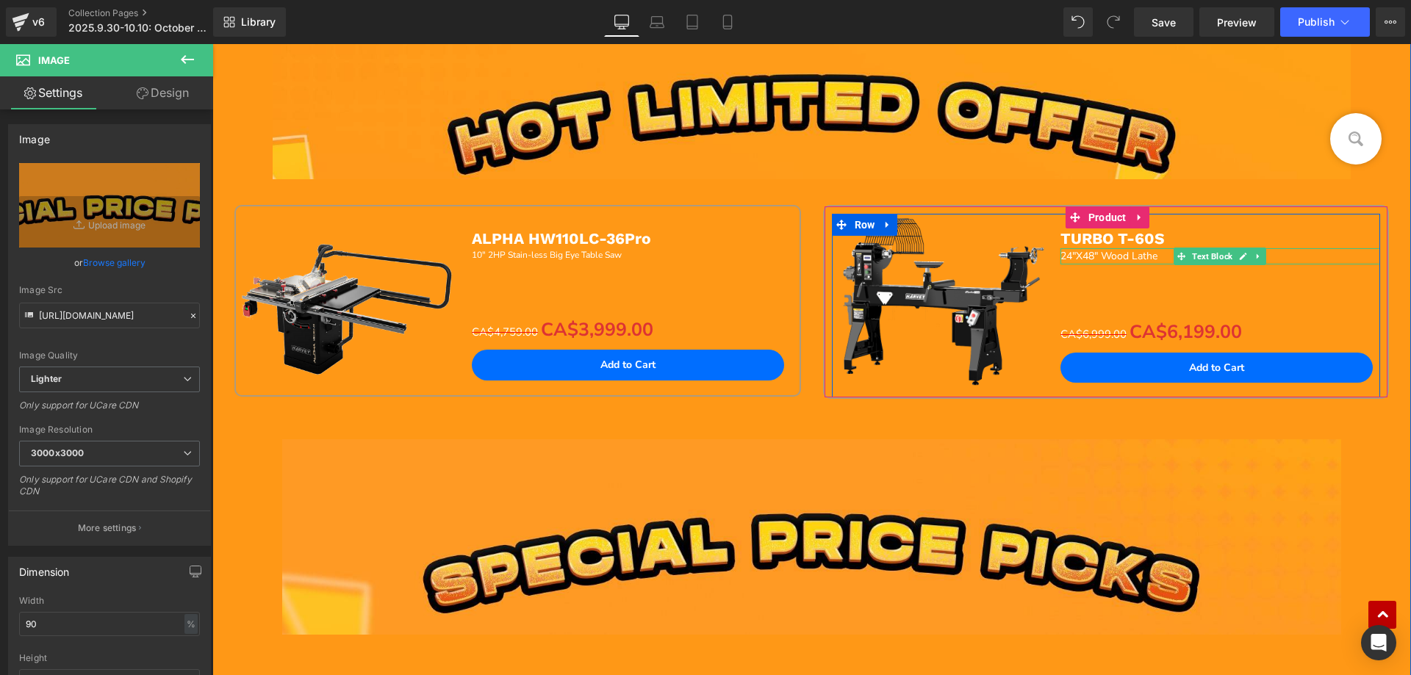
click at [1083, 254] on span "24"X48" Wood Lathe" at bounding box center [1108, 256] width 97 height 14
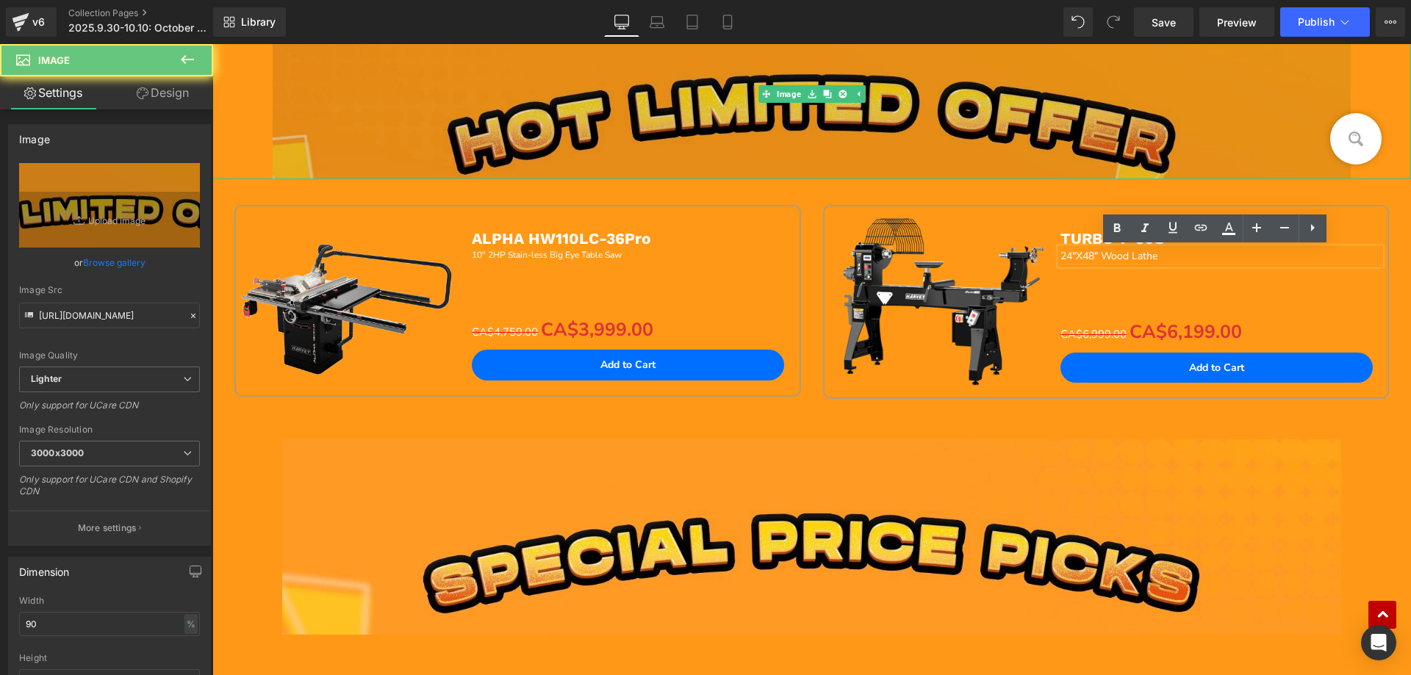
click at [863, 174] on img at bounding box center [812, 95] width 1079 height 170
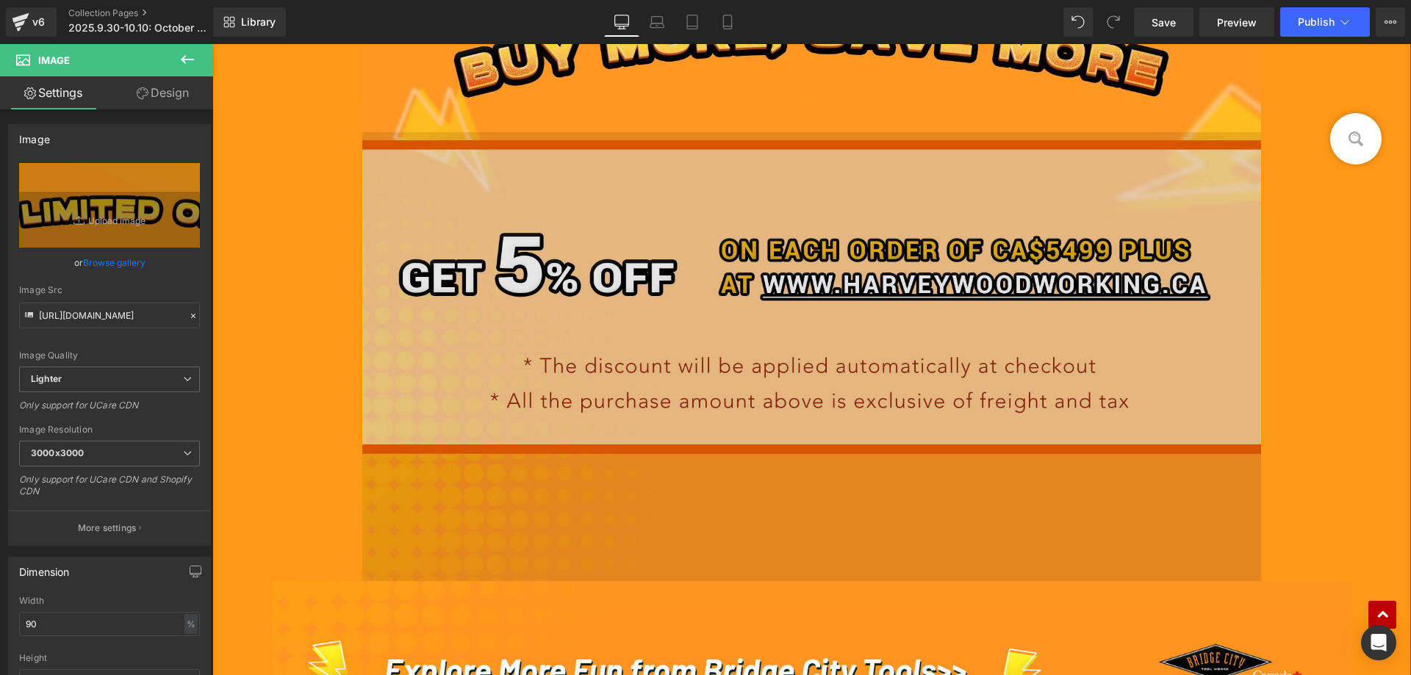
scroll to position [2562, 0]
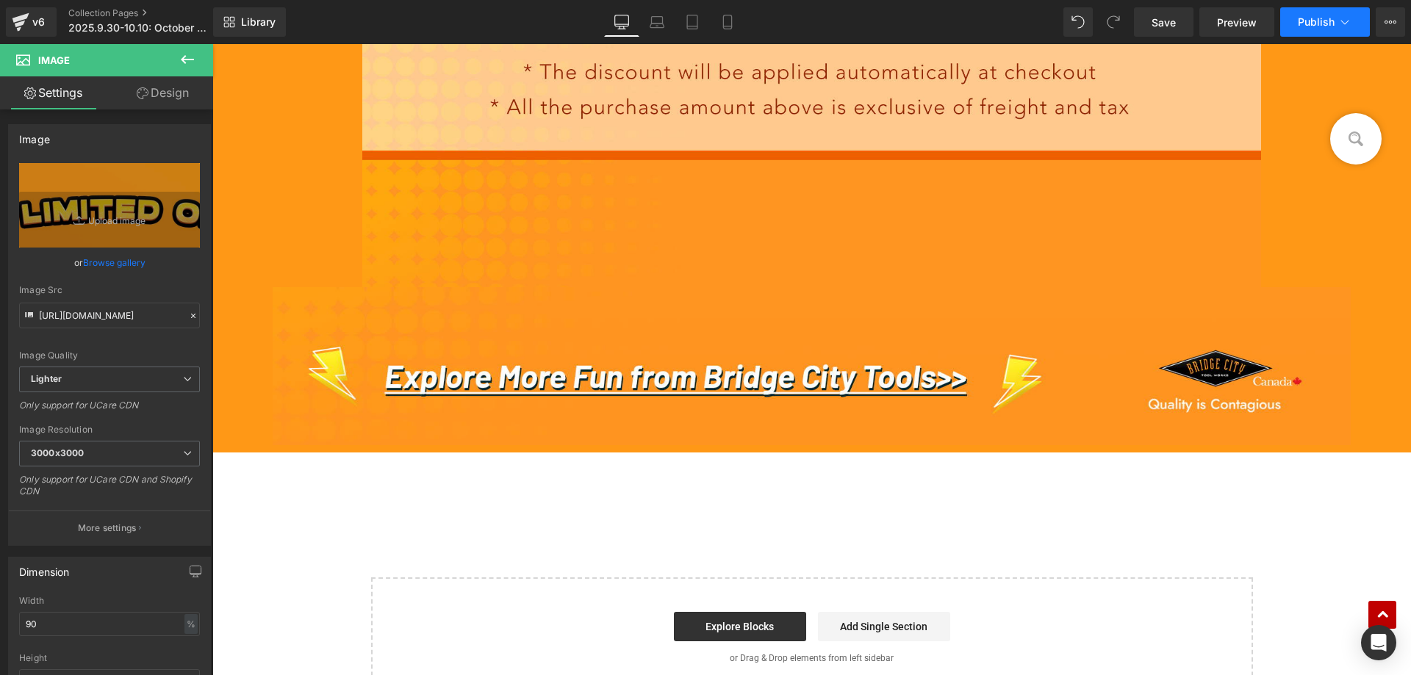
click at [1300, 26] on span "Publish" at bounding box center [1316, 22] width 37 height 12
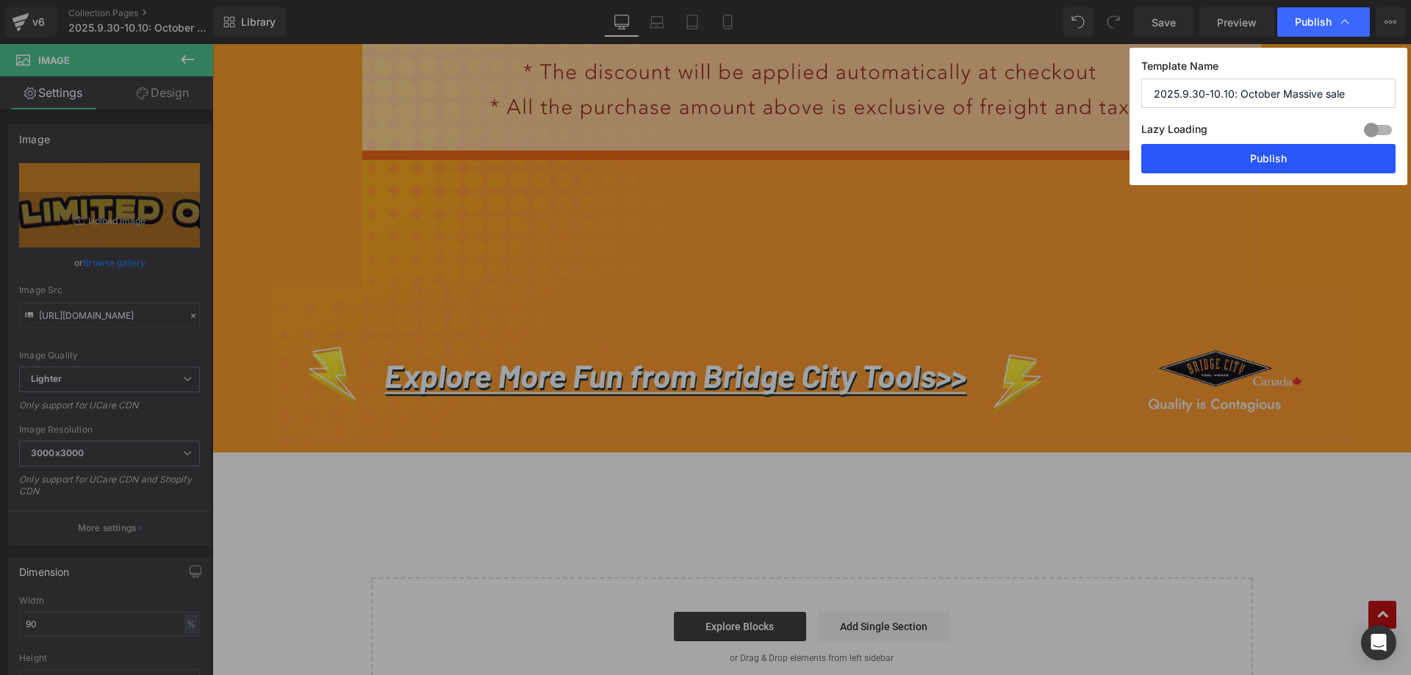
click at [1251, 150] on button "Publish" at bounding box center [1268, 158] width 254 height 29
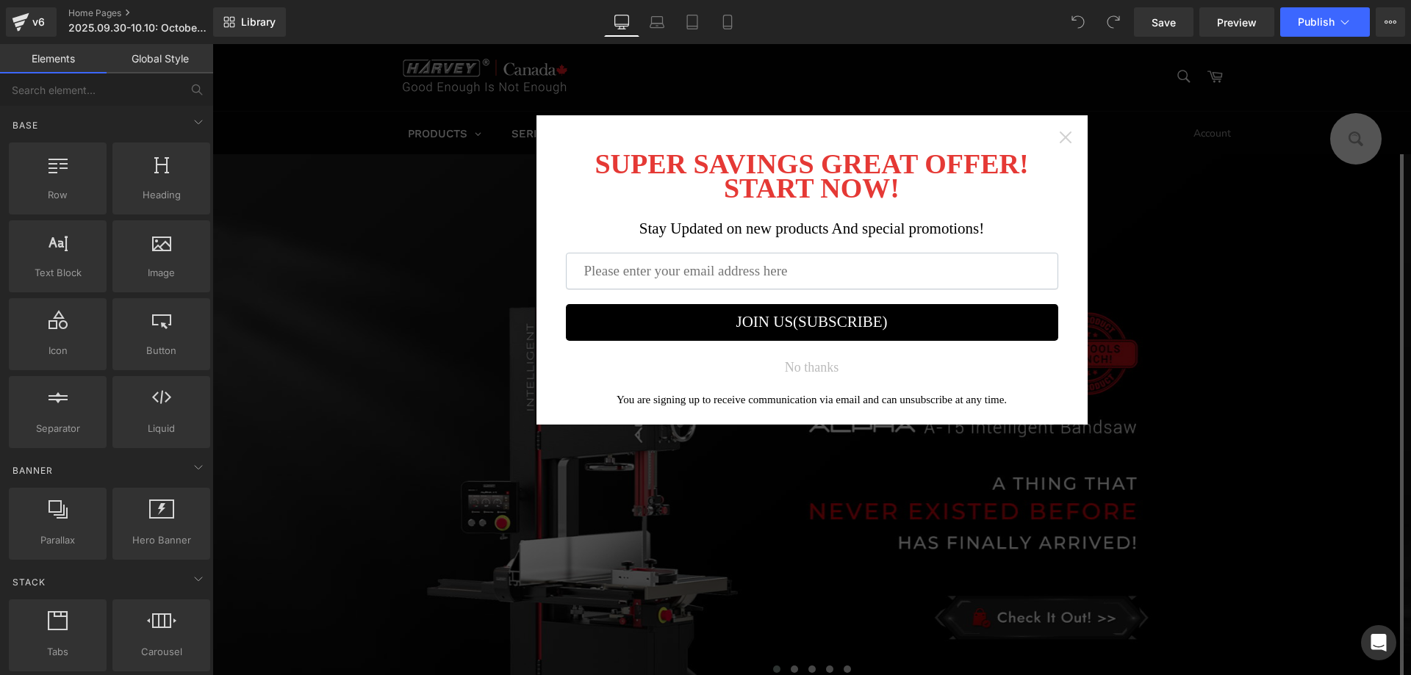
click at [1058, 138] on icon "Close widget" at bounding box center [1065, 137] width 15 height 15
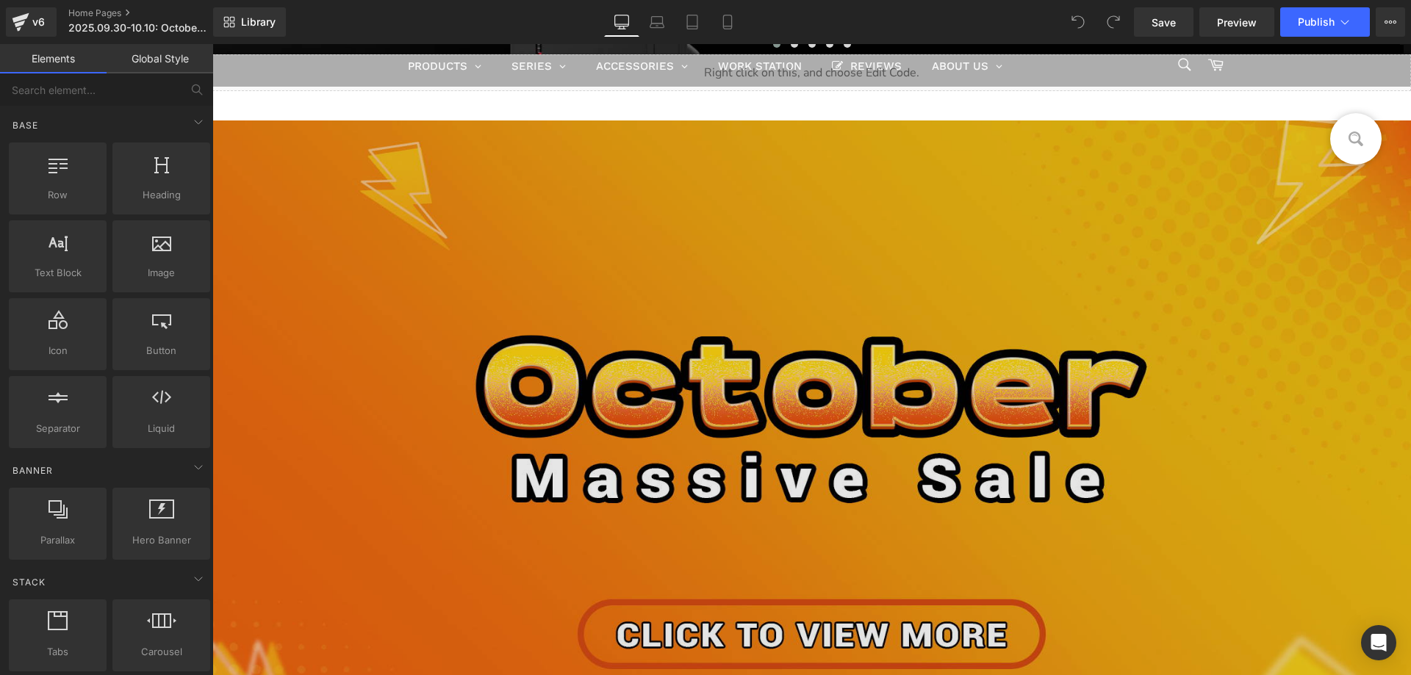
scroll to position [441, 0]
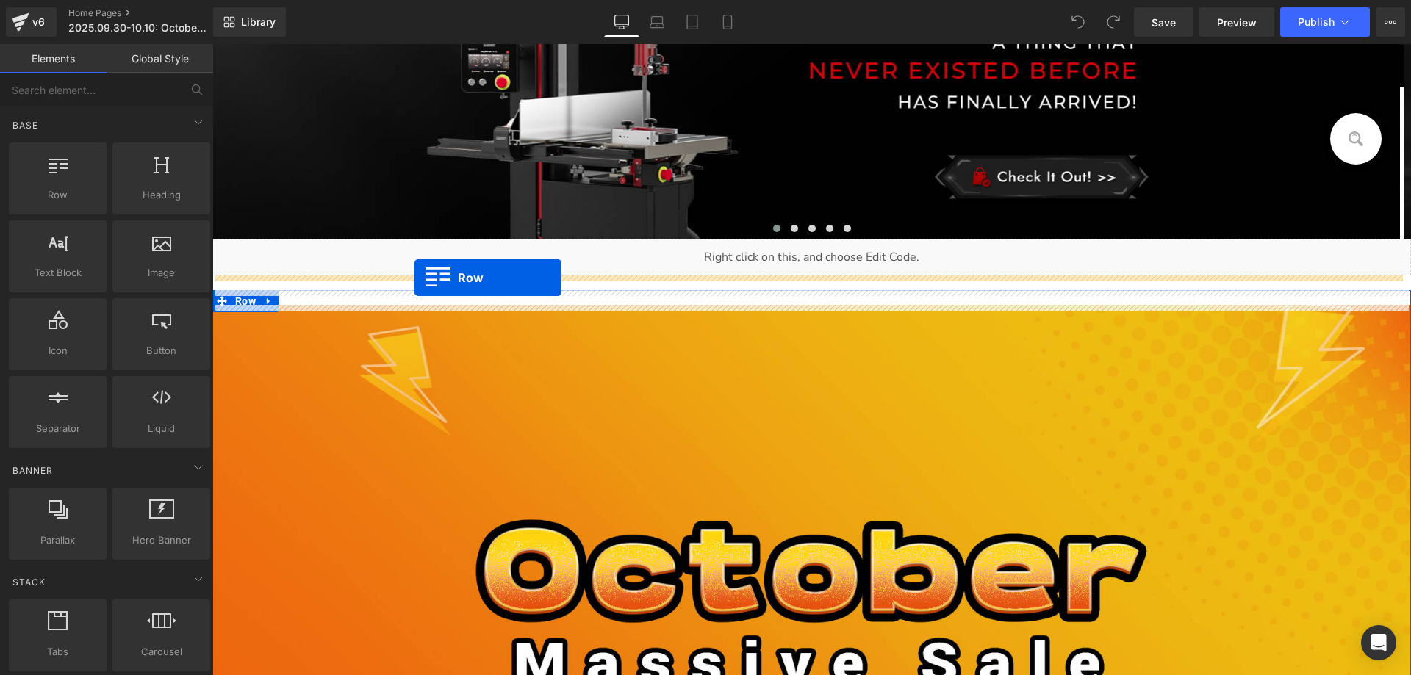
drag, startPoint x: 267, startPoint y: 244, endPoint x: 414, endPoint y: 278, distance: 151.5
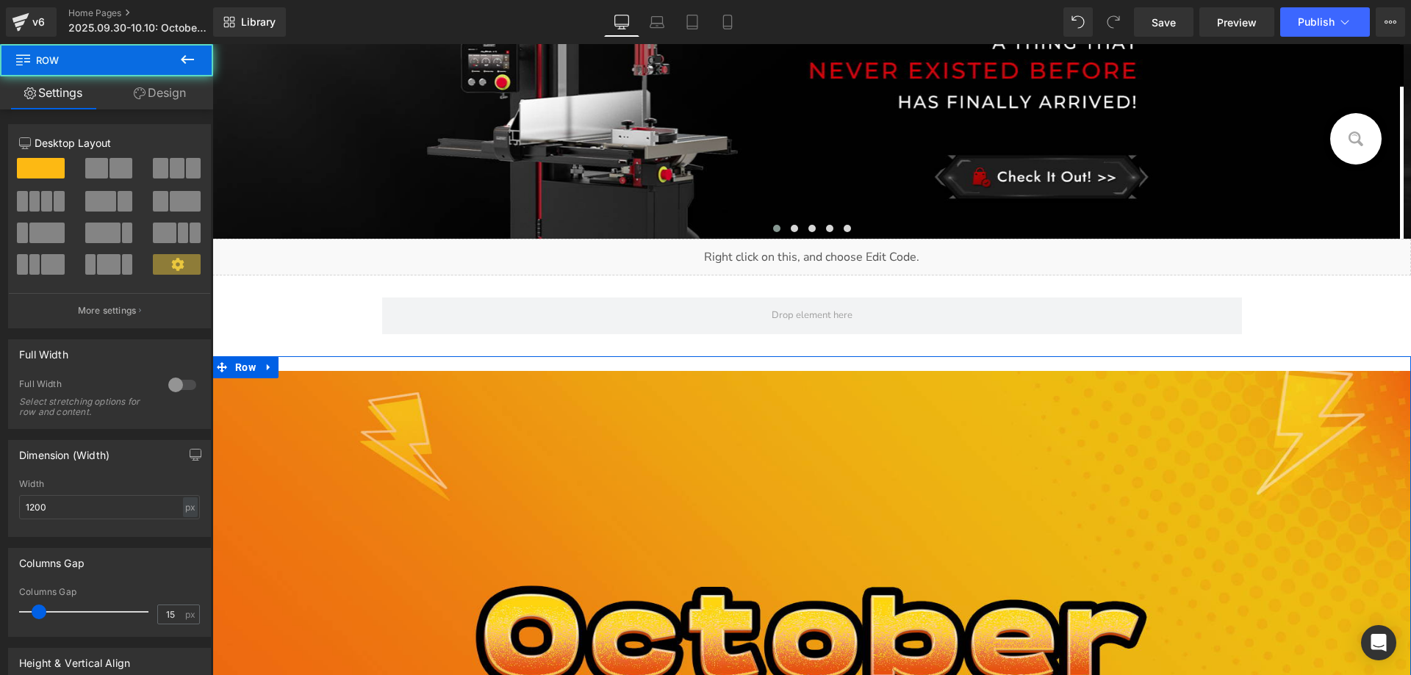
scroll to position [439, 0]
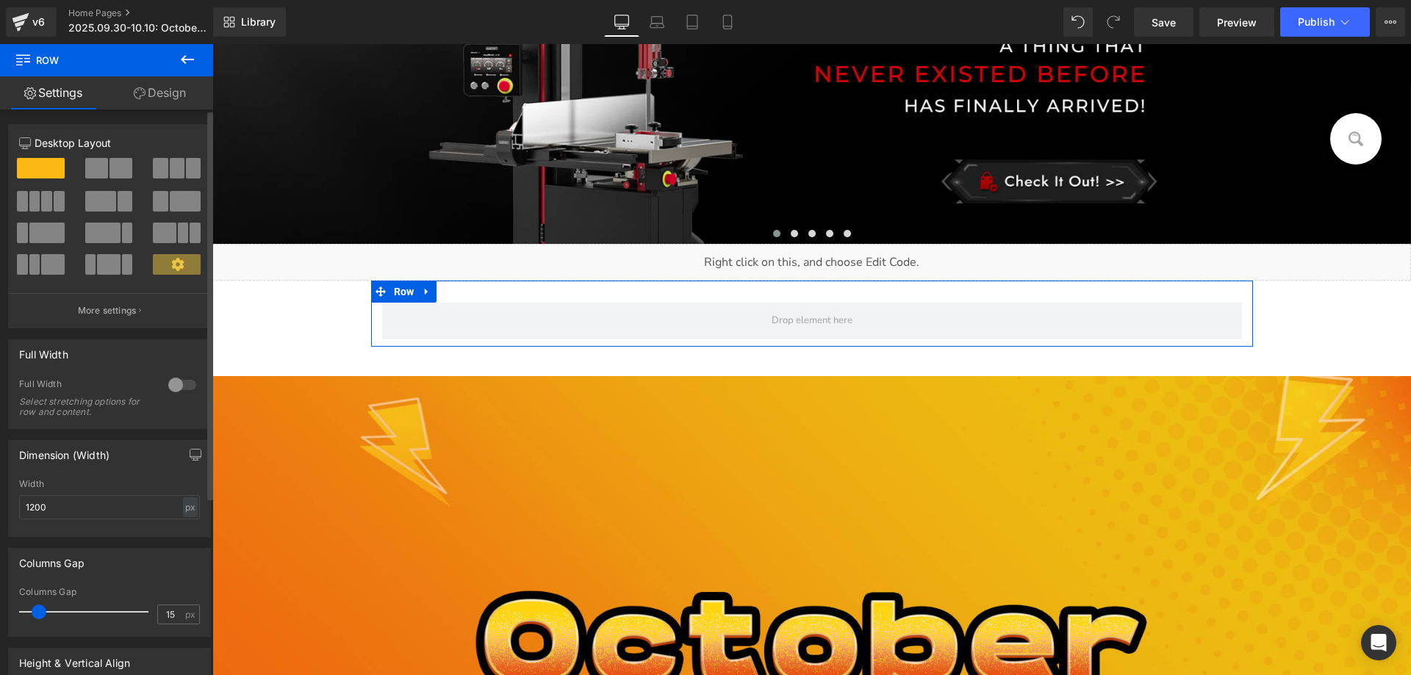
click at [171, 383] on div at bounding box center [182, 385] width 35 height 24
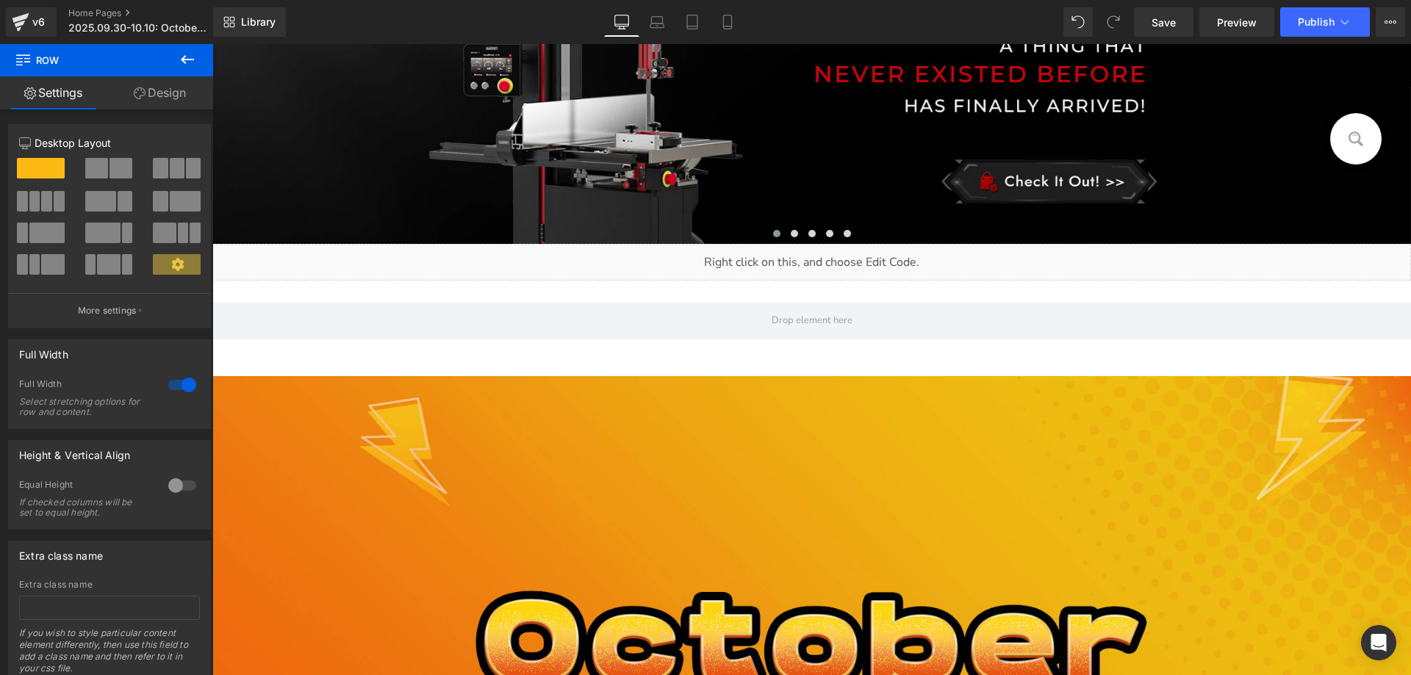
click at [190, 54] on icon at bounding box center [188, 60] width 18 height 18
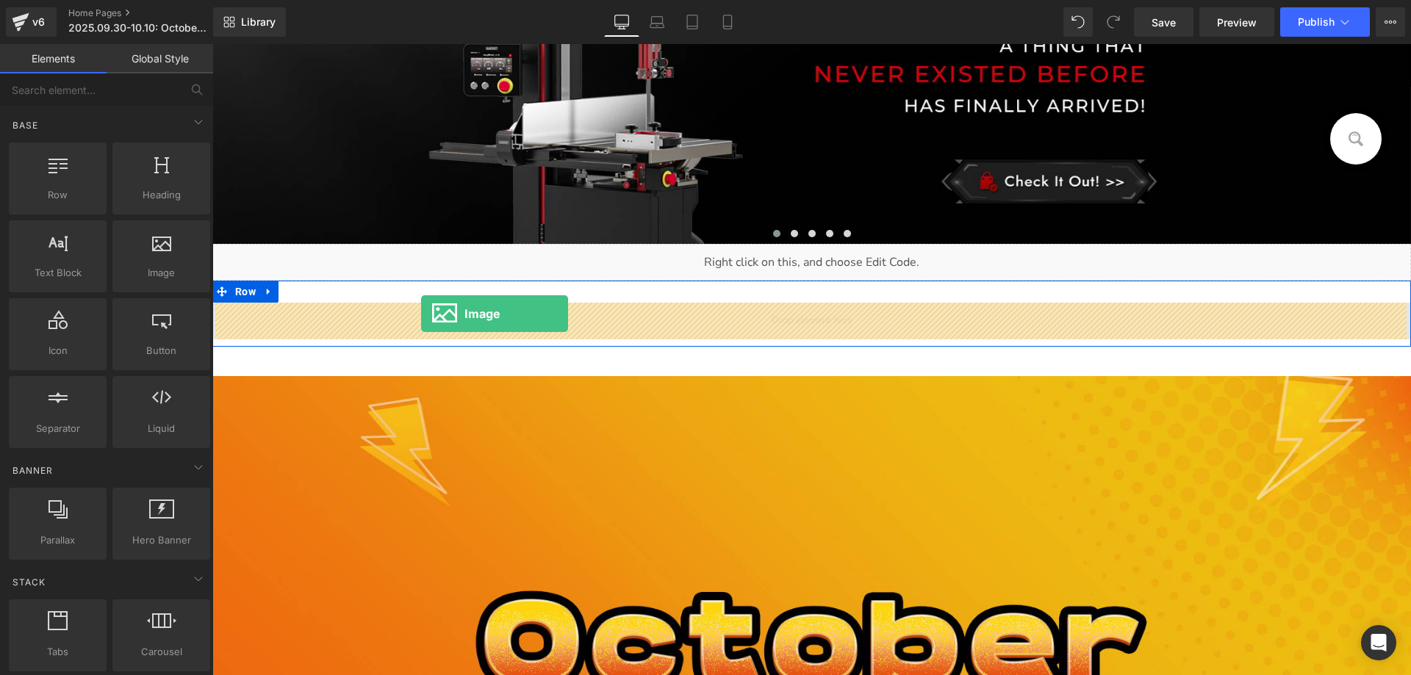
drag, startPoint x: 367, startPoint y: 301, endPoint x: 421, endPoint y: 314, distance: 55.3
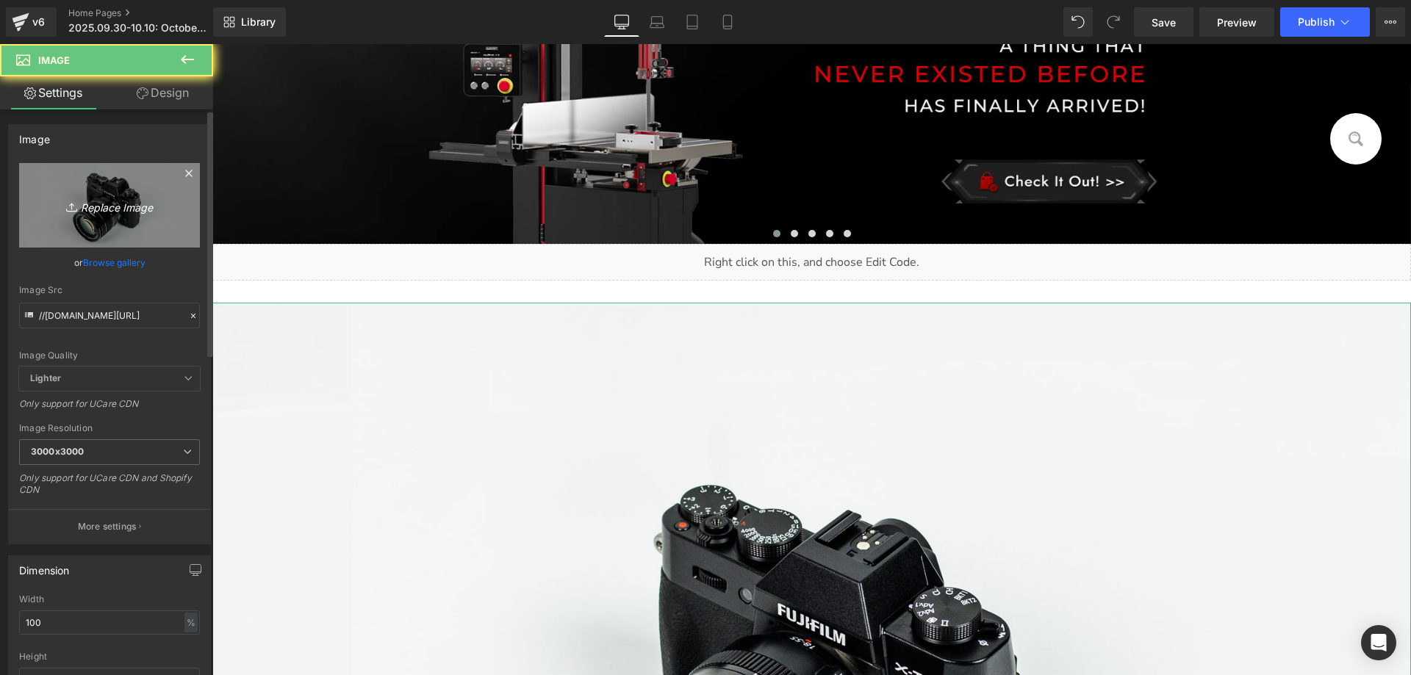
click at [85, 202] on icon "Replace Image" at bounding box center [110, 205] width 118 height 18
type input "C:\fakepath\额外ins.jpg"
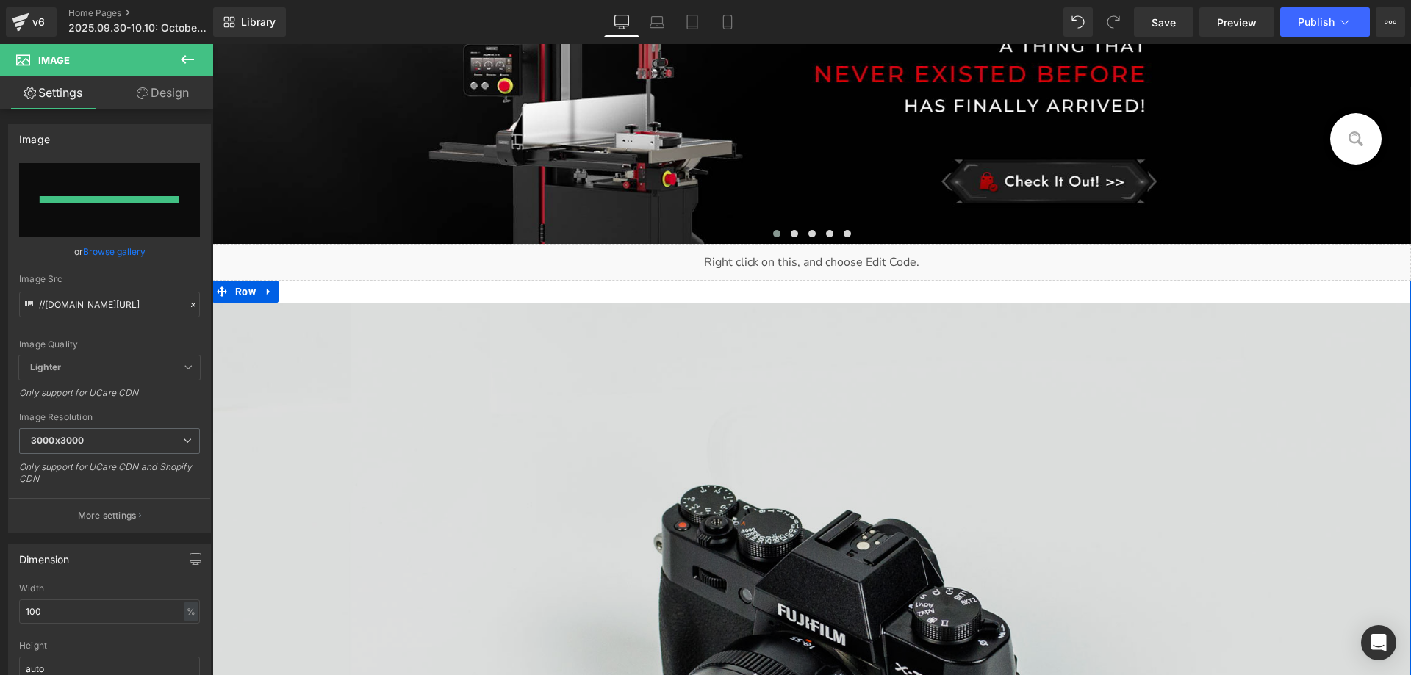
type input "https://ucarecdn.com/cabe55ed-9031-4de5-8e8b-ac7f317f2815/-/format/auto/-/previ…"
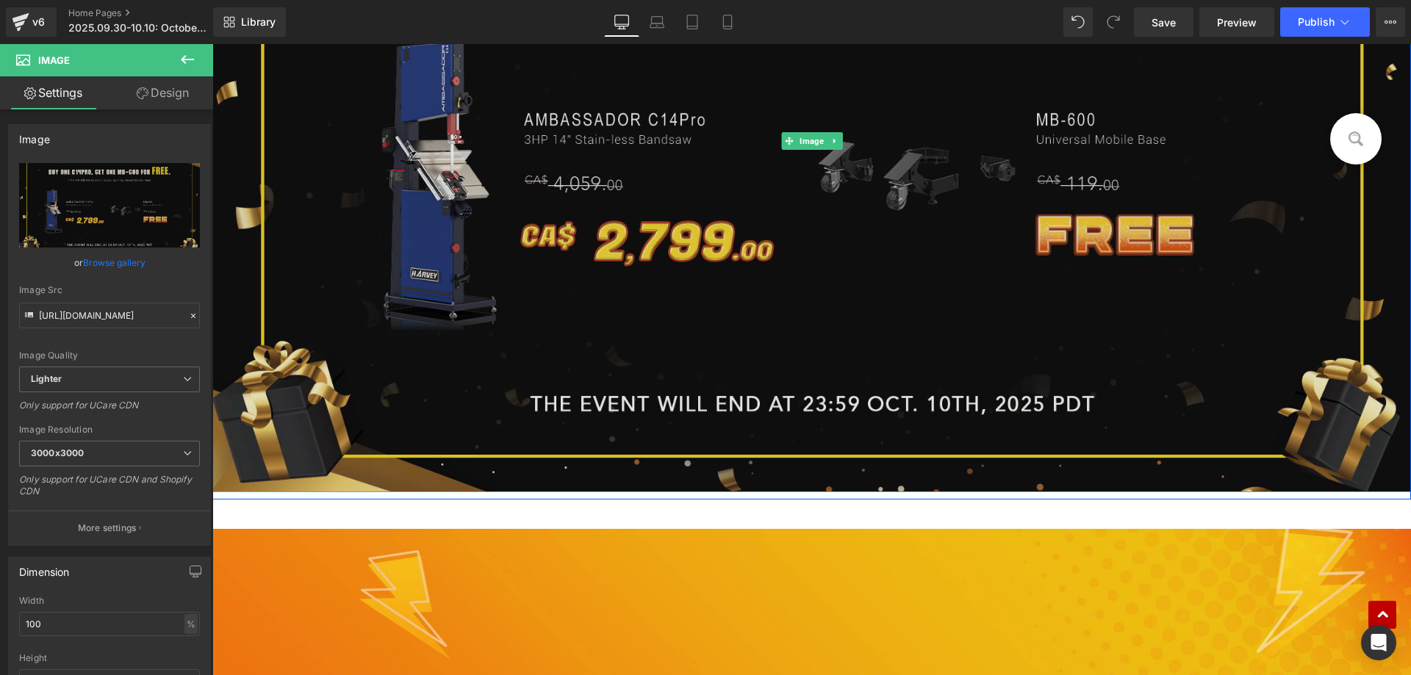
scroll to position [954, 0]
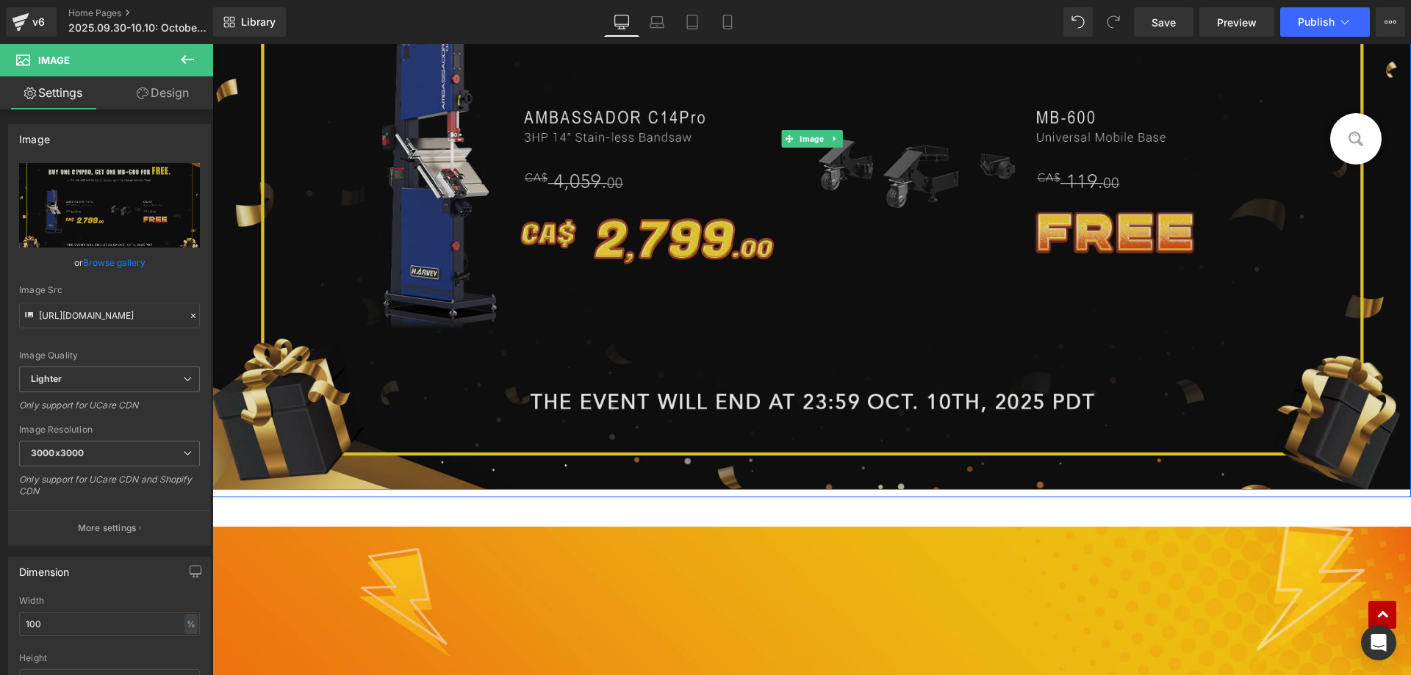
click at [511, 303] on img at bounding box center [811, 139] width 1199 height 702
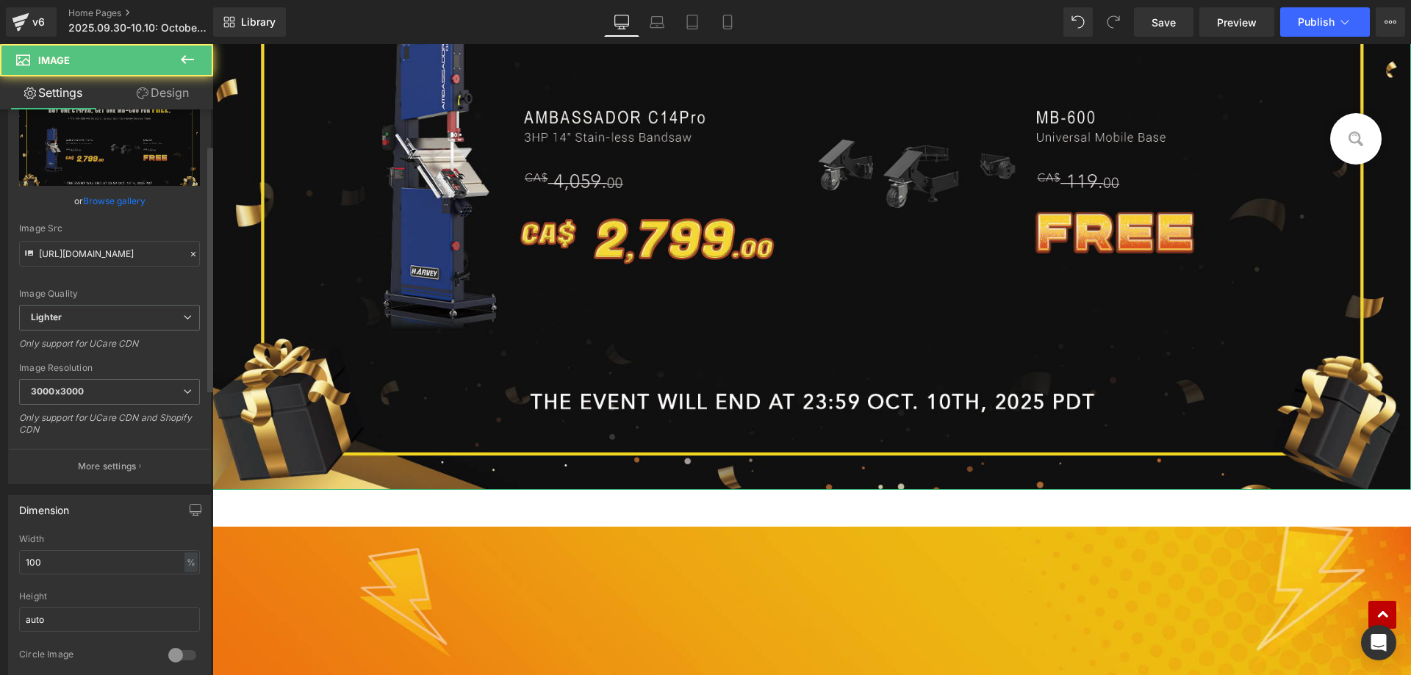
scroll to position [220, 0]
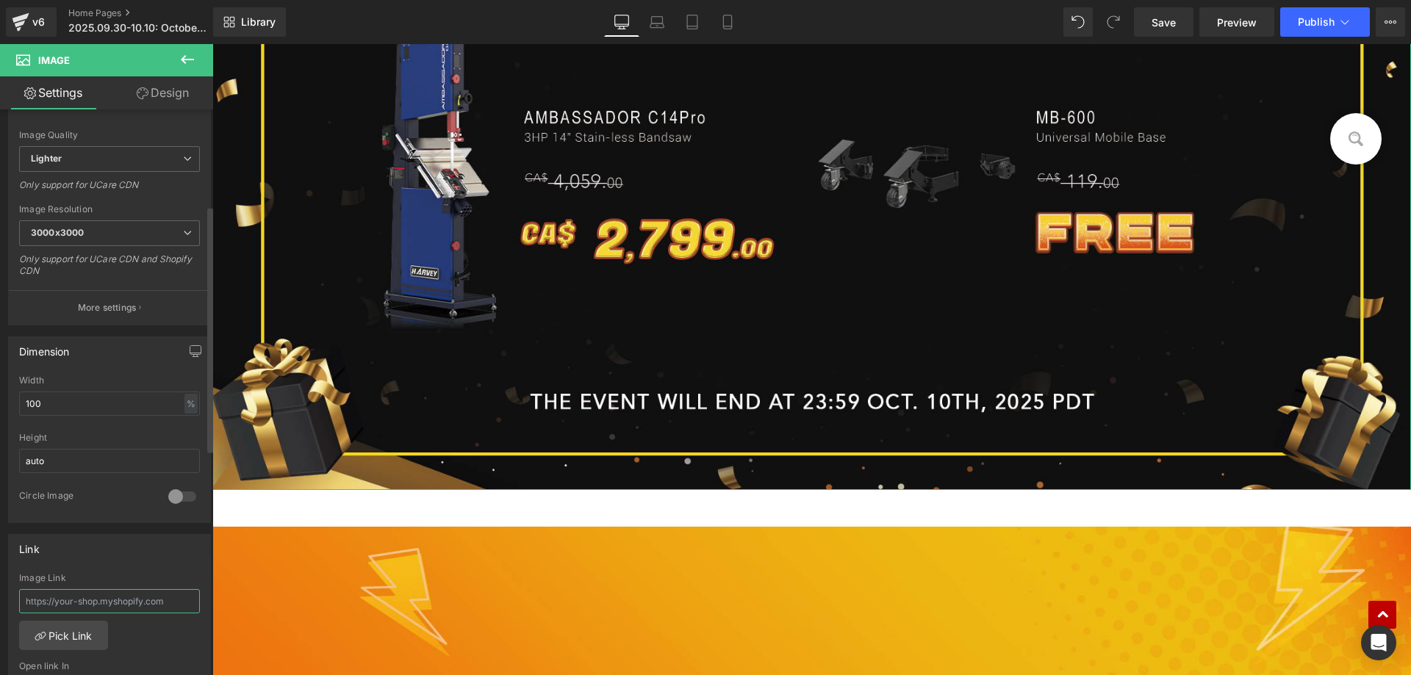
click at [76, 601] on input "text" at bounding box center [109, 601] width 181 height 24
paste input "https://www.harveywoodworking.ca/products/ambassador-c14pro-3hp-14-stain-less-b…"
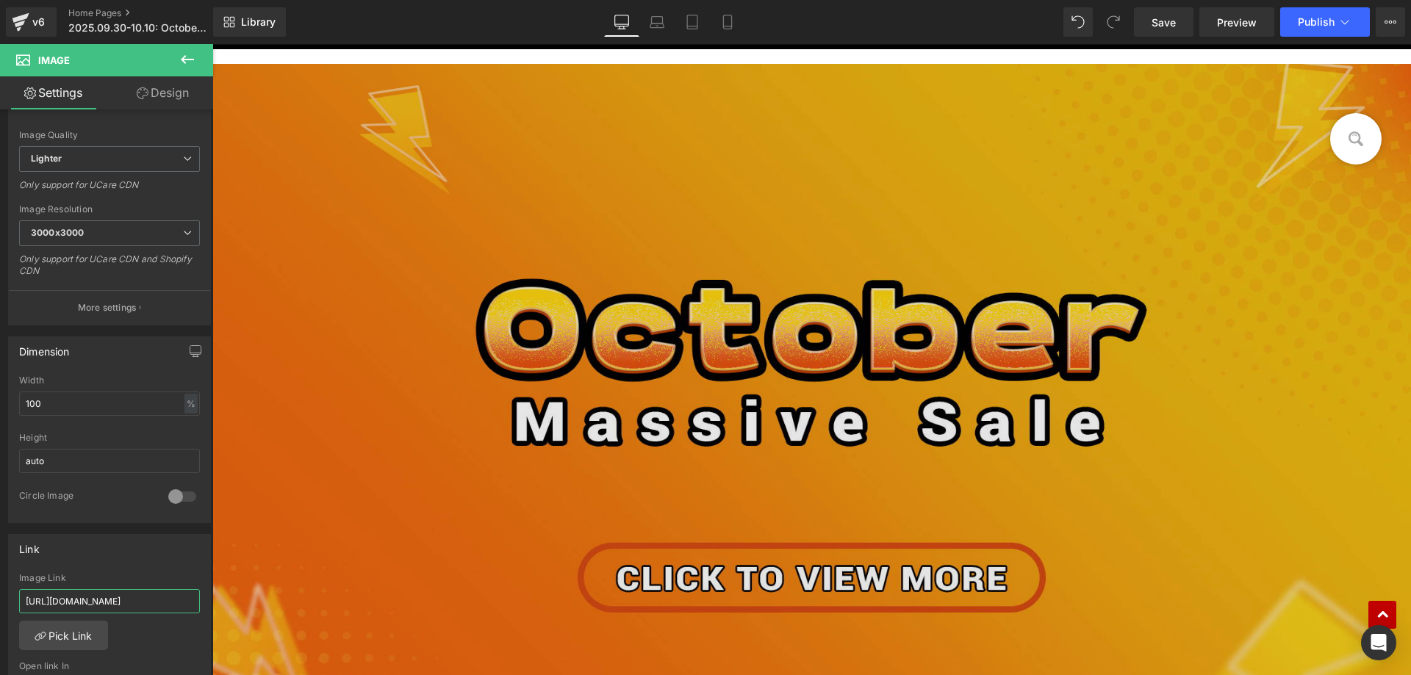
scroll to position [1615, 0]
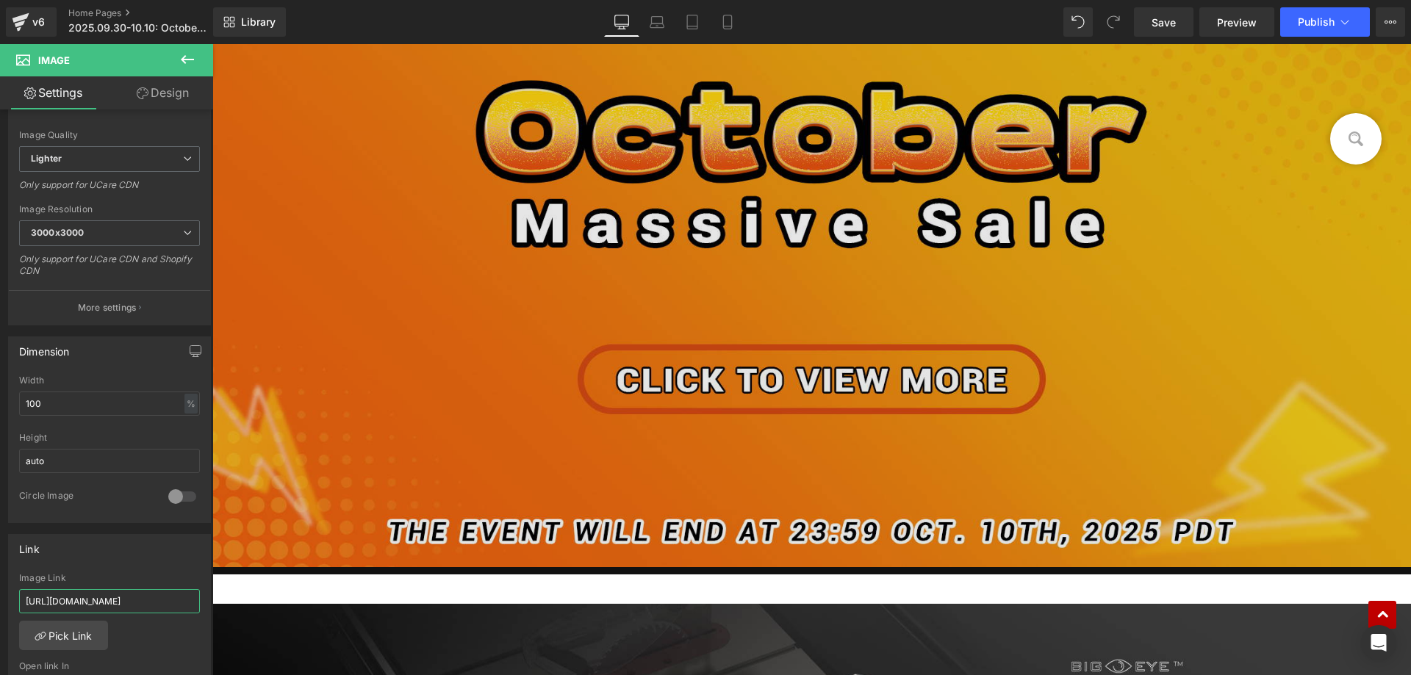
type input "https://www.harveywoodworking.ca/products/ambassador-c14pro-3hp-14-stain-less-b…"
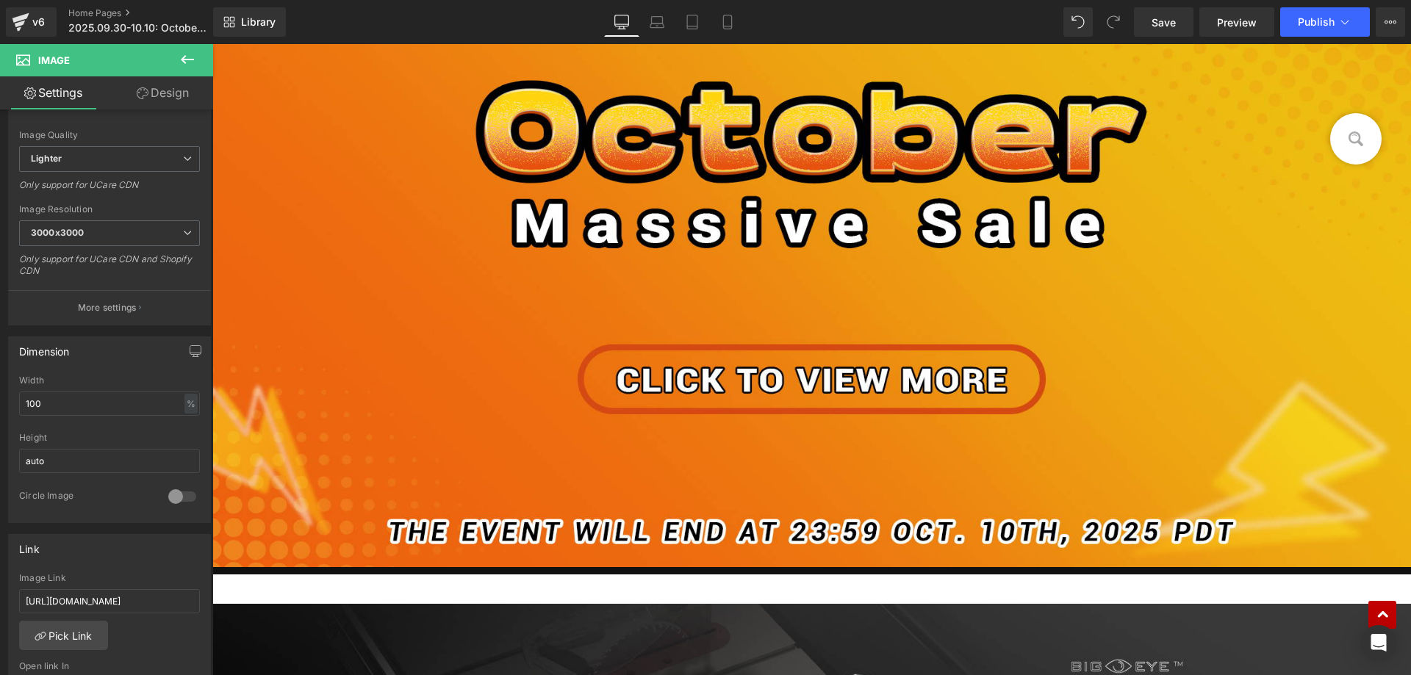
click at [190, 62] on icon at bounding box center [188, 60] width 18 height 18
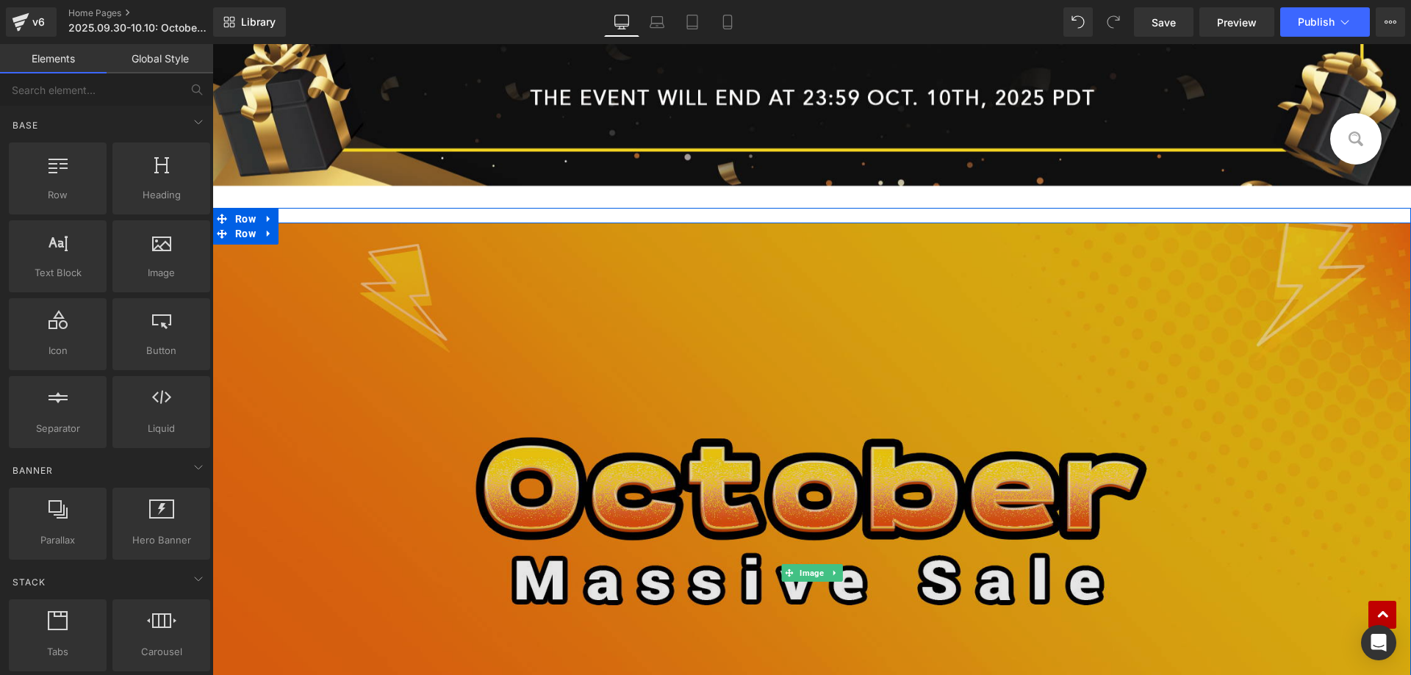
scroll to position [1248, 0]
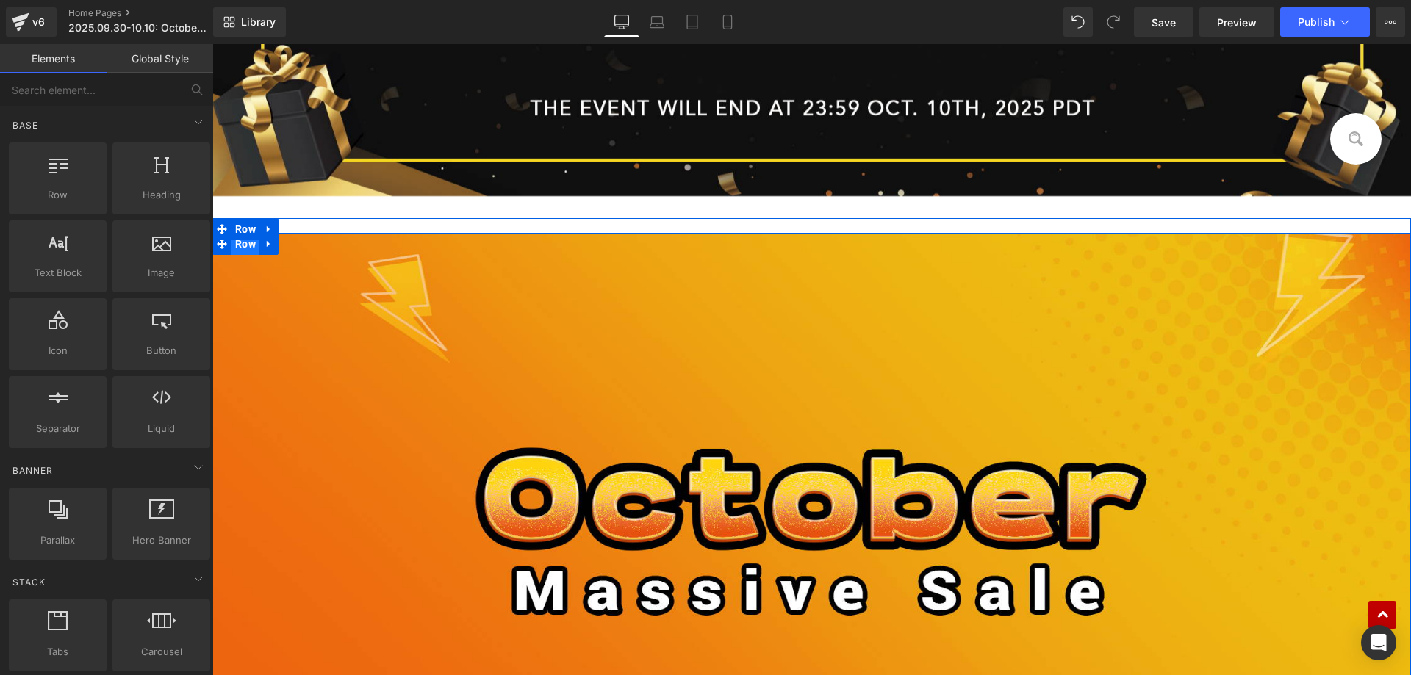
click at [241, 244] on span "Row" at bounding box center [245, 244] width 28 height 22
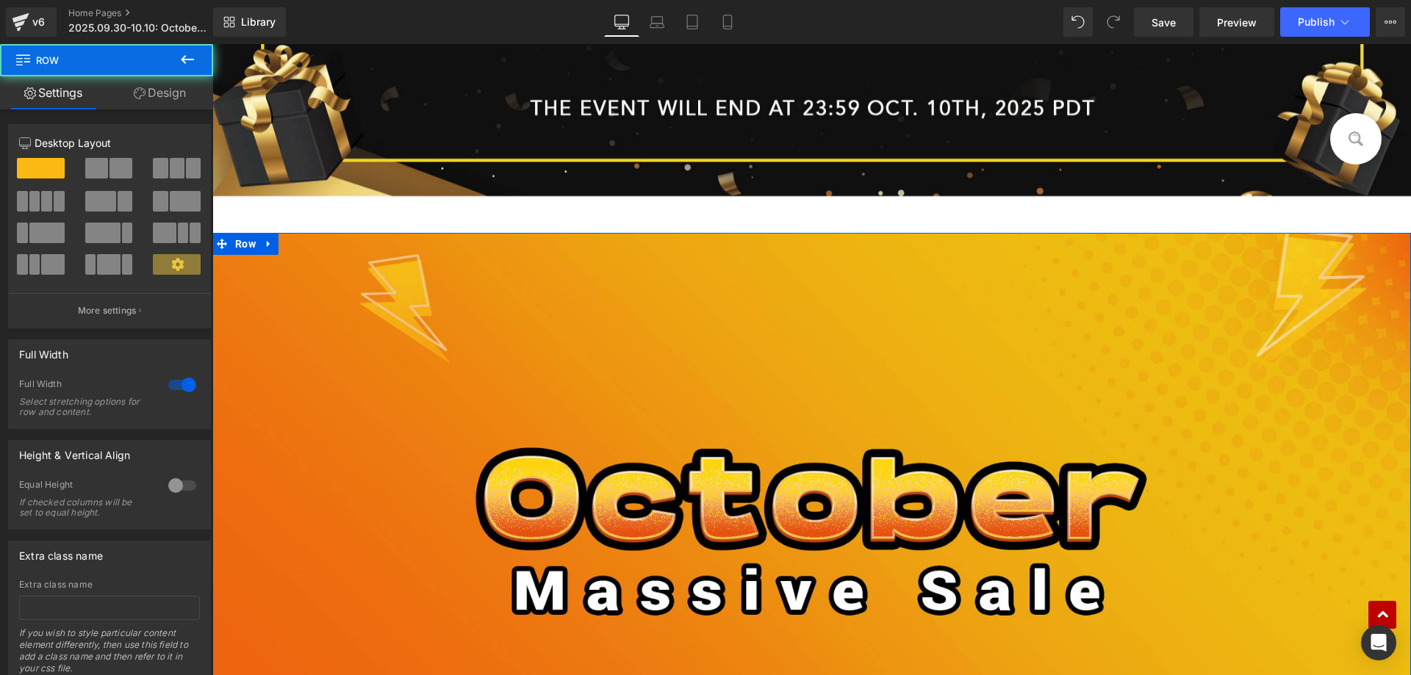
click at [172, 101] on link "Design" at bounding box center [160, 92] width 107 height 33
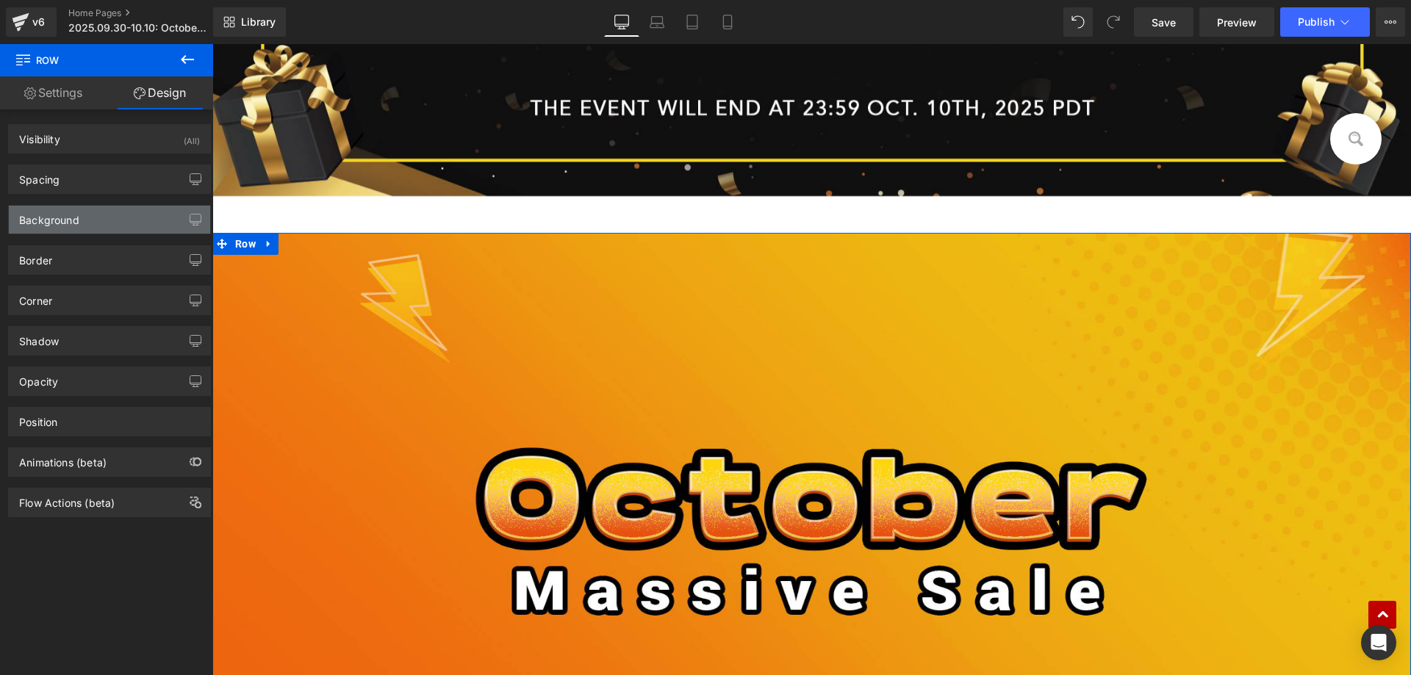
click at [86, 220] on div "Background" at bounding box center [109, 220] width 201 height 28
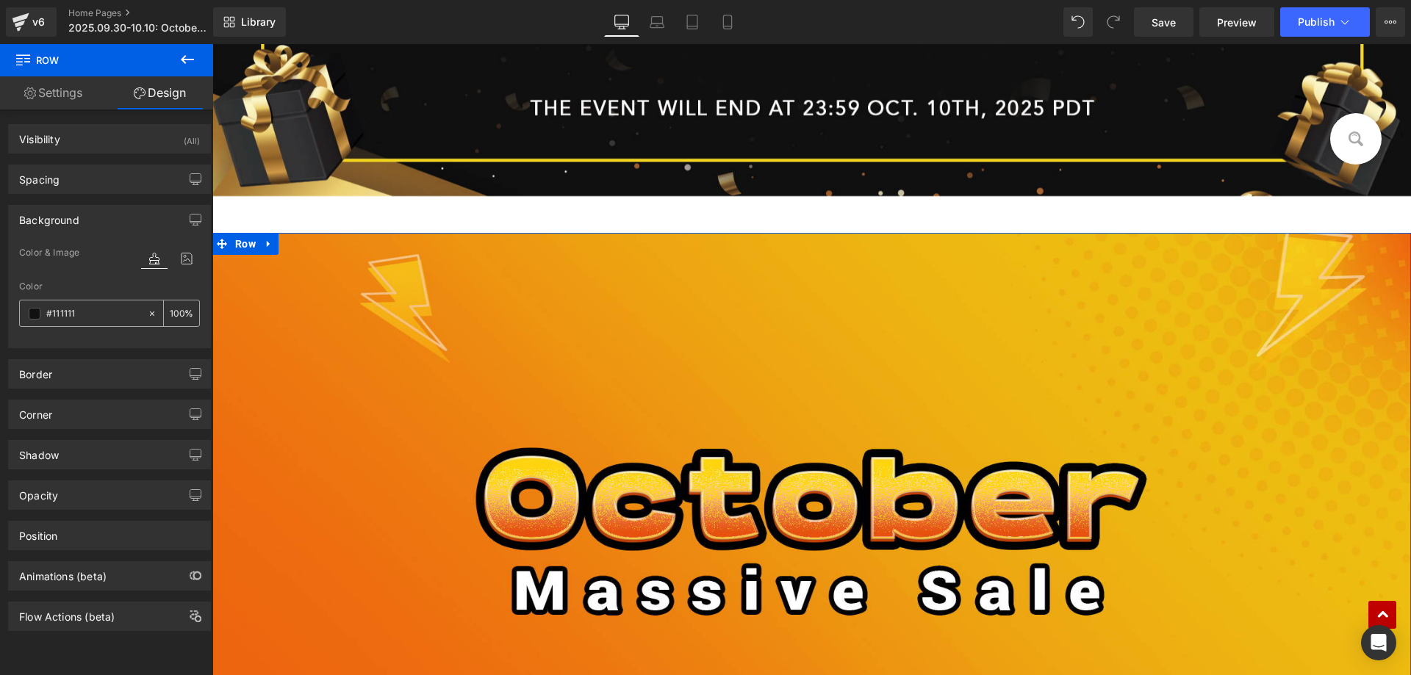
click at [101, 306] on input "#111111" at bounding box center [93, 314] width 94 height 16
paste input "ff9816"
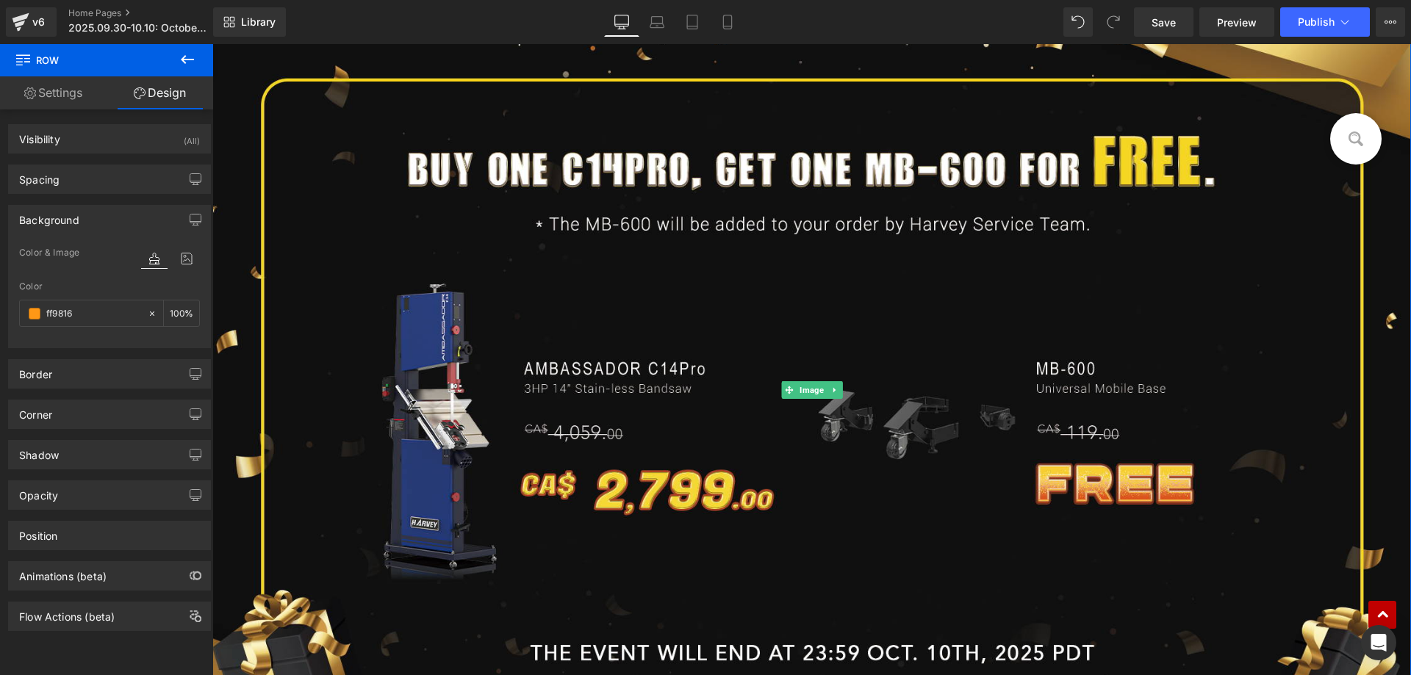
scroll to position [660, 0]
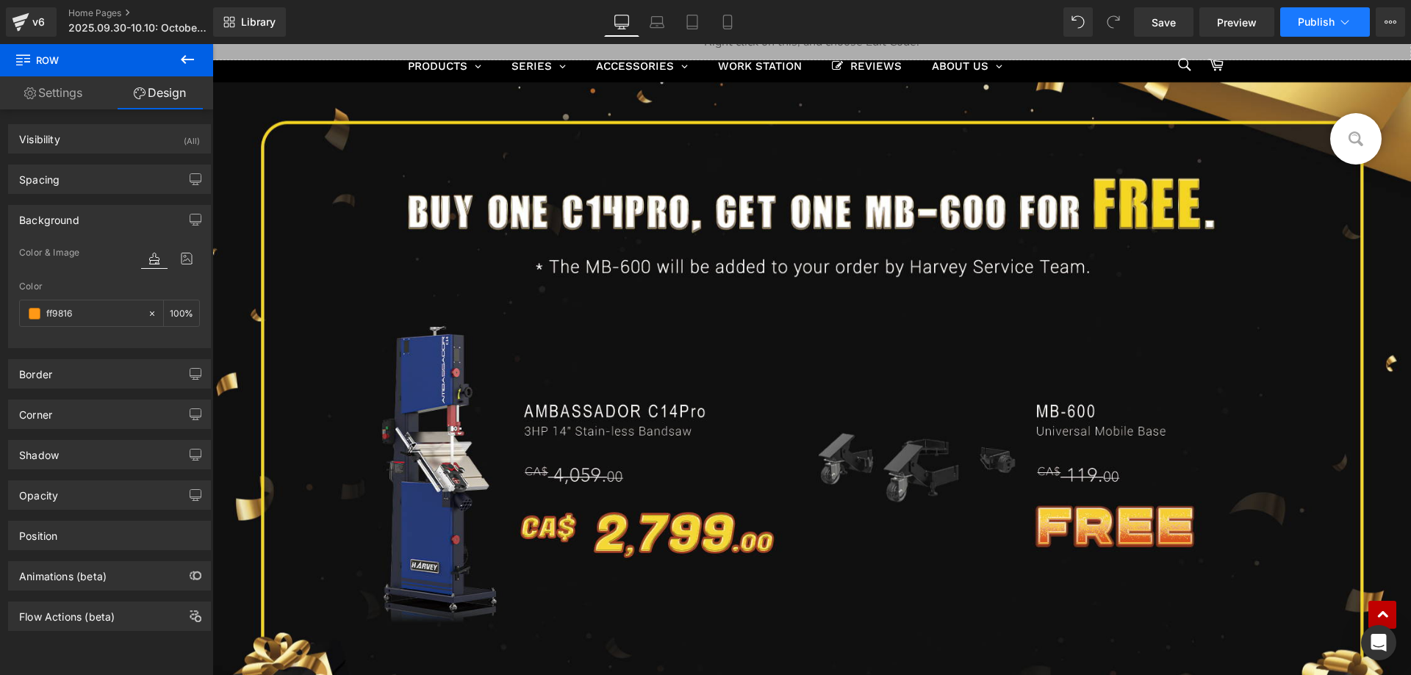
type input "#ff9816"
click at [1312, 24] on span "Publish" at bounding box center [1316, 22] width 37 height 12
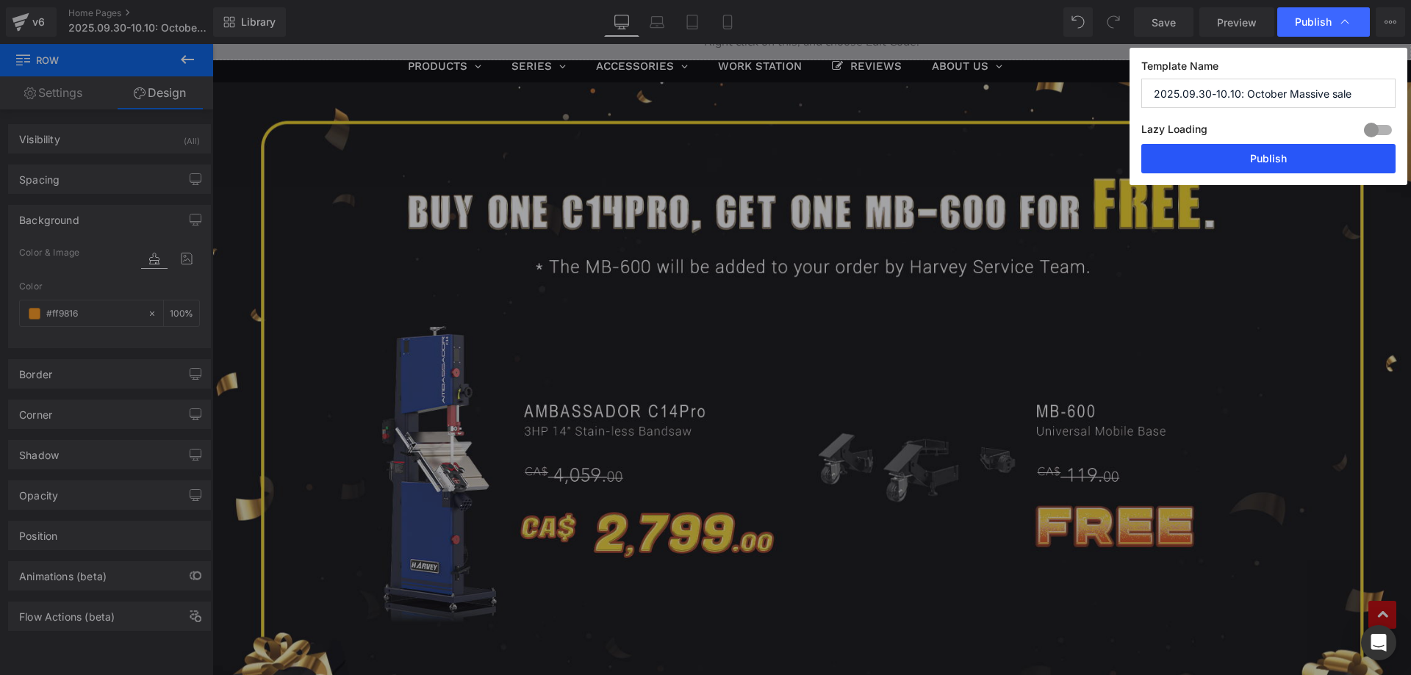
click at [1227, 154] on button "Publish" at bounding box center [1268, 158] width 254 height 29
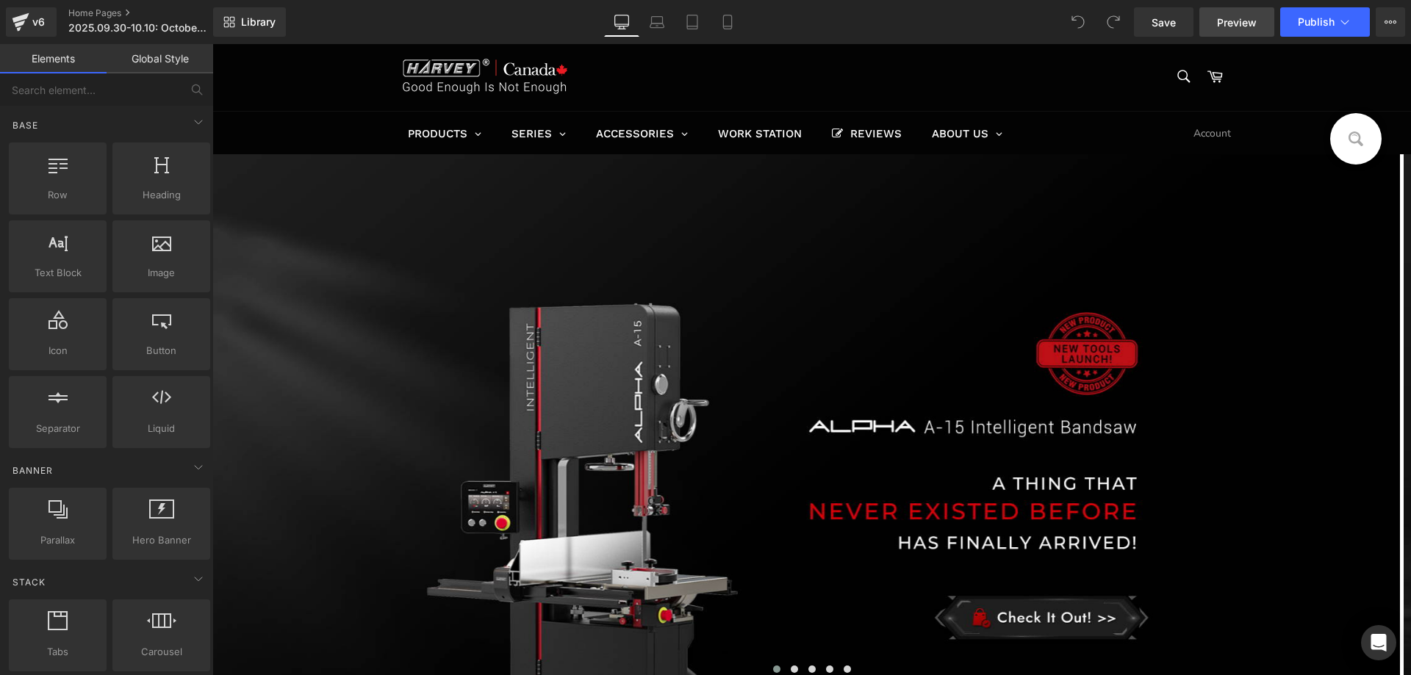
click at [1238, 26] on span "Preview" at bounding box center [1237, 22] width 40 height 15
